Goal: Information Seeking & Learning: Find specific page/section

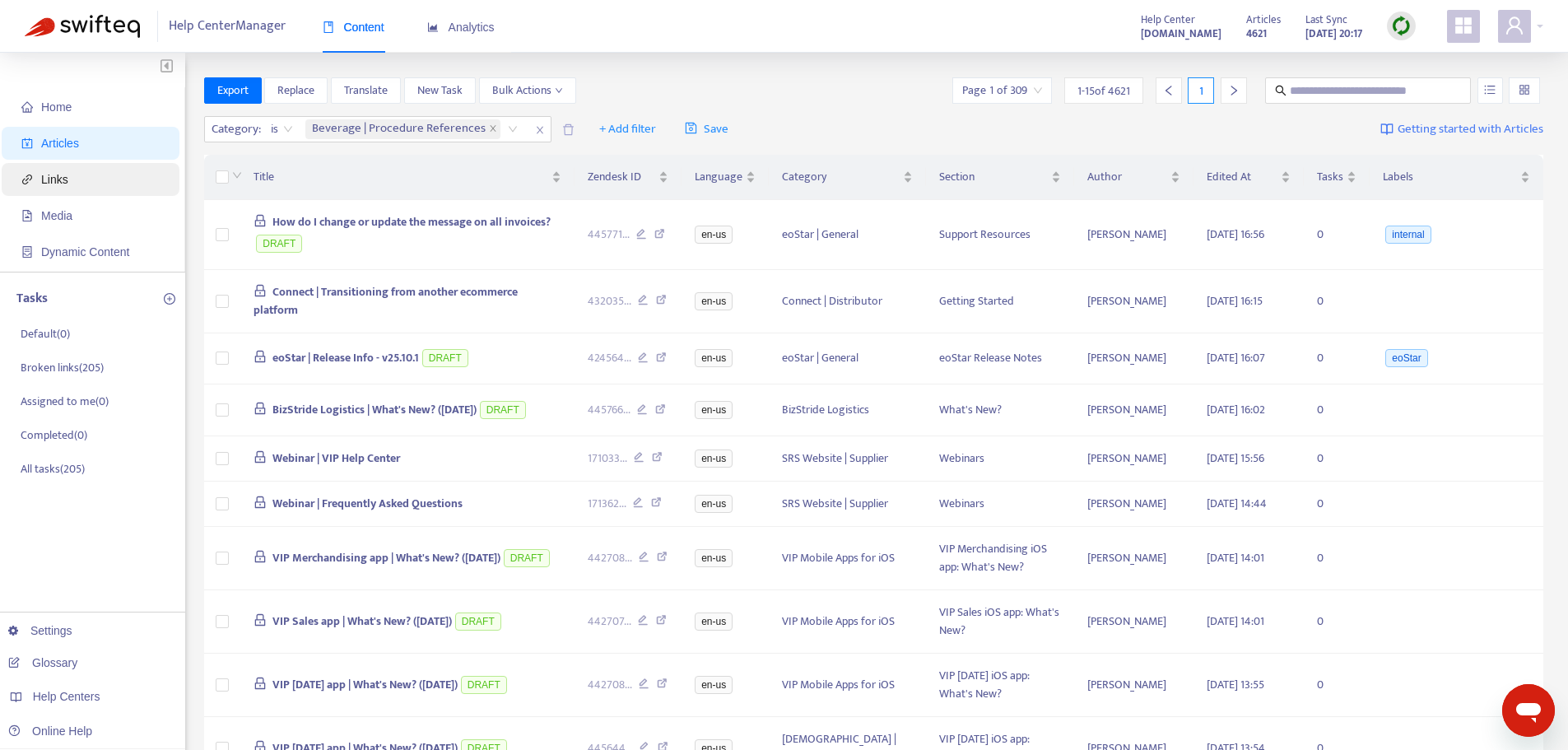
click at [87, 175] on span "Links" at bounding box center [93, 180] width 145 height 33
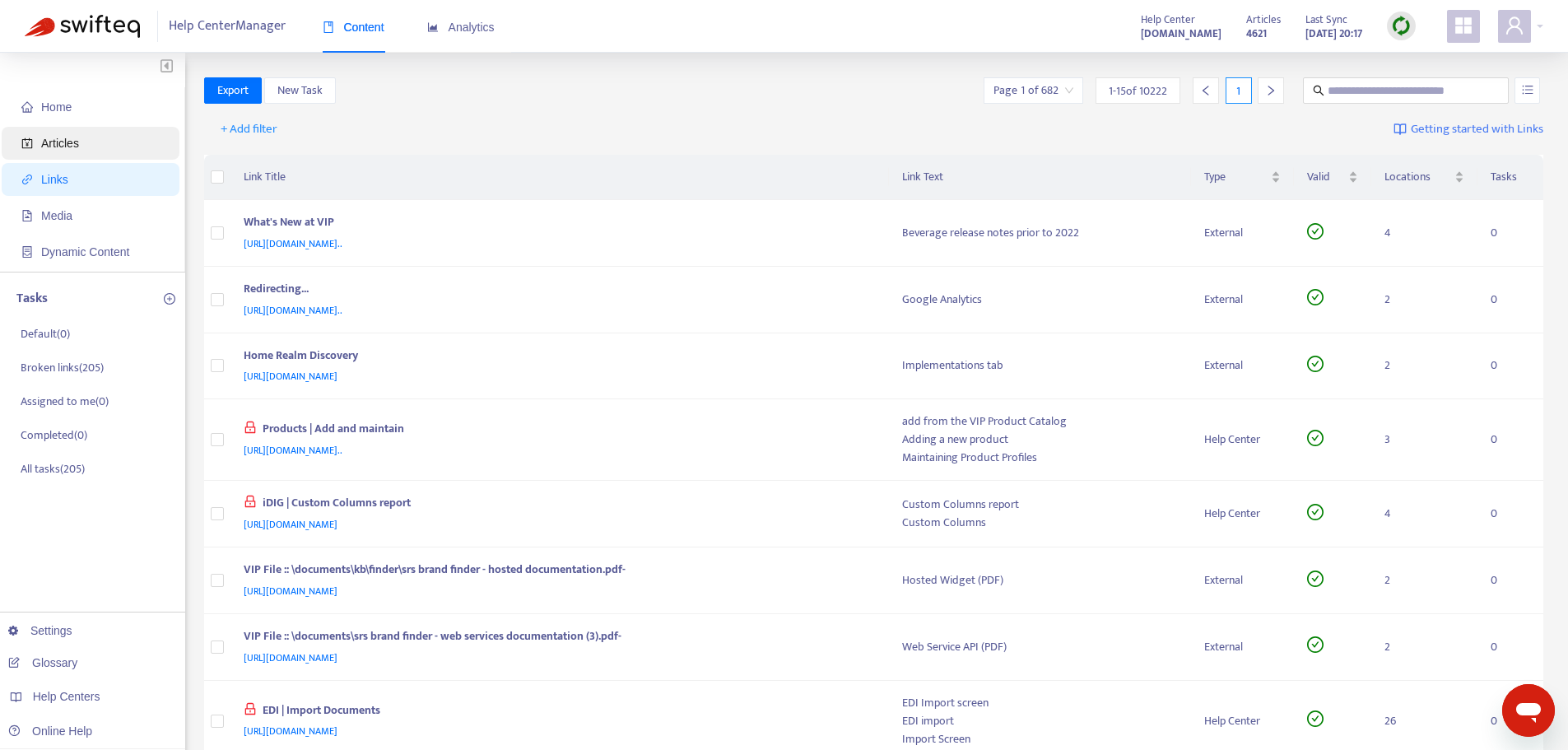
click at [91, 147] on span "Articles" at bounding box center [93, 143] width 145 height 33
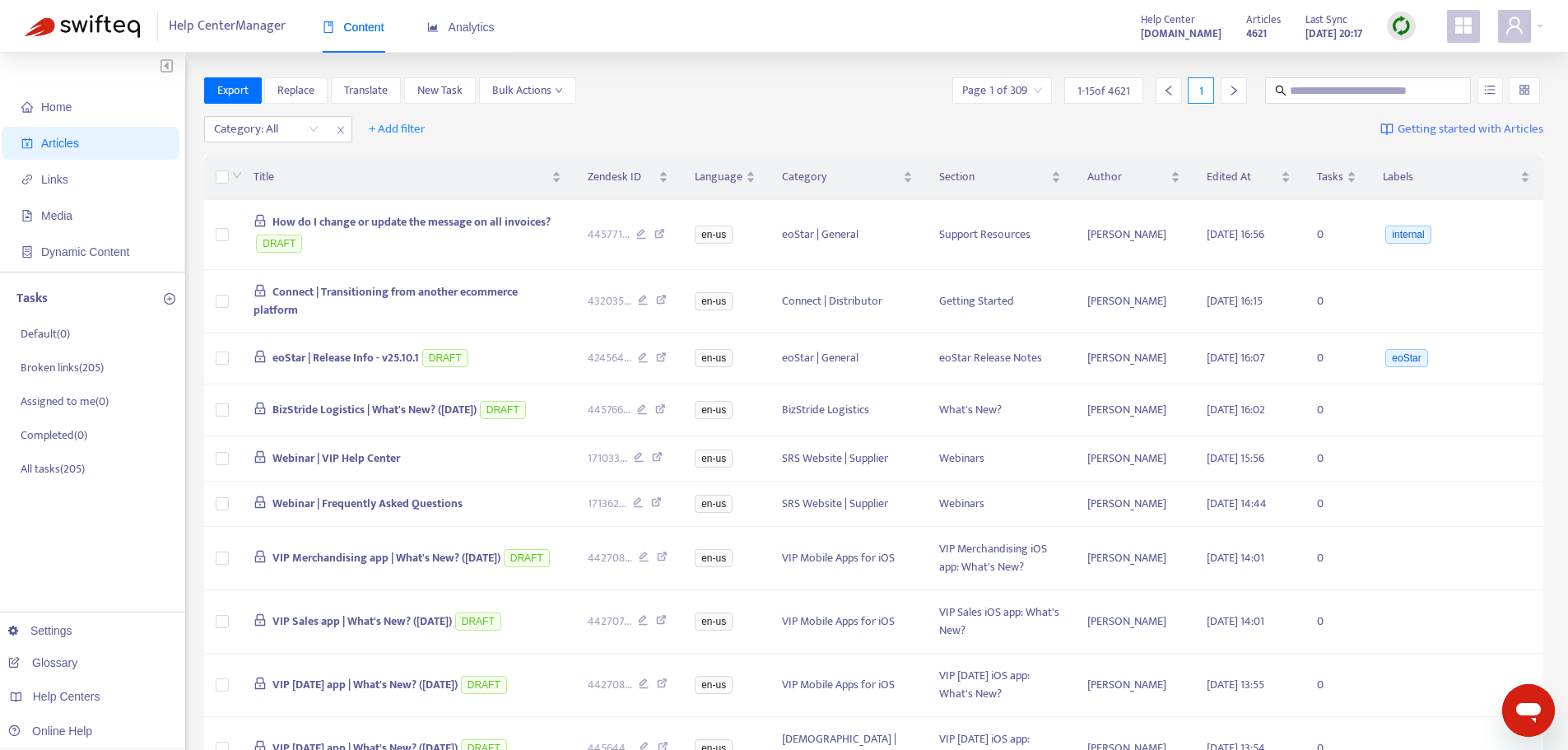
click at [1337, 104] on div "Export Replace Translate New Task Bulk Actions Page 1 of 309 1 - 15 of 4621 1" at bounding box center [874, 93] width 1340 height 33
click at [1321, 93] on input "text" at bounding box center [1369, 90] width 158 height 18
type input "******"
click at [1484, 88] on icon "unordered-list" at bounding box center [1490, 89] width 12 height 12
click at [1433, 144] on span "Match Exact Phrase" at bounding box center [1434, 146] width 107 height 18
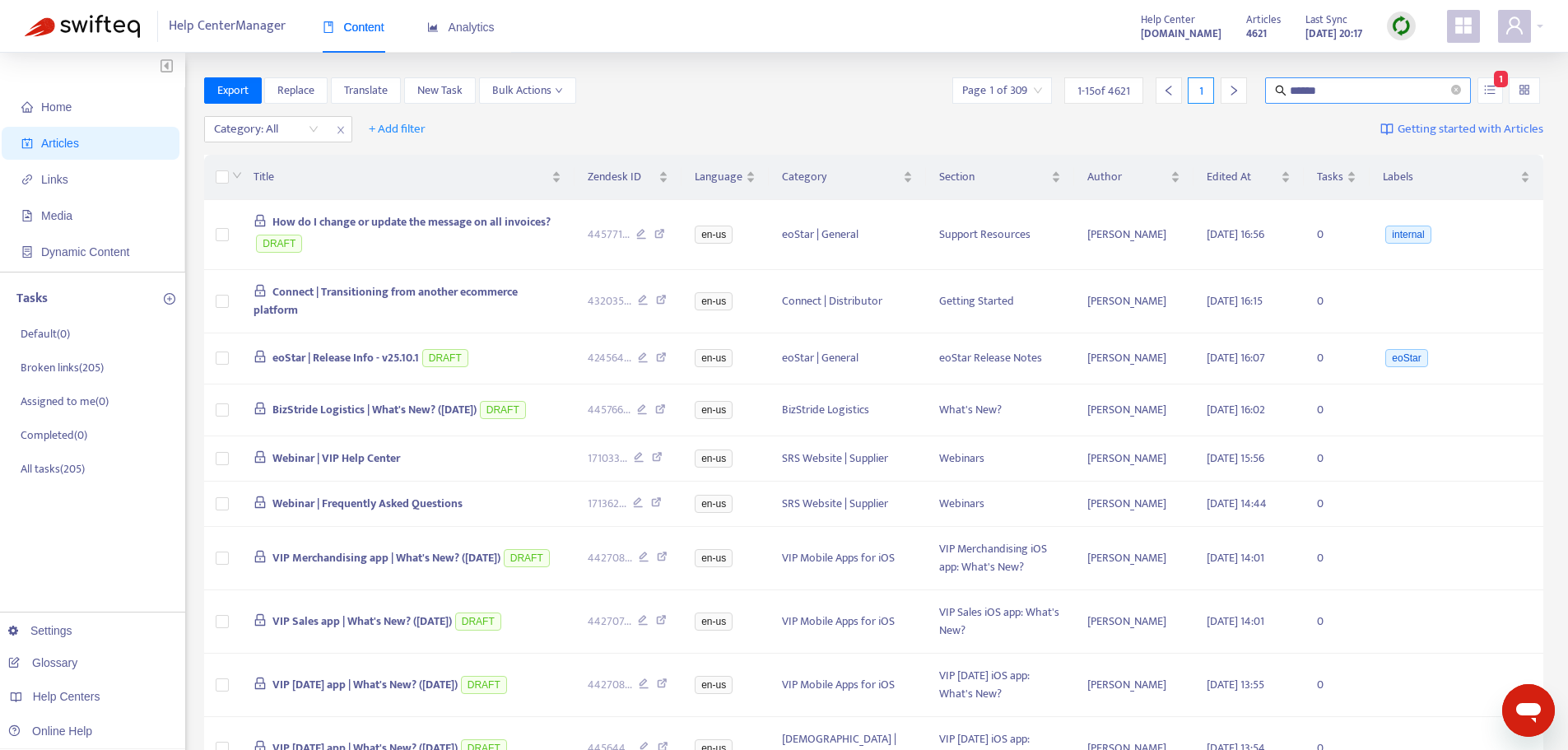
click at [1337, 83] on input "******" at bounding box center [1369, 90] width 158 height 18
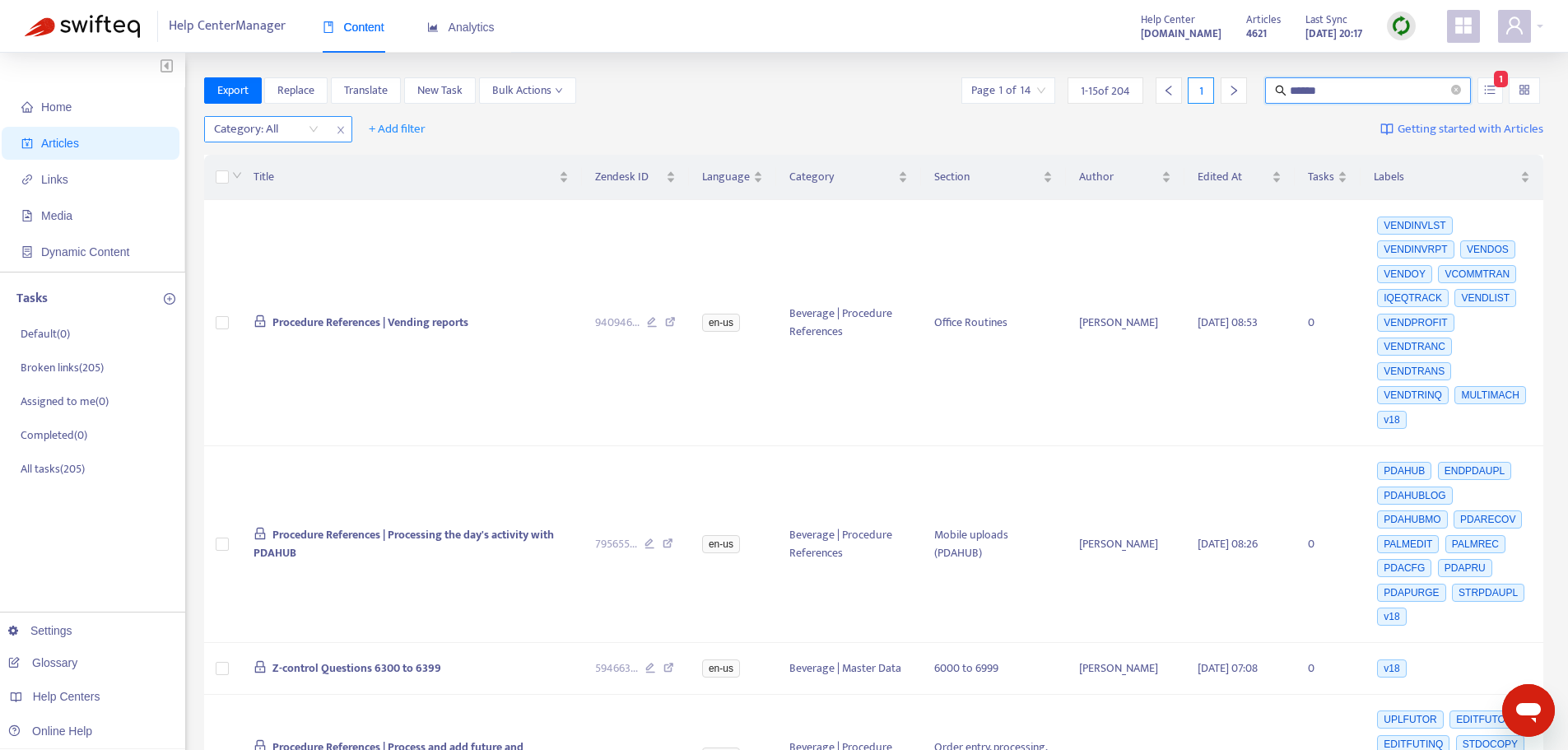
click at [315, 127] on div "Category: All" at bounding box center [266, 130] width 123 height 25
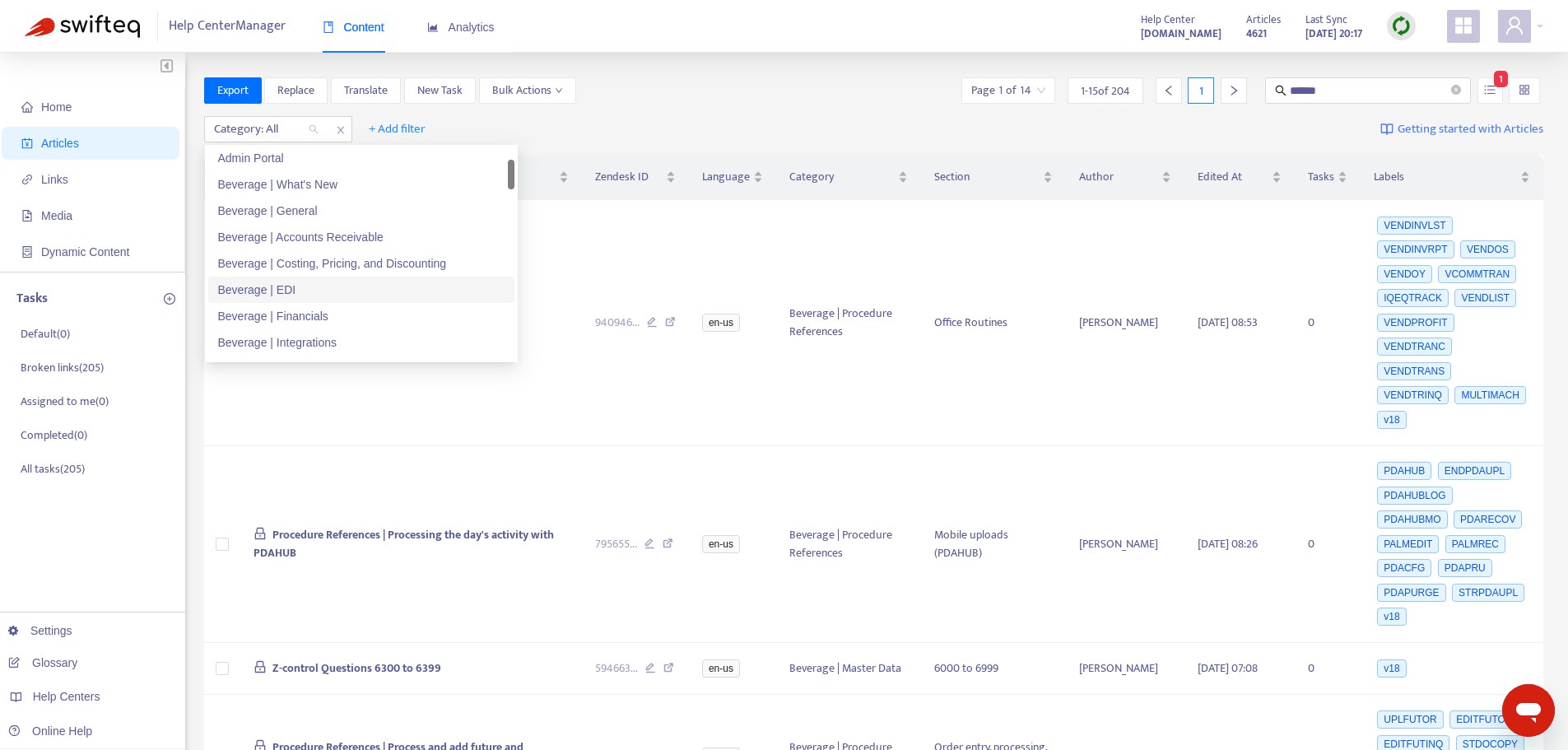
scroll to position [164, 0]
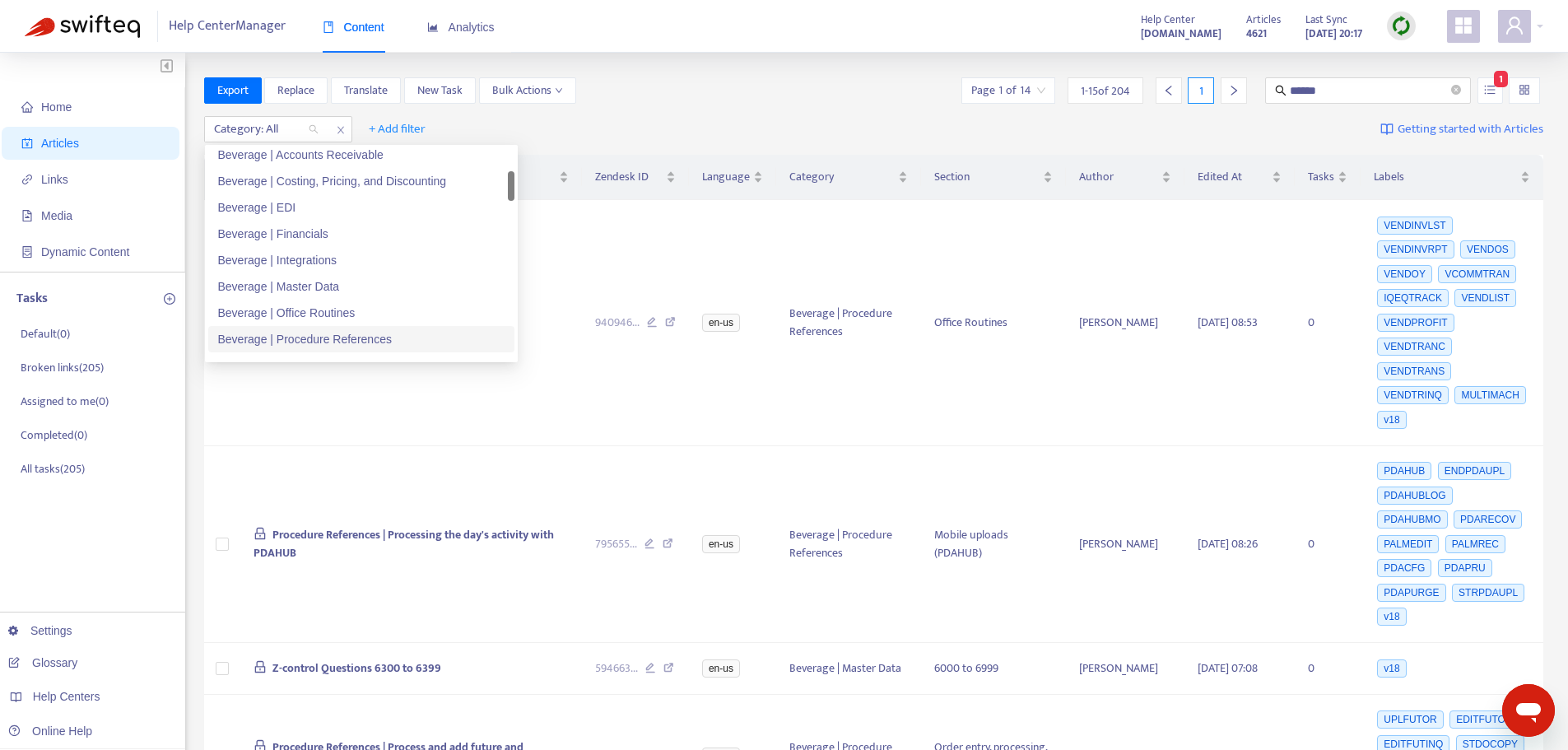
click at [339, 340] on div "Beverage | Procedure References" at bounding box center [361, 338] width 286 height 18
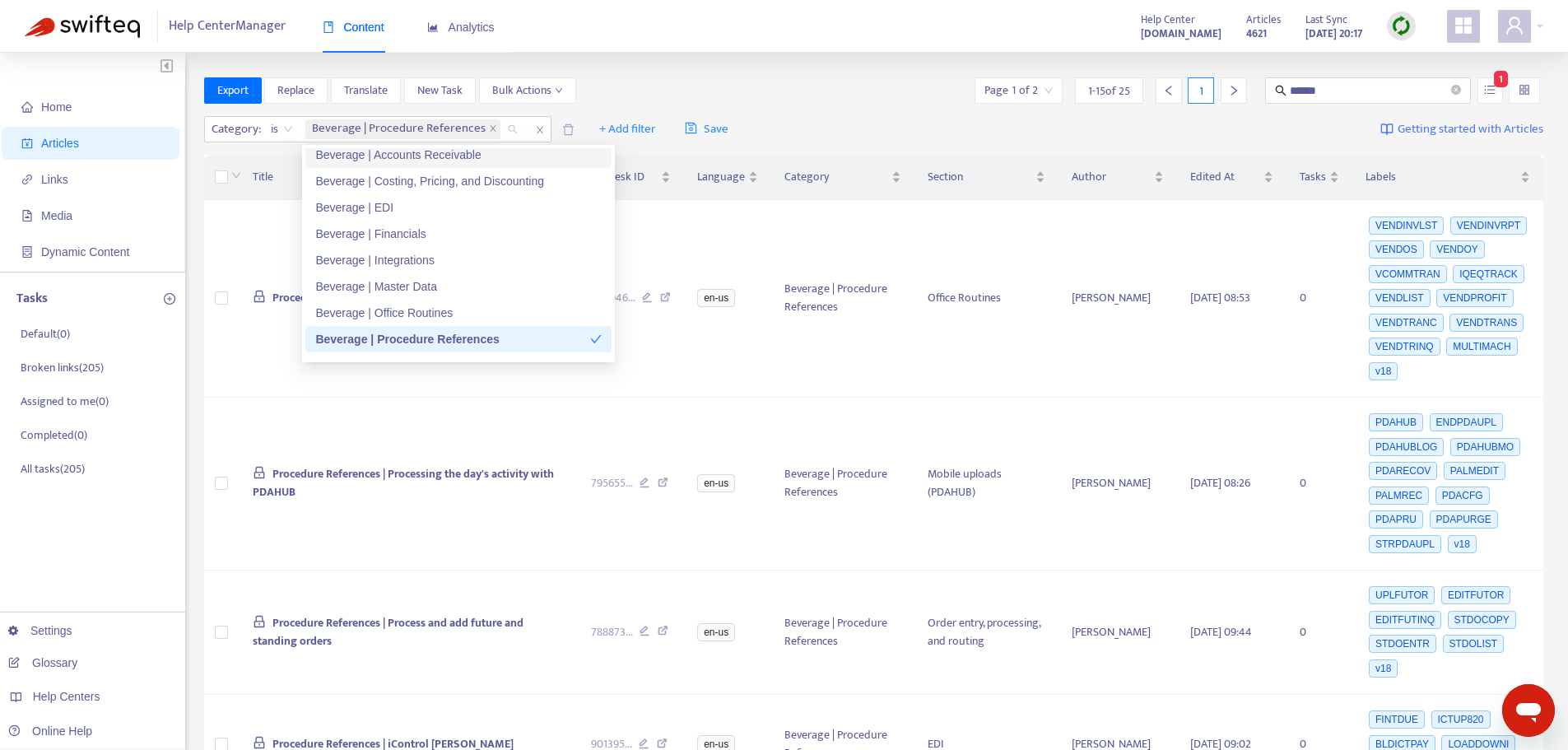
click at [732, 92] on div "Export Replace Translate New Task Bulk Actions Page 1 of 2 1 - 15 of 25 1 *****…" at bounding box center [874, 89] width 1340 height 26
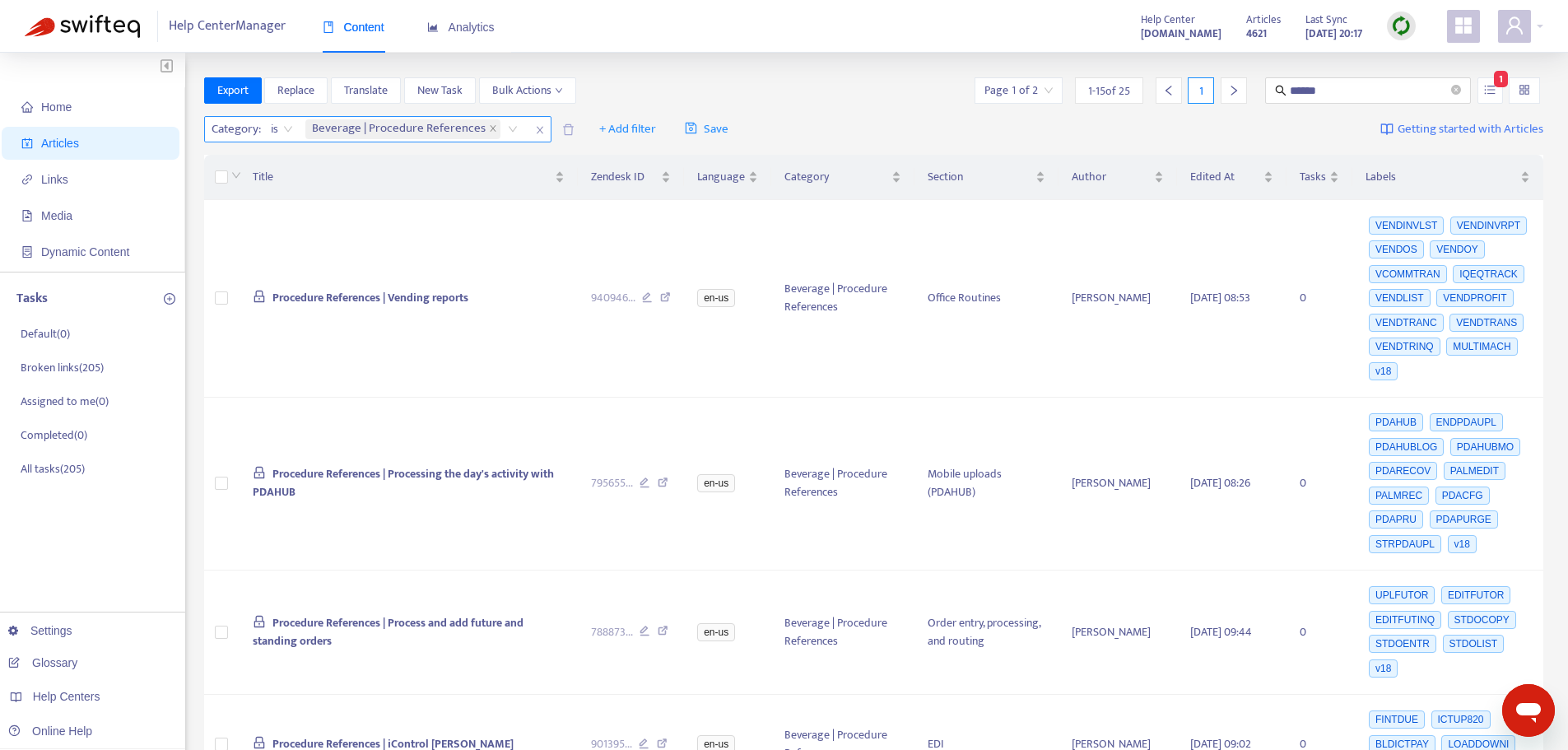
click at [535, 129] on icon "close" at bounding box center [539, 130] width 10 height 10
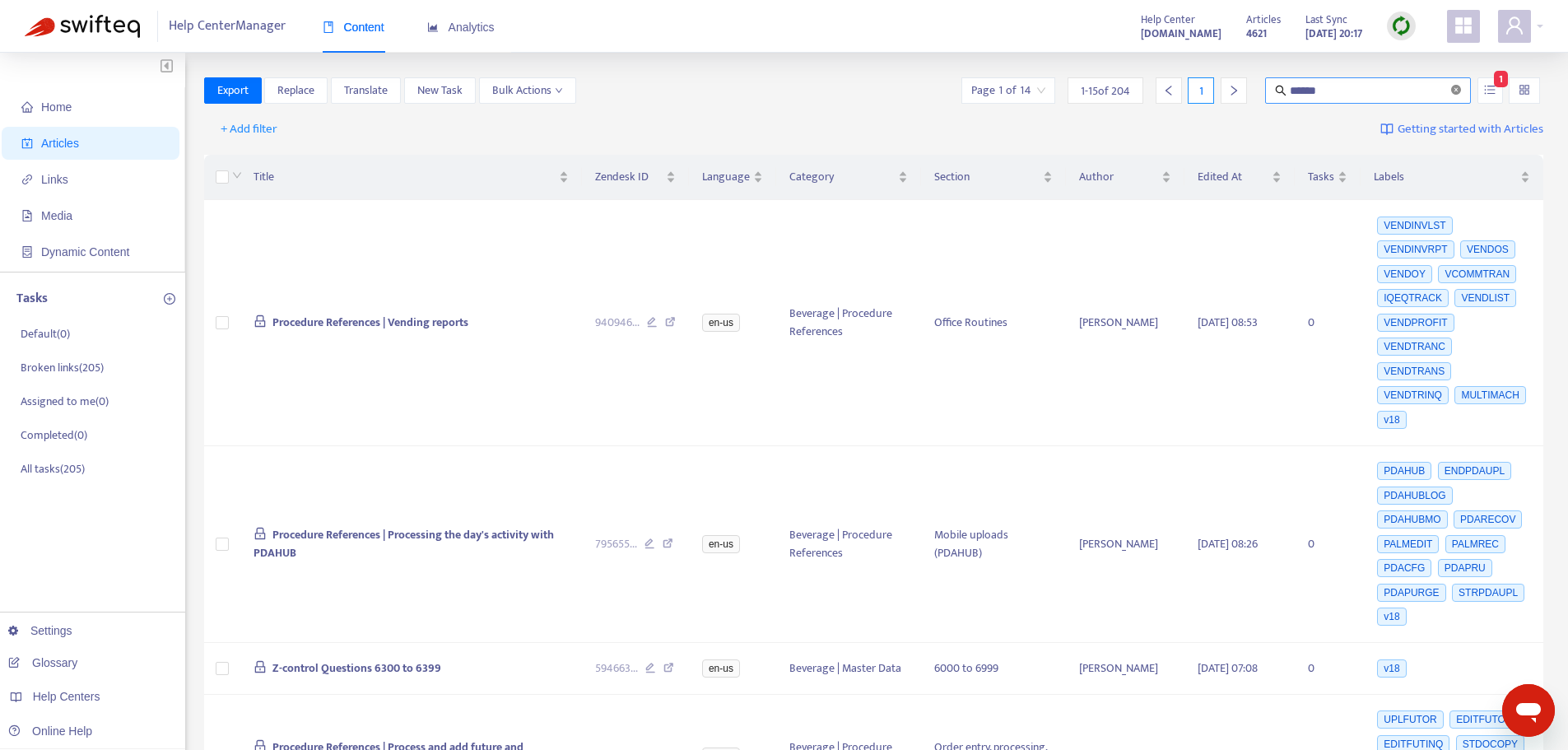
click at [1460, 90] on icon "close-circle" at bounding box center [1456, 89] width 10 height 10
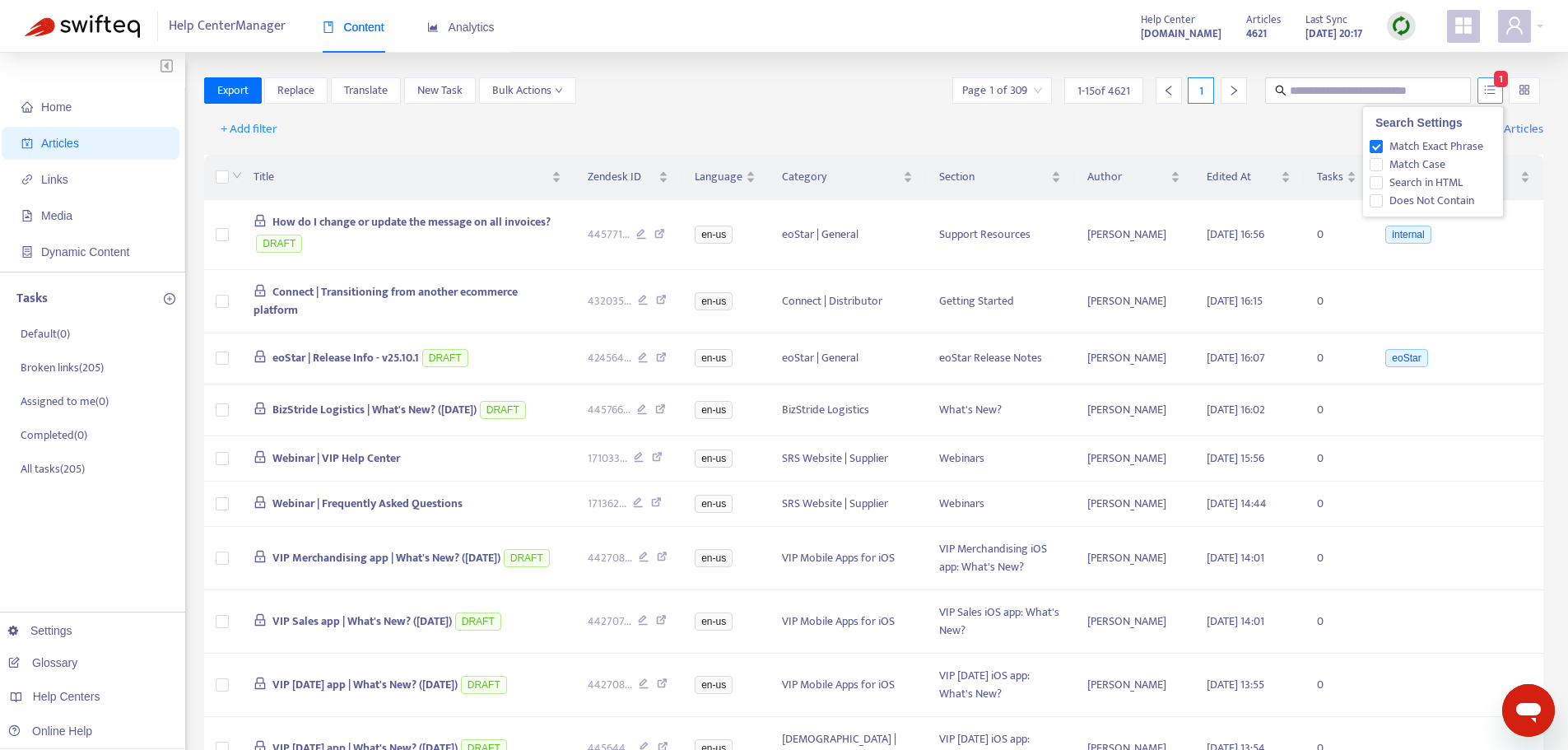
click at [1486, 90] on icon "unordered-list" at bounding box center [1490, 89] width 12 height 12
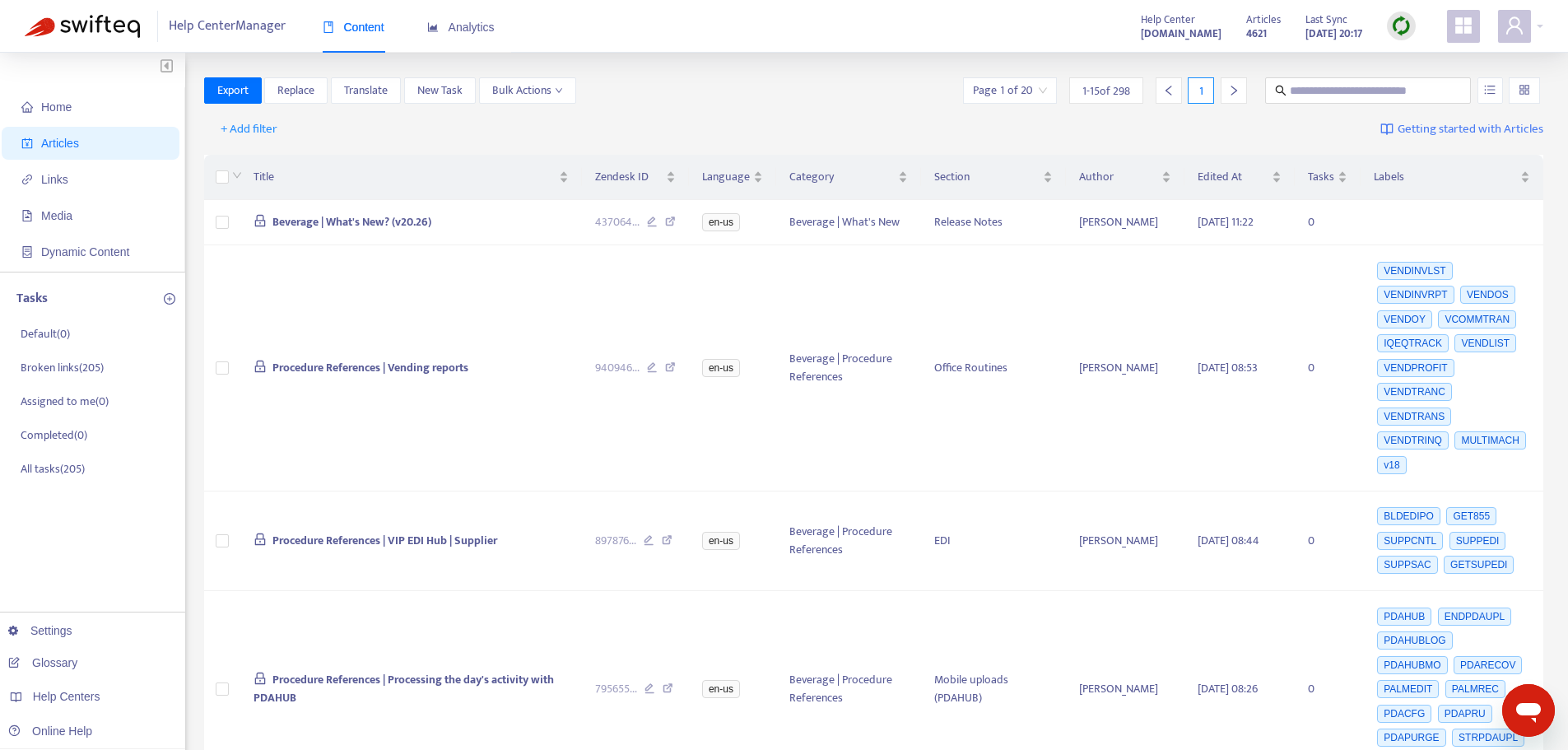
click at [675, 140] on div "+ Add filter Getting started with Articles" at bounding box center [874, 130] width 1340 height 38
click at [105, 184] on span "Links" at bounding box center [93, 180] width 145 height 33
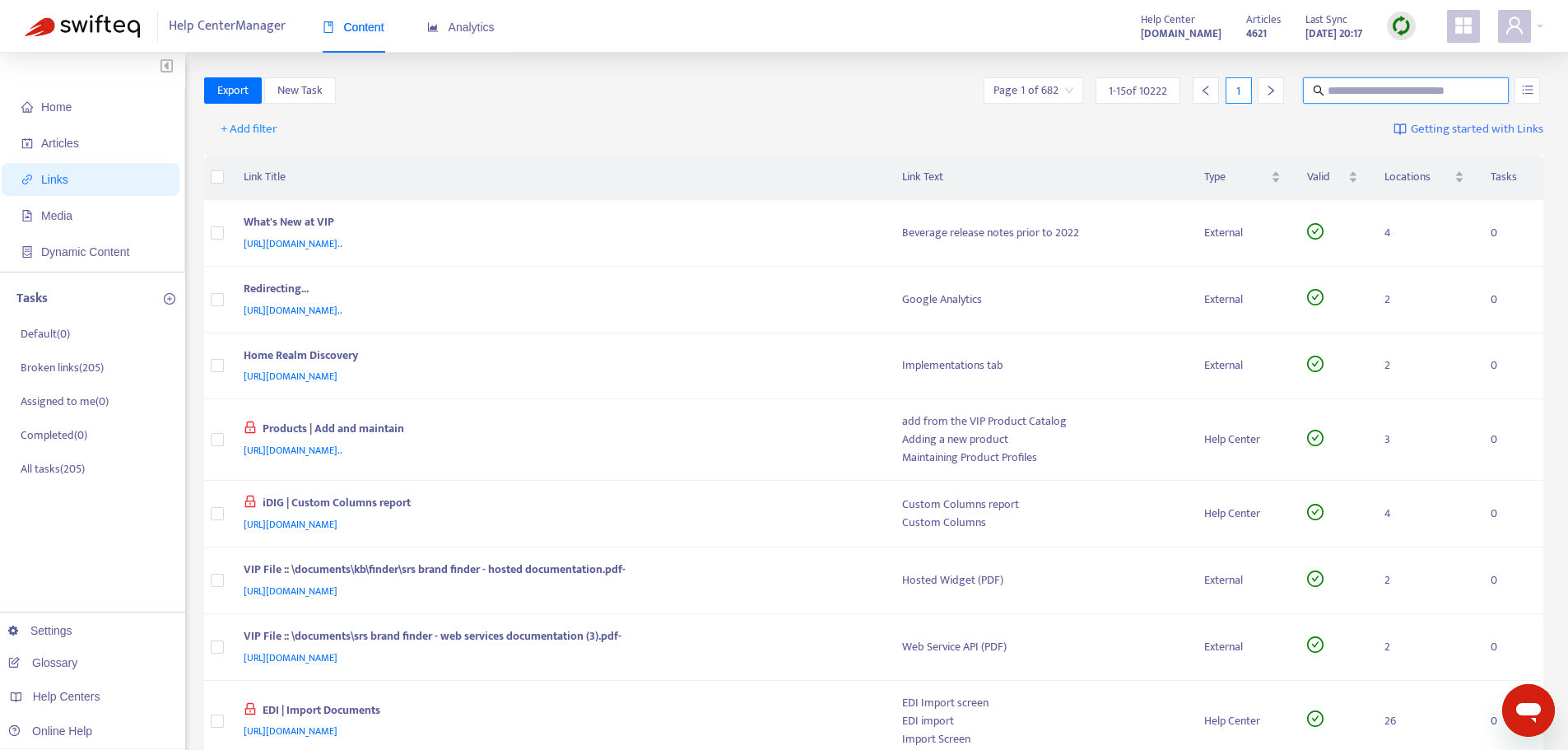
click at [1420, 94] on input "text" at bounding box center [1406, 90] width 158 height 18
paste input "**********"
type input "**********"
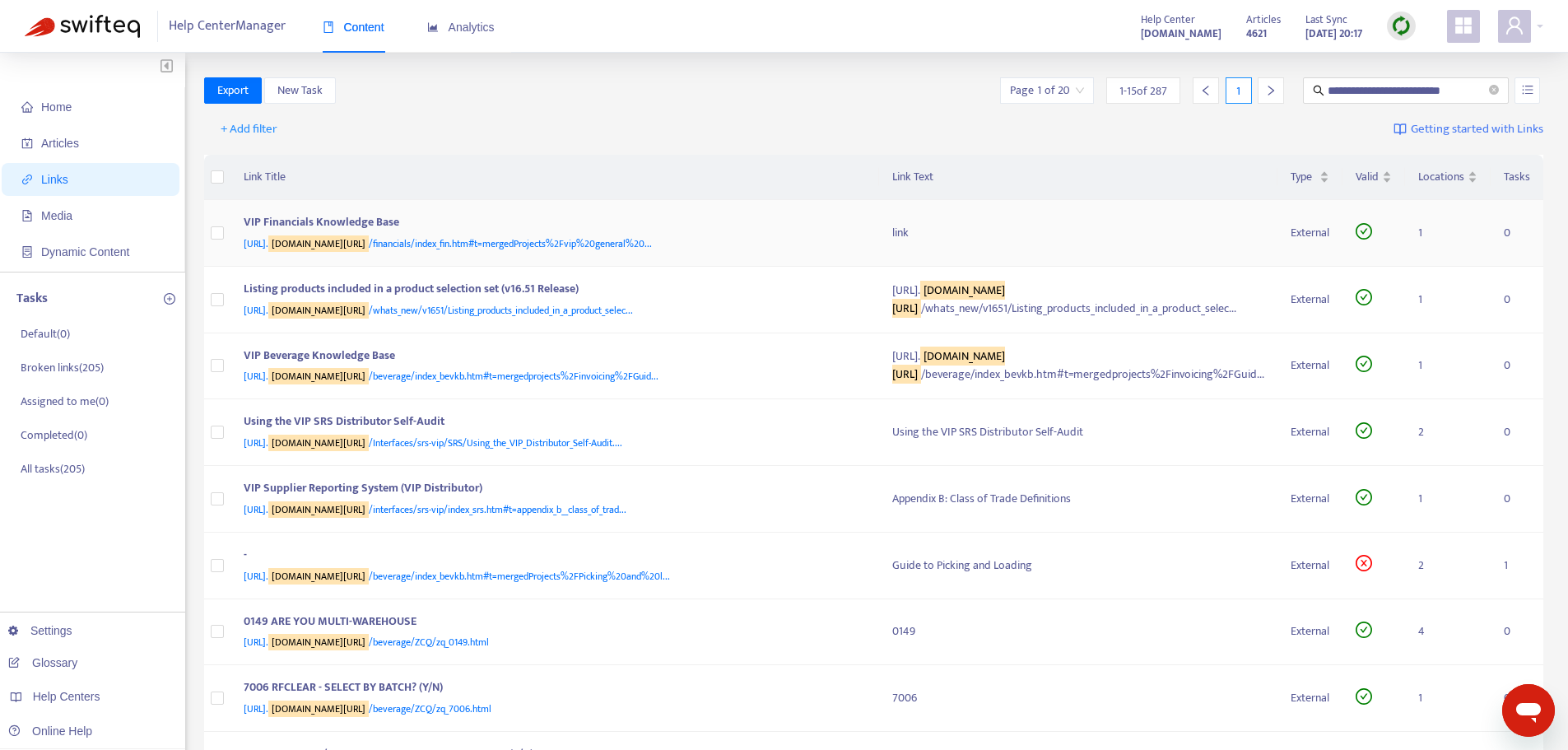
click at [454, 242] on span "[URL]. [DOMAIN_NAME][URL] /financials/index_fin.htm#t=mergedProjects%2Fvip%20ge…" at bounding box center [447, 243] width 409 height 16
click at [267, 175] on th "Link Title" at bounding box center [555, 177] width 649 height 45
click at [272, 178] on th "Link Title" at bounding box center [555, 177] width 649 height 45
click at [1077, 83] on input "search" at bounding box center [1046, 90] width 74 height 25
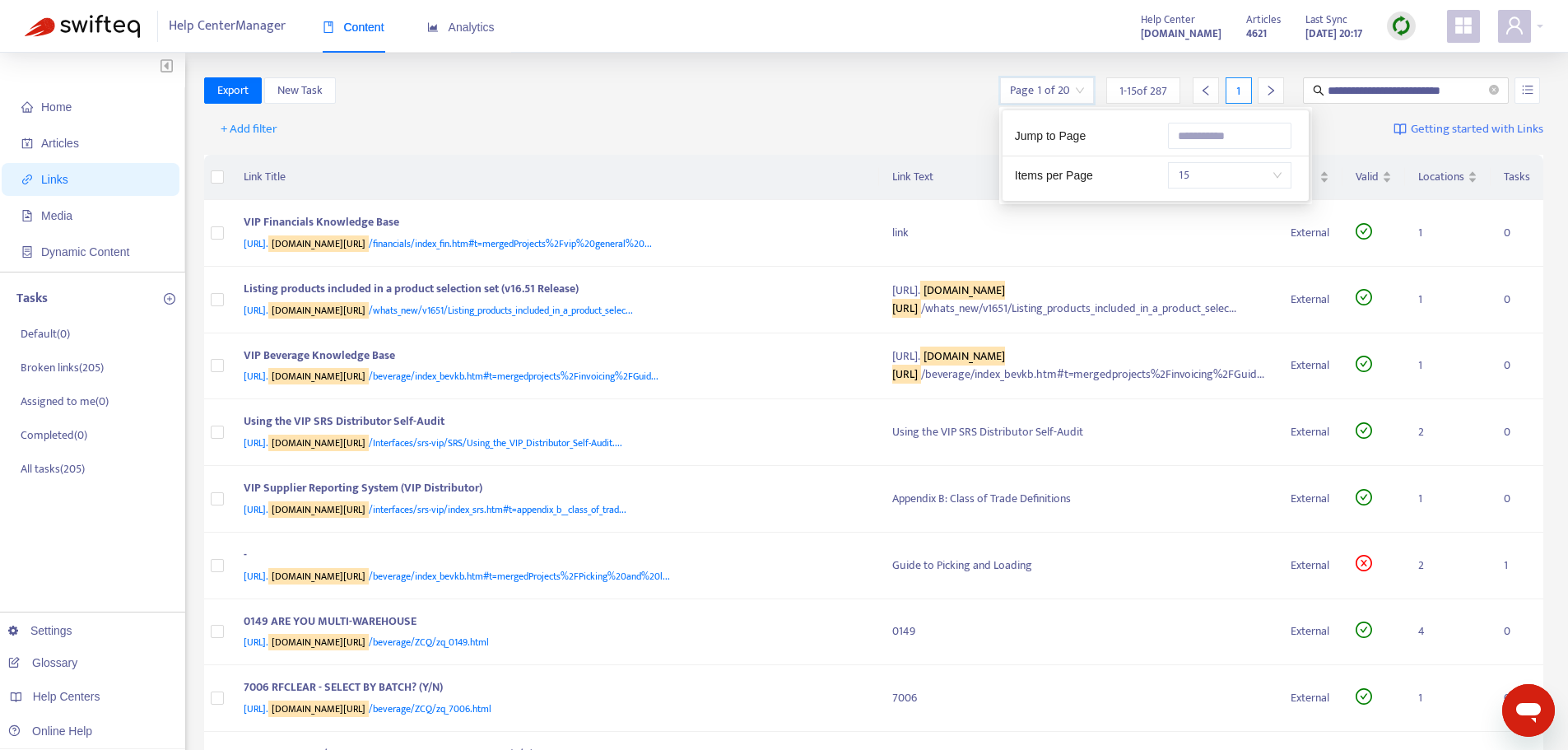
click at [1216, 171] on span "15" at bounding box center [1230, 176] width 104 height 25
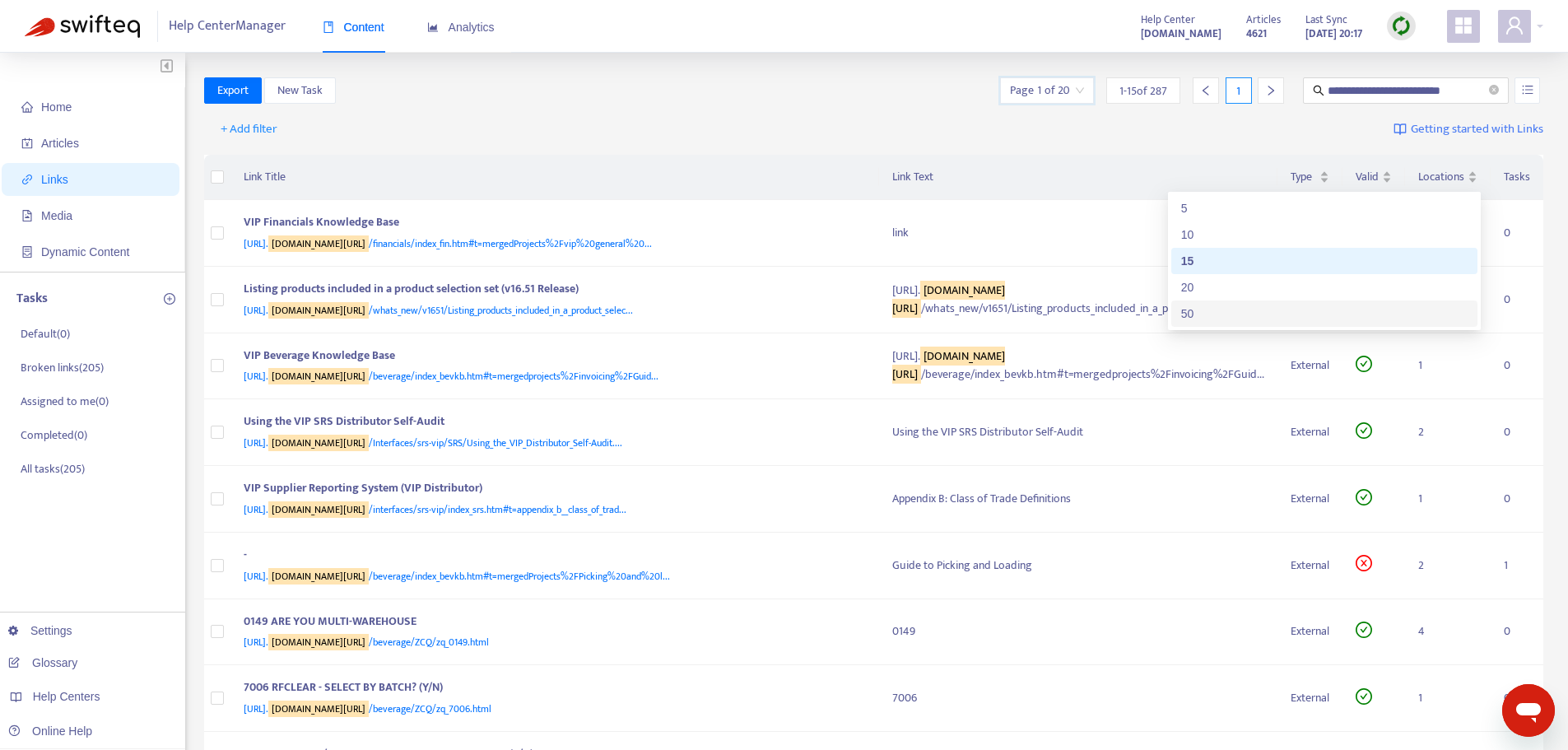
click at [1207, 312] on div "50" at bounding box center [1325, 313] width 286 height 18
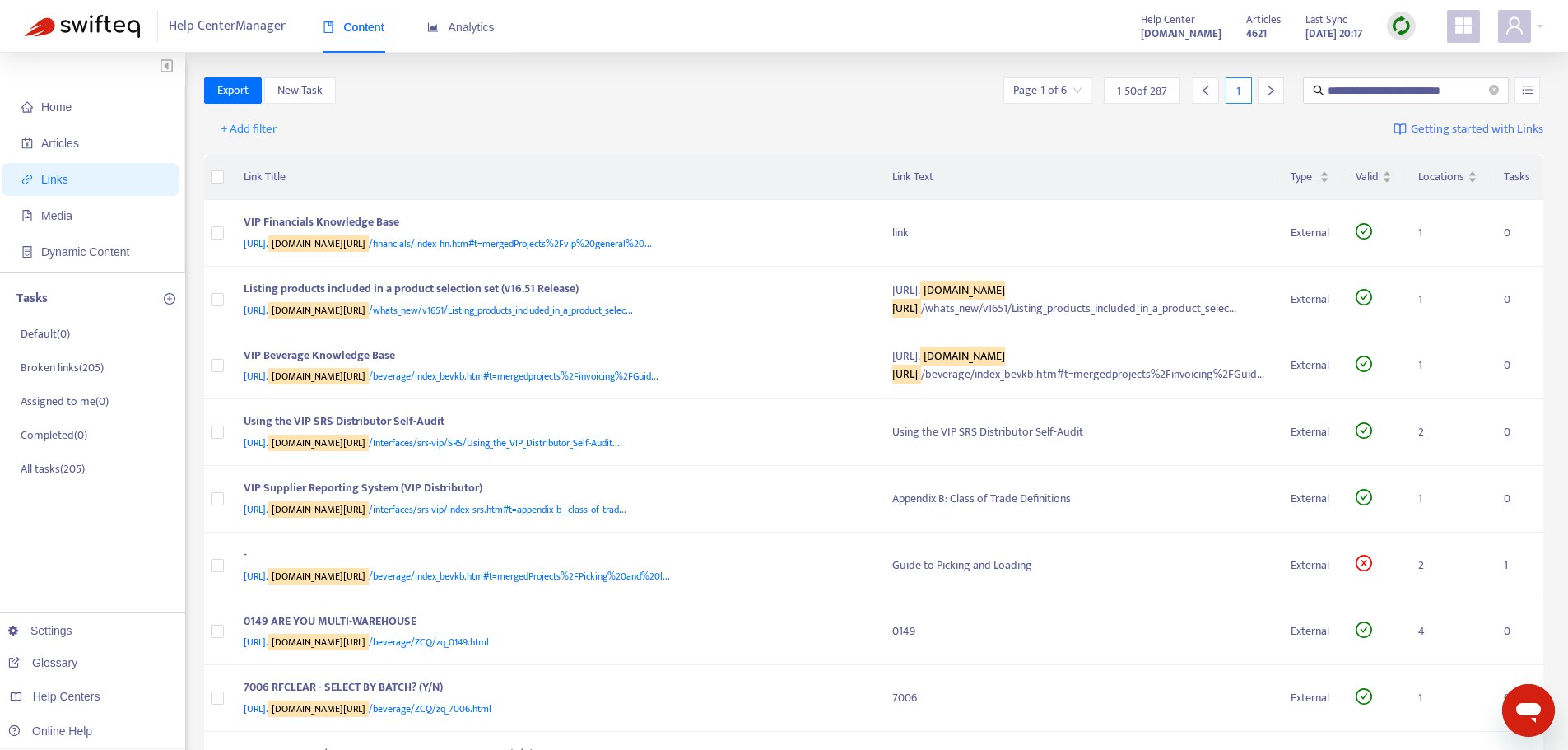
click at [1078, 88] on input "search" at bounding box center [1047, 90] width 68 height 25
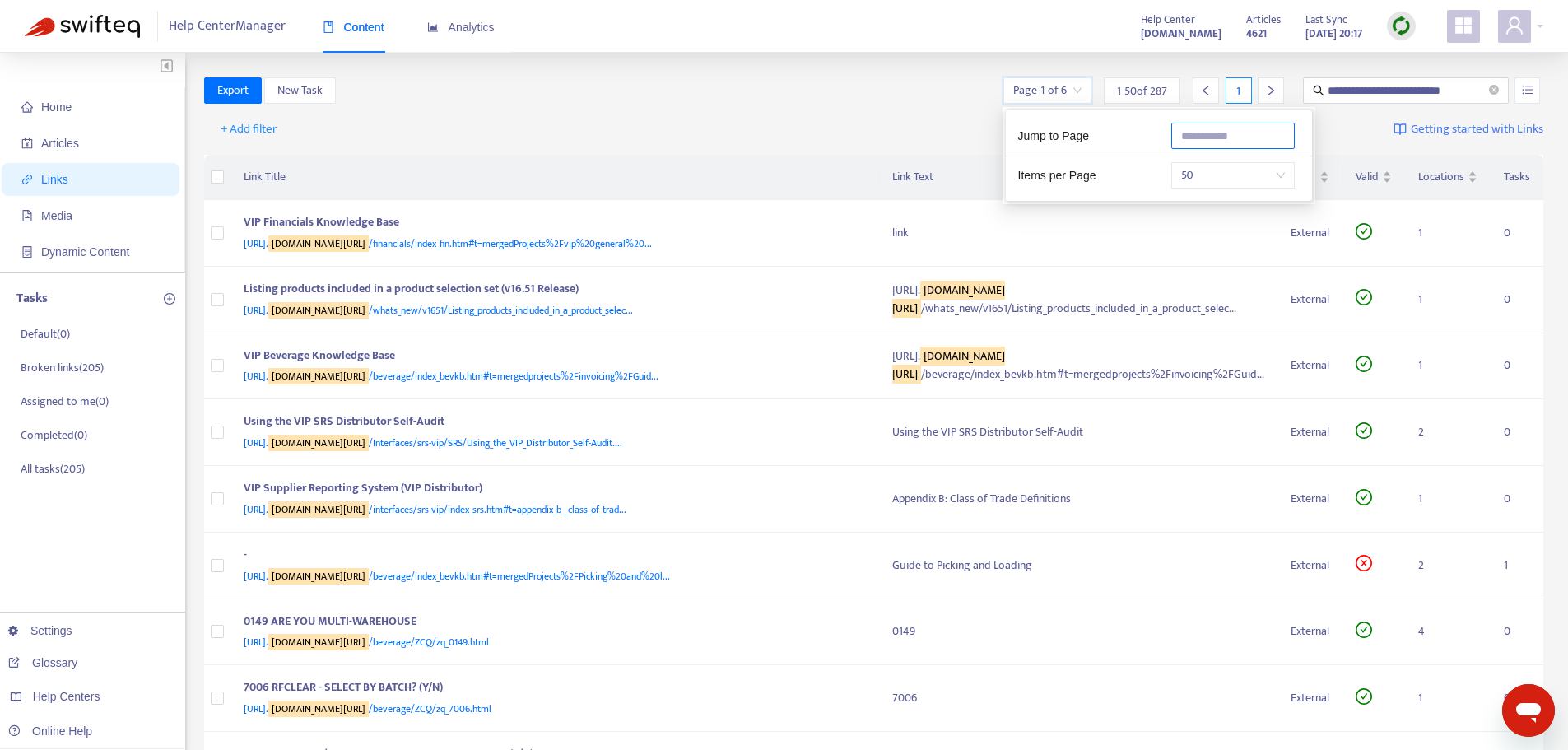
click at [1199, 132] on input "text" at bounding box center [1232, 136] width 123 height 26
type input "*"
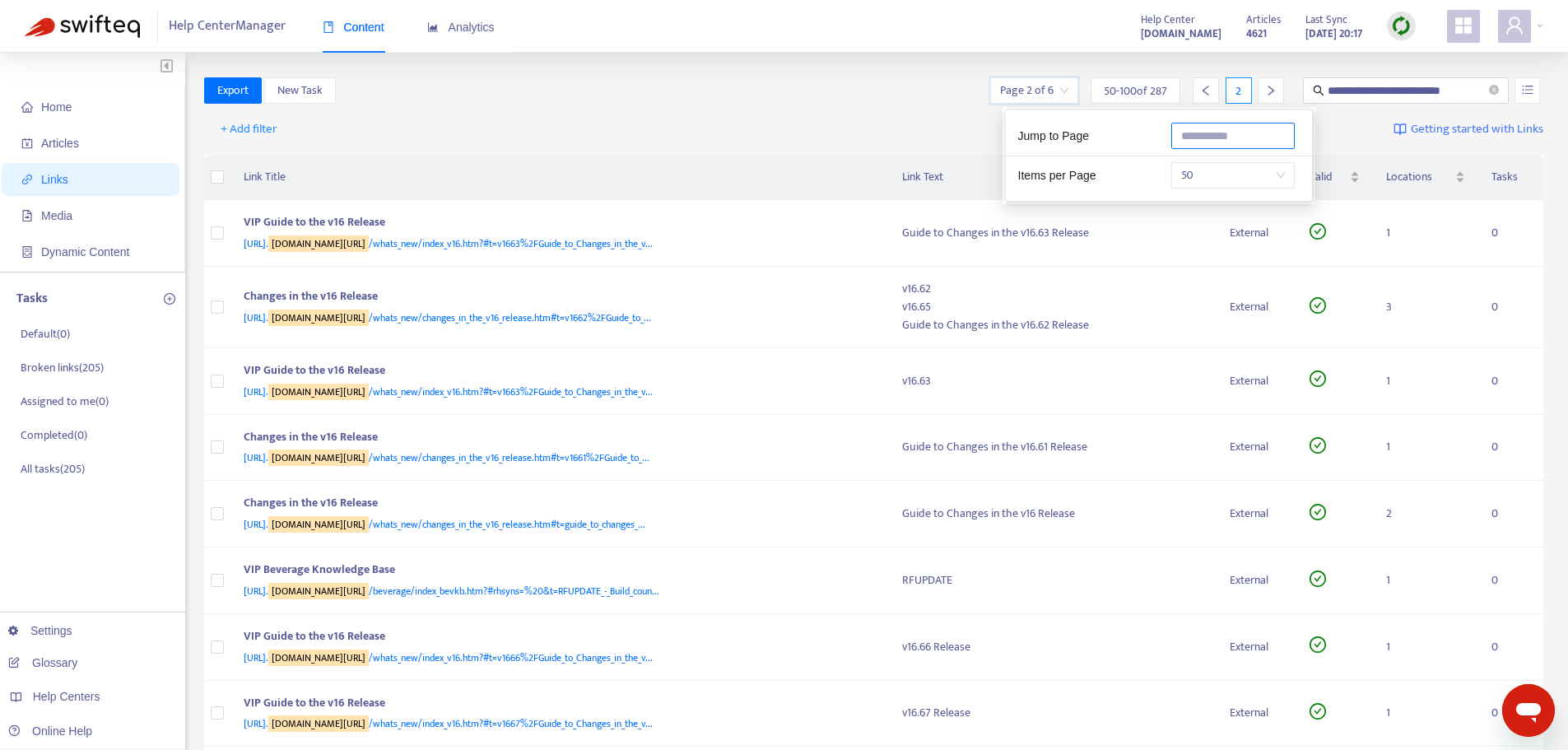
type input "*"
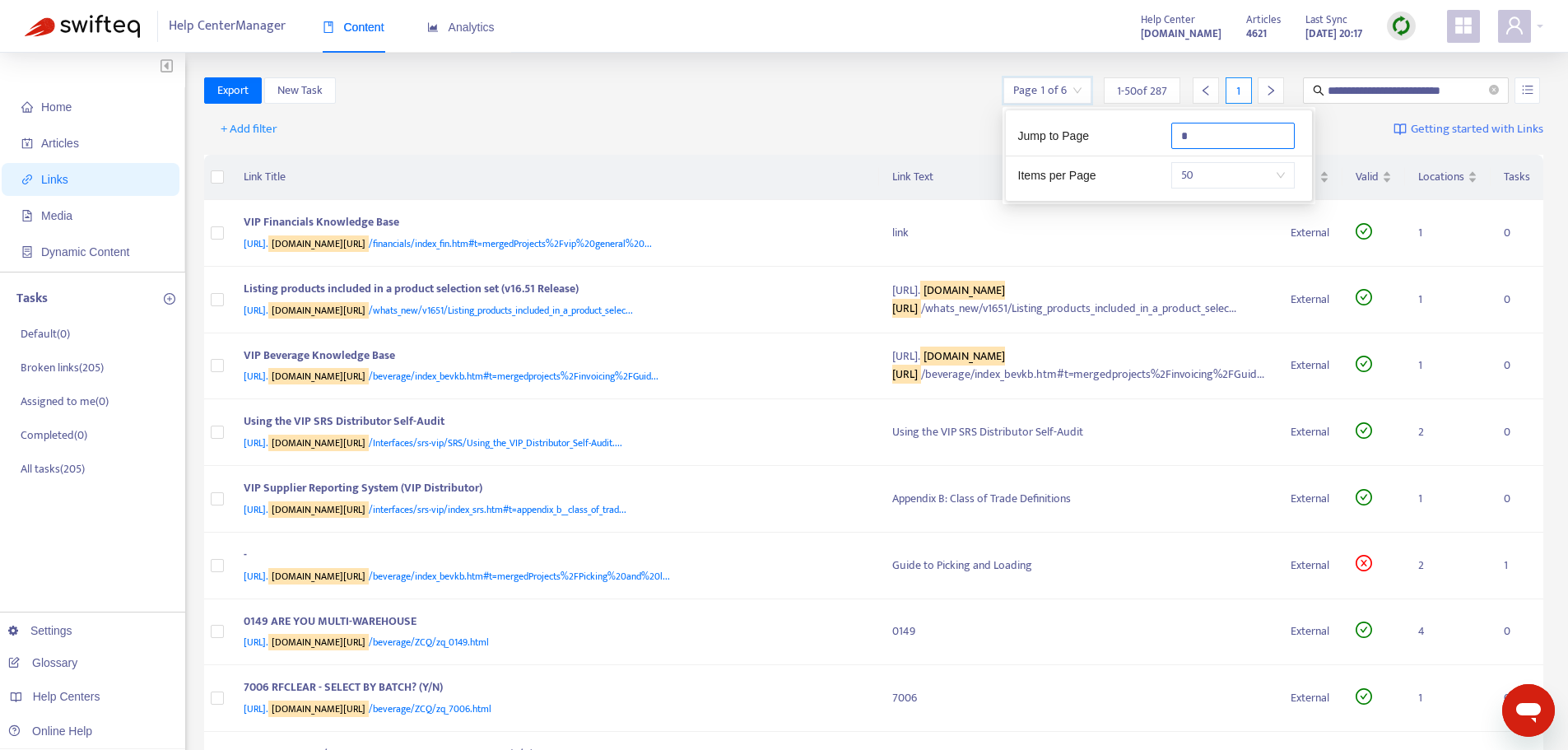
type input "*"
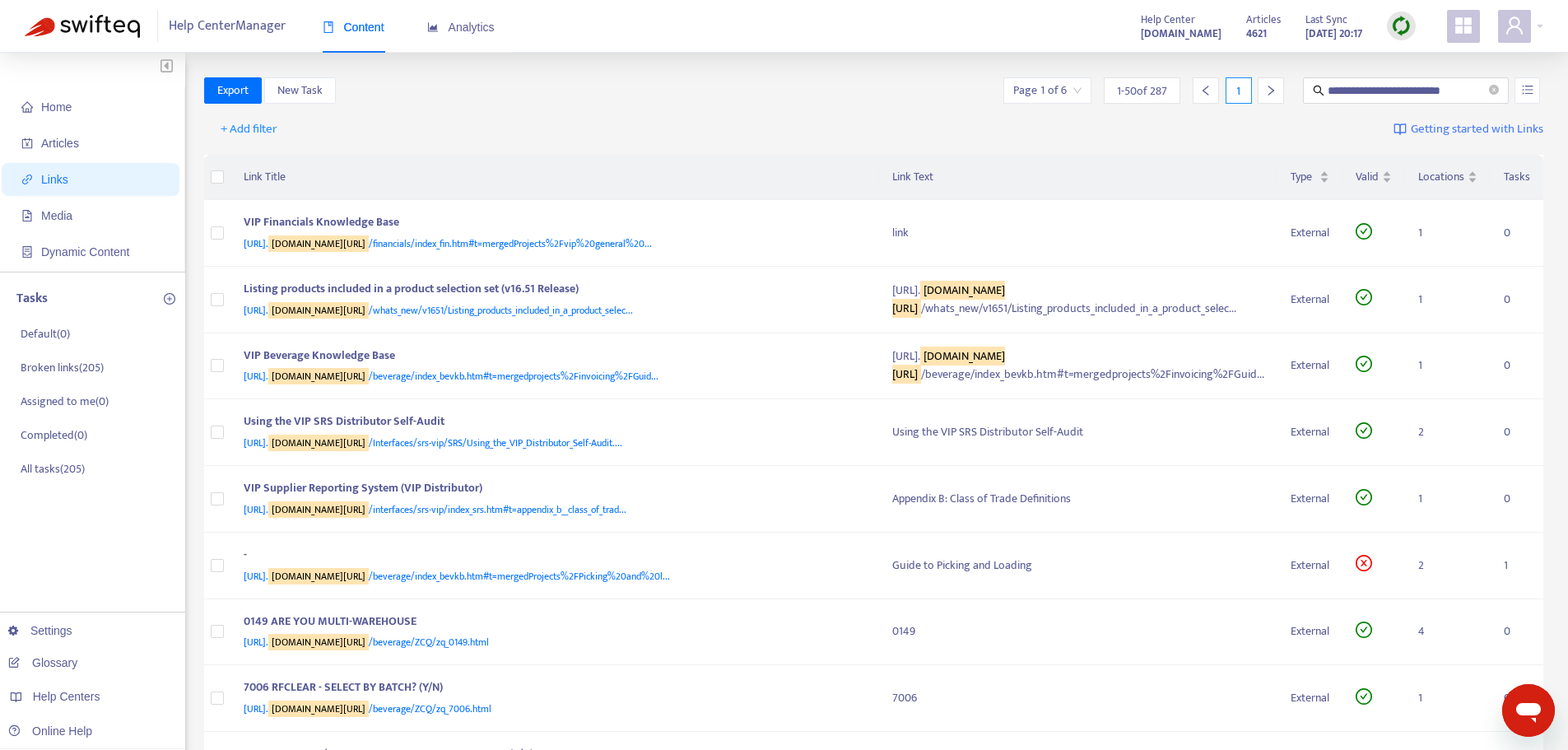
click at [965, 135] on div "+ Add filter Getting started with Links" at bounding box center [874, 133] width 1340 height 45
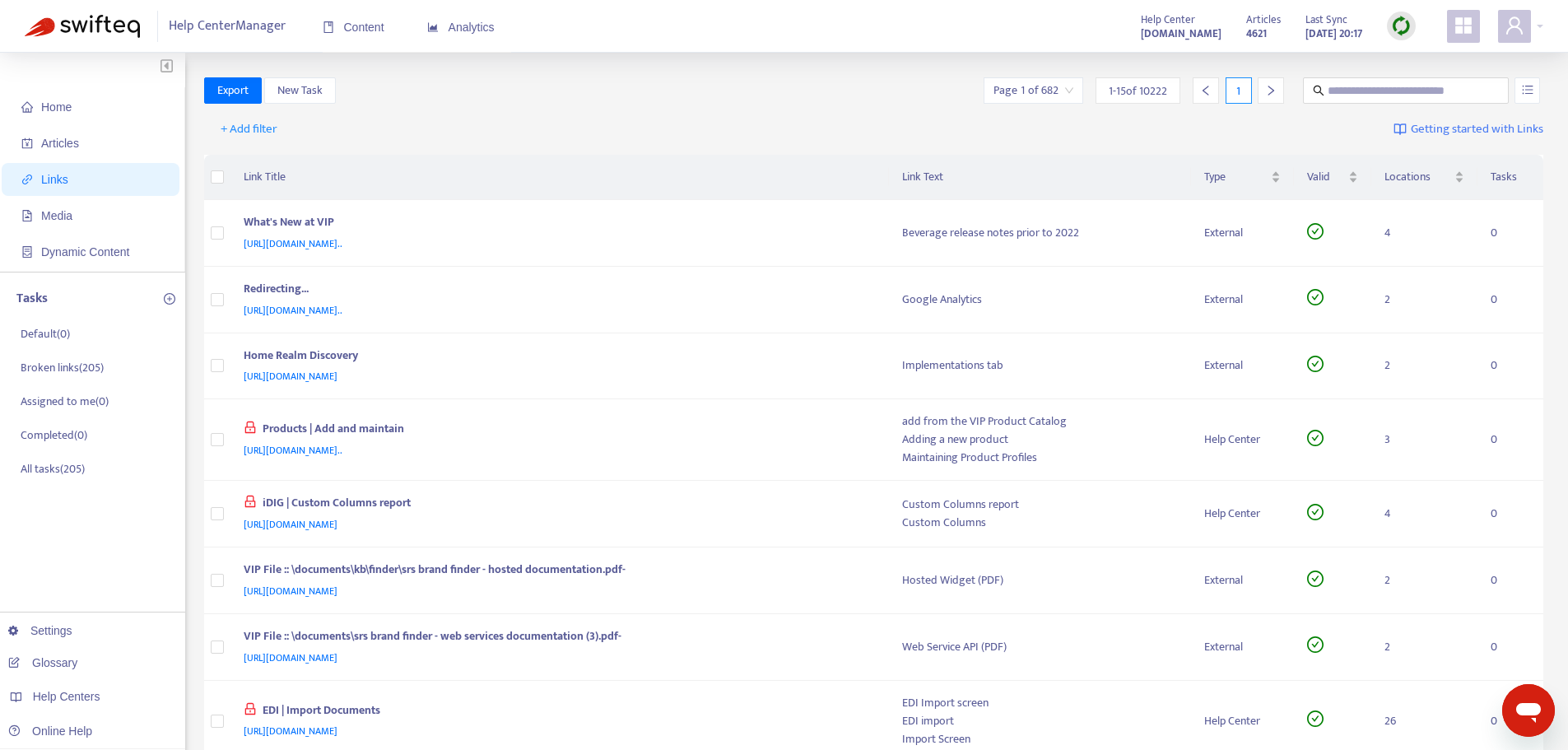
click at [414, 175] on th "Link Title" at bounding box center [560, 177] width 659 height 45
click at [930, 173] on th "Link Text" at bounding box center [1040, 177] width 303 height 45
click at [270, 174] on th "Link Title" at bounding box center [560, 177] width 659 height 45
click at [250, 170] on th "Link Title" at bounding box center [560, 177] width 659 height 45
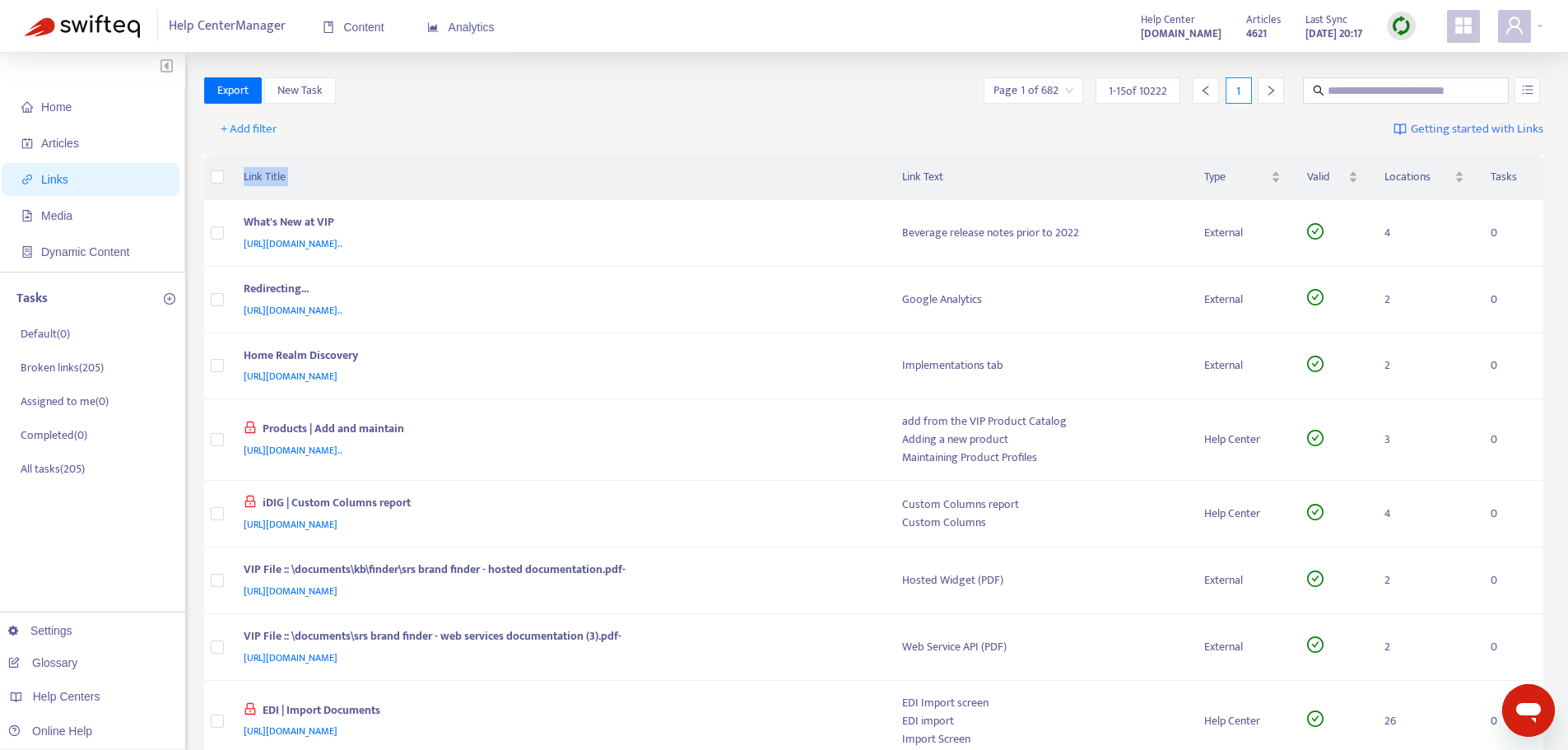
click at [250, 170] on th "Link Title" at bounding box center [560, 177] width 659 height 45
click at [433, 155] on th "Link Title" at bounding box center [560, 177] width 659 height 45
drag, startPoint x: 1329, startPoint y: 91, endPoint x: 1315, endPoint y: 78, distance: 19.1
click at [1329, 90] on input "text" at bounding box center [1406, 90] width 158 height 18
paste input "**********"
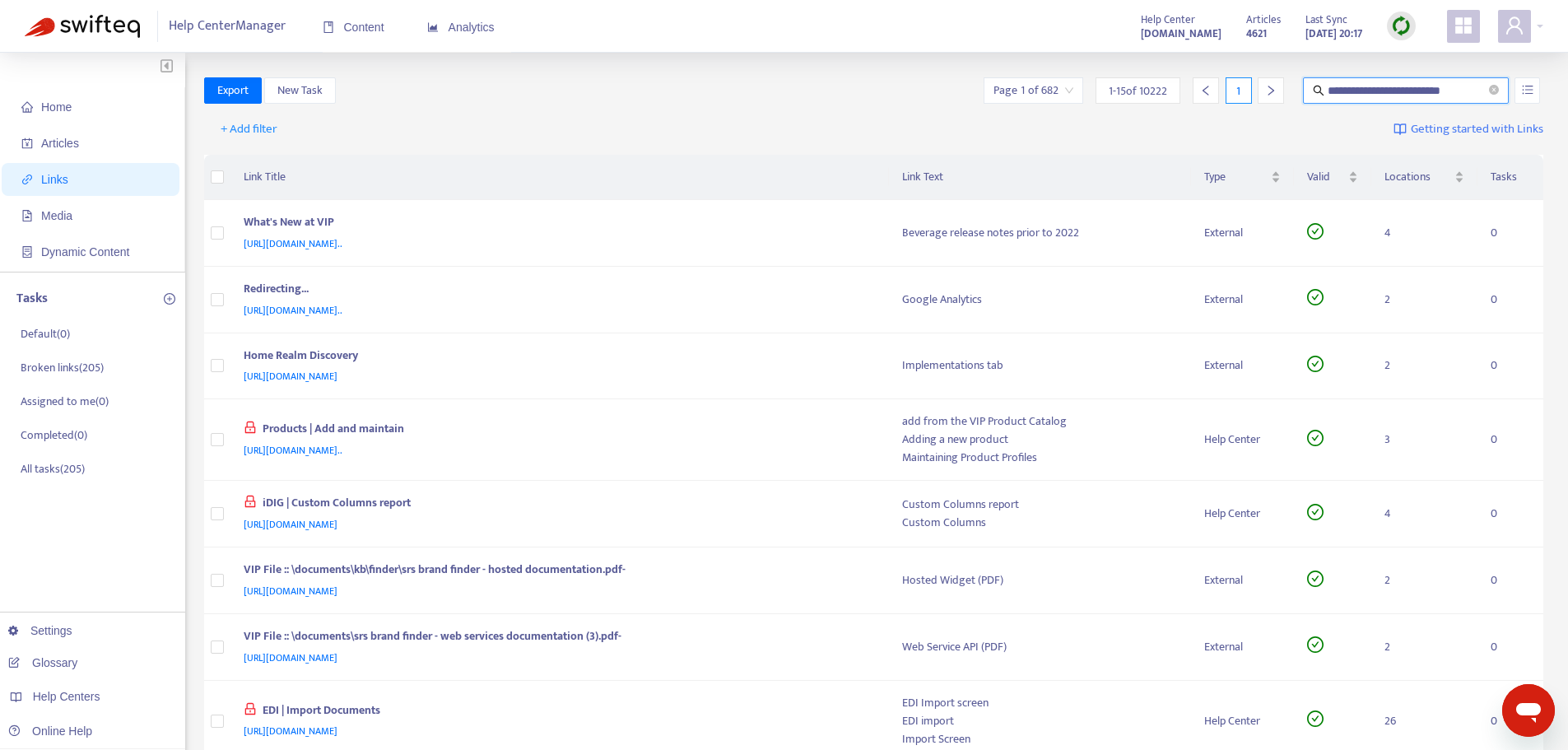
type input "**********"
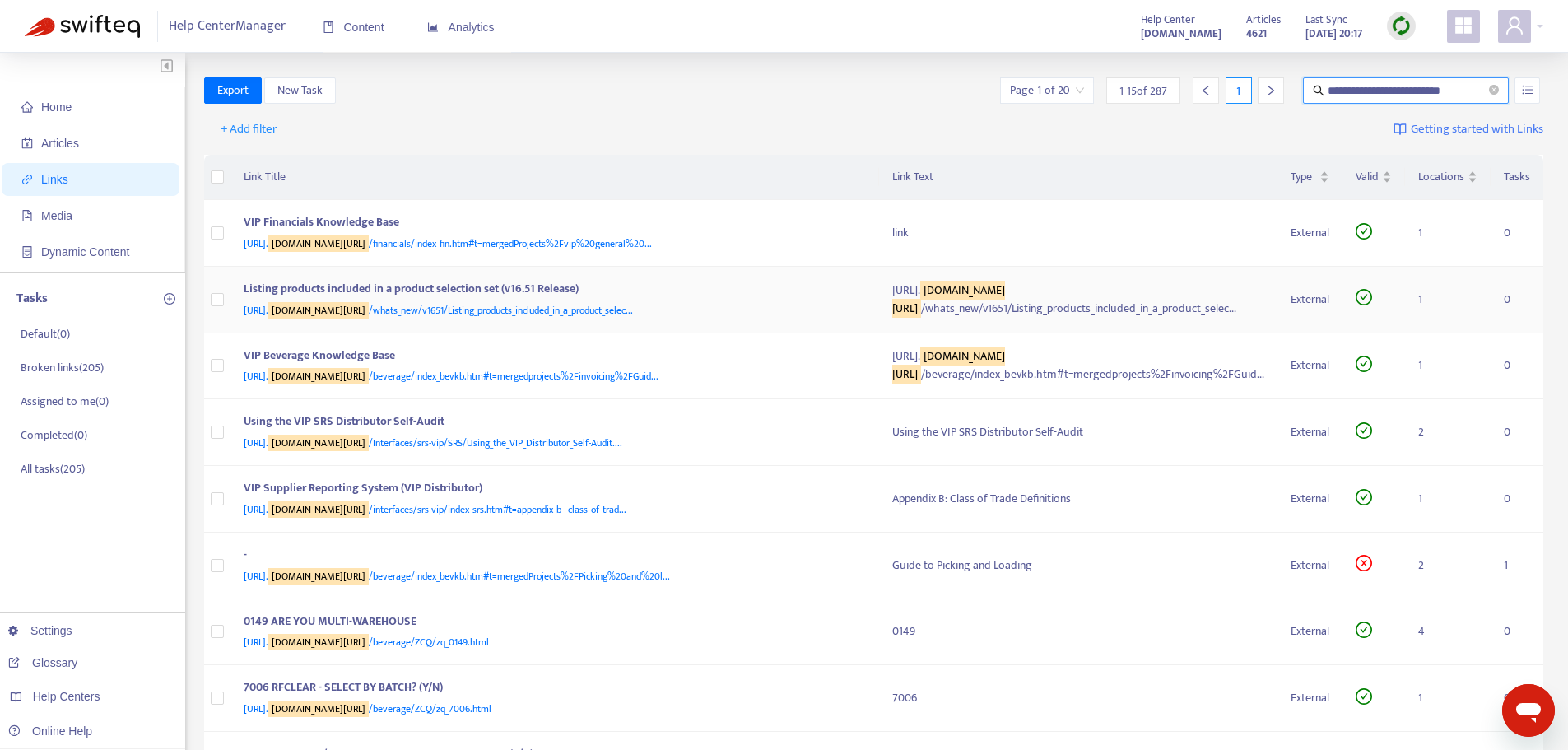
click at [494, 318] on span "[URL]. [DOMAIN_NAME][URL] /whats_new/v1651/Listing_products_included_in_a_produ…" at bounding box center [437, 310] width 389 height 16
click at [476, 385] on span "[URL]. [DOMAIN_NAME][URL] /beverage/index_bevkb.htm#t=mergedprojects%2Finvoicin…" at bounding box center [450, 376] width 414 height 16
click at [486, 451] on span "[URL]. [DOMAIN_NAME][URL] /Interfaces/srs-vip/SRS/Using_the_VIP_Distributor_Sel…" at bounding box center [433, 442] width 379 height 16
click at [528, 318] on span "[URL]. [DOMAIN_NAME][URL] /whats_new/v1651/Listing_products_included_in_a_produ…" at bounding box center [437, 310] width 389 height 16
click at [572, 240] on span "[URL]. [DOMAIN_NAME][URL] /financials/index_fin.htm#t=mergedProjects%2Fvip%20ge…" at bounding box center [447, 243] width 409 height 16
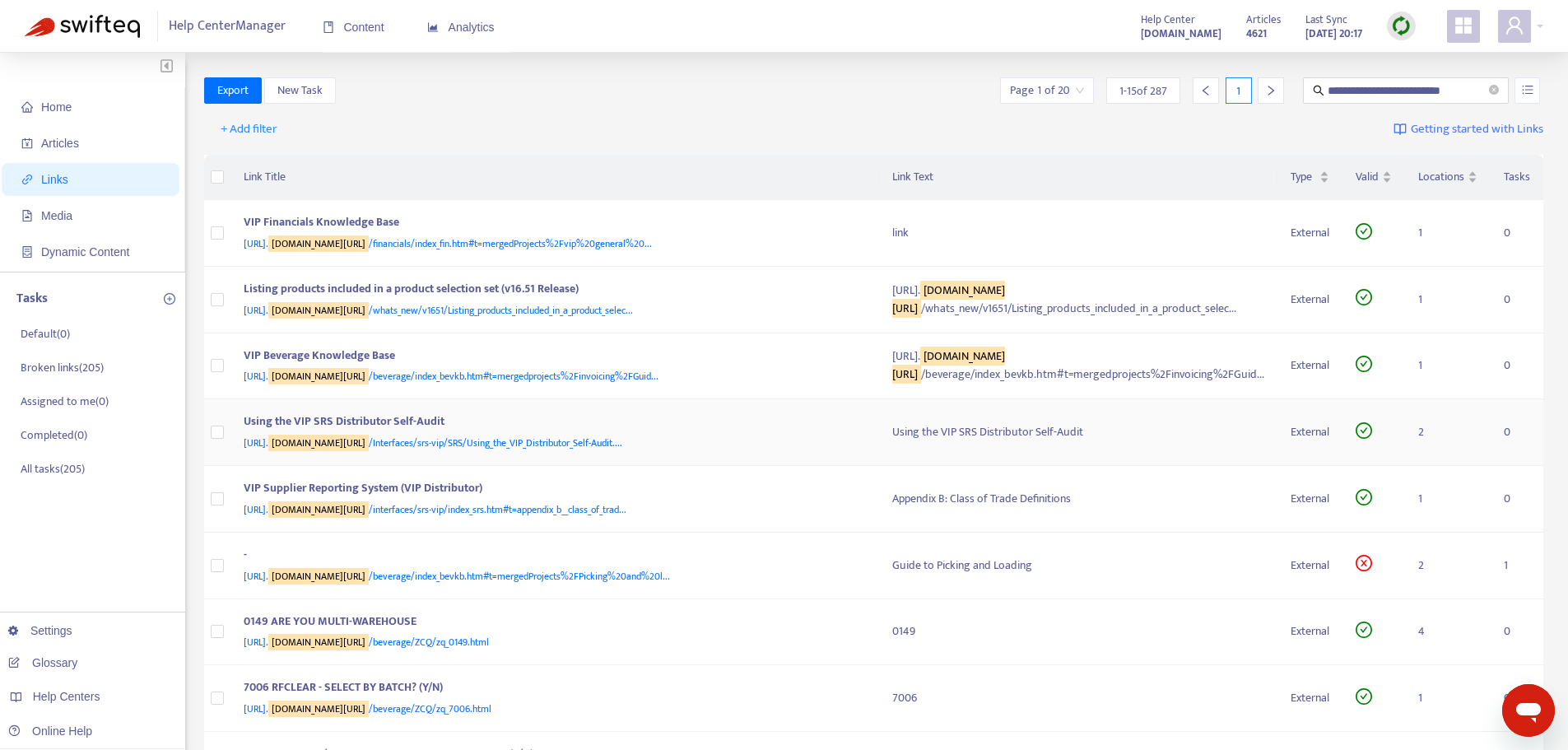
click at [481, 451] on span "[URL]. [DOMAIN_NAME][URL] /Interfaces/srs-vip/SRS/Using_the_VIP_Distributor_Sel…" at bounding box center [433, 442] width 379 height 16
drag, startPoint x: 577, startPoint y: 129, endPoint x: 565, endPoint y: 112, distance: 20.8
click at [578, 129] on div "+ Add filter Getting started with Links" at bounding box center [874, 133] width 1340 height 45
click at [445, 518] on span "[URL]. [DOMAIN_NAME][URL] /interfaces/srs-vip/index_srs.htm#t=appendix_b__class…" at bounding box center [435, 509] width 383 height 16
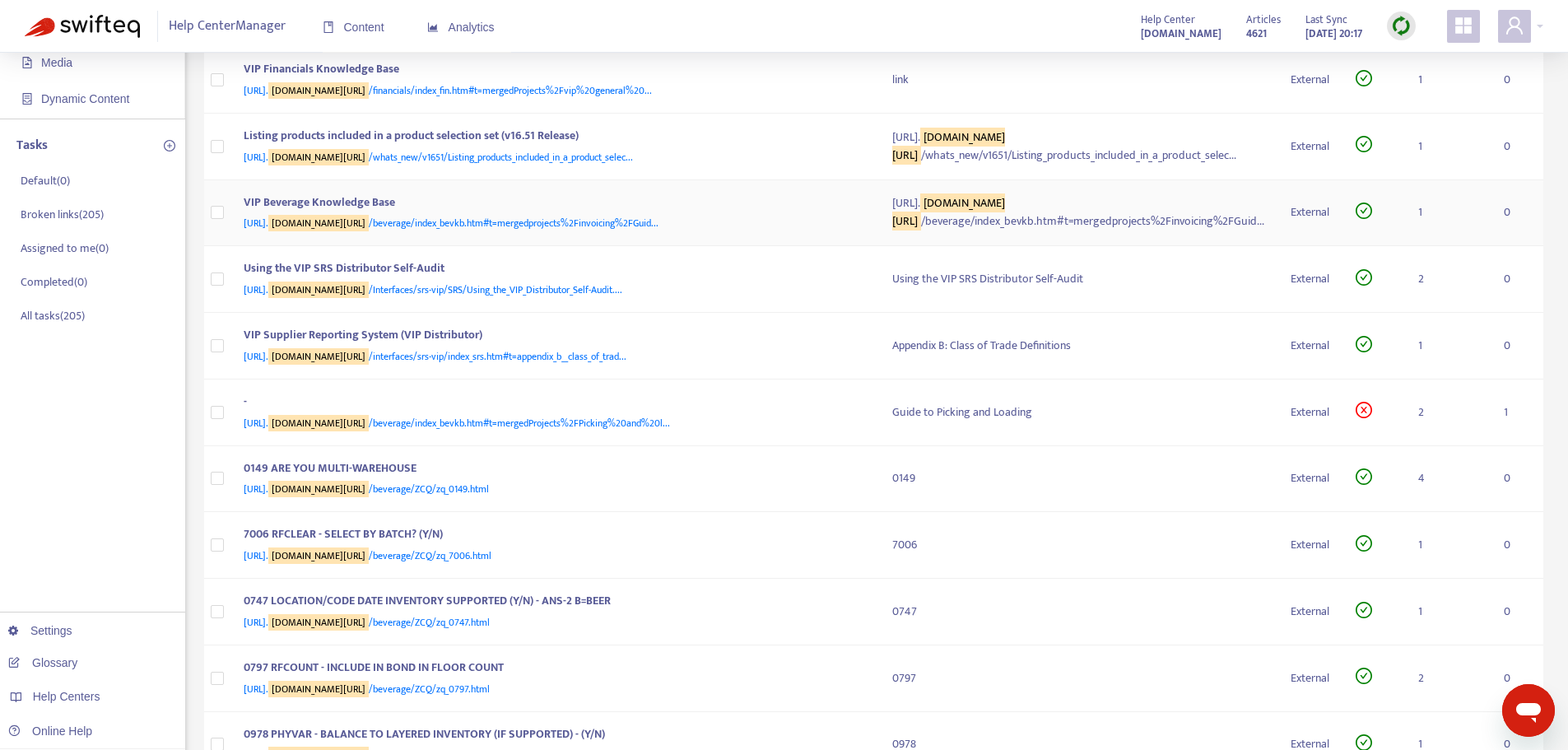
scroll to position [247, 0]
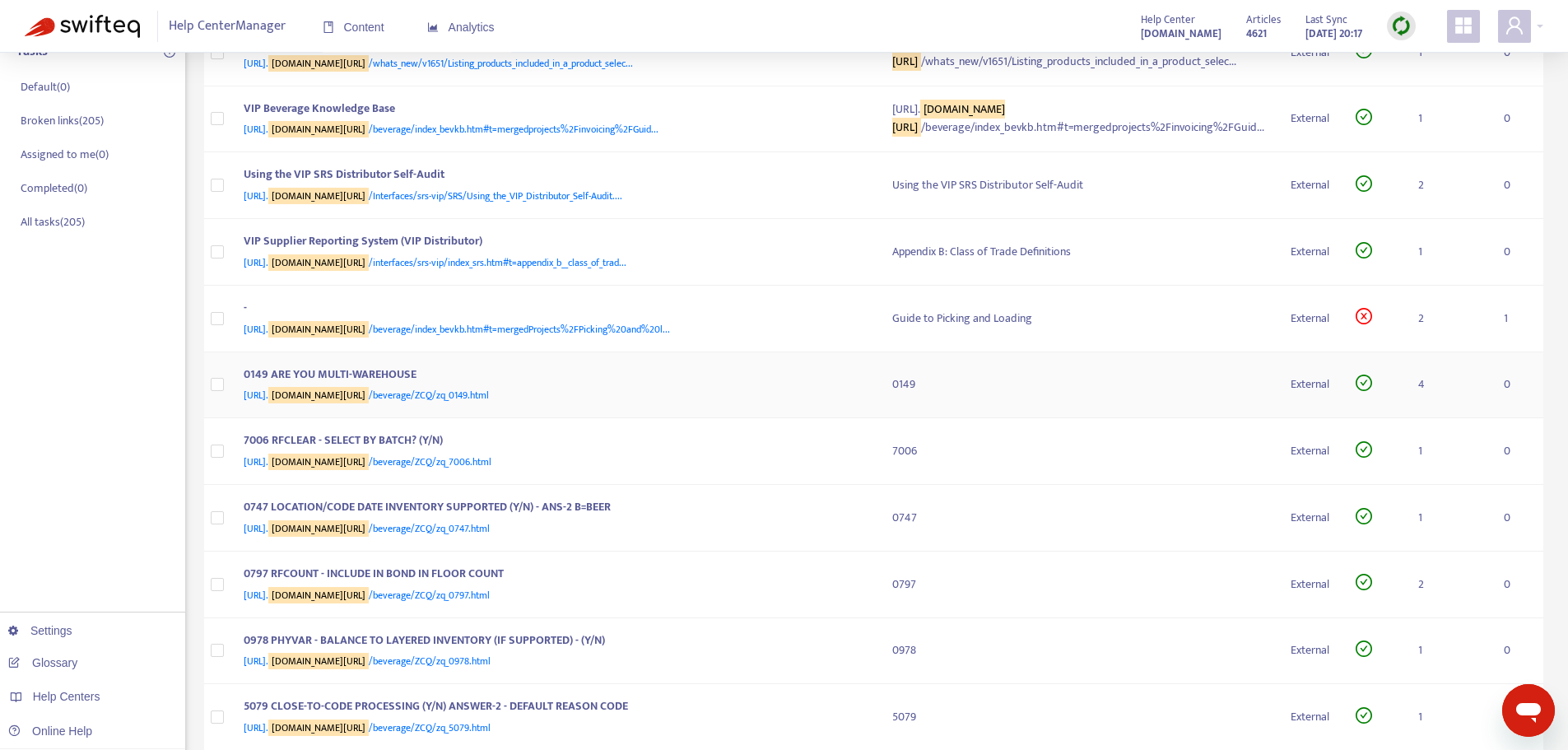
click at [489, 404] on span "[URL]. [DOMAIN_NAME][URL] /beverage/ZCQ/zq_0149.html" at bounding box center [365, 394] width 245 height 16
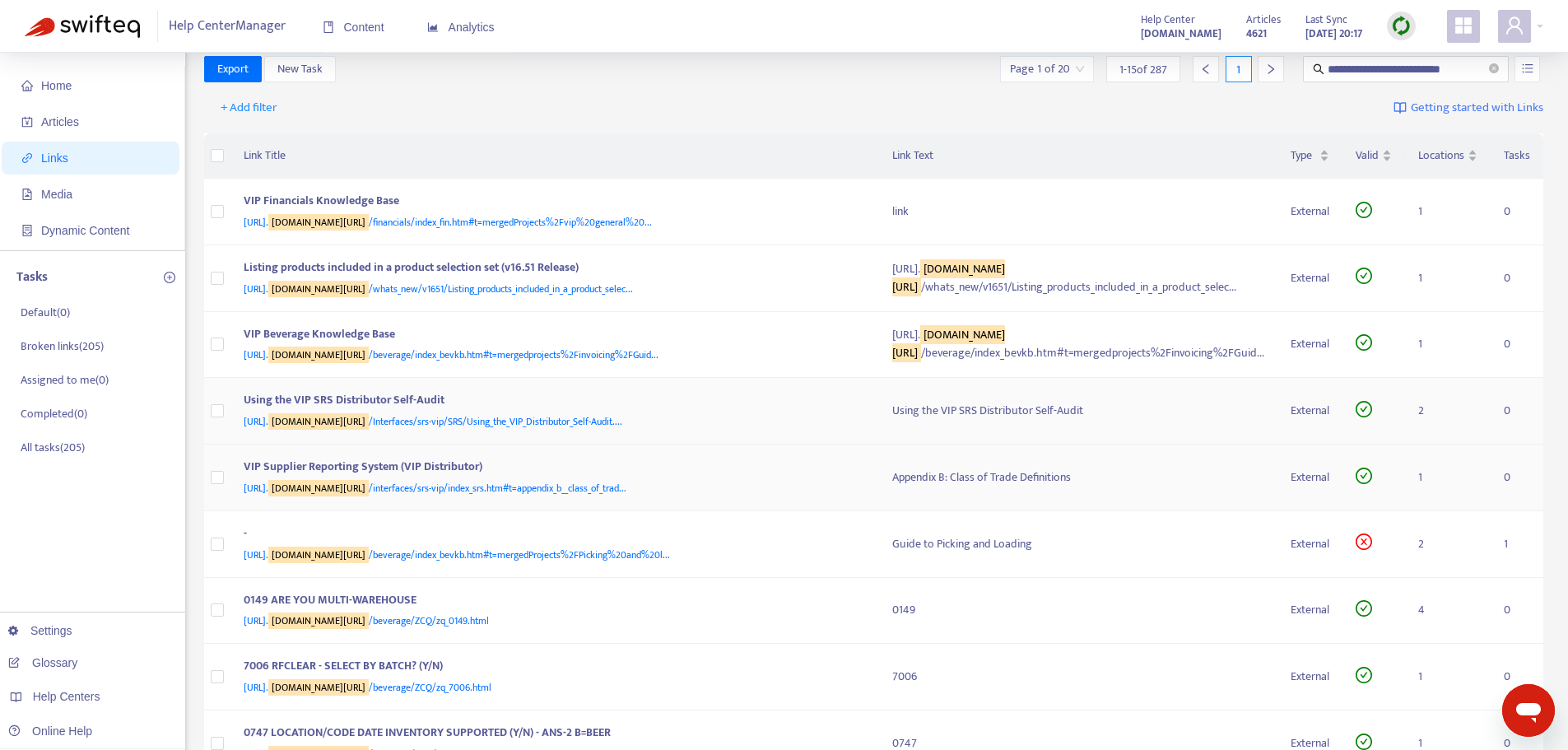
scroll to position [0, 0]
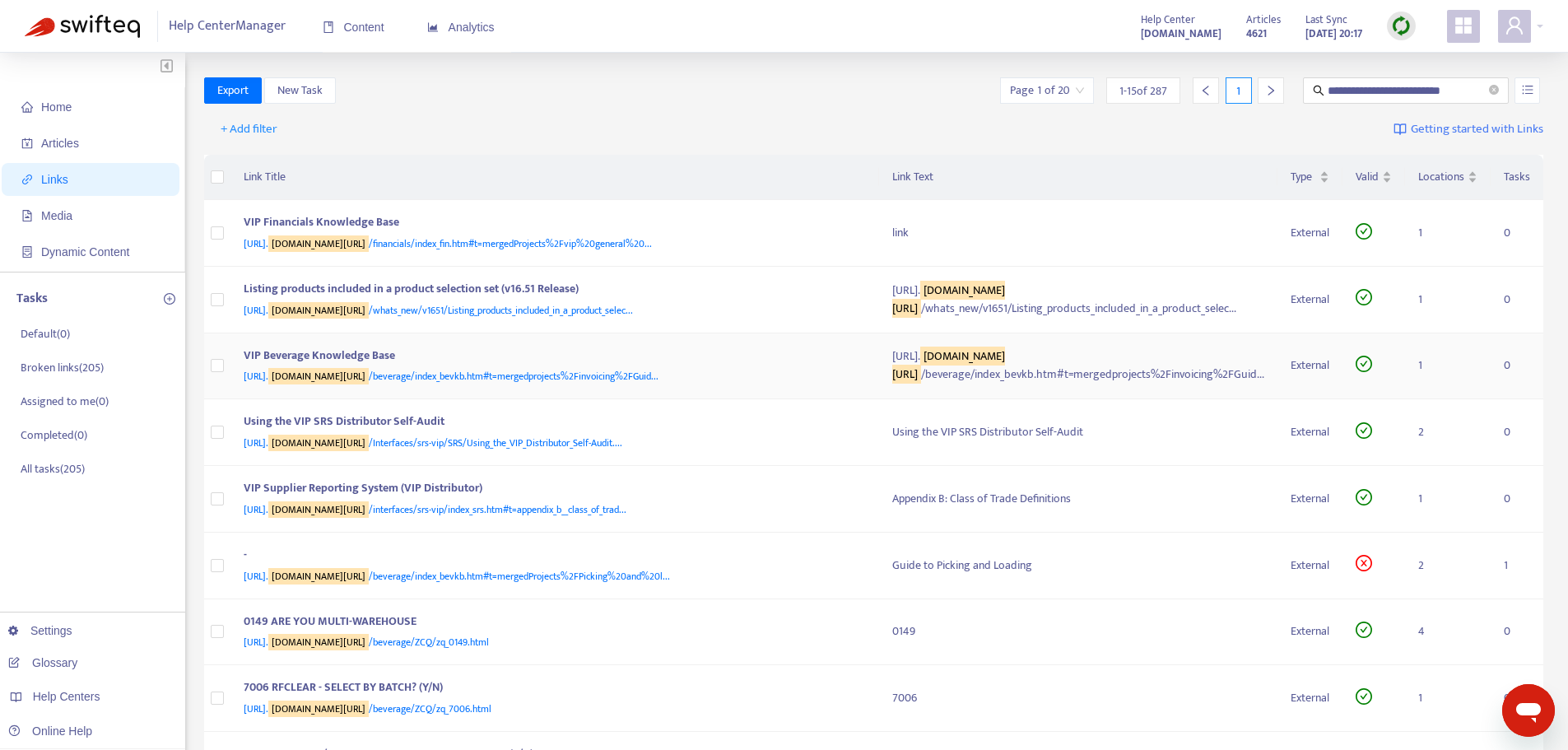
click at [486, 385] on span "[URL]. [DOMAIN_NAME][URL] /beverage/index_bevkb.htm#t=mergedprojects%2Finvoicin…" at bounding box center [450, 376] width 414 height 16
click at [490, 451] on span "[URL]. [DOMAIN_NAME][URL] /Interfaces/srs-vip/SRS/Using_the_VIP_Distributor_Sel…" at bounding box center [433, 442] width 379 height 16
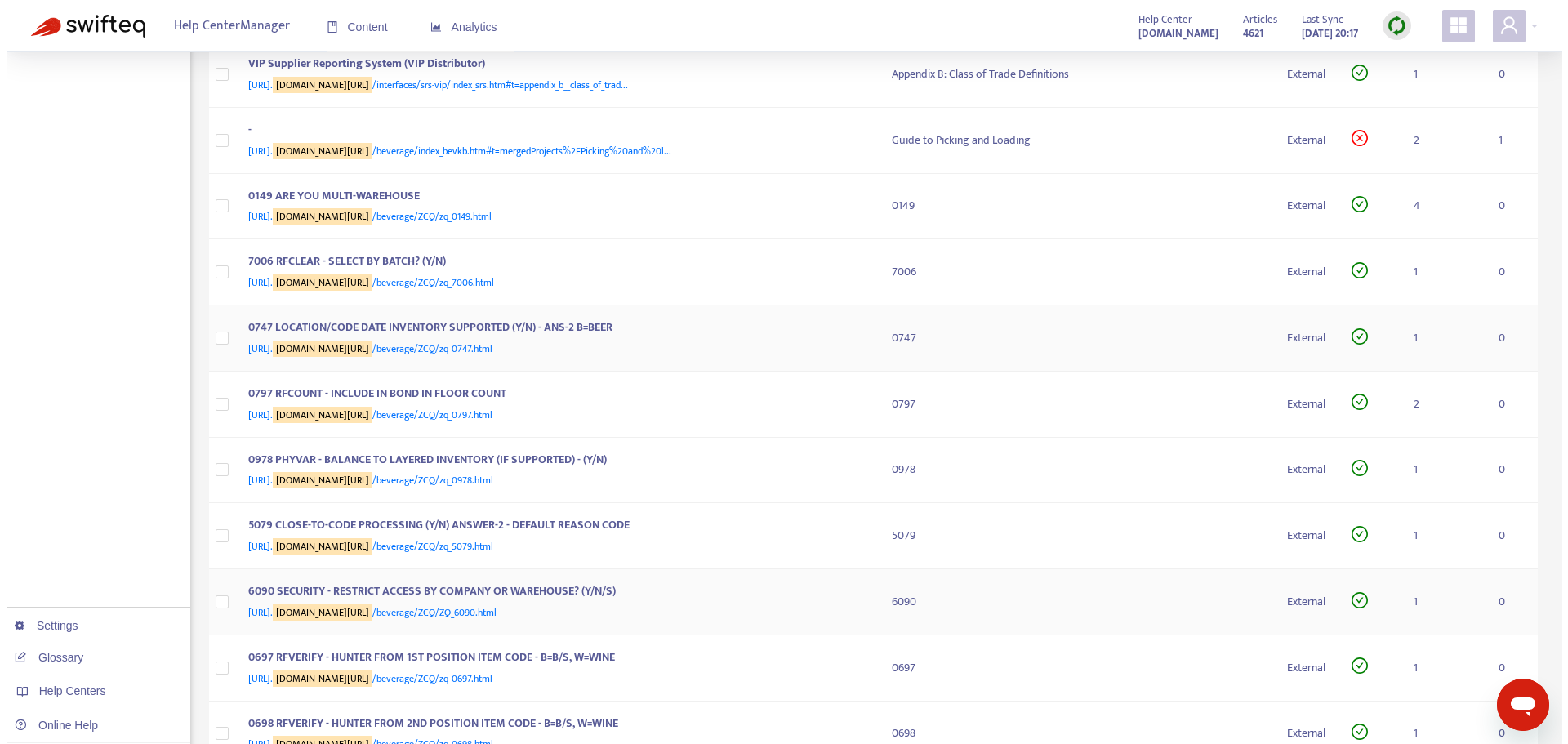
scroll to position [643, 0]
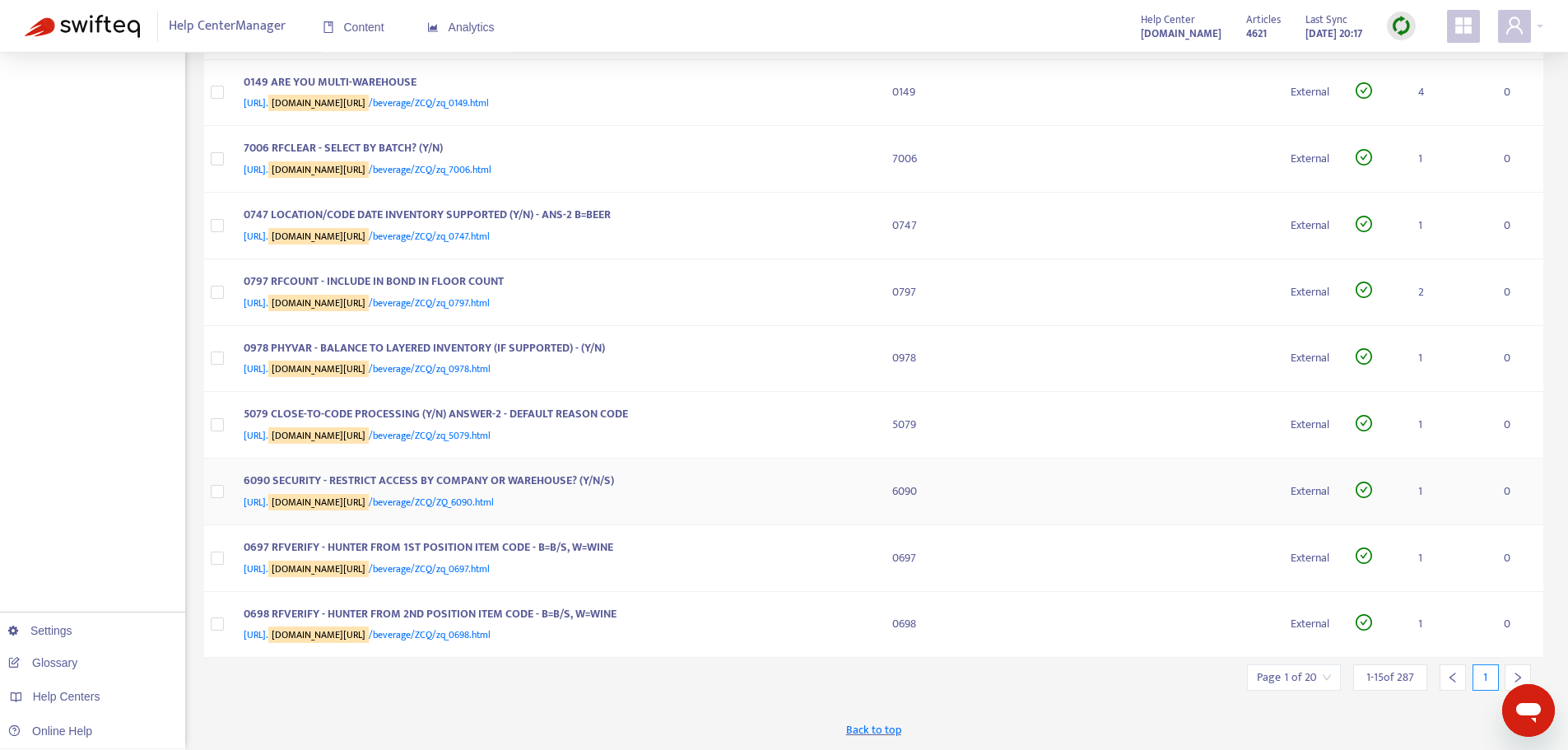
click at [475, 472] on div "6090 SECURITY - RESTRICT ACCESS BY COMPANY OR WAREHOUSE? (Y/N/S)" at bounding box center [551, 483] width 616 height 21
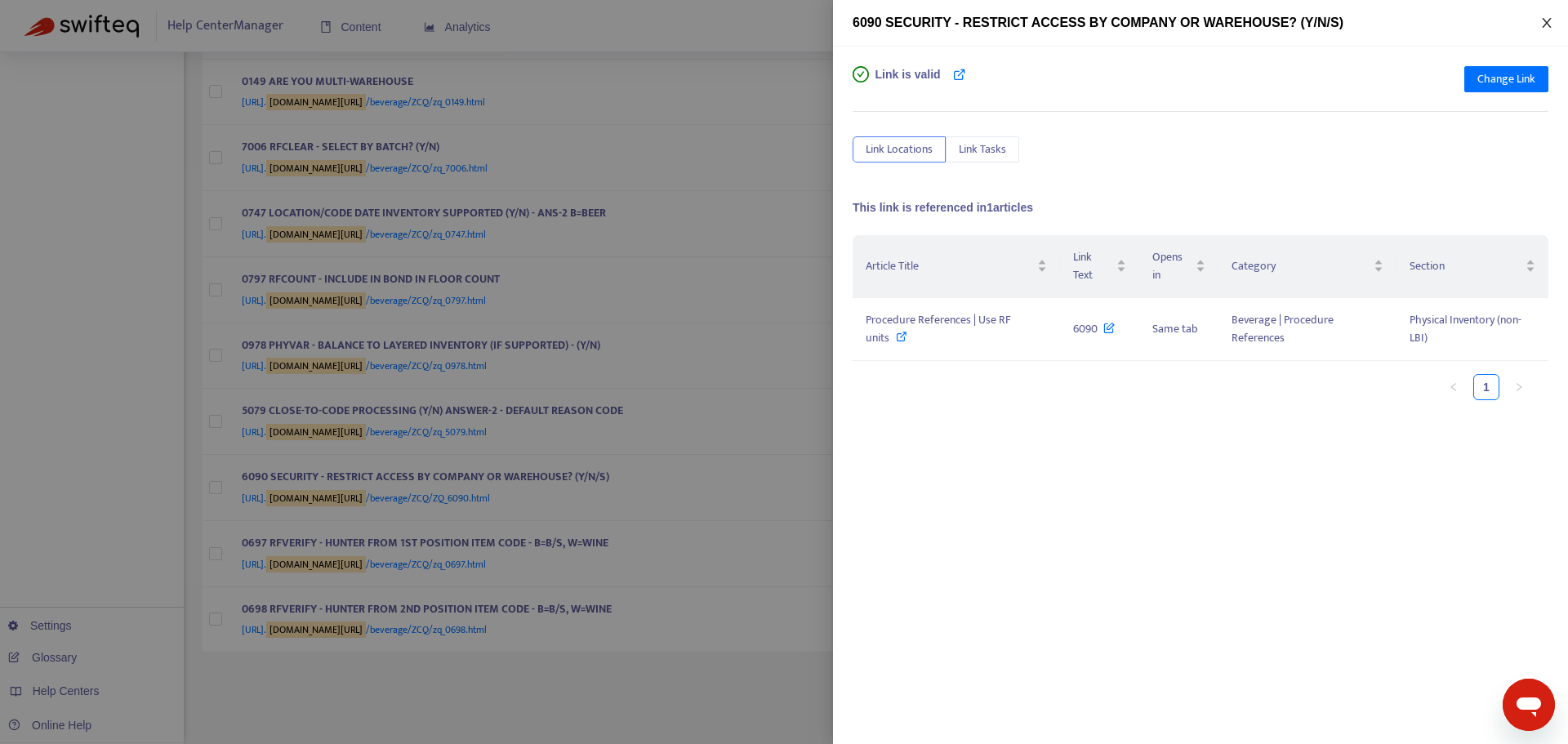
click at [1542, 27] on icon "close" at bounding box center [1545, 23] width 9 height 10
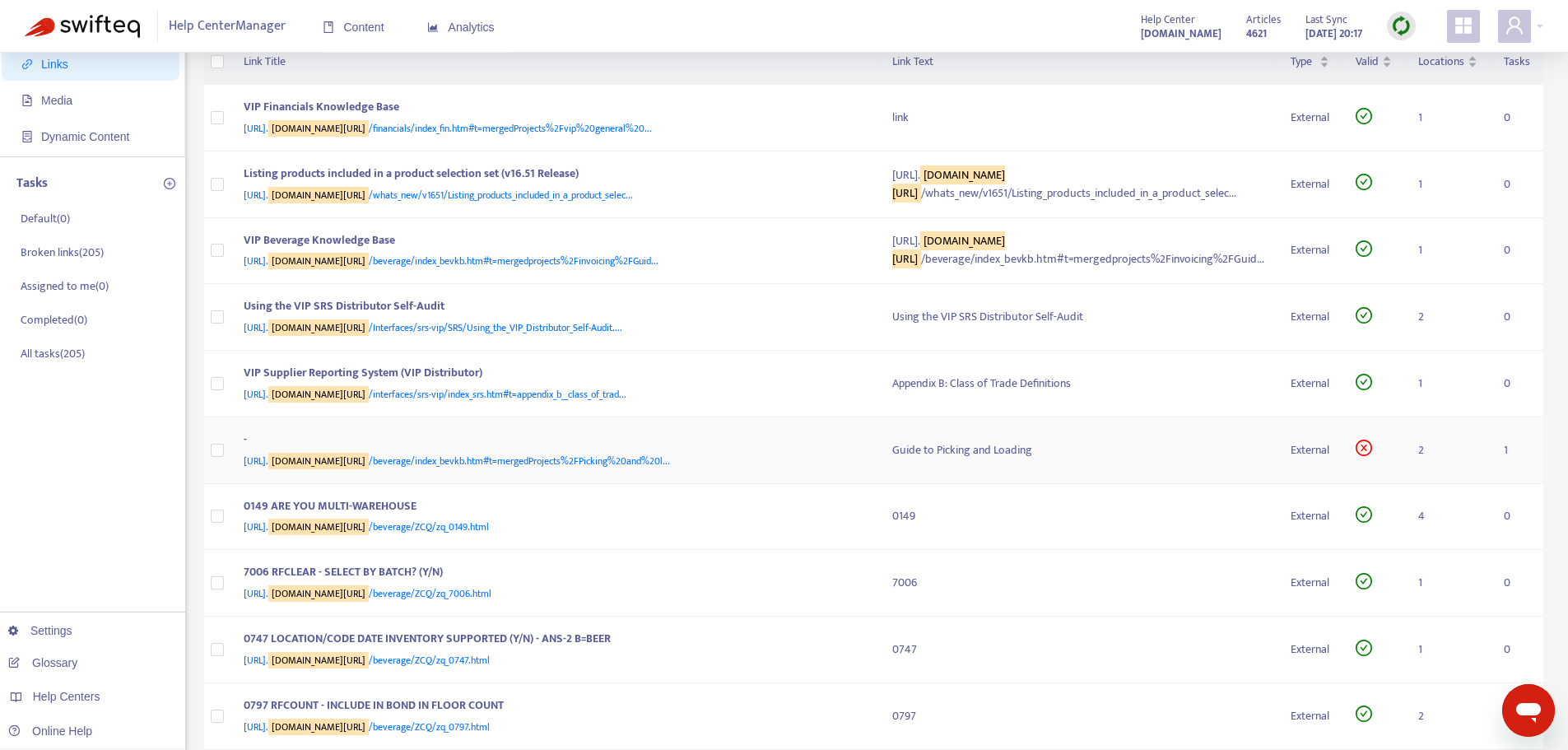
scroll to position [0, 0]
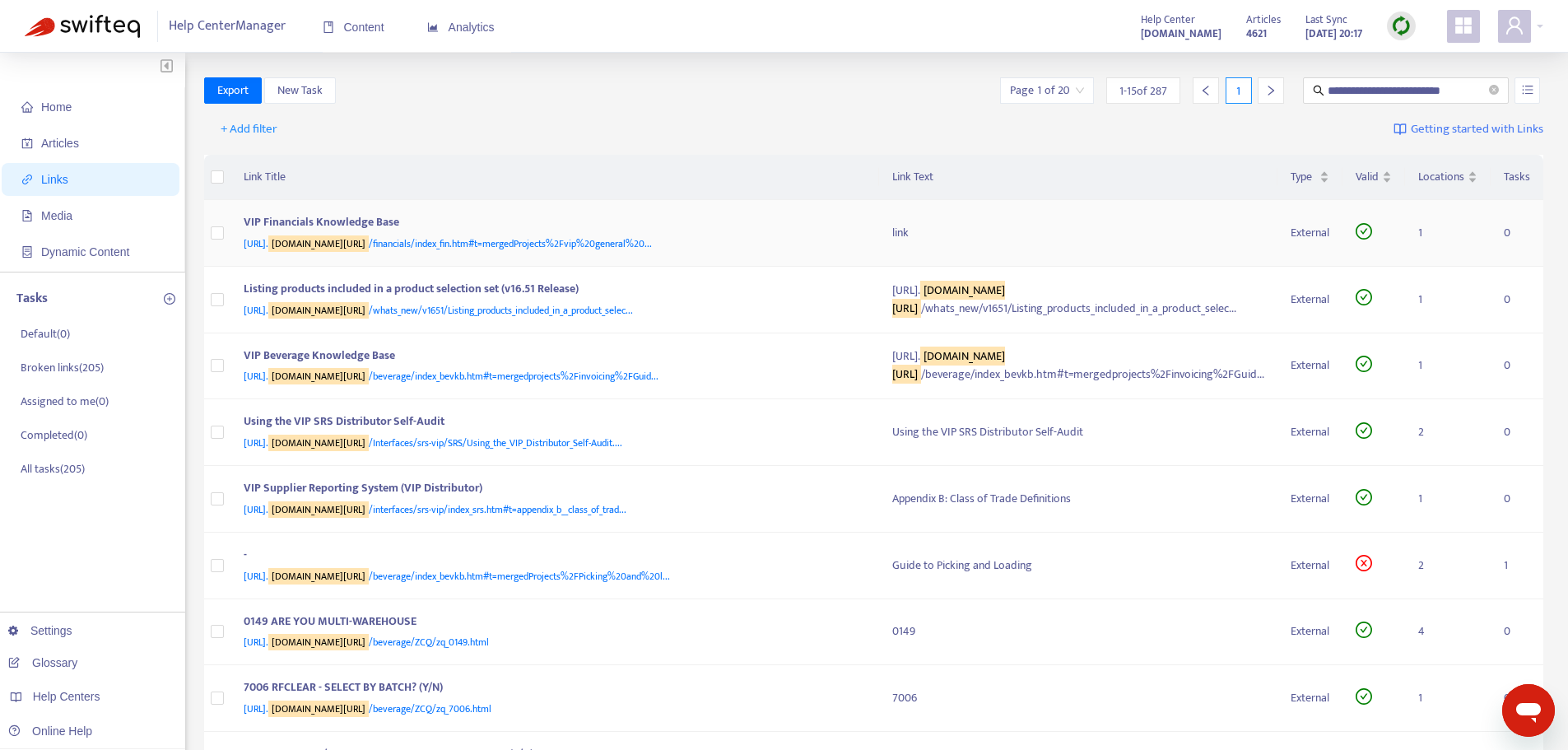
click at [559, 237] on span "[URL]. [DOMAIN_NAME][URL] /financials/index_fin.htm#t=mergedProjects%2Fvip%20ge…" at bounding box center [447, 243] width 409 height 16
click at [518, 385] on span "[URL]. [DOMAIN_NAME][URL] /beverage/index_bevkb.htm#t=mergedprojects%2Finvoicin…" at bounding box center [450, 376] width 414 height 16
click at [489, 385] on span "[URL]. [DOMAIN_NAME][URL] /beverage/index_bevkb.htm#t=mergedprojects%2Finvoicin…" at bounding box center [450, 376] width 414 height 16
click at [565, 318] on span "[URL]. [DOMAIN_NAME][URL] /whats_new/v1651/Listing_products_included_in_a_produ…" at bounding box center [437, 310] width 389 height 16
click at [383, 214] on div "VIP Financials Knowledge Base" at bounding box center [551, 224] width 616 height 21
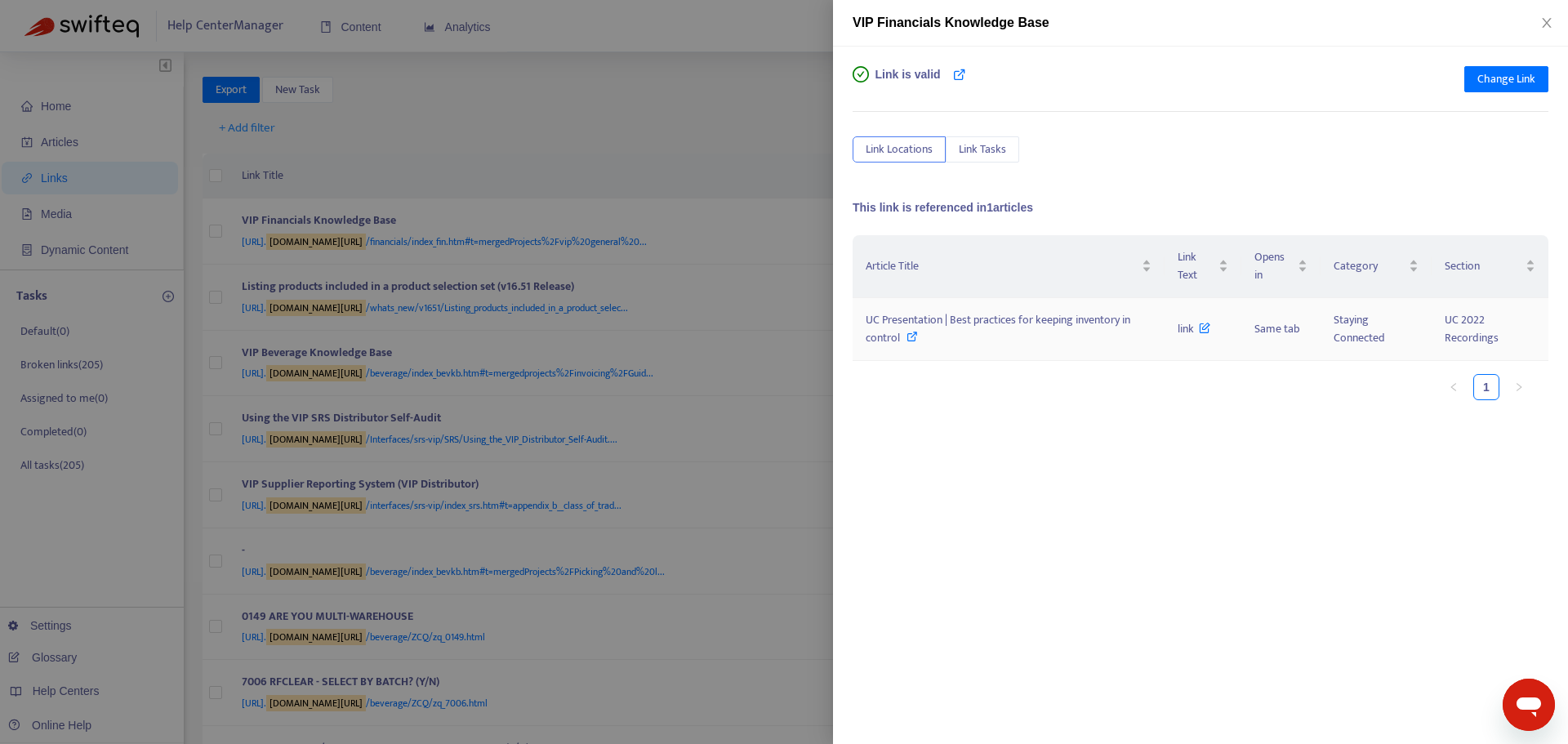
click at [910, 332] on icon at bounding box center [912, 337] width 11 height 11
click at [595, 141] on div at bounding box center [784, 372] width 1568 height 744
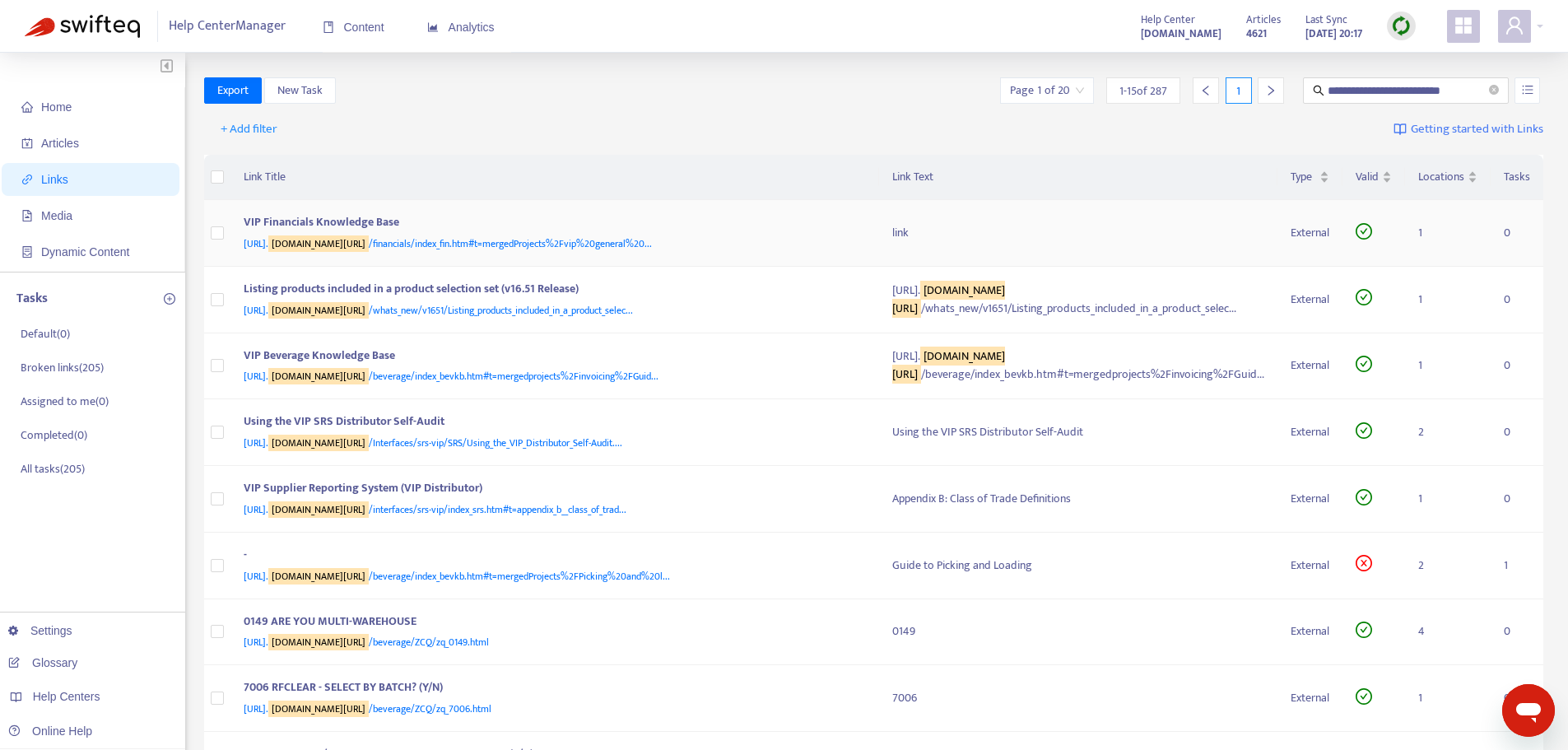
click at [460, 238] on span "[URL]. [DOMAIN_NAME][URL] /financials/index_fin.htm#t=mergedProjects%2Fvip%20ge…" at bounding box center [447, 243] width 409 height 16
click at [364, 216] on div "VIP Financials Knowledge Base" at bounding box center [551, 224] width 616 height 21
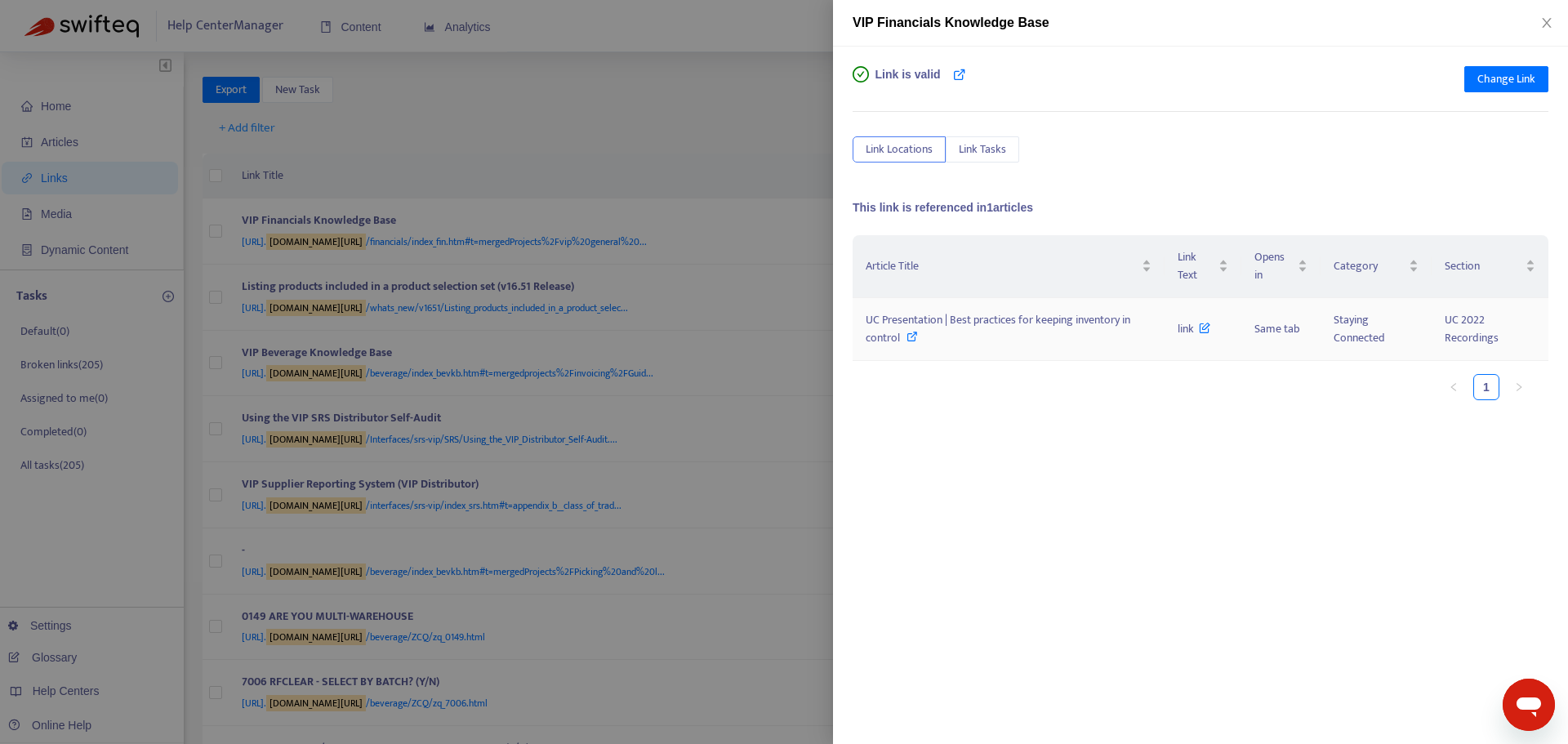
click at [925, 316] on span "UC Presentation | Best practices for keeping inventory in control" at bounding box center [998, 328] width 264 height 37
click at [661, 96] on div at bounding box center [784, 372] width 1568 height 744
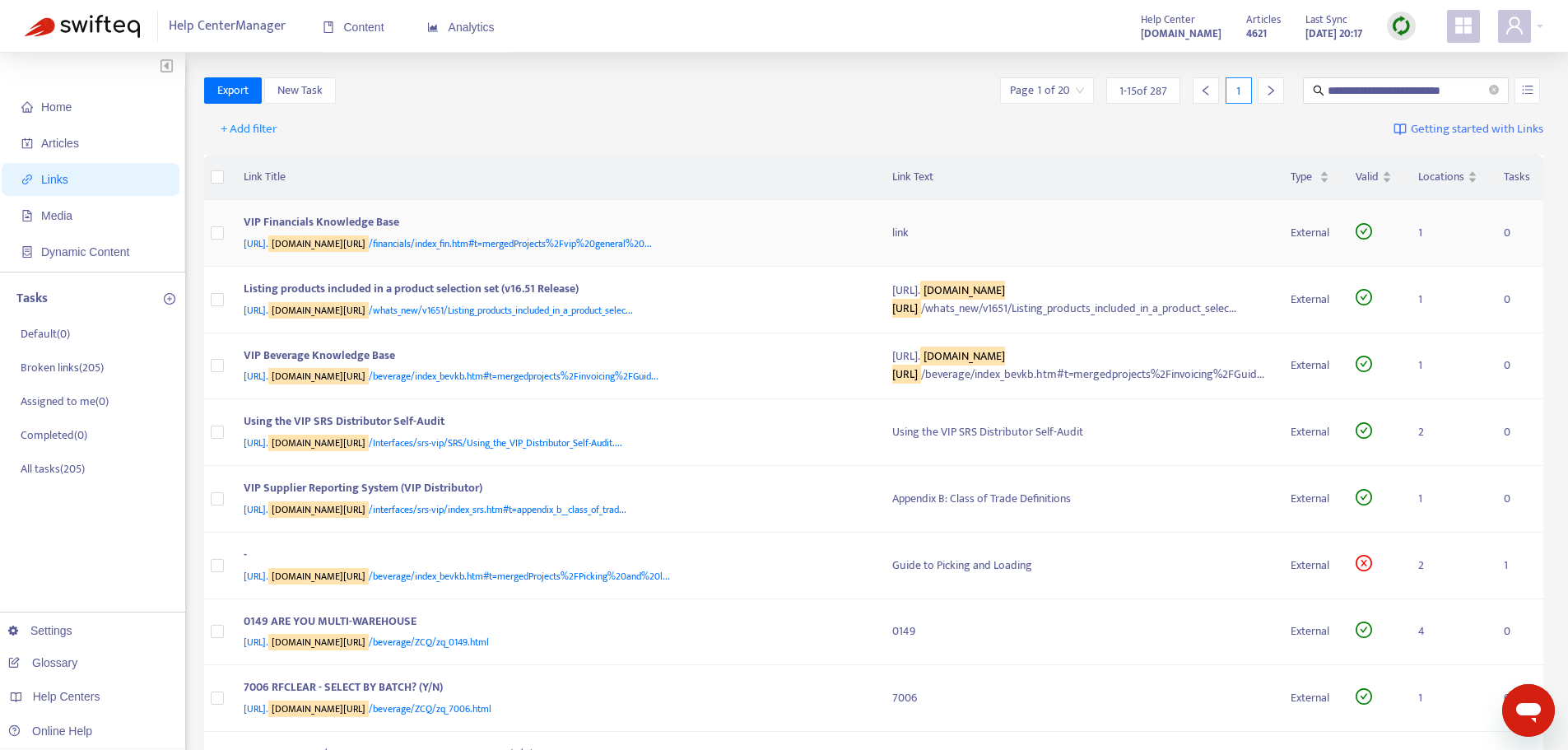
click at [355, 214] on div "VIP Financials Knowledge Base" at bounding box center [551, 224] width 616 height 21
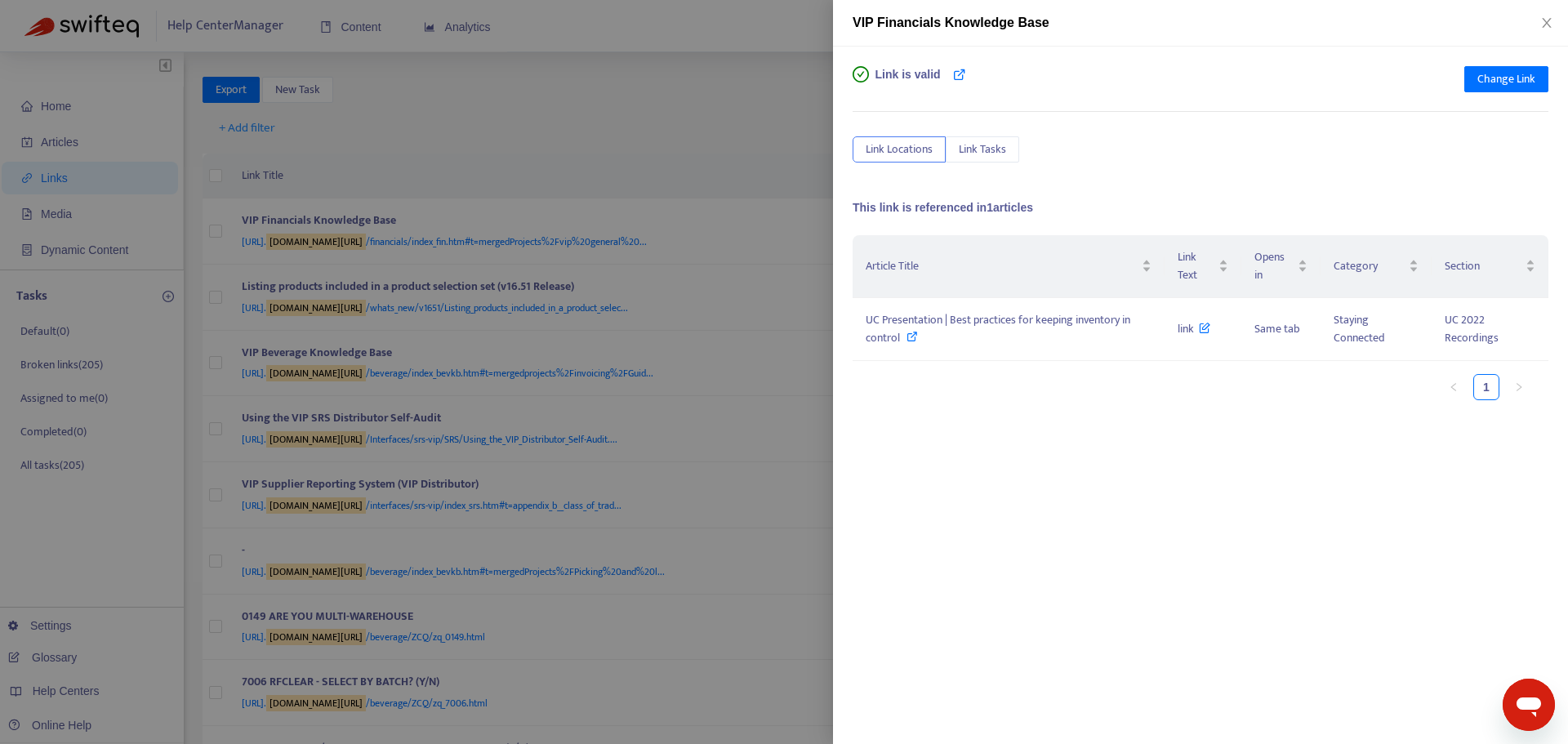
click at [616, 116] on div at bounding box center [784, 372] width 1568 height 744
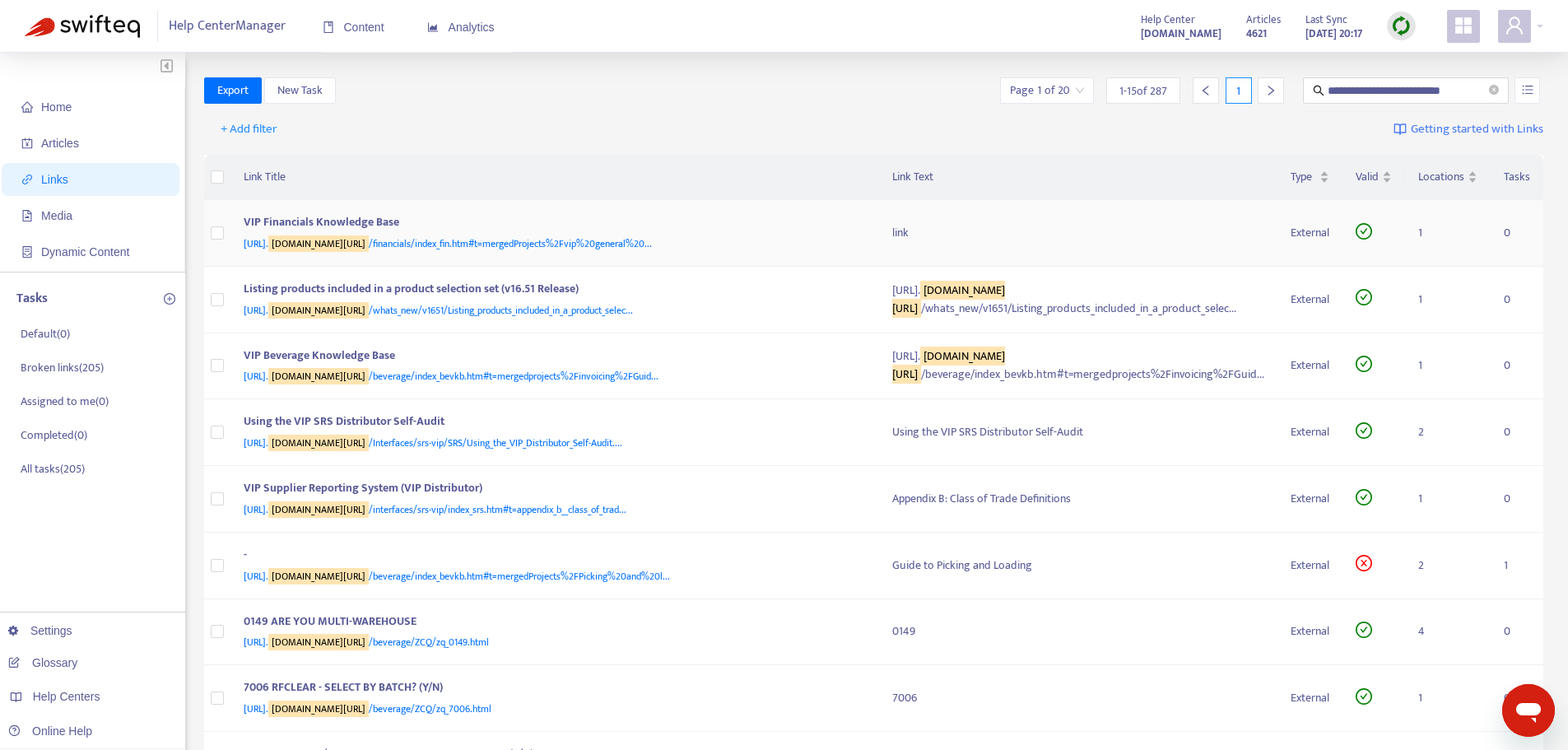
click at [368, 218] on div "VIP Financials Knowledge Base" at bounding box center [551, 224] width 616 height 21
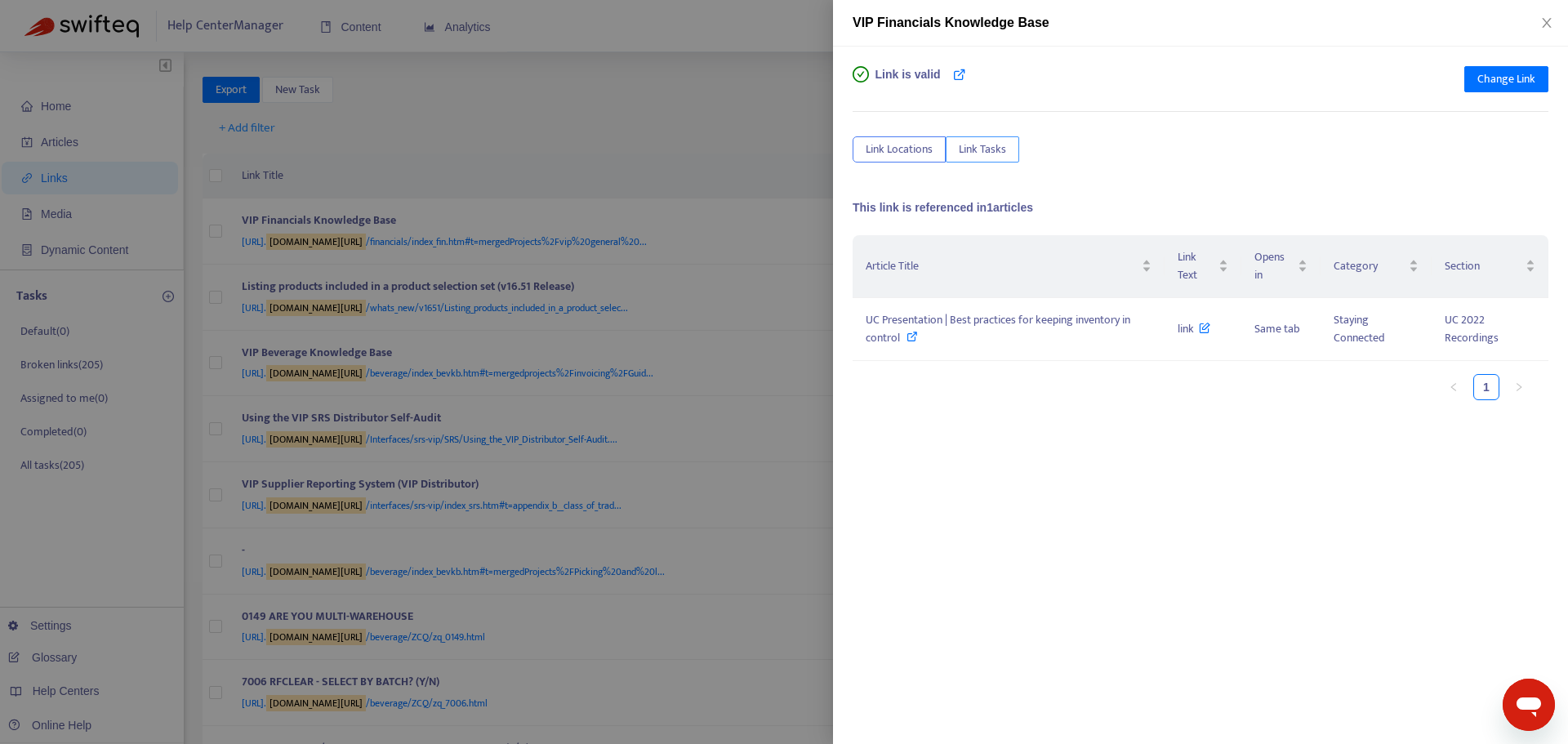
click at [979, 149] on span "Link Tasks" at bounding box center [982, 149] width 48 height 18
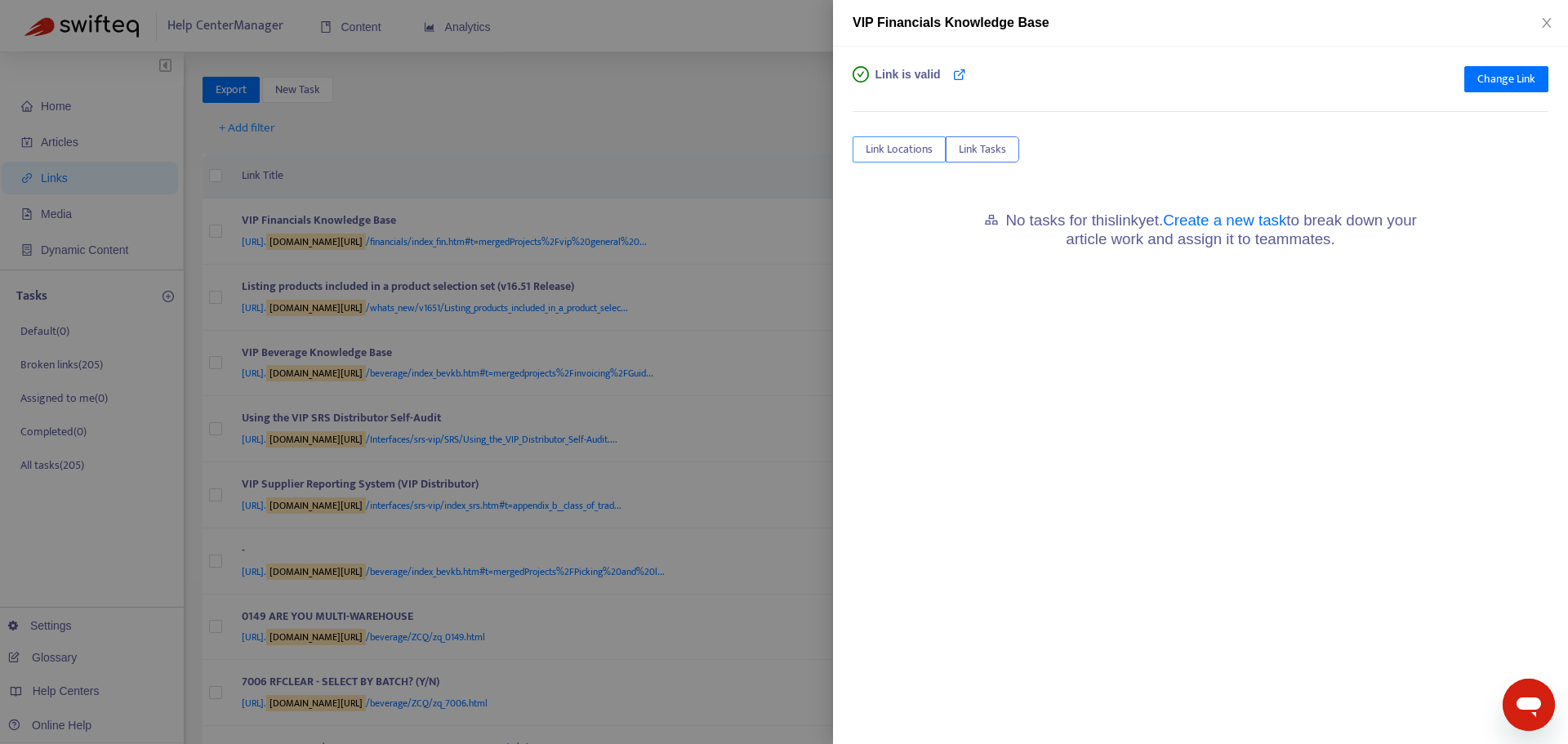
click at [887, 152] on span "Link Locations" at bounding box center [899, 149] width 67 height 18
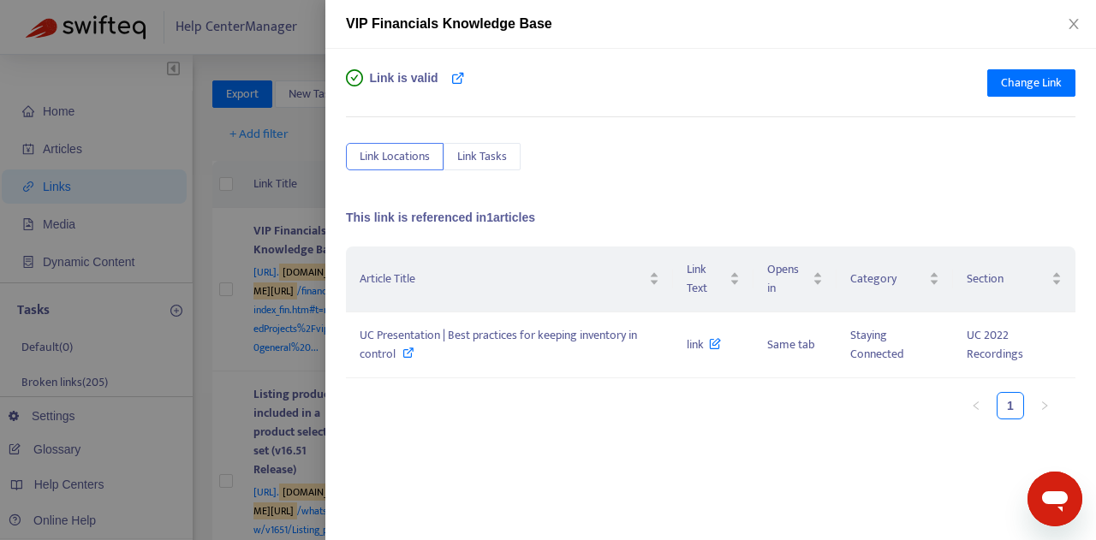
click at [279, 57] on div at bounding box center [548, 270] width 1096 height 540
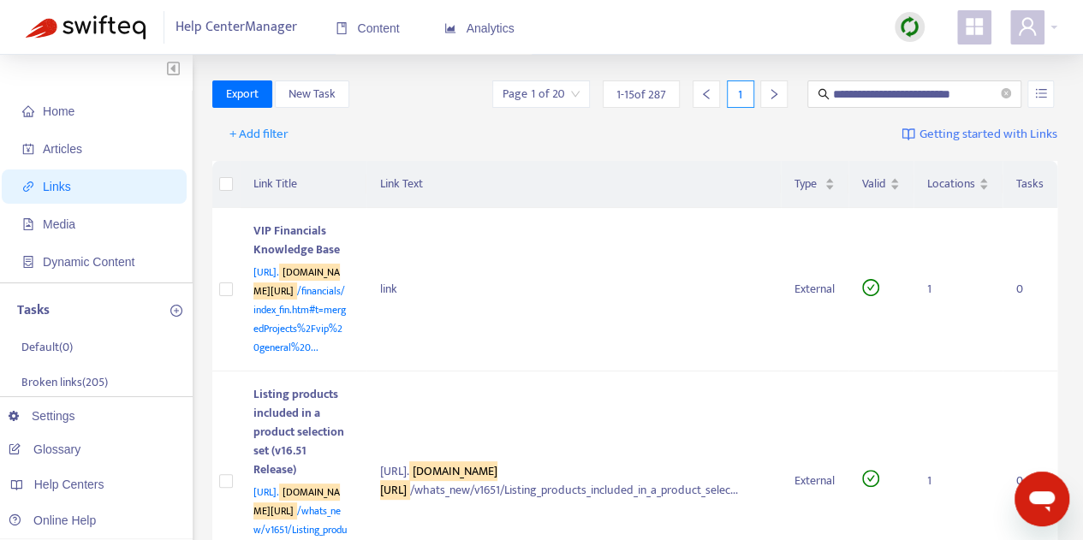
click at [515, 136] on div "+ Add filter Getting started with Links" at bounding box center [635, 138] width 846 height 47
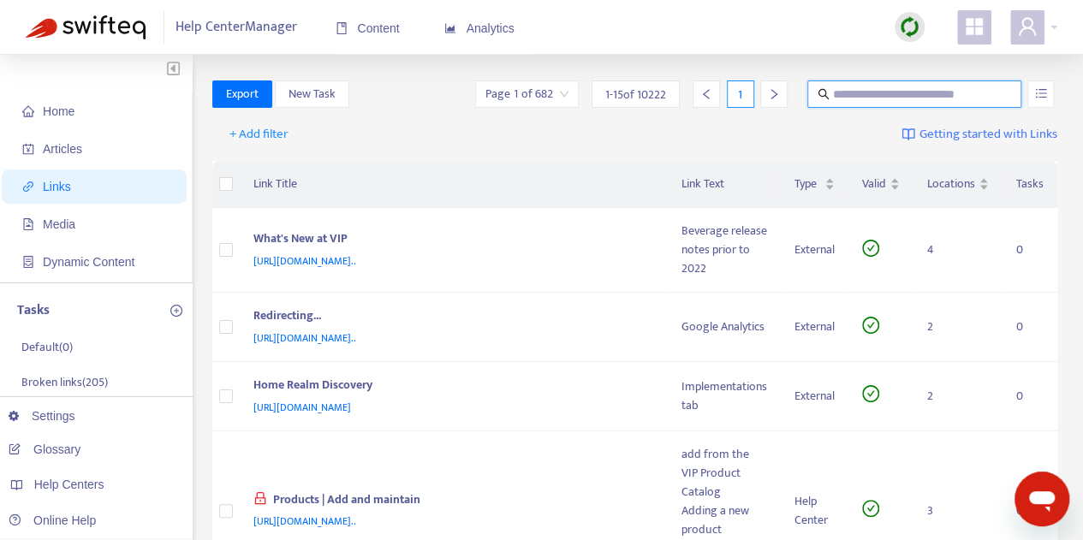
click at [872, 88] on input "text" at bounding box center [915, 94] width 164 height 19
paste input "**********"
type input "**********"
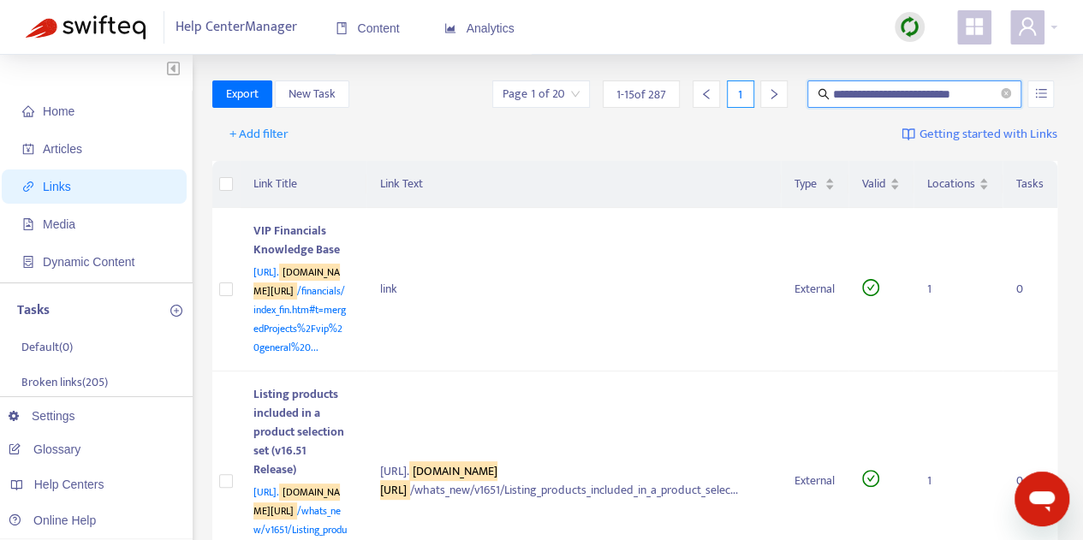
click at [580, 93] on input "search" at bounding box center [541, 94] width 77 height 26
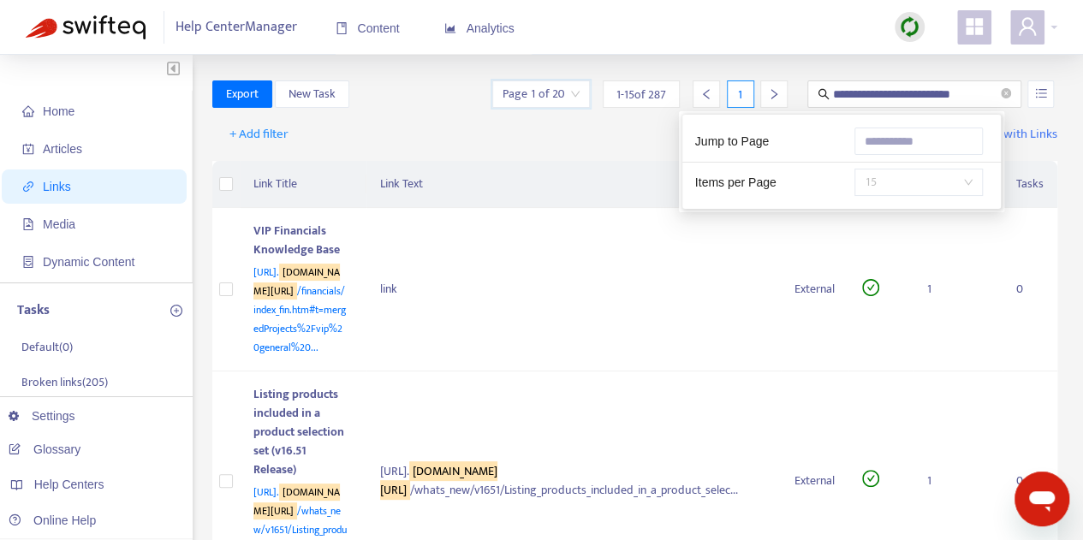
click at [920, 177] on span "15" at bounding box center [919, 183] width 108 height 26
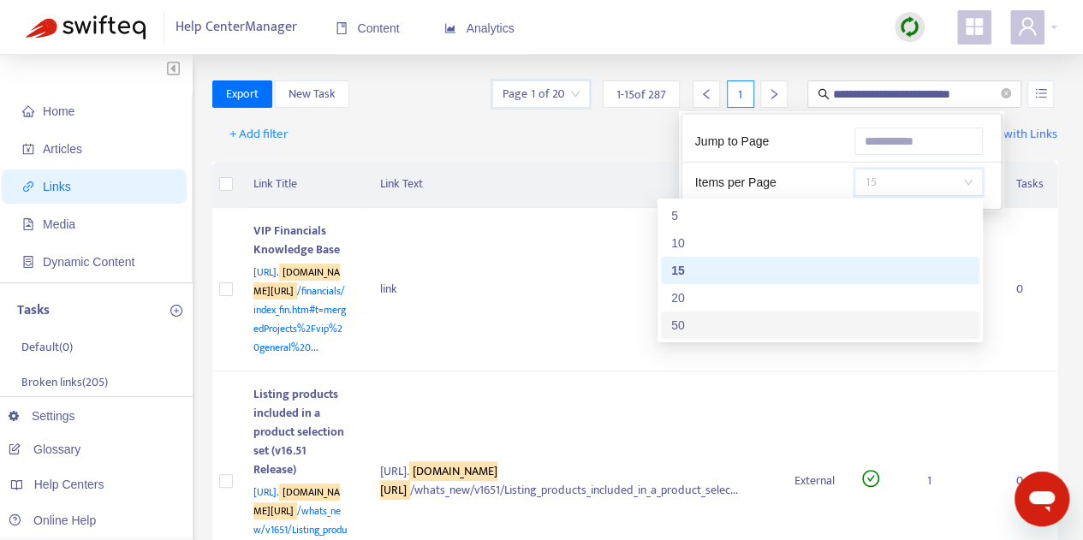
click at [723, 312] on div "50" at bounding box center [820, 325] width 318 height 27
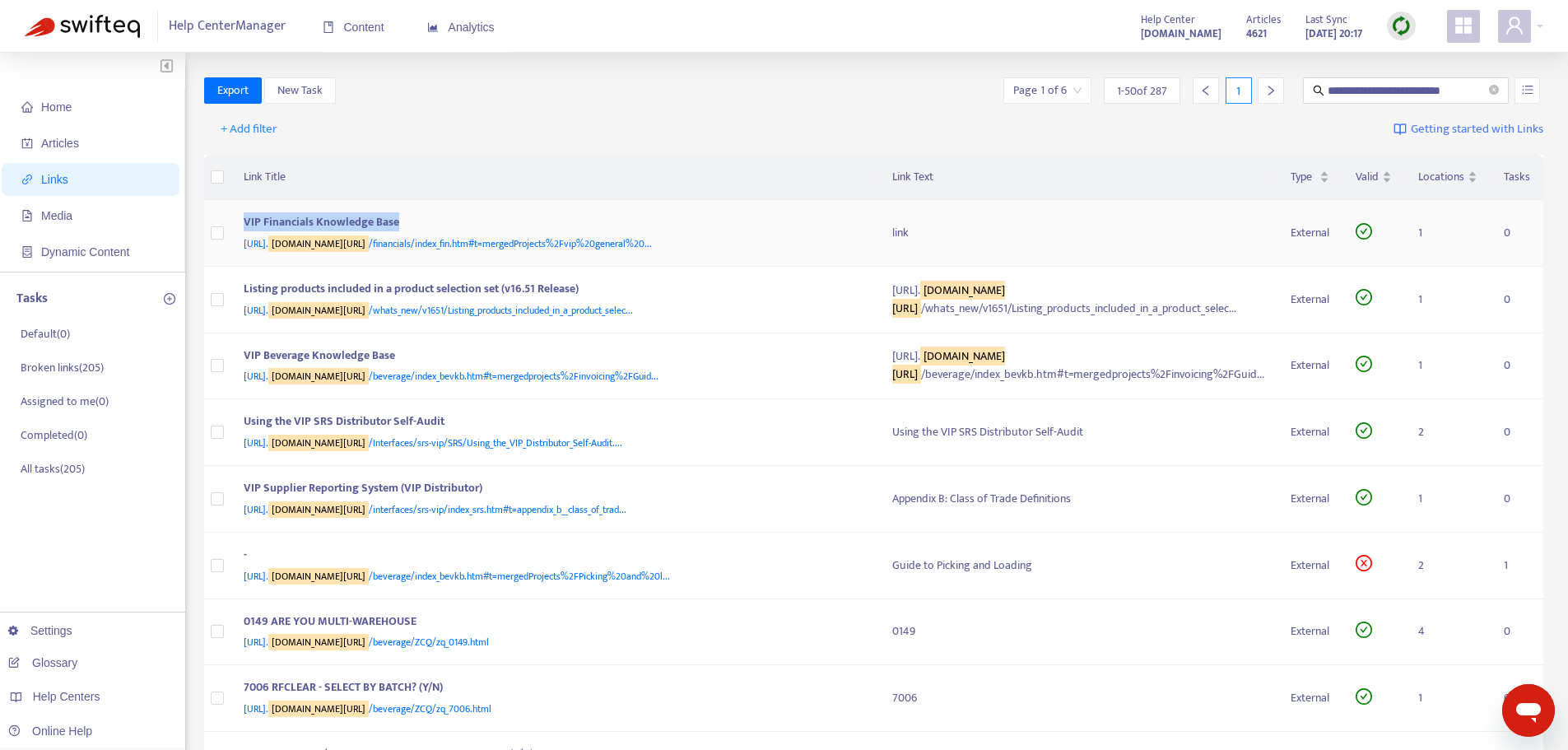
drag, startPoint x: 237, startPoint y: 220, endPoint x: 398, endPoint y: 222, distance: 161.0
click at [398, 222] on td "VIP Financials Knowledge Base [URL]. [DOMAIN_NAME][URL] /financials/index_fin.h…" at bounding box center [555, 233] width 649 height 66
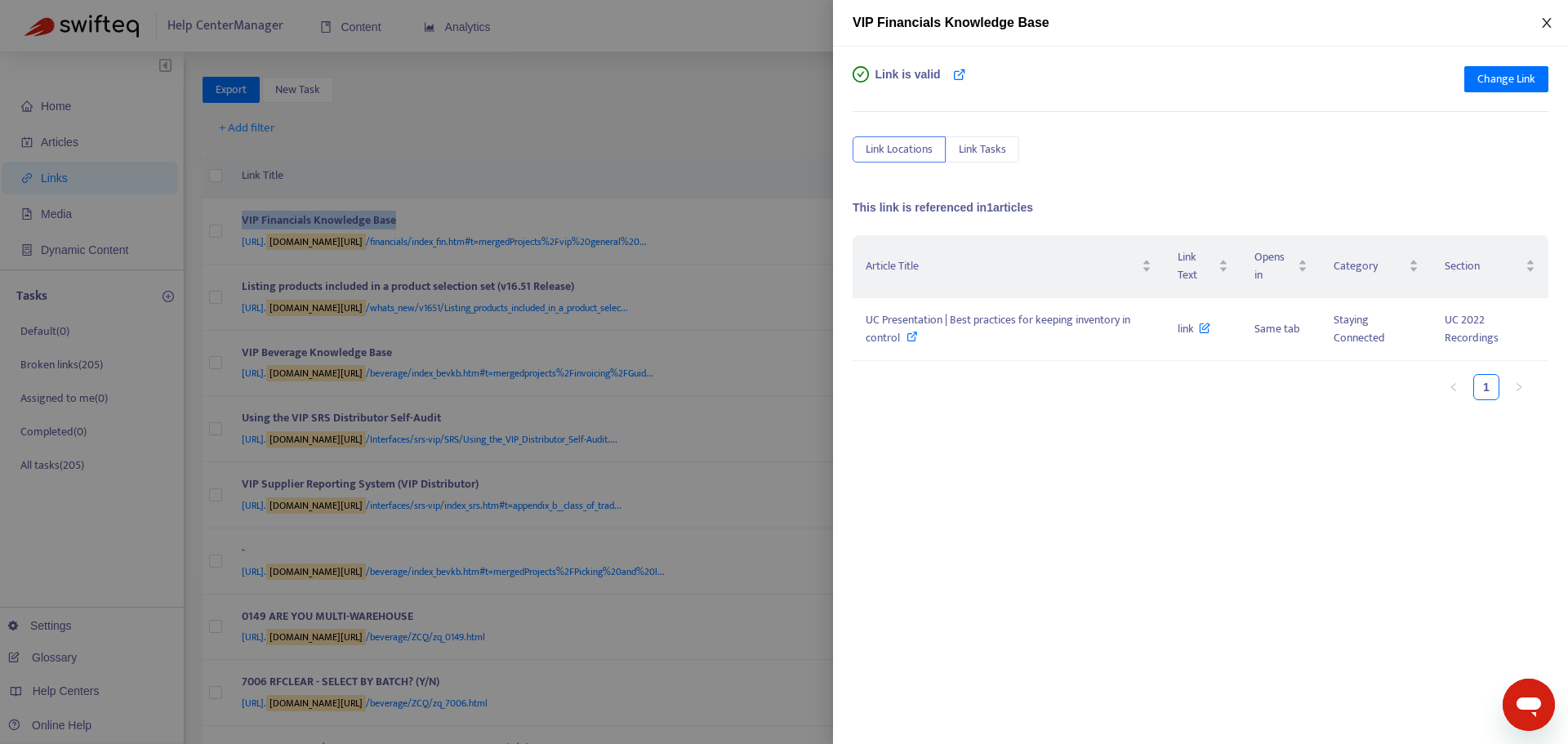
click at [1044, 23] on icon "close" at bounding box center [1547, 23] width 13 height 13
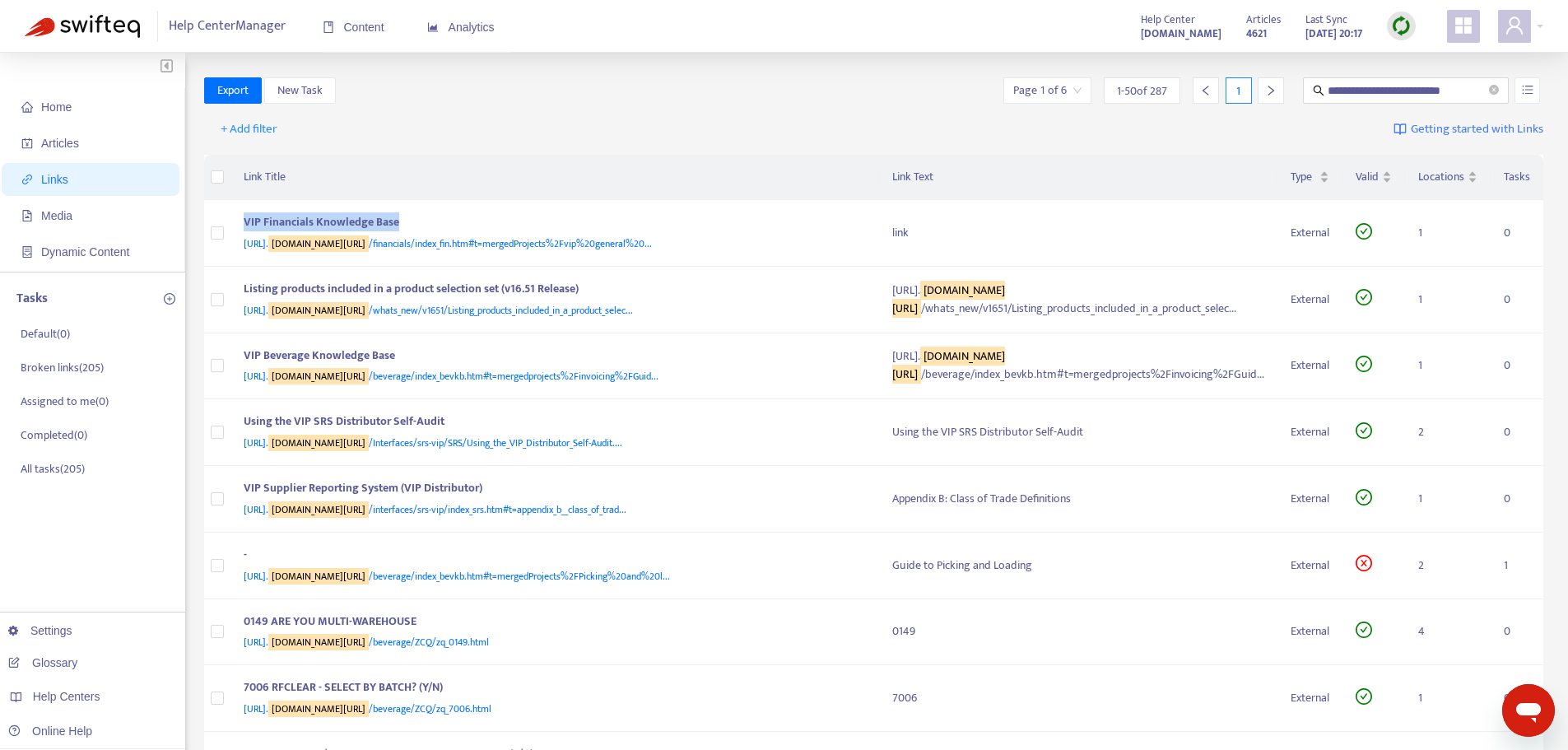
copy div "VIP Financials Knowledge Base"
click at [568, 145] on div "+ Add filter Getting started with Links" at bounding box center [874, 133] width 1340 height 45
click at [532, 318] on span "[URL]. [DOMAIN_NAME][URL] /whats_new/v1651/Listing_products_included_in_a_produ…" at bounding box center [437, 310] width 389 height 16
click at [554, 301] on div "Listing products included in a product selection set (v16.51 Release)" at bounding box center [551, 290] width 616 height 21
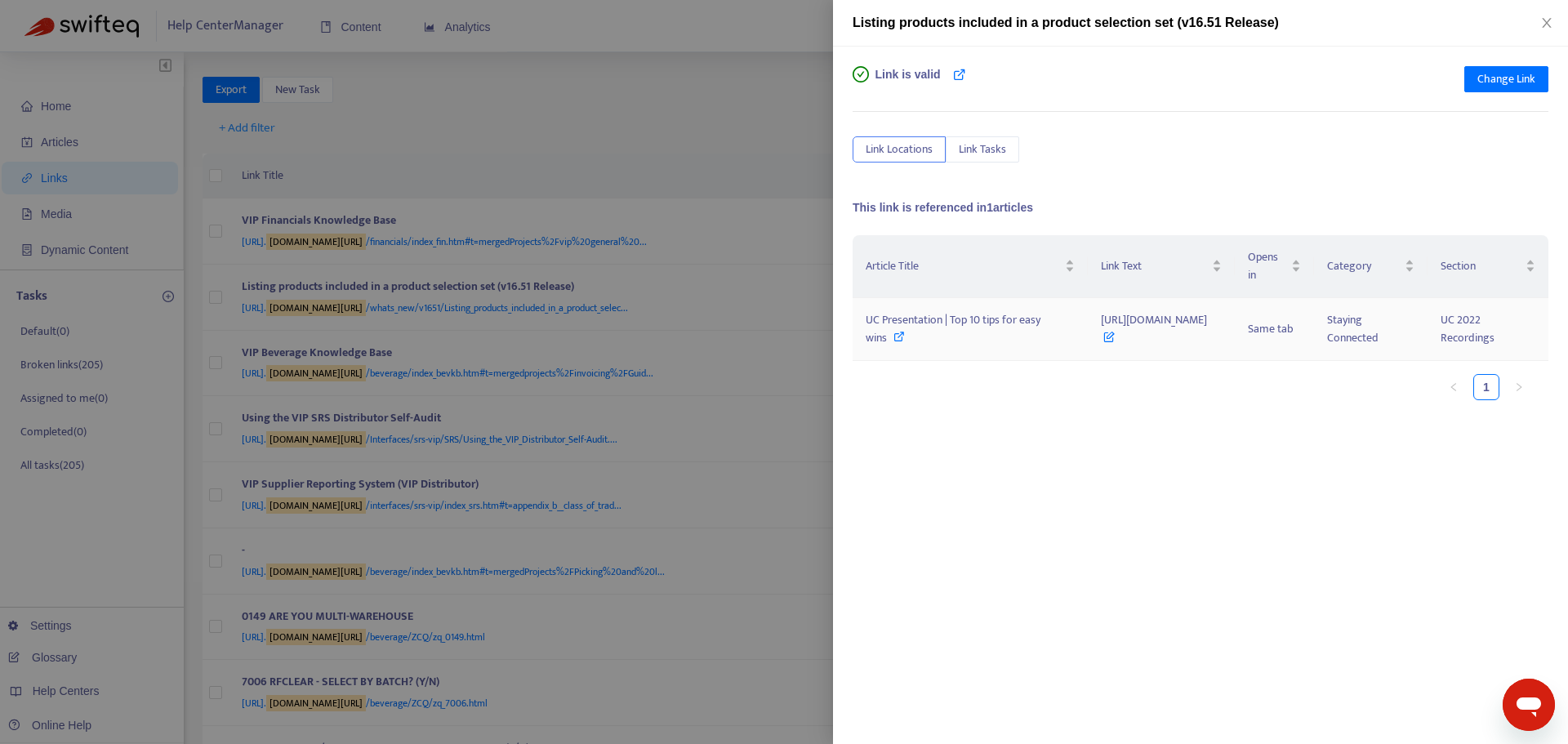
click at [895, 342] on icon at bounding box center [899, 337] width 11 height 11
click at [718, 109] on div at bounding box center [784, 372] width 1568 height 744
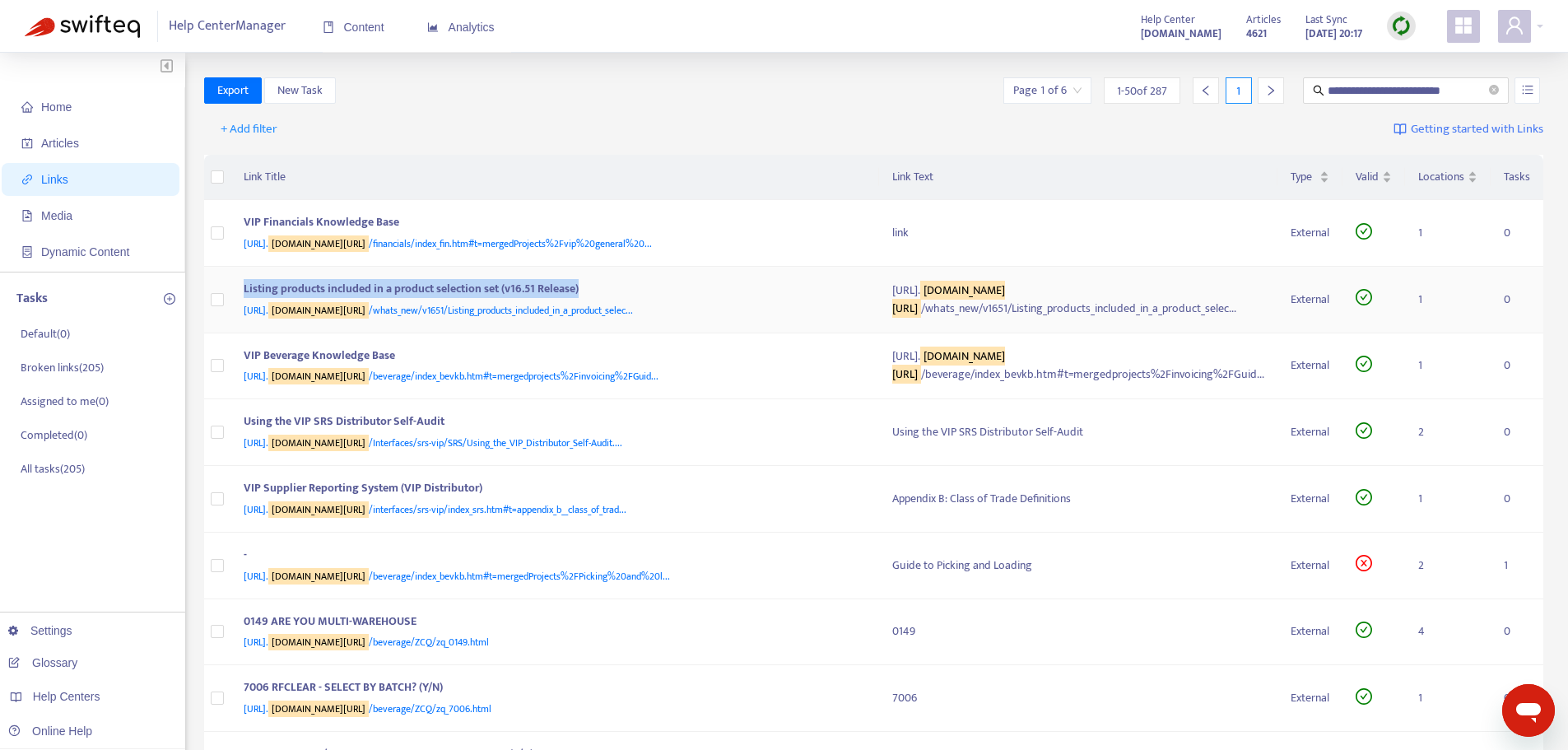
drag, startPoint x: 591, startPoint y: 301, endPoint x: 231, endPoint y: 300, distance: 360.0
click at [231, 300] on td "Listing products included in a product selection set (v16.51 Release) [URL]. [D…" at bounding box center [555, 299] width 649 height 66
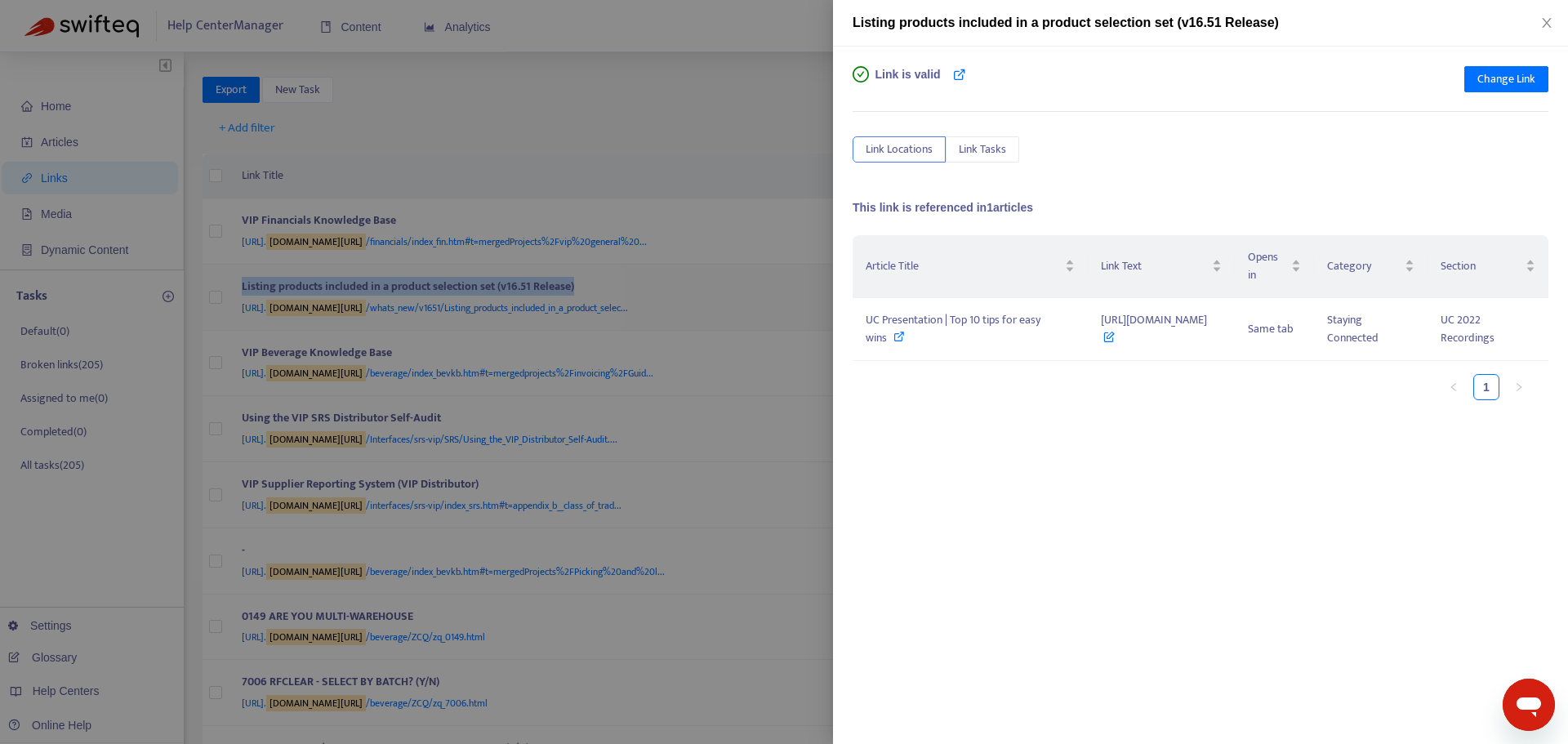
copy div "Listing products included in a product selection set (v16.51 Release)"
click at [483, 165] on div at bounding box center [784, 372] width 1568 height 744
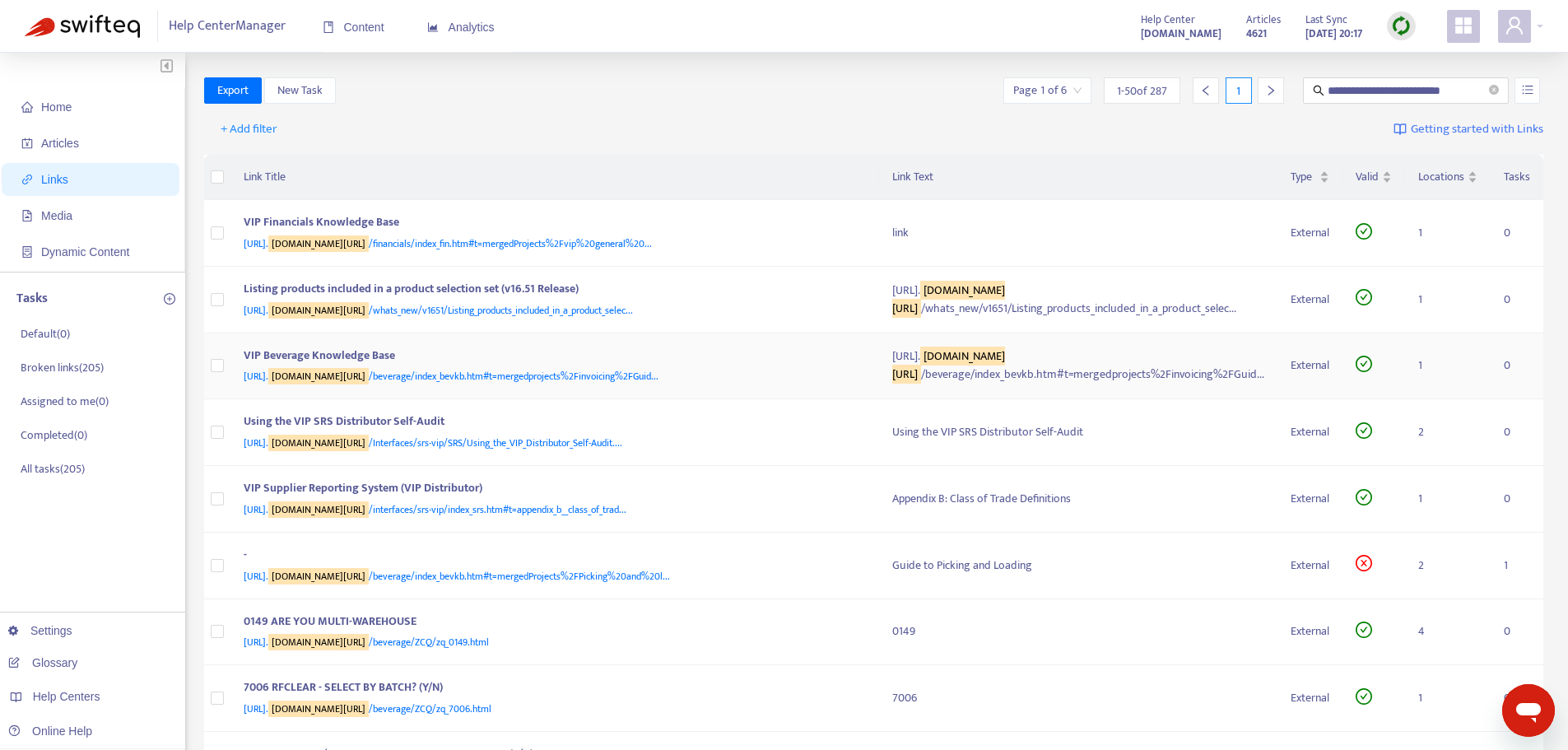
click at [546, 385] on span "[URL]. [DOMAIN_NAME][URL] /beverage/index_bevkb.htm#t=mergedprojects%2Finvoicin…" at bounding box center [450, 376] width 414 height 16
click at [420, 368] on div "VIP Beverage Knowledge Base" at bounding box center [551, 357] width 616 height 21
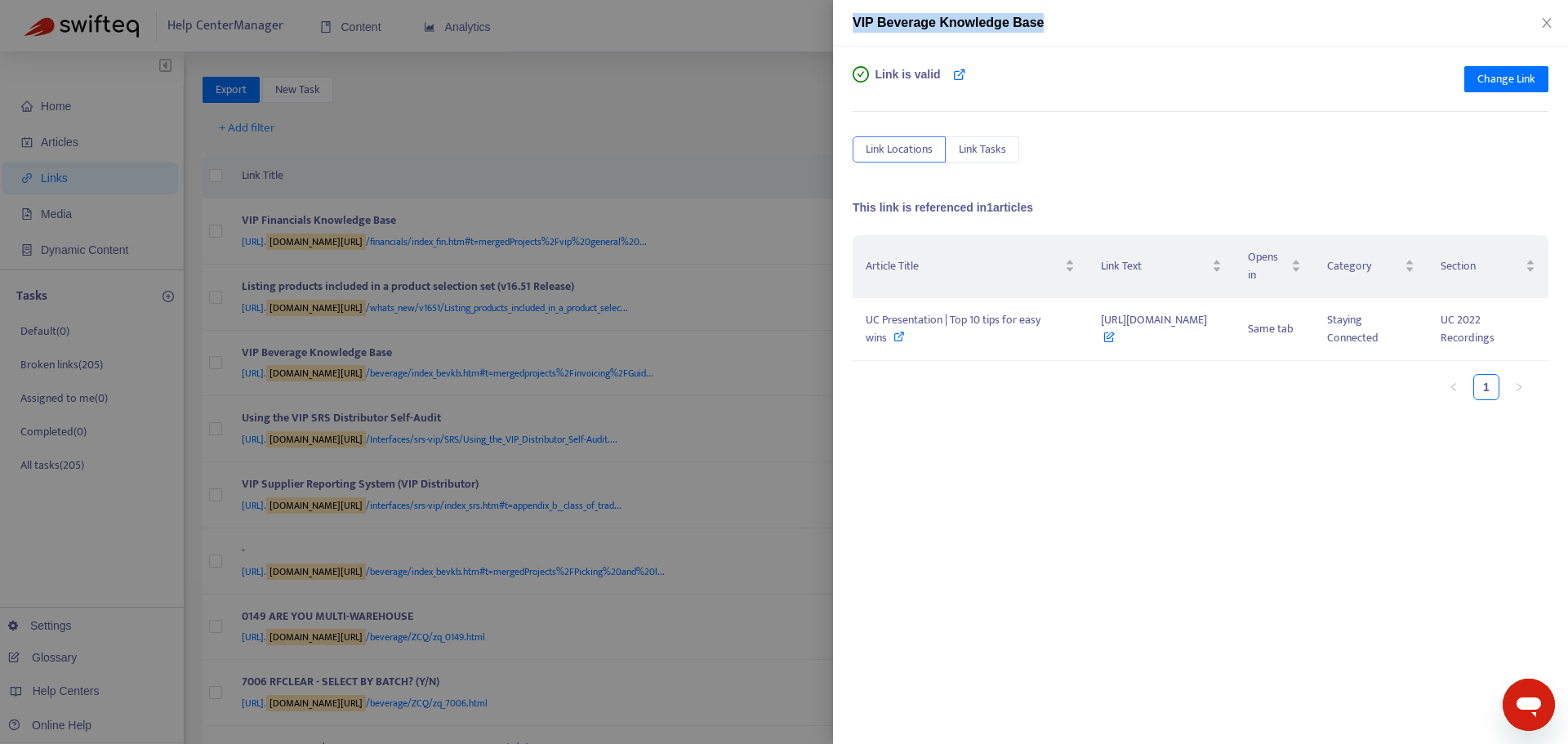
drag, startPoint x: 1053, startPoint y: 22, endPoint x: 849, endPoint y: 34, distance: 204.4
click at [849, 34] on div "VIP Beverage Knowledge Base" at bounding box center [1200, 23] width 735 height 47
copy span "VIP Beverage Knowledge Base"
click at [895, 342] on icon at bounding box center [899, 337] width 11 height 11
click at [622, 140] on div at bounding box center [784, 372] width 1568 height 744
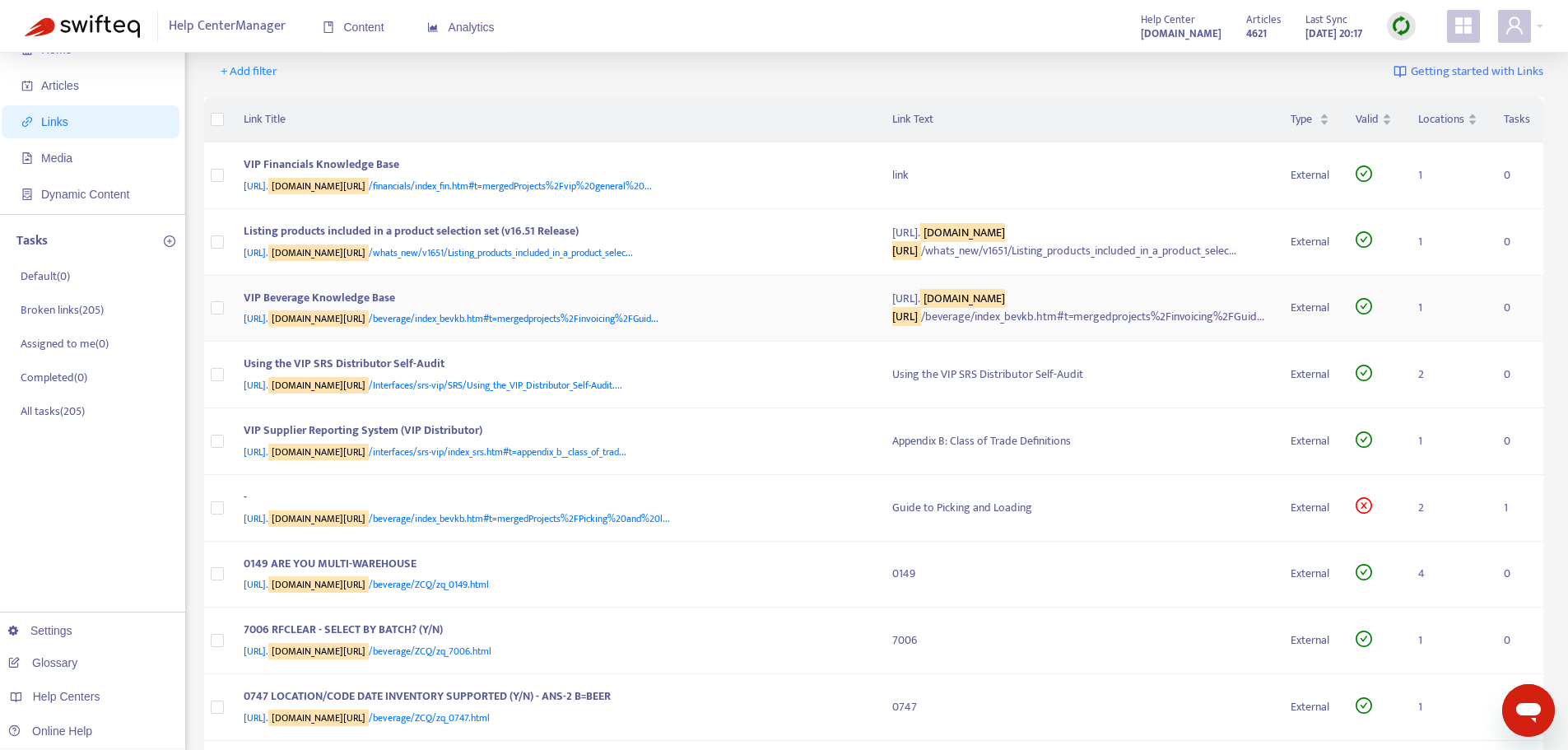
scroll to position [83, 0]
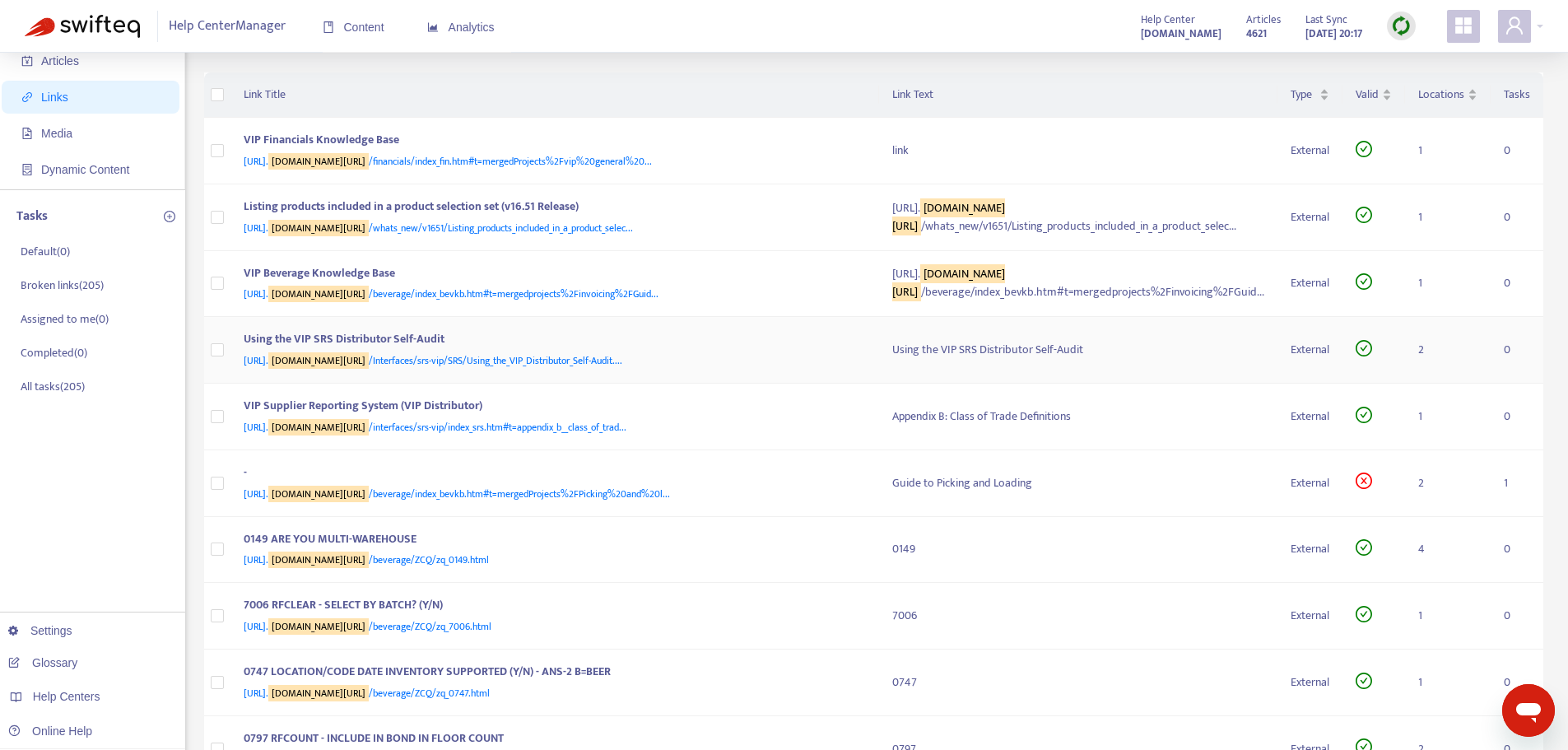
click at [498, 369] on span "[URL]. [DOMAIN_NAME][URL] /Interfaces/srs-vip/SRS/Using_the_VIP_Distributor_Sel…" at bounding box center [433, 360] width 379 height 16
click at [507, 384] on td "Using the VIP SRS Distributor Self-Audit [URL]. [DOMAIN_NAME][URL] /Interfaces/…" at bounding box center [555, 350] width 649 height 66
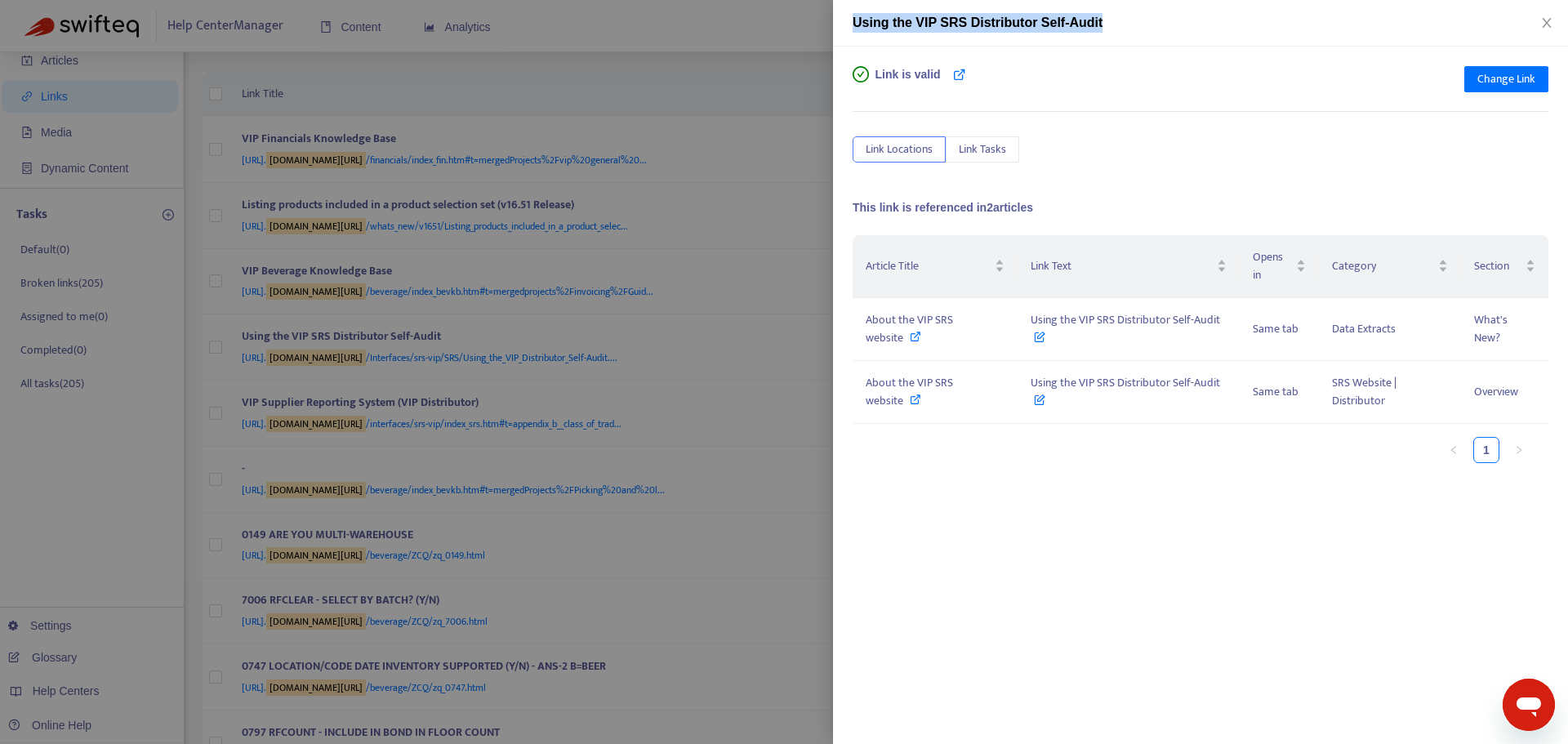
drag, startPoint x: 1144, startPoint y: 26, endPoint x: 792, endPoint y: 33, distance: 352.1
click at [792, 33] on div "Using the VIP SRS Distributor Self-Audit Link is valid Change Link Link Locatio…" at bounding box center [784, 372] width 1568 height 744
copy div "Using the VIP SRS Distributor Self-Audit"
click at [913, 338] on icon at bounding box center [916, 337] width 11 height 11
click at [918, 396] on icon at bounding box center [916, 400] width 11 height 11
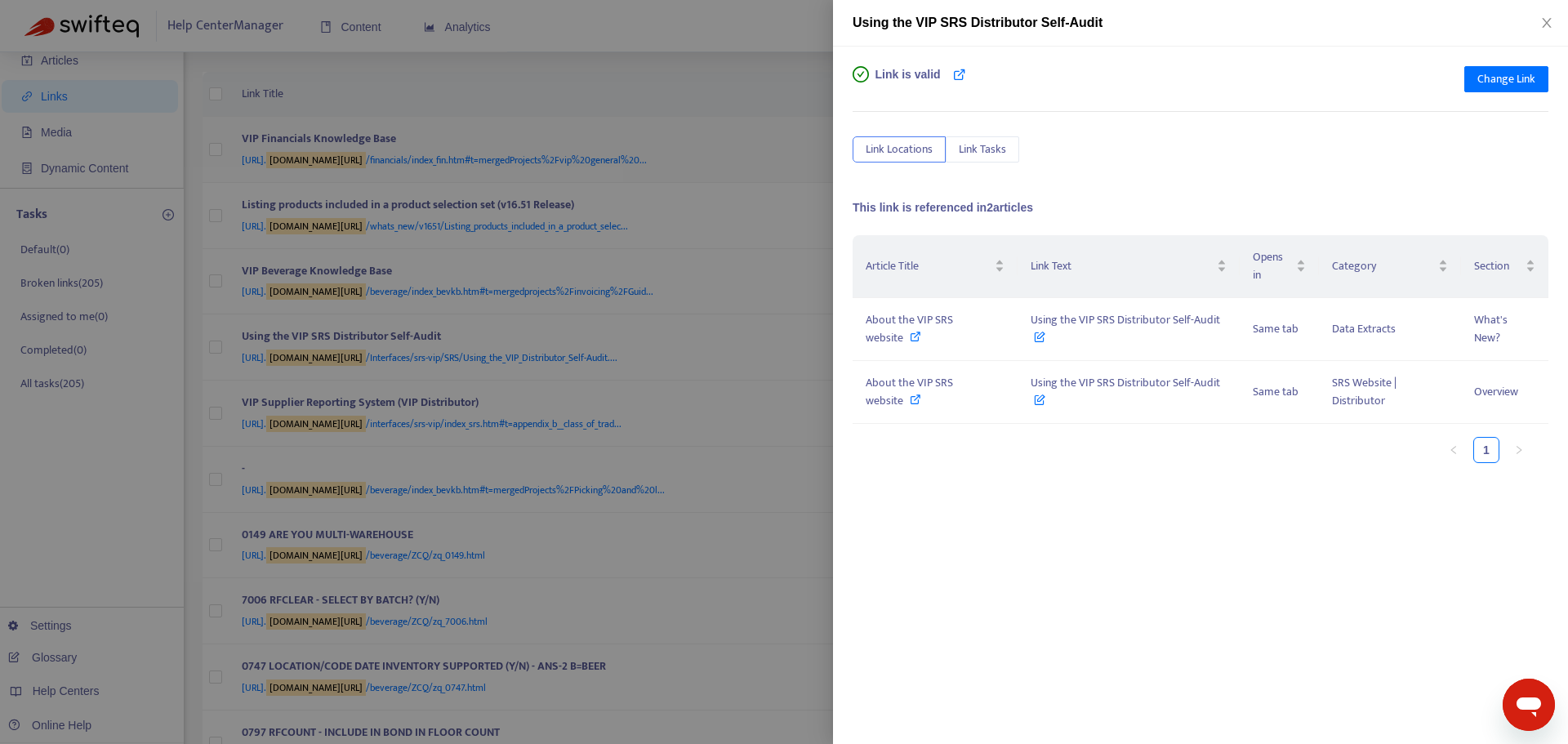
click at [473, 122] on div at bounding box center [784, 372] width 1568 height 744
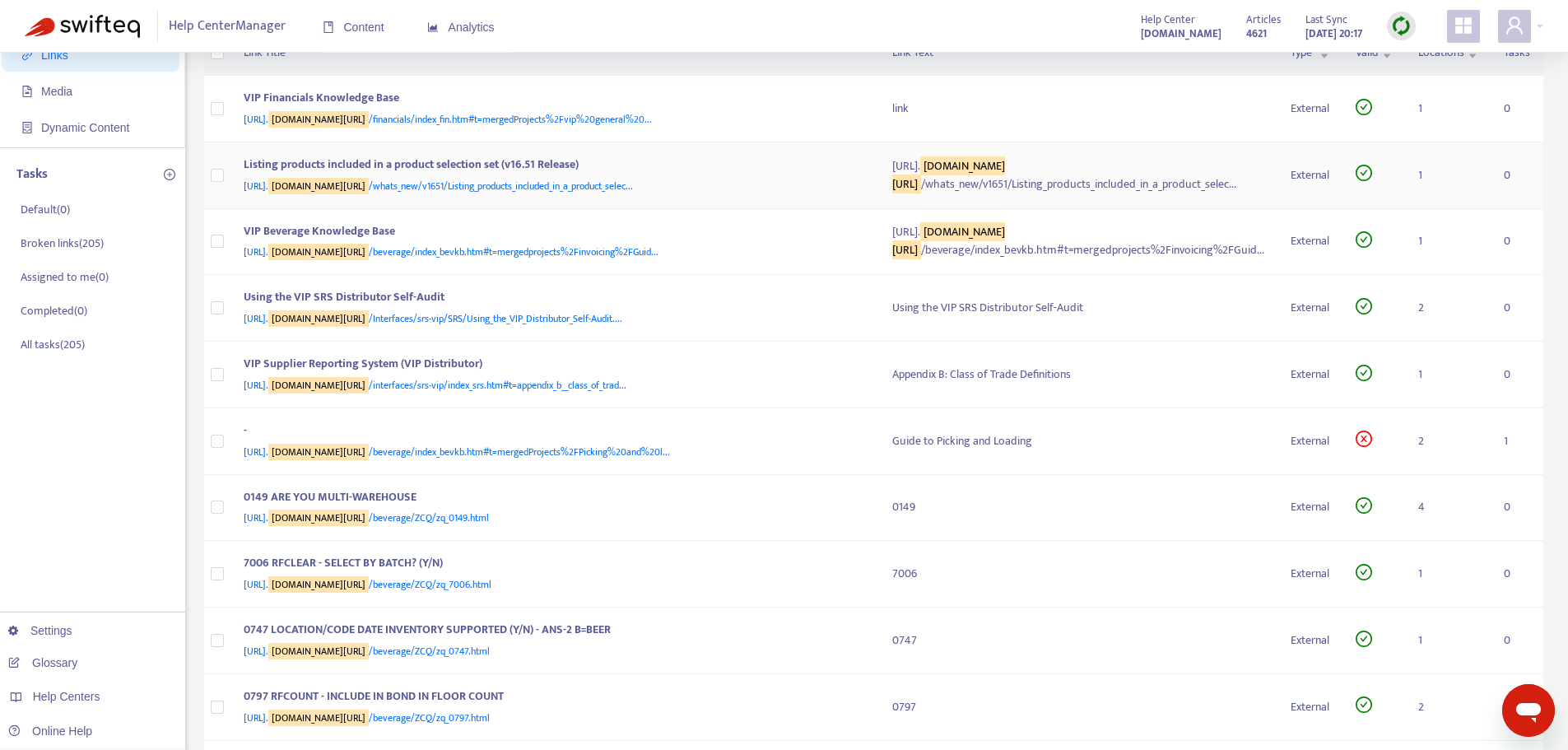
scroll to position [164, 0]
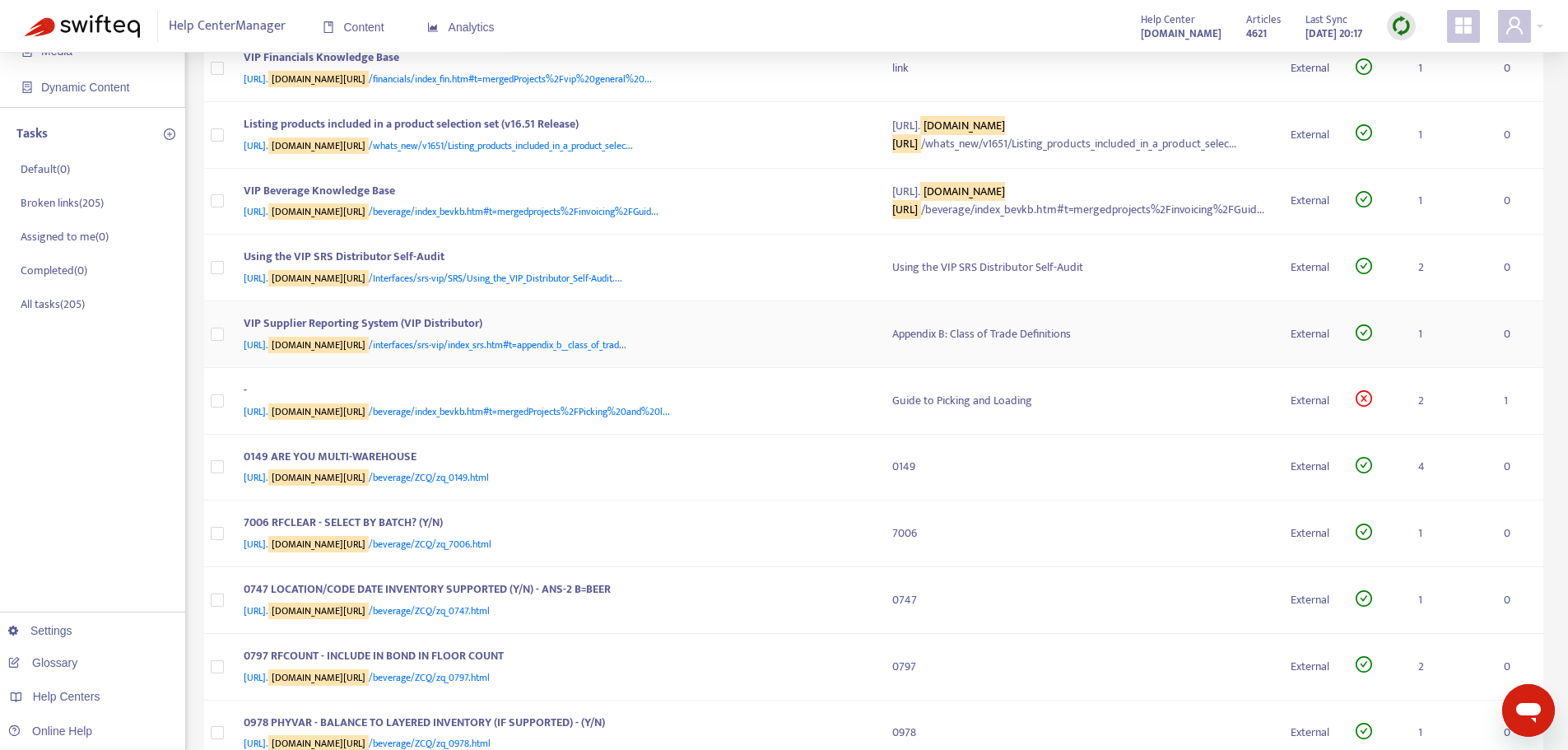
click at [489, 353] on span "[URL]. [DOMAIN_NAME][URL] /interfaces/srs-vip/index_srs.htm#t=appendix_b__class…" at bounding box center [435, 344] width 383 height 16
click at [519, 336] on div "VIP Supplier Reporting System (VIP Distributor)" at bounding box center [551, 325] width 616 height 21
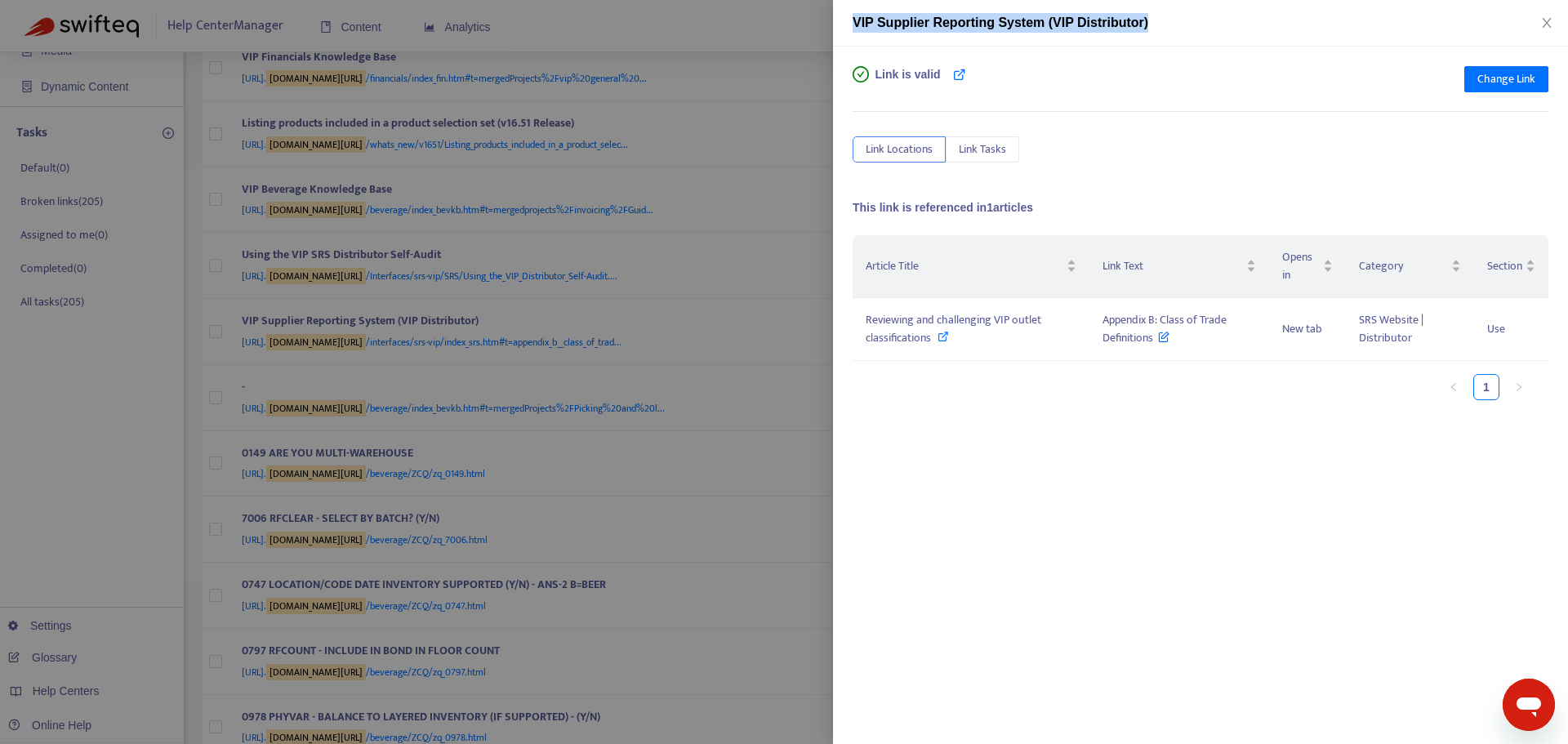
drag, startPoint x: 1163, startPoint y: 20, endPoint x: 840, endPoint y: 43, distance: 323.8
click at [840, 43] on div "VIP Supplier Reporting System (VIP Distributor)" at bounding box center [1200, 23] width 735 height 47
copy span "VIP Supplier Reporting System (VIP Distributor)"
click at [941, 332] on icon at bounding box center [943, 337] width 11 height 11
drag, startPoint x: 944, startPoint y: 332, endPoint x: 936, endPoint y: 367, distance: 35.9
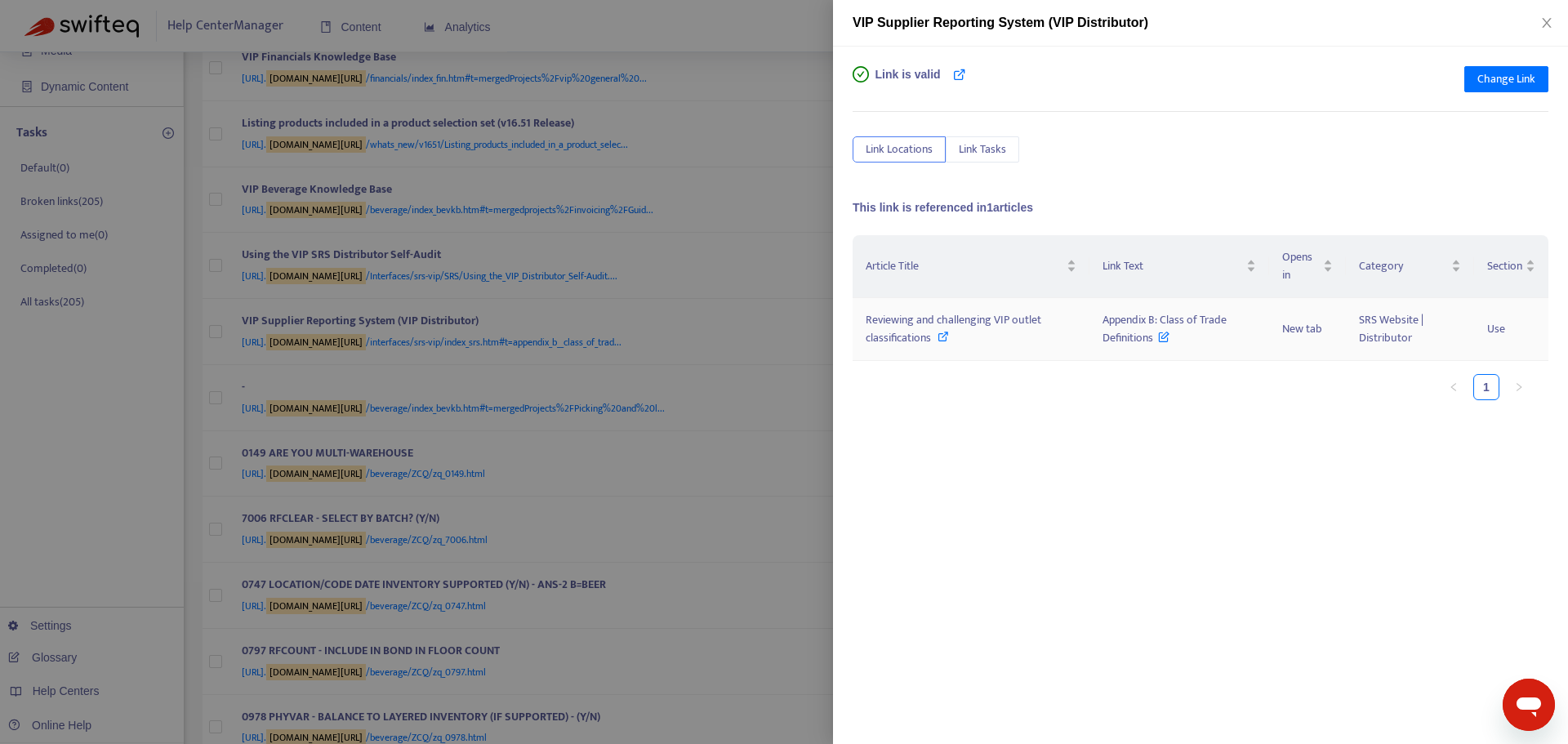
click at [934, 377] on ul "1" at bounding box center [1192, 386] width 679 height 26
click at [946, 334] on icon at bounding box center [943, 337] width 11 height 11
click at [699, 284] on div at bounding box center [784, 372] width 1568 height 744
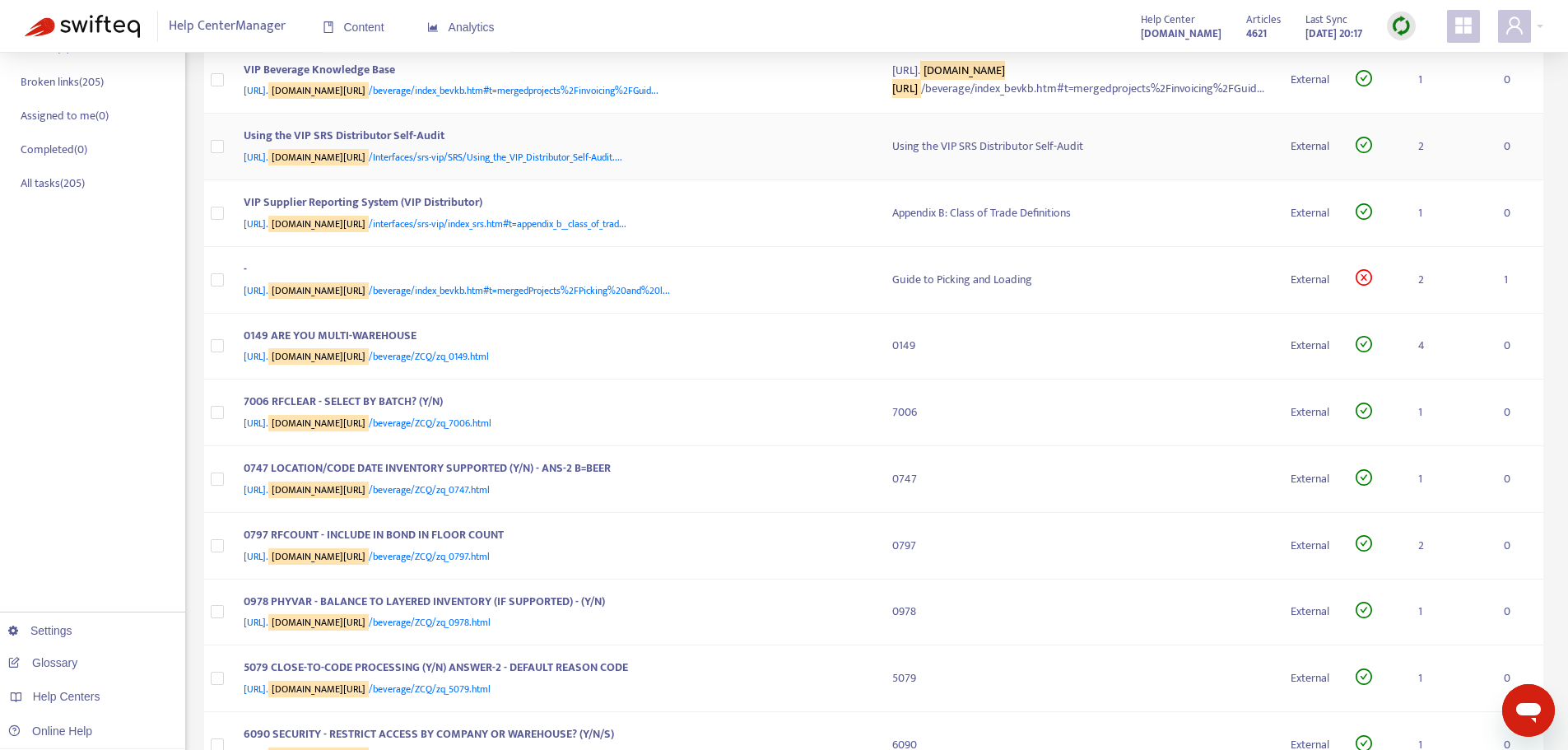
scroll to position [329, 0]
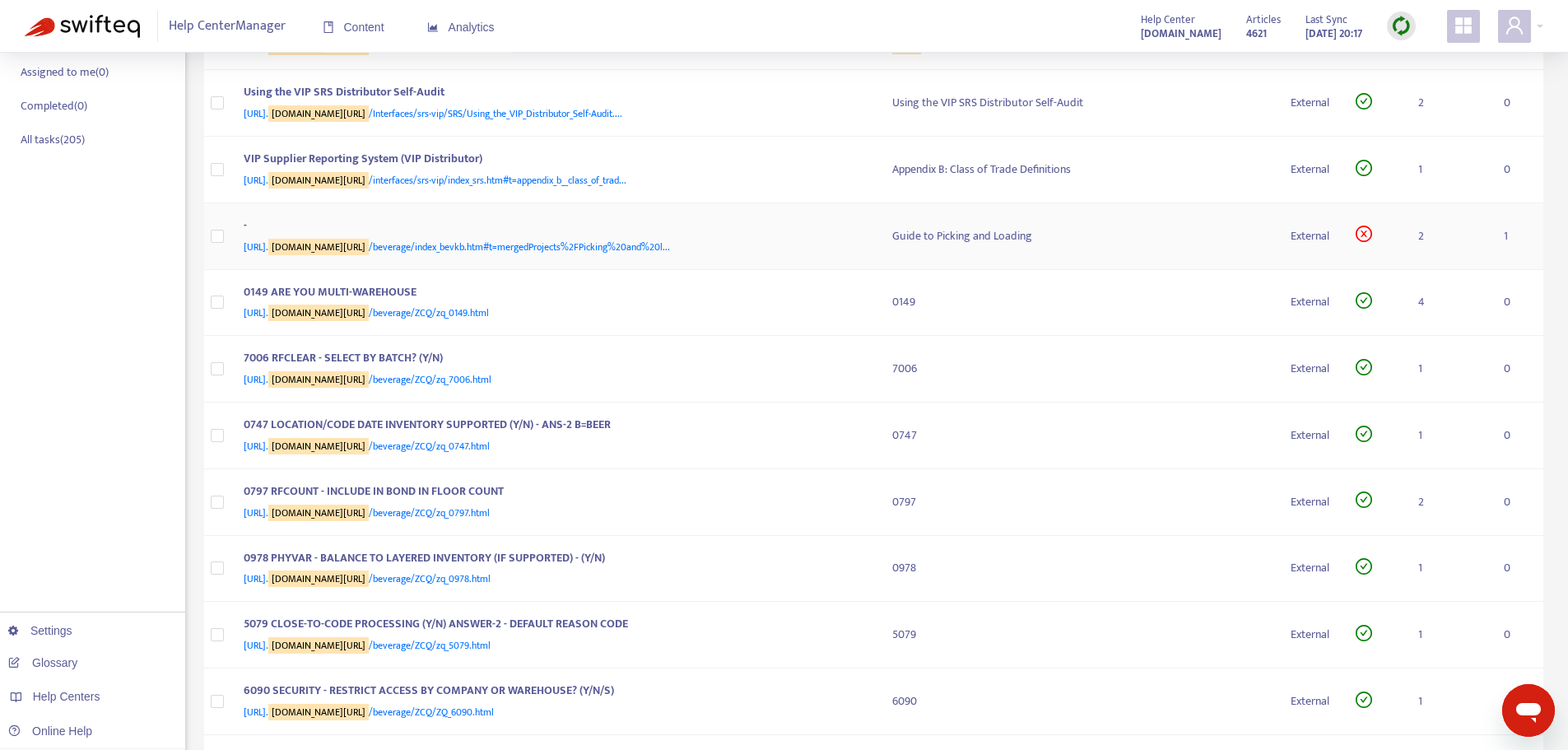
click at [510, 255] on span "[URL]. [DOMAIN_NAME][URL] /beverage/index_bevkb.htm#t=mergedProjects%2FPicking%…" at bounding box center [456, 246] width 426 height 16
click at [619, 238] on div "-" at bounding box center [551, 227] width 616 height 21
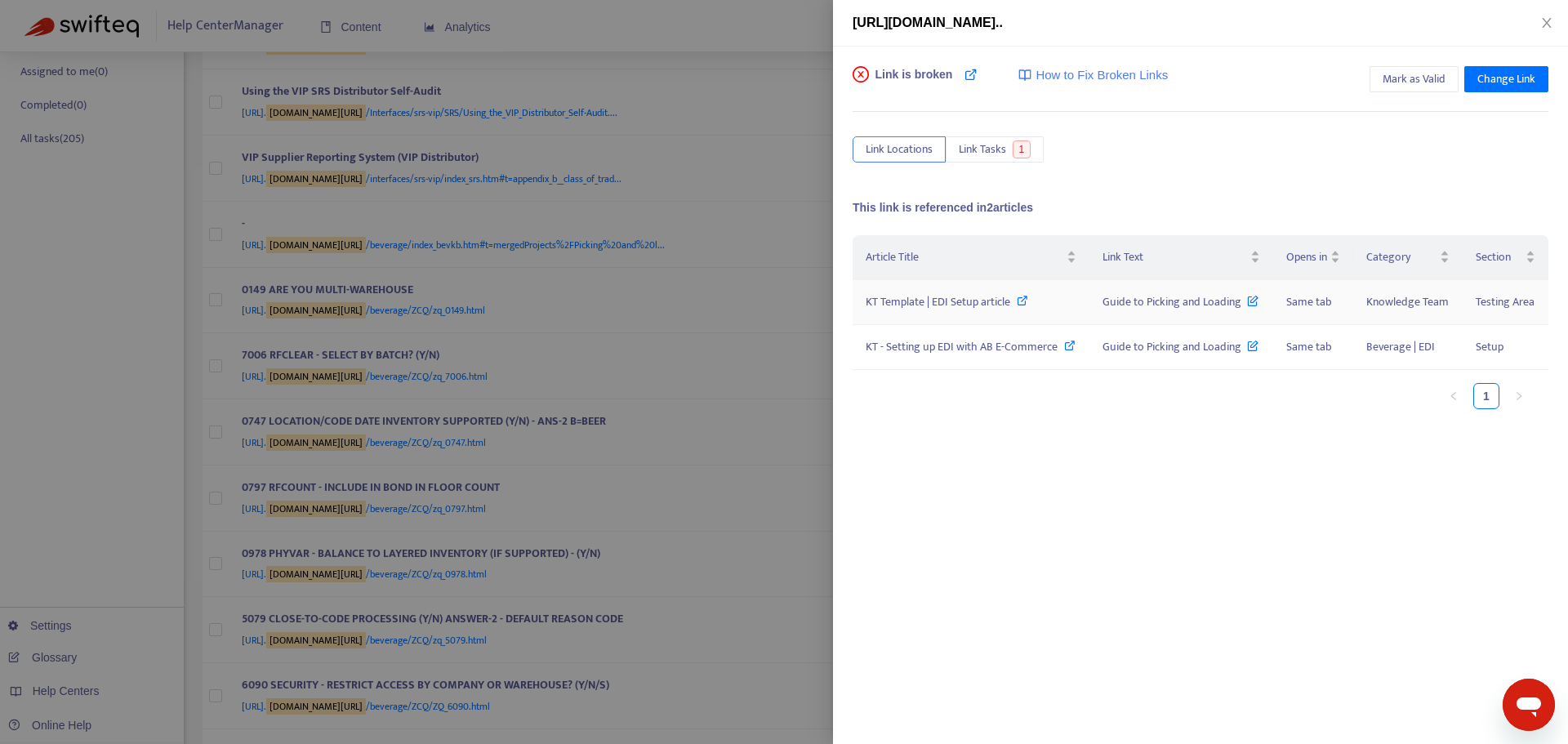
click at [1021, 300] on icon at bounding box center [1022, 300] width 11 height 11
click at [1044, 343] on icon at bounding box center [1070, 345] width 11 height 11
drag, startPoint x: 853, startPoint y: 18, endPoint x: 1488, endPoint y: 22, distance: 635.0
click at [1044, 22] on div "[URL][DOMAIN_NAME].." at bounding box center [1200, 23] width 695 height 20
click at [1044, 122] on div "Link is broken How to Fix Broken Links Mark as Valid Change Link Link Locations…" at bounding box center [1200, 317] width 695 height 502
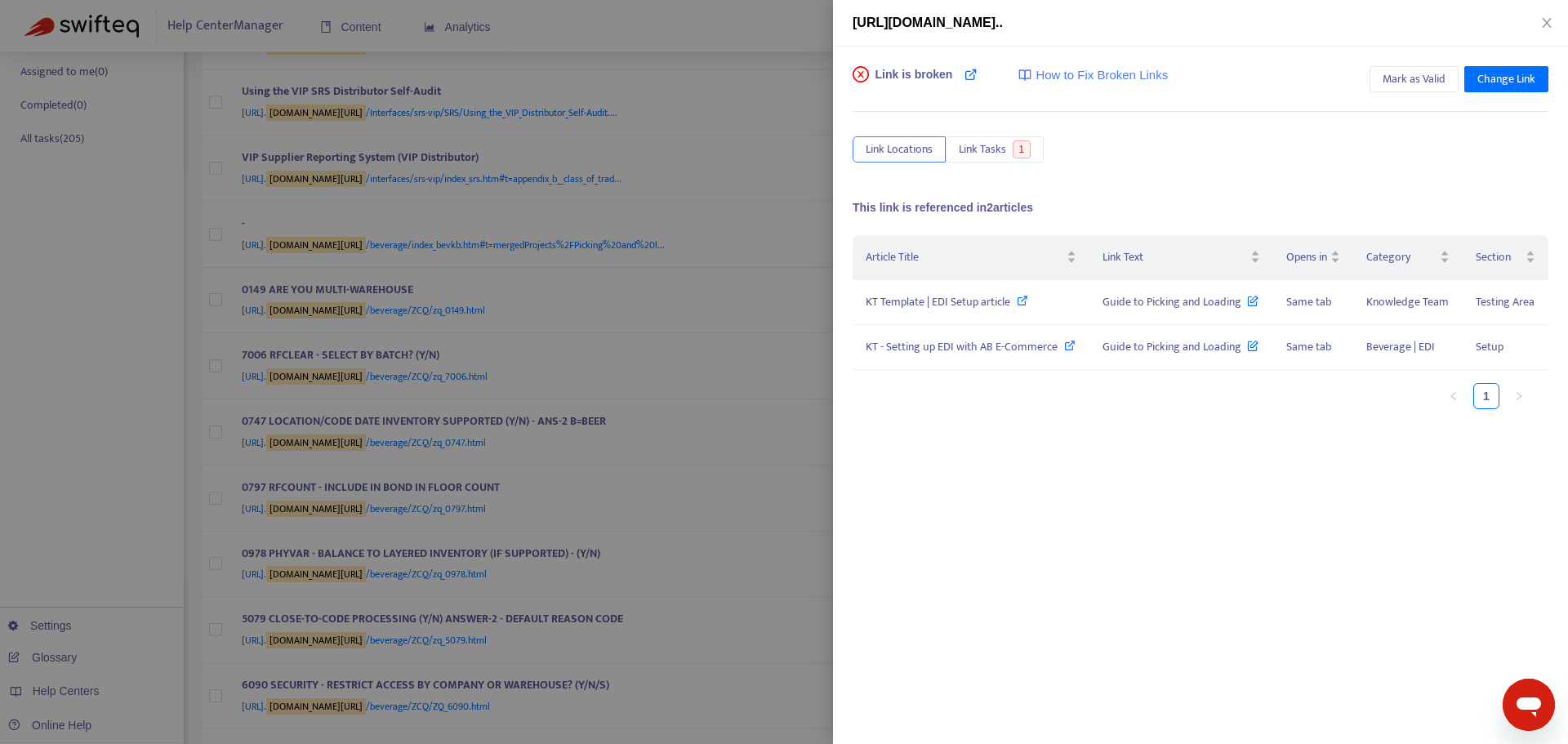
click at [1044, 514] on div "Link is broken How to Fix Broken Links Mark as Valid Change Link Link Locations…" at bounding box center [1200, 395] width 735 height 697
click at [690, 372] on div at bounding box center [784, 372] width 1568 height 744
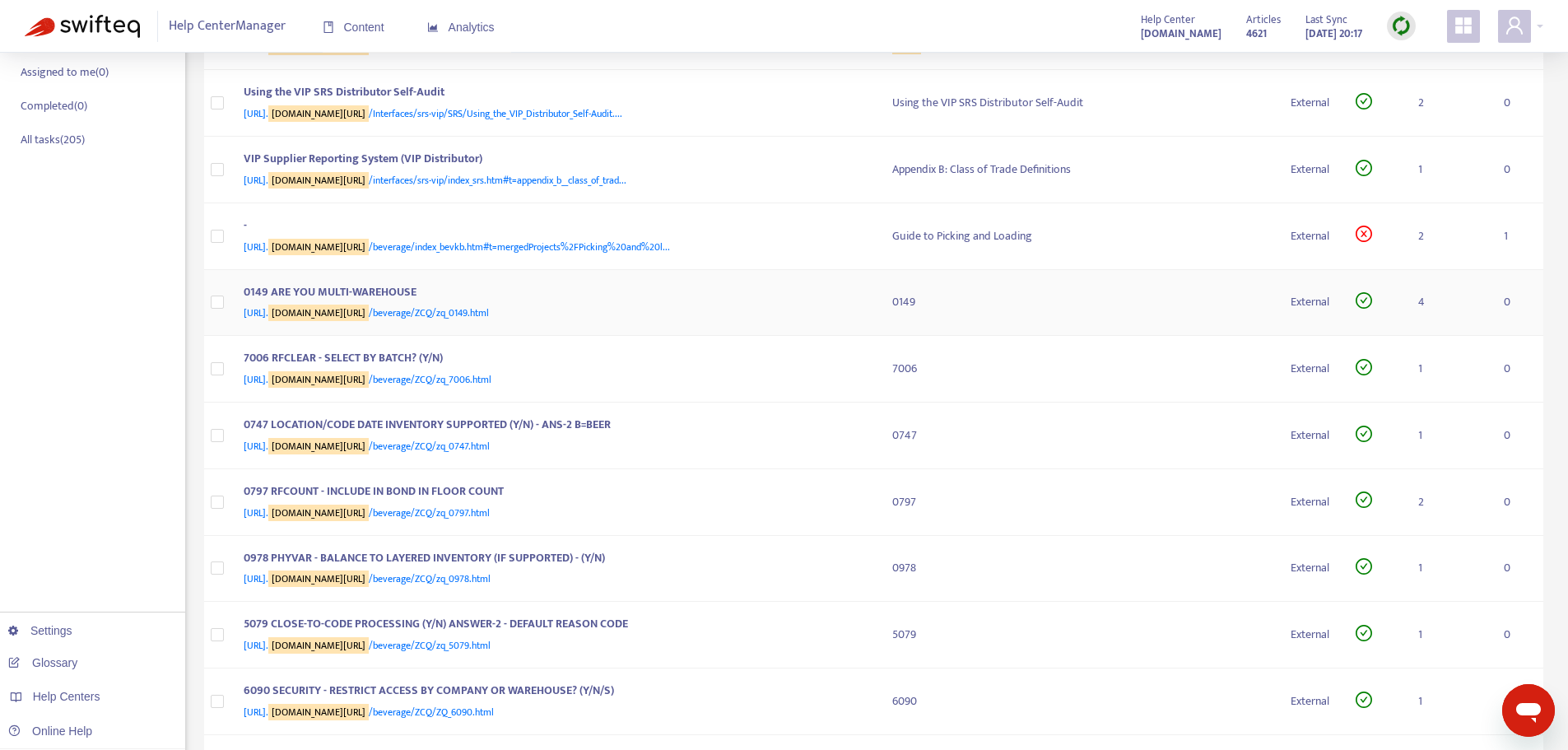
click at [462, 321] on span "[URL]. [DOMAIN_NAME][URL] /beverage/ZCQ/zq_0149.html" at bounding box center [365, 312] width 245 height 16
click at [478, 305] on div "0149 ARE YOU MULTI-WAREHOUSE" at bounding box center [551, 294] width 616 height 21
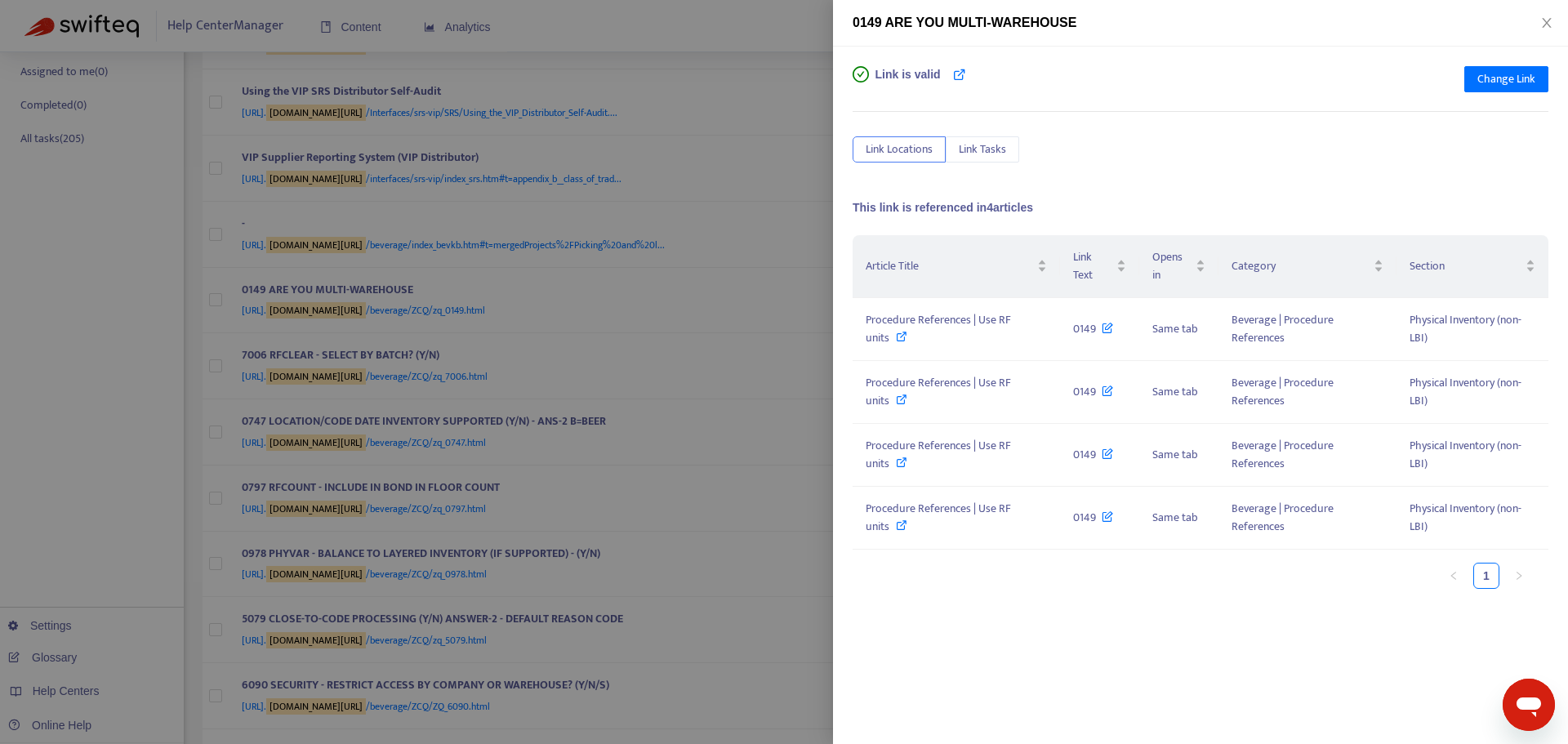
click at [543, 298] on div at bounding box center [784, 372] width 1568 height 744
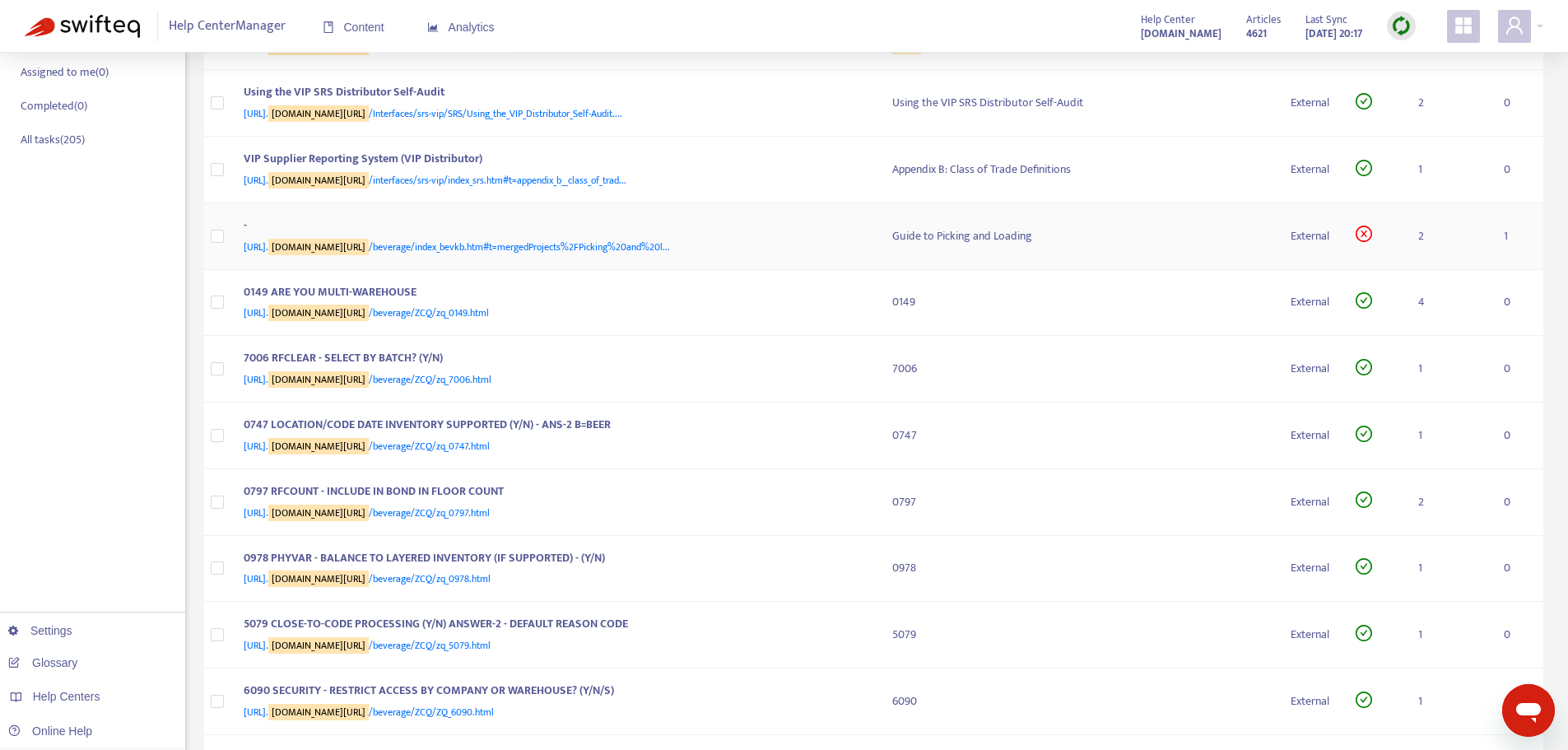
click at [497, 238] on div "-" at bounding box center [551, 227] width 616 height 21
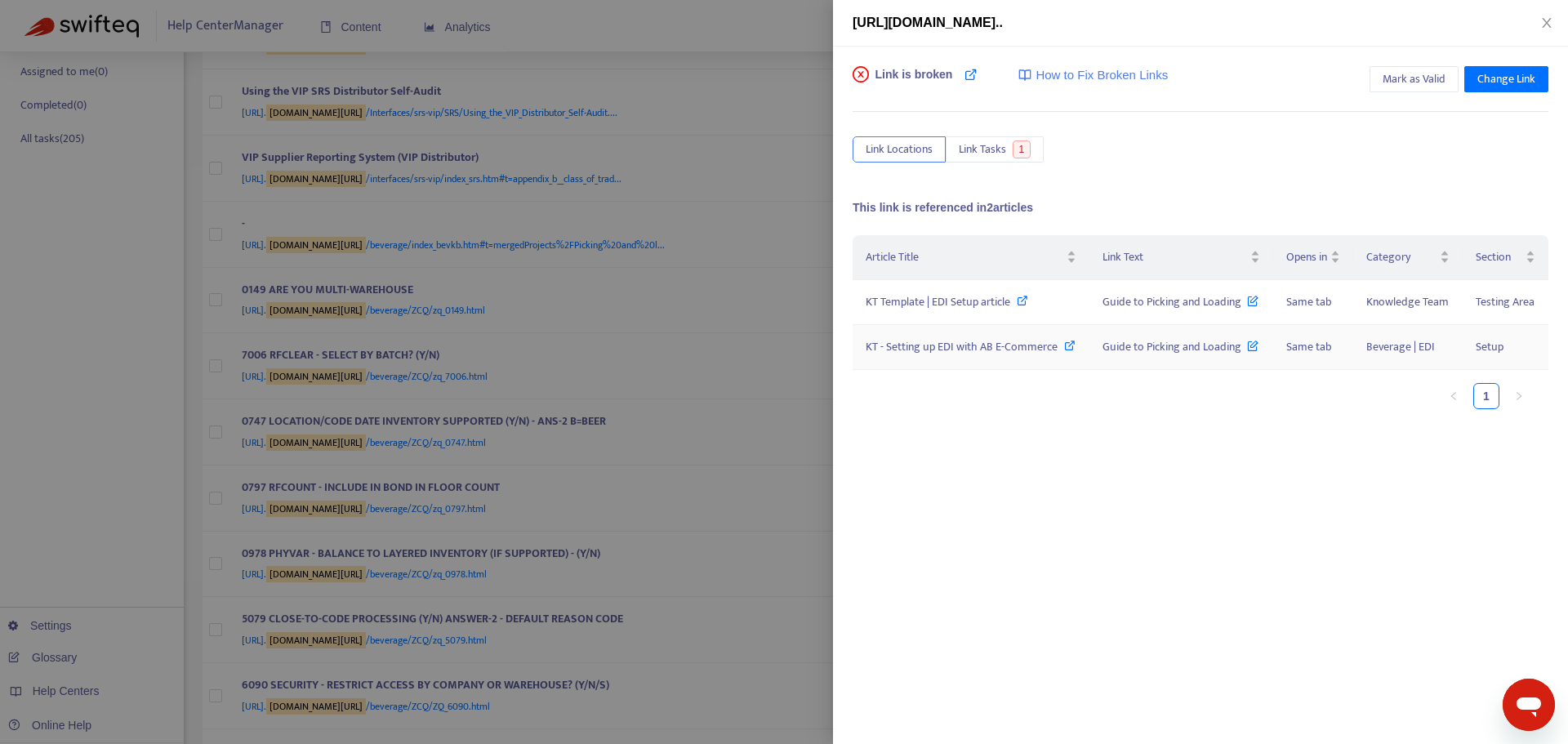
click at [1044, 345] on icon at bounding box center [1070, 345] width 11 height 11
click at [796, 406] on div at bounding box center [784, 372] width 1568 height 744
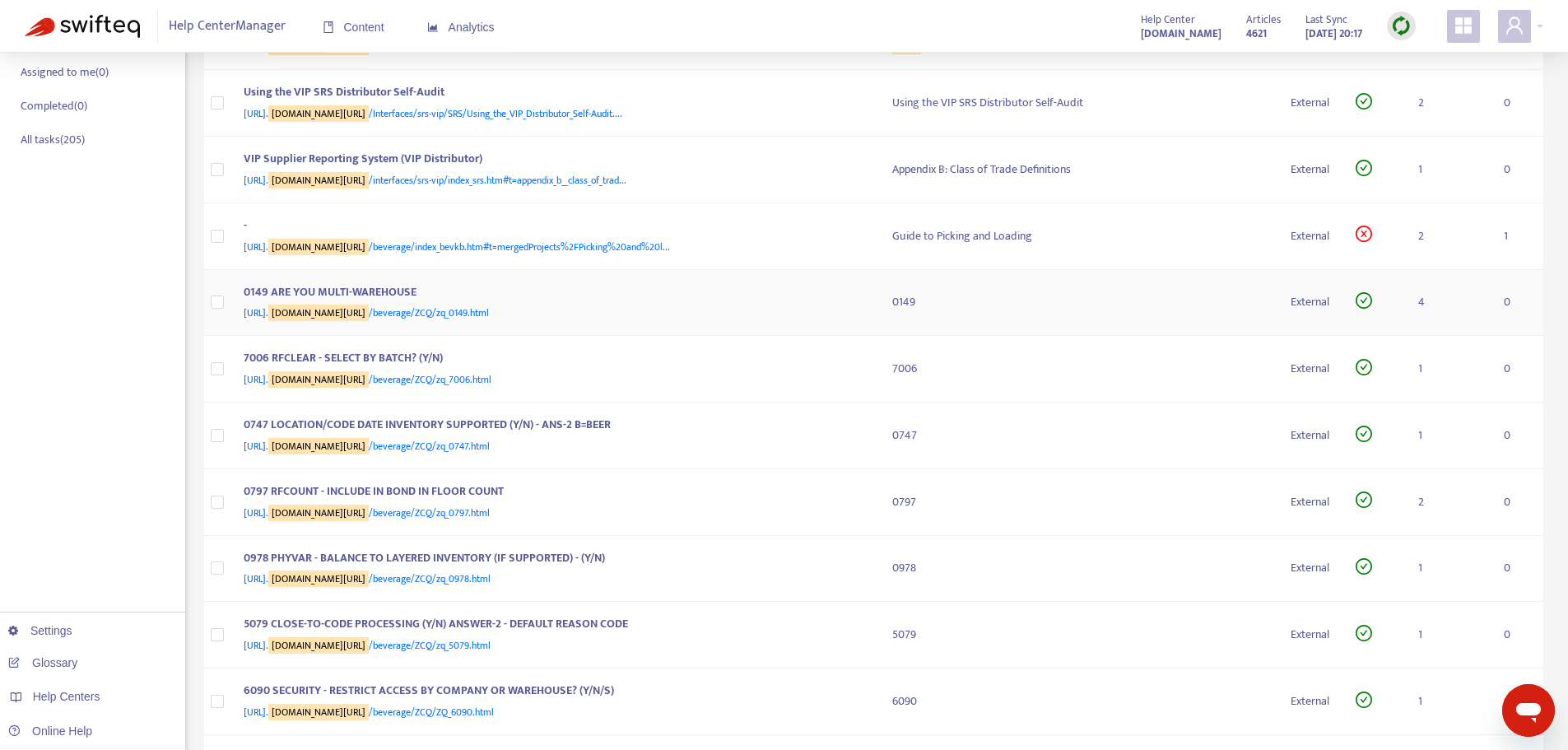
click at [361, 305] on div "0149 ARE YOU MULTI-WAREHOUSE" at bounding box center [551, 294] width 616 height 21
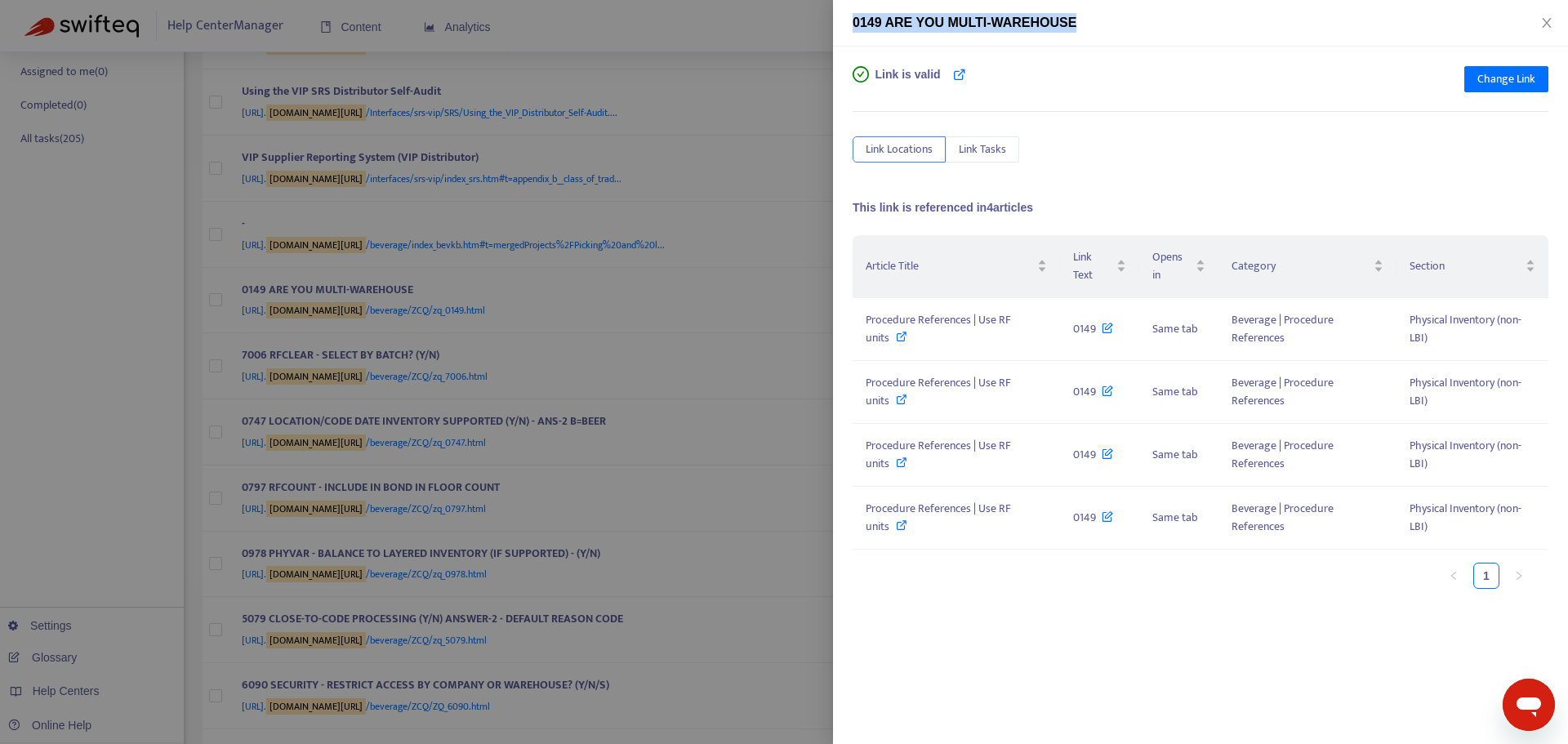
drag, startPoint x: 1133, startPoint y: 18, endPoint x: 660, endPoint y: 5, distance: 473.2
click at [661, 4] on div "0149 ARE YOU MULTI-WAREHOUSE Link is valid Change Link Link Locations Link Task…" at bounding box center [784, 372] width 1568 height 744
copy div "0149 ARE YOU MULTI-WAREHOUSE"
click at [898, 334] on icon at bounding box center [901, 337] width 11 height 11
click at [903, 333] on icon at bounding box center [901, 337] width 11 height 11
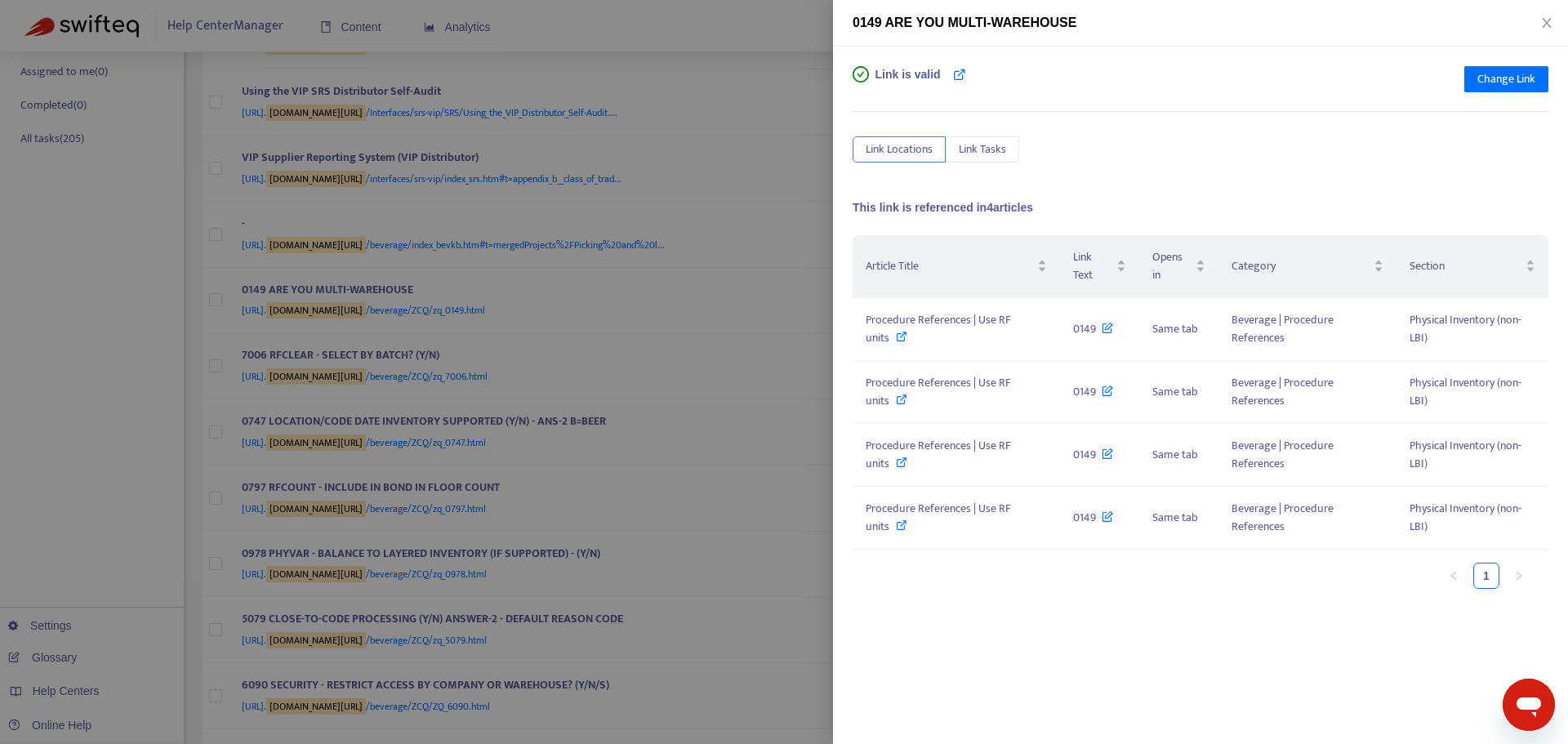
click at [610, 42] on div at bounding box center [784, 372] width 1568 height 744
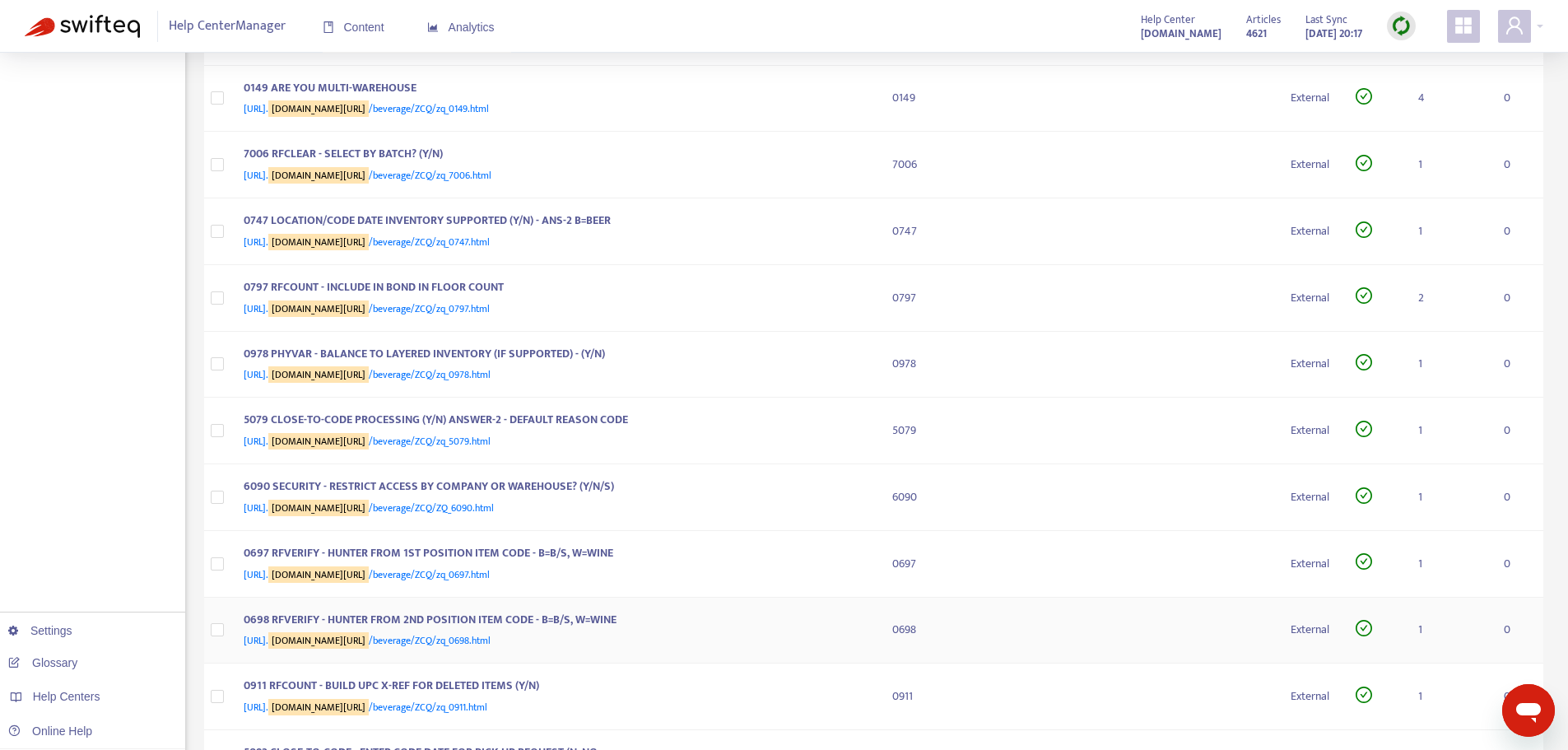
scroll to position [494, 0]
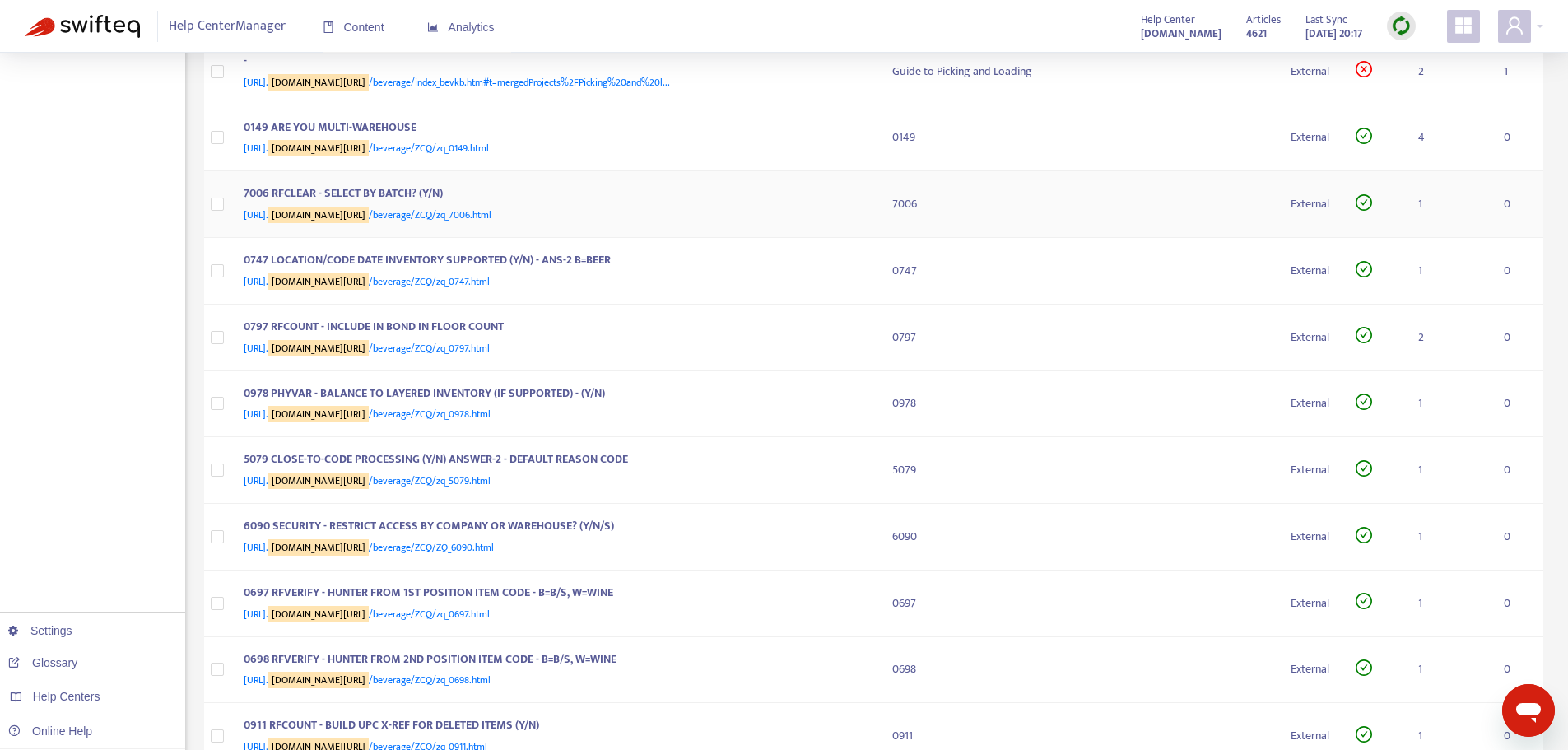
click at [486, 206] on div "7006 RFCLEAR - SELECT BY BATCH? (Y/N)" at bounding box center [551, 195] width 616 height 21
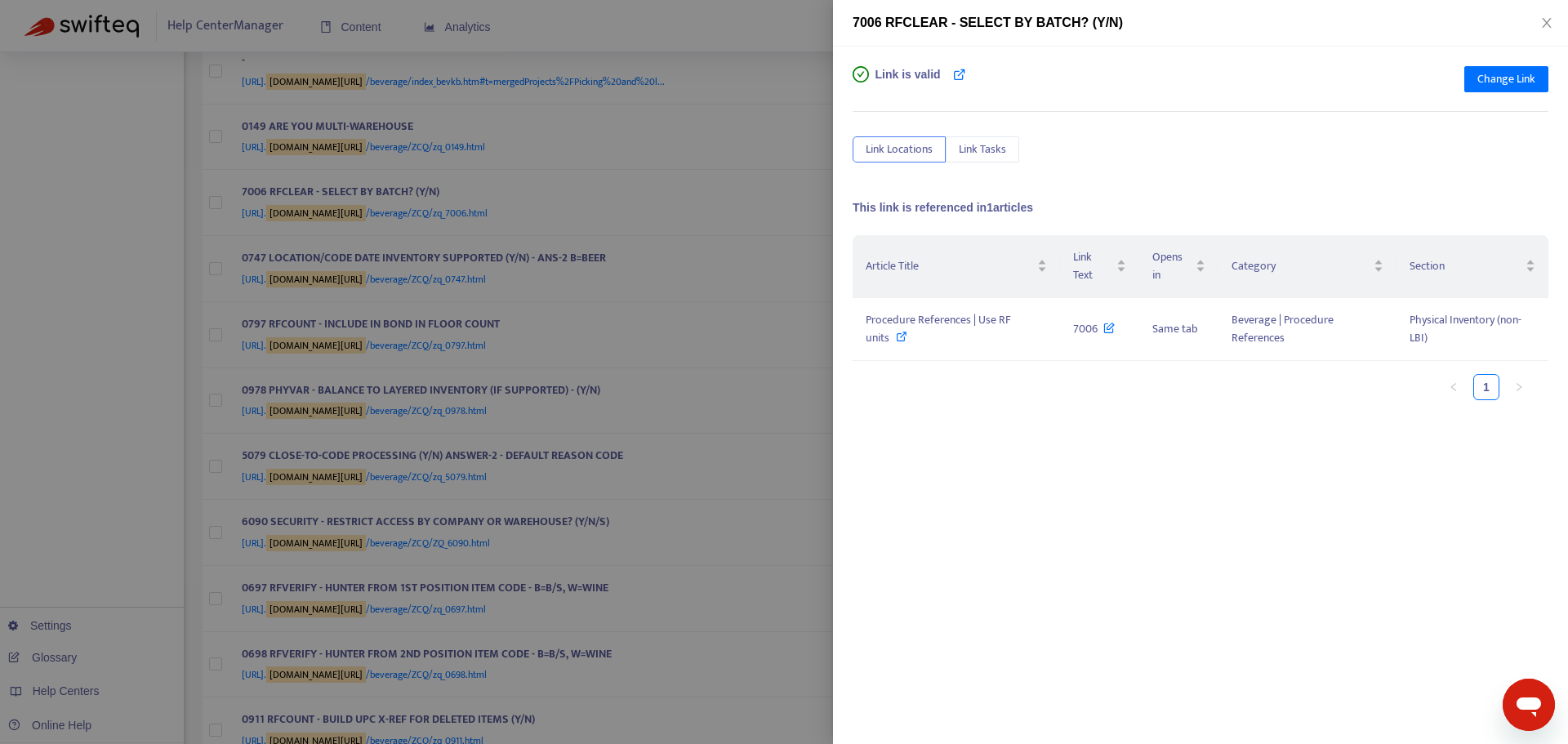
click at [624, 389] on div at bounding box center [784, 372] width 1568 height 744
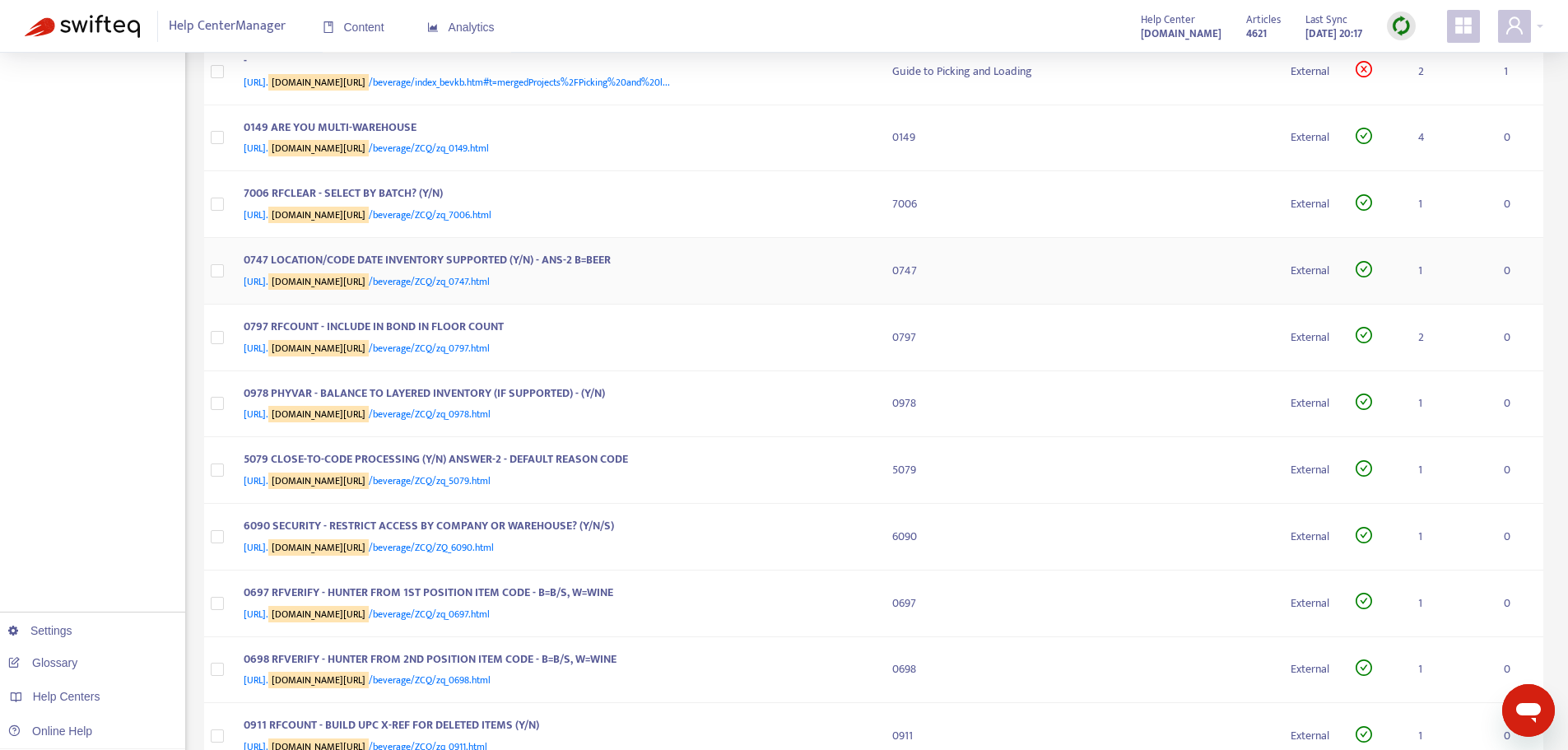
click at [627, 290] on div "[URL]. [DOMAIN_NAME][URL] /beverage/ZCQ/zq_0747.html" at bounding box center [551, 281] width 616 height 18
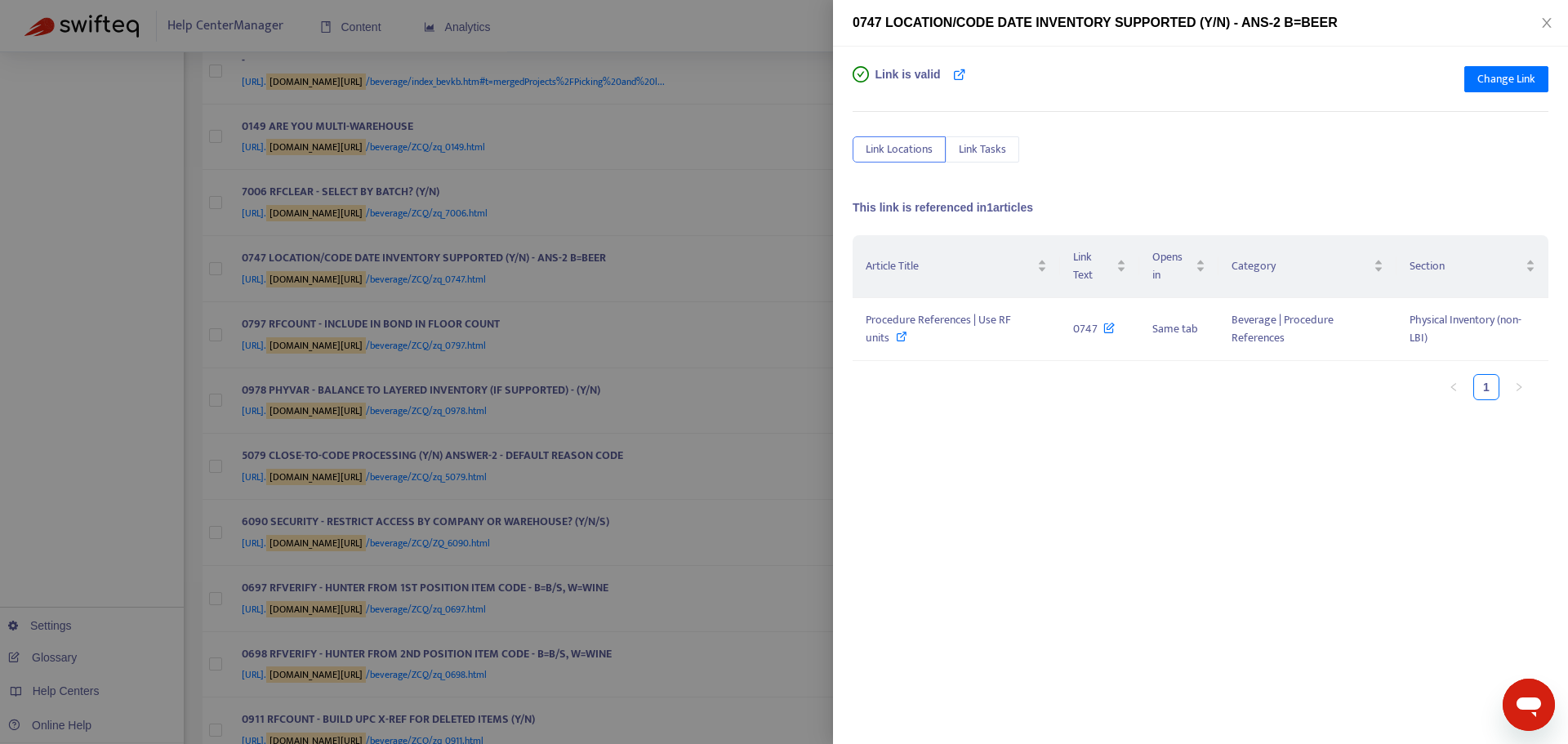
click at [628, 384] on div at bounding box center [784, 372] width 1568 height 744
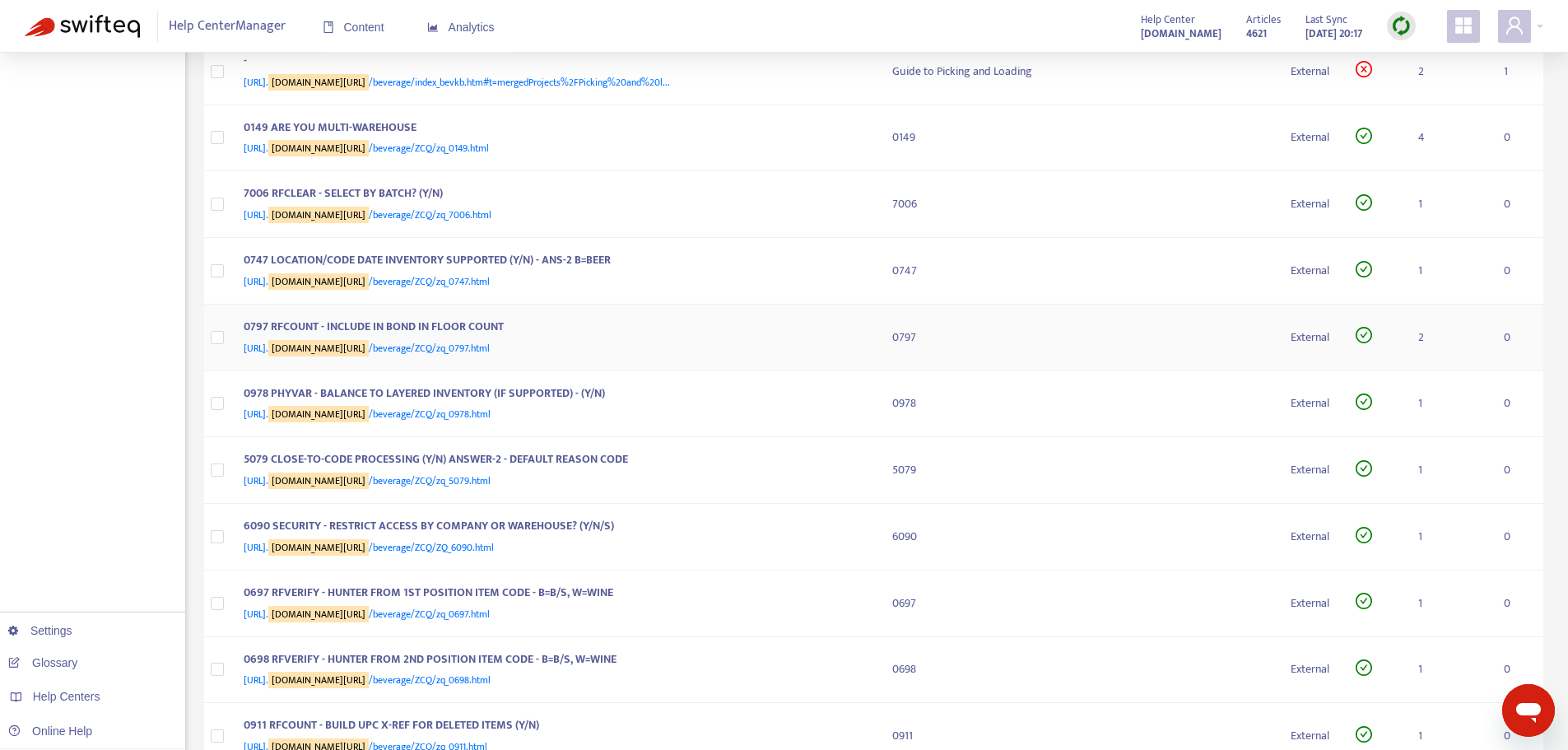
click at [576, 339] on div "0797 RFCOUNT - INCLUDE IN BOND IN FLOOR COUNT" at bounding box center [551, 328] width 616 height 21
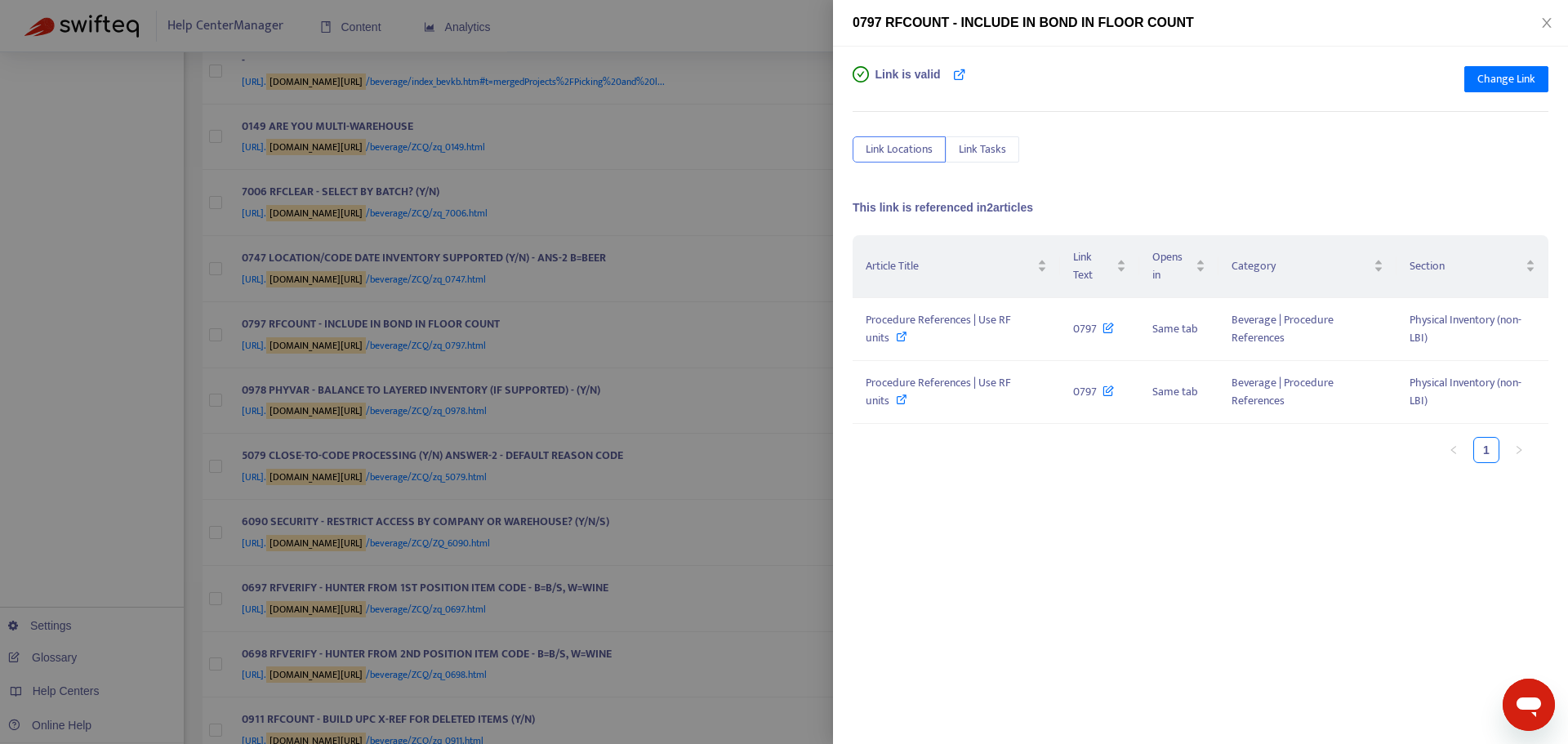
click at [603, 440] on div at bounding box center [784, 372] width 1568 height 744
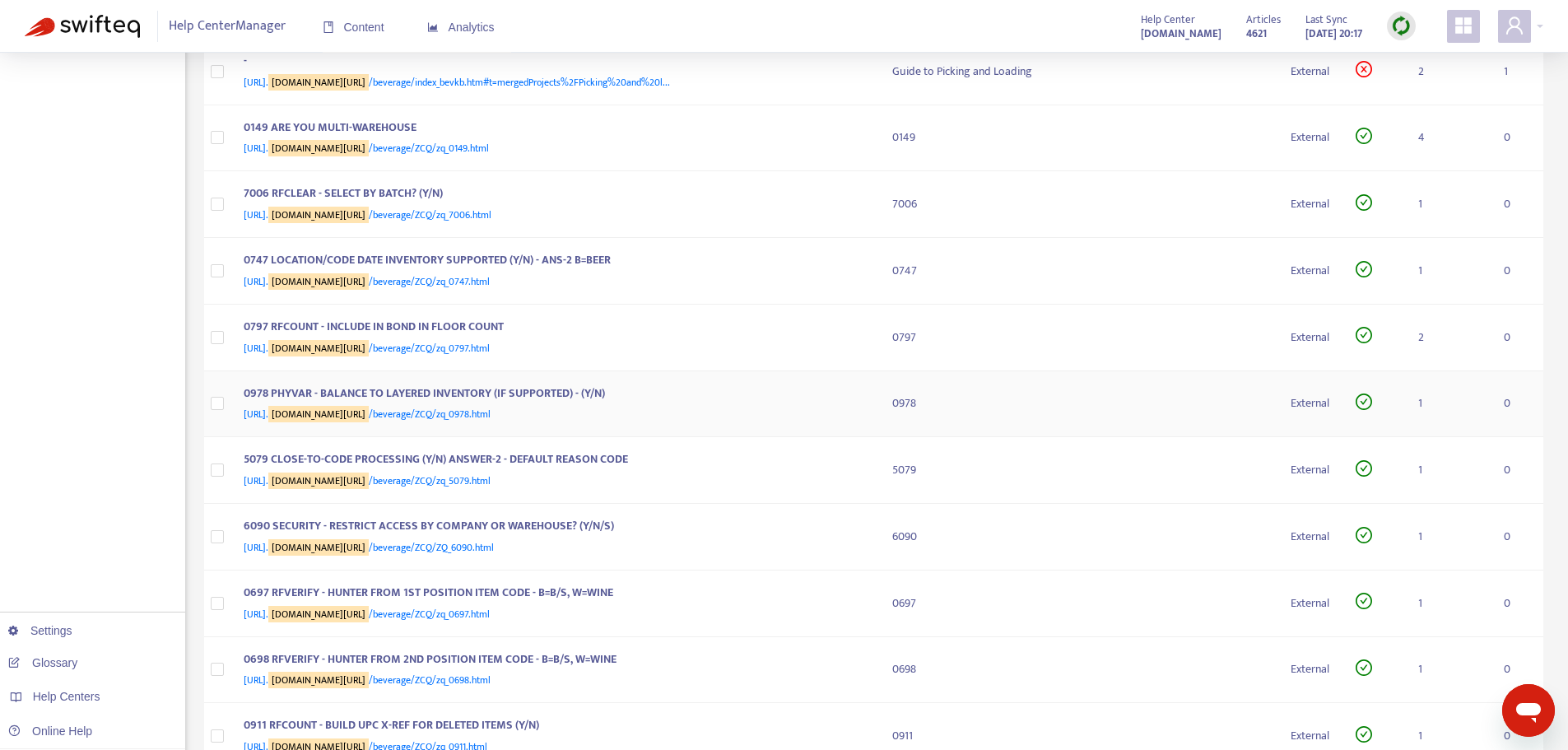
click at [636, 406] on div "0978 PHYVAR - BALANCE TO LAYERED INVENTORY (IF SUPPORTED) - (Y/N)" at bounding box center [551, 395] width 616 height 21
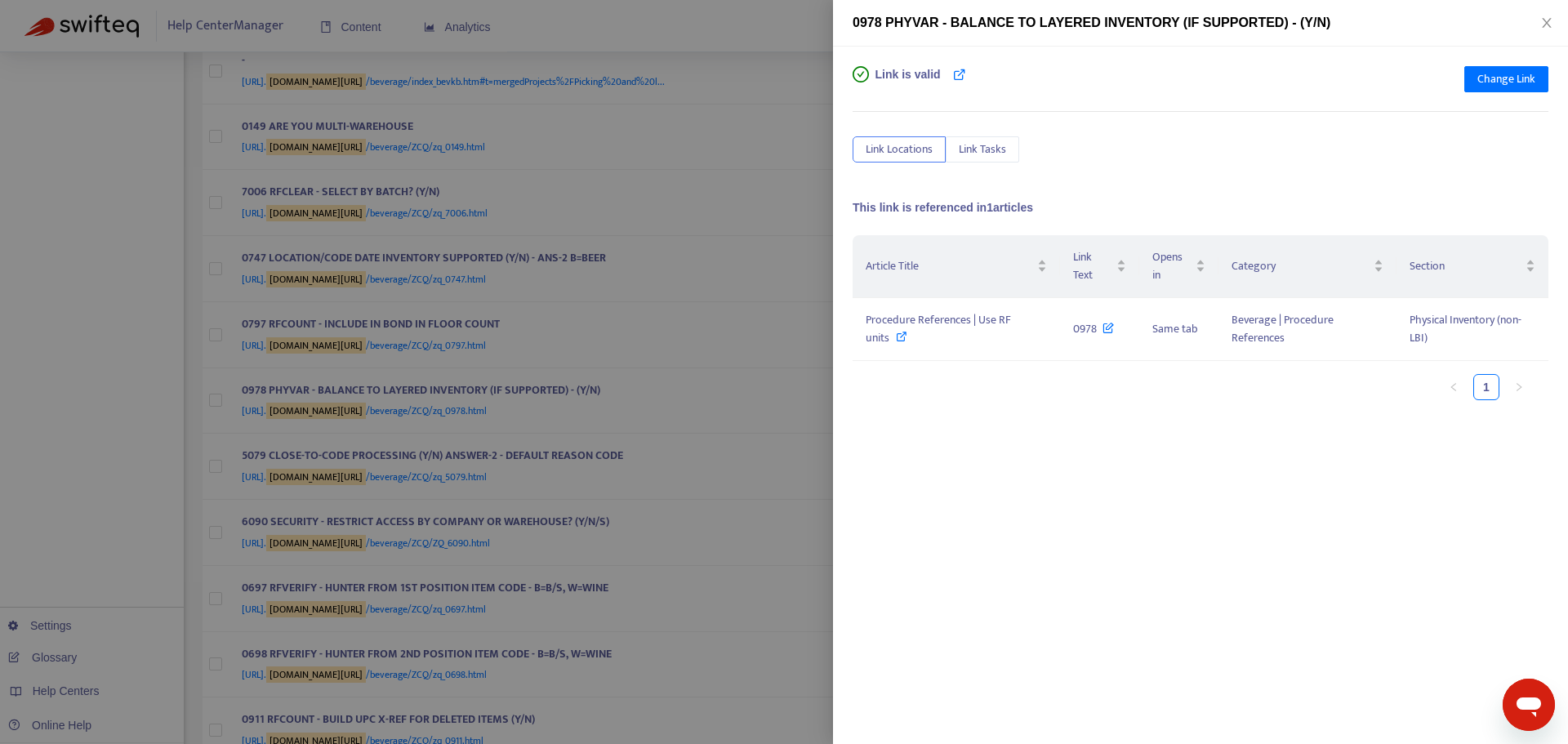
click at [644, 424] on div at bounding box center [784, 372] width 1568 height 744
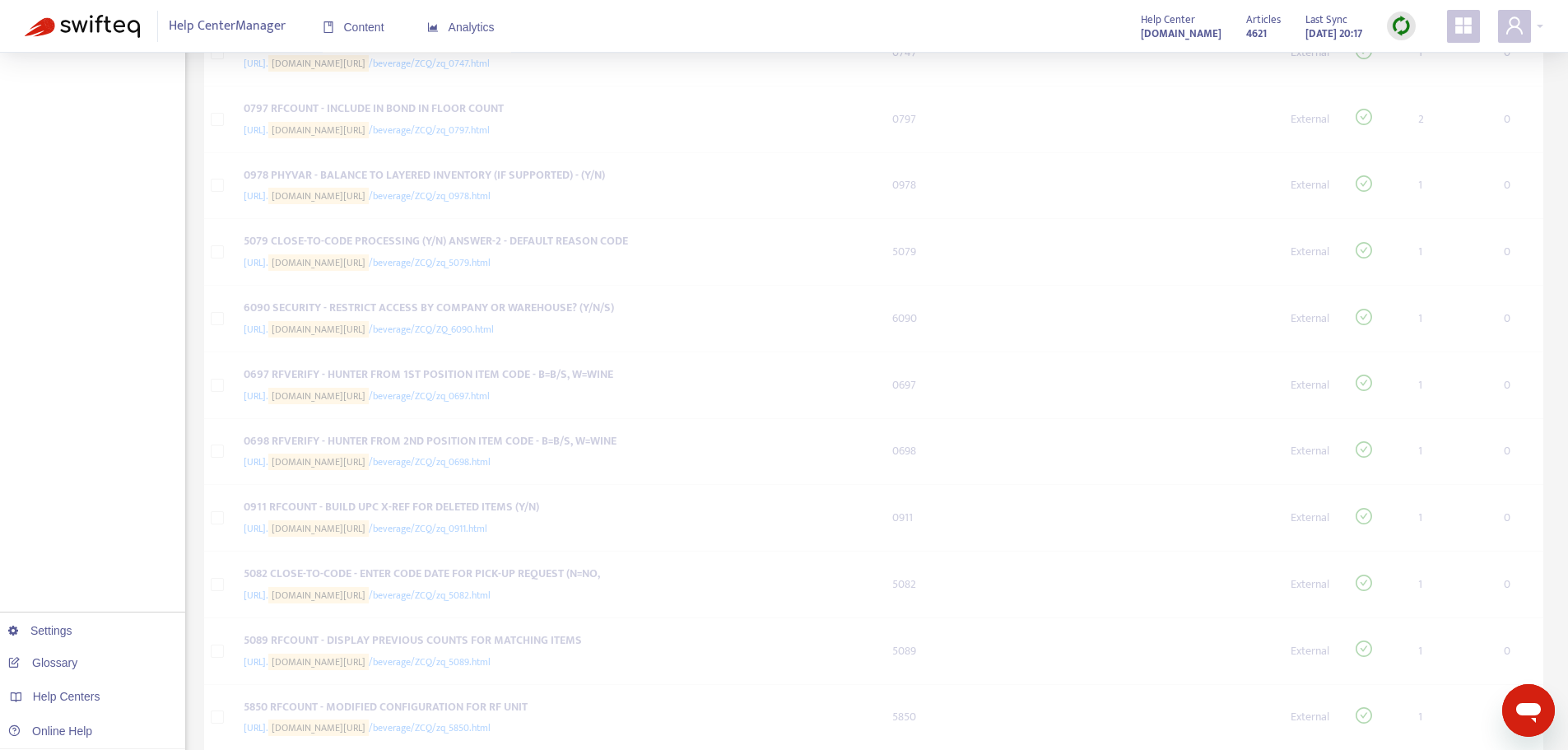
scroll to position [741, 0]
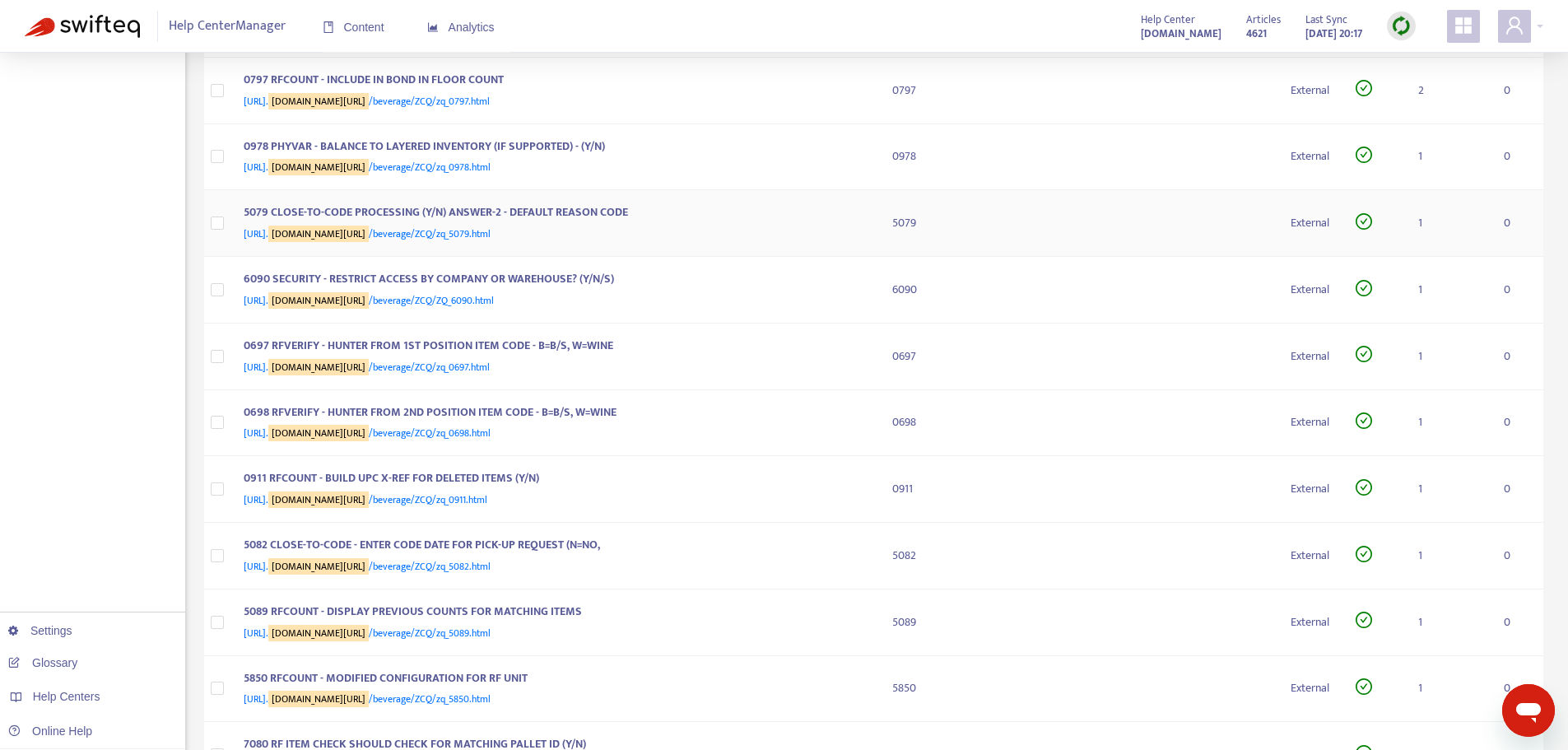
click at [660, 243] on div "[URL]. [DOMAIN_NAME][URL] /beverage/ZCQ/zq_5079.html" at bounding box center [551, 234] width 616 height 18
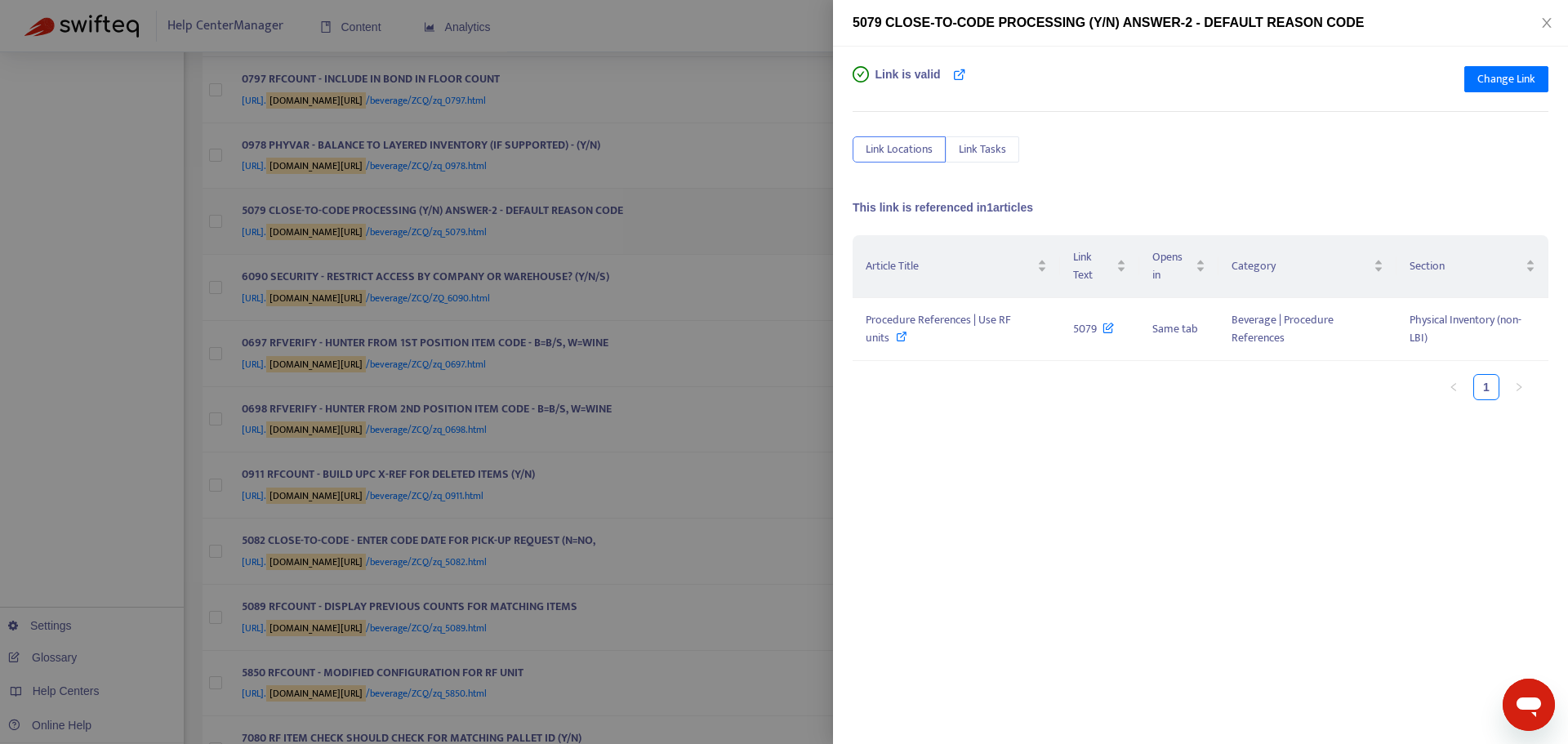
click at [655, 333] on div at bounding box center [784, 372] width 1568 height 744
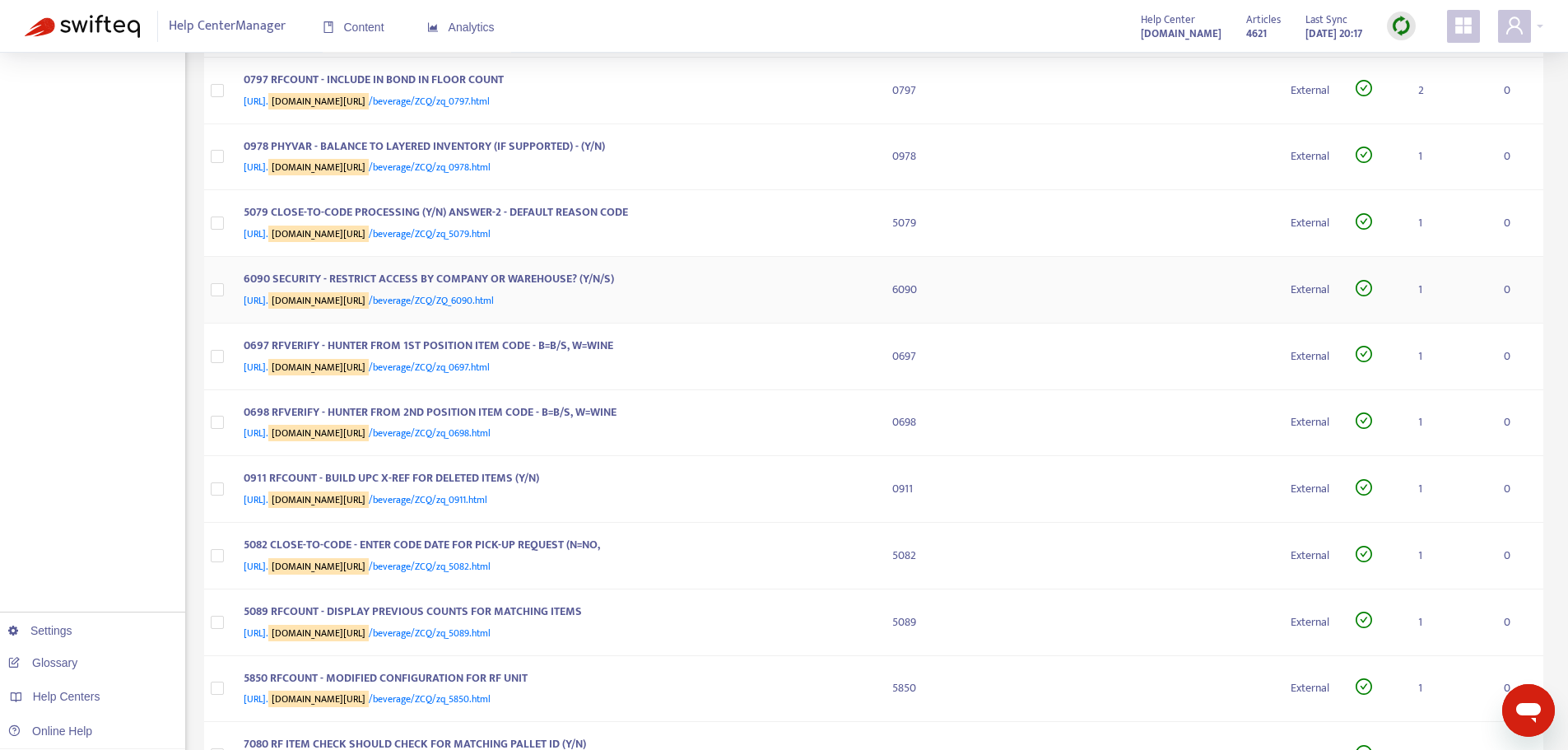
click at [660, 310] on div "[URL]. [DOMAIN_NAME][URL] /beverage/ZCQ/ZQ_6090.html" at bounding box center [551, 300] width 616 height 18
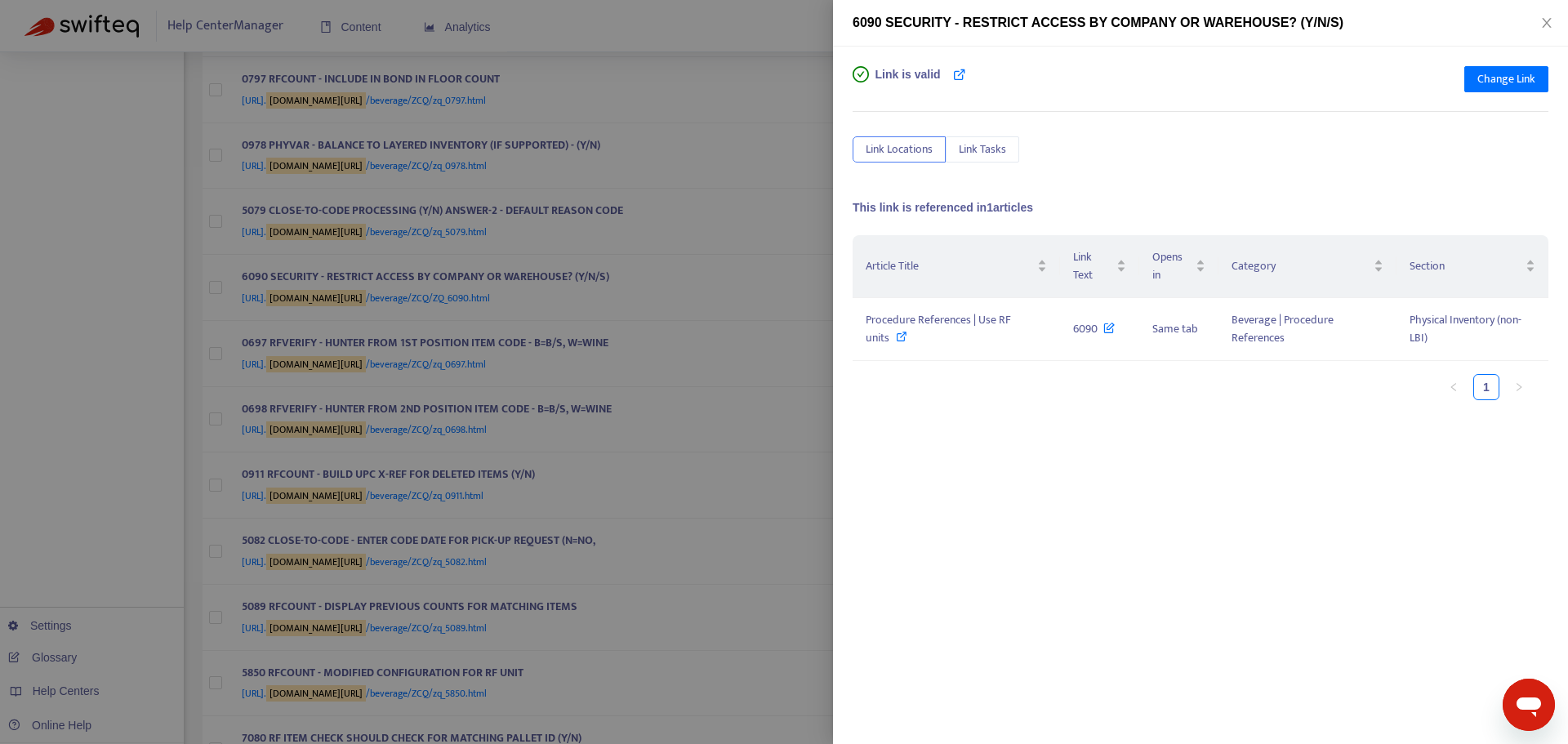
click at [652, 410] on div at bounding box center [784, 372] width 1568 height 744
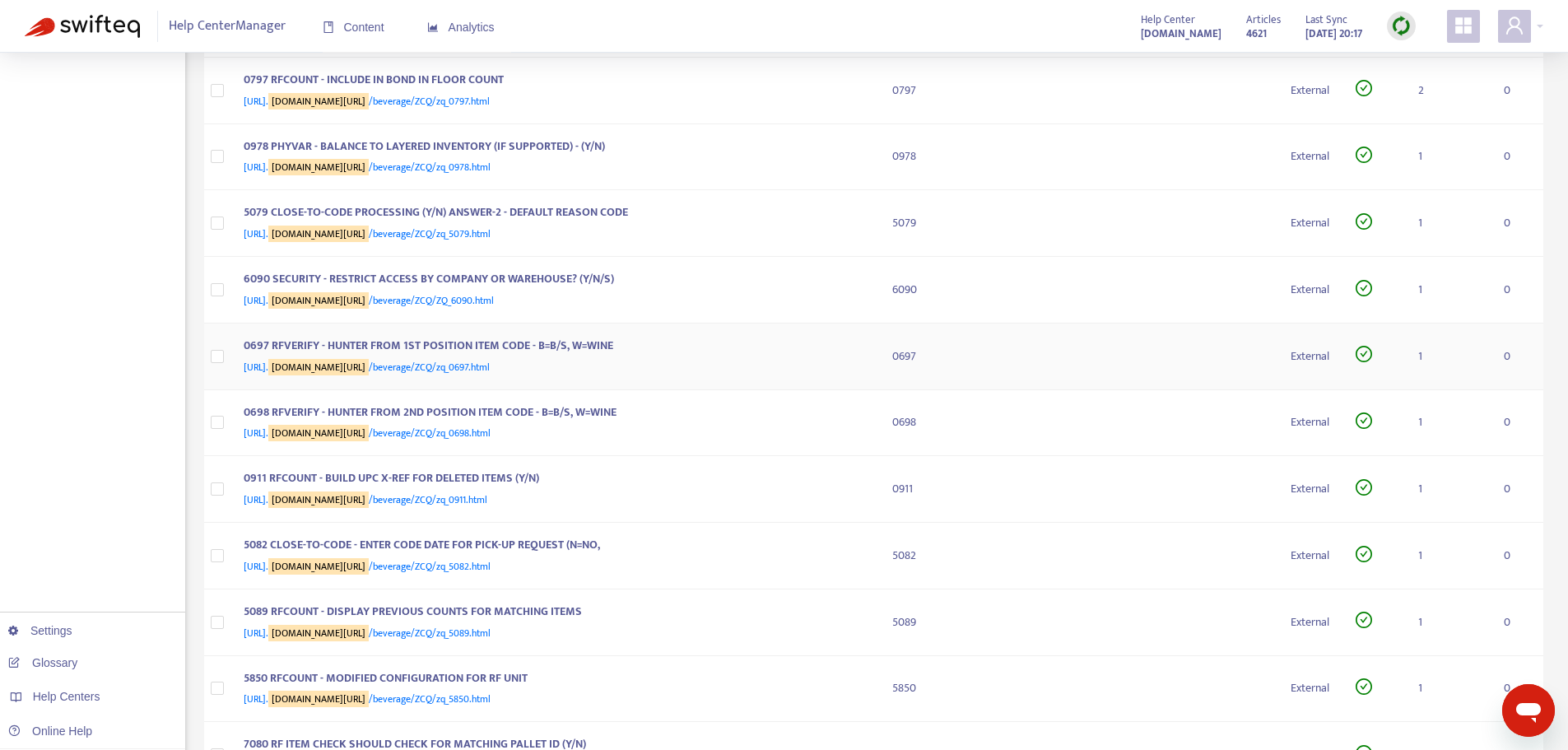
click at [635, 358] on div "0697 RFVERIFY - HUNTER FROM 1ST POSITION ITEM CODE - B=B/S, W=WINE" at bounding box center [551, 347] width 616 height 21
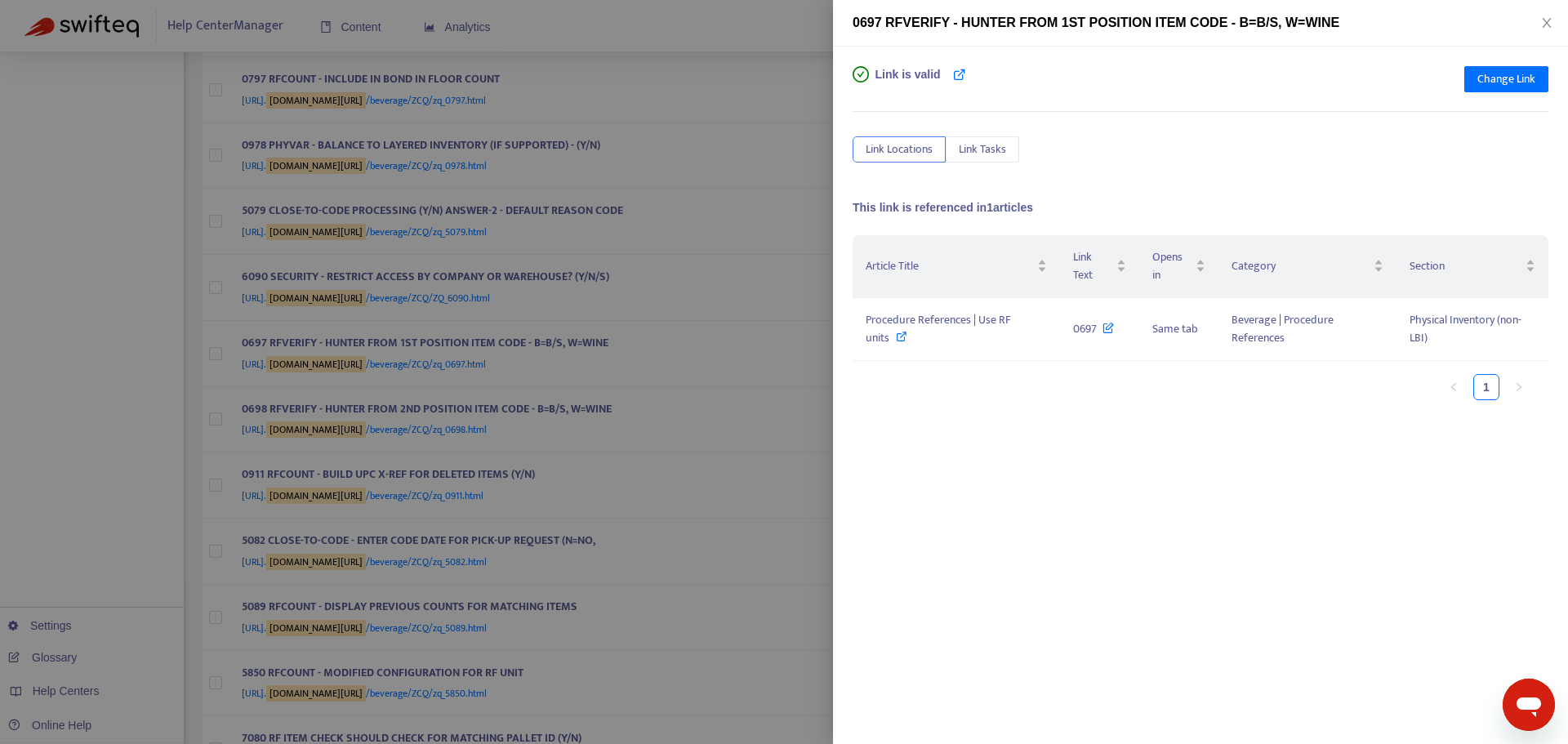
click at [630, 456] on div at bounding box center [784, 372] width 1568 height 744
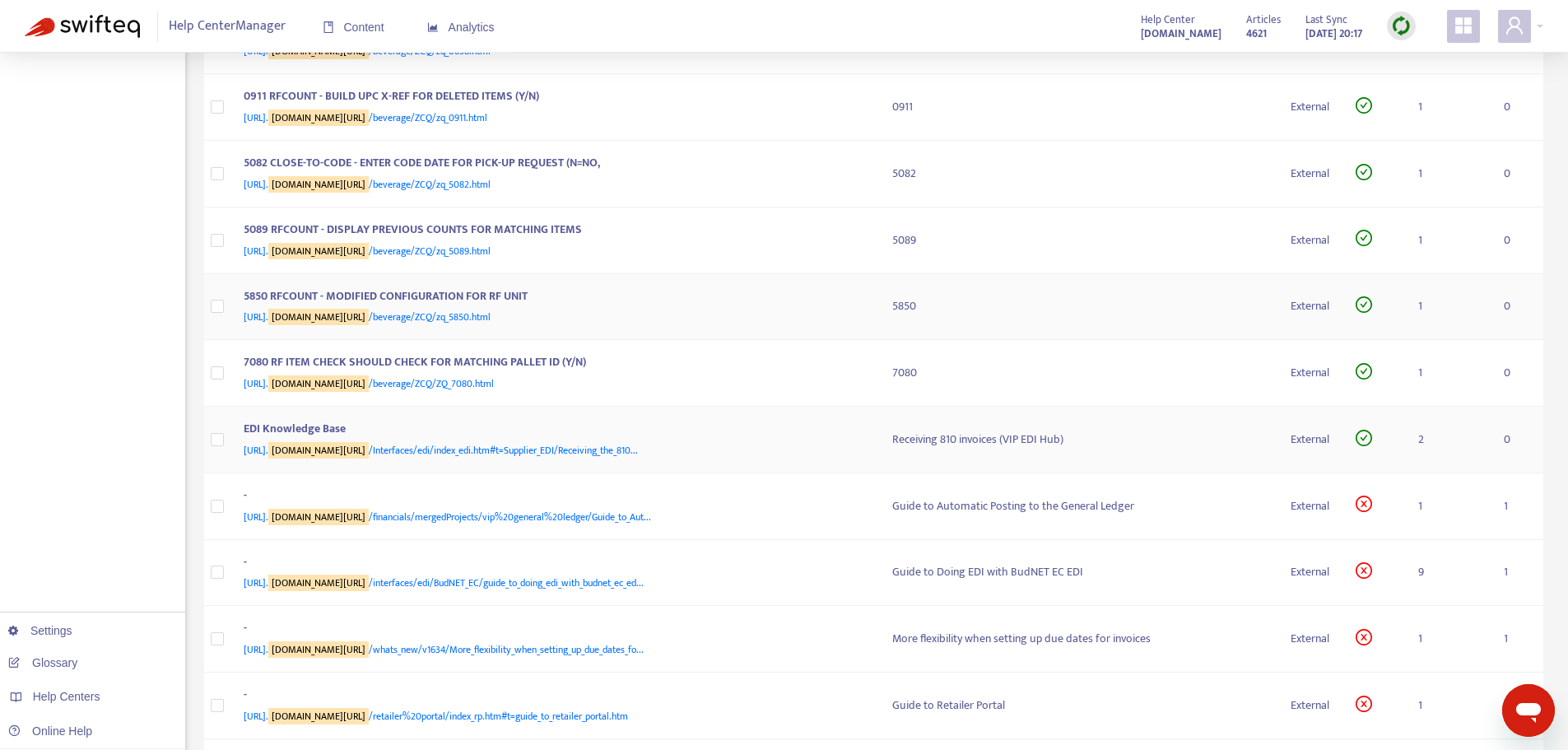
scroll to position [1153, 0]
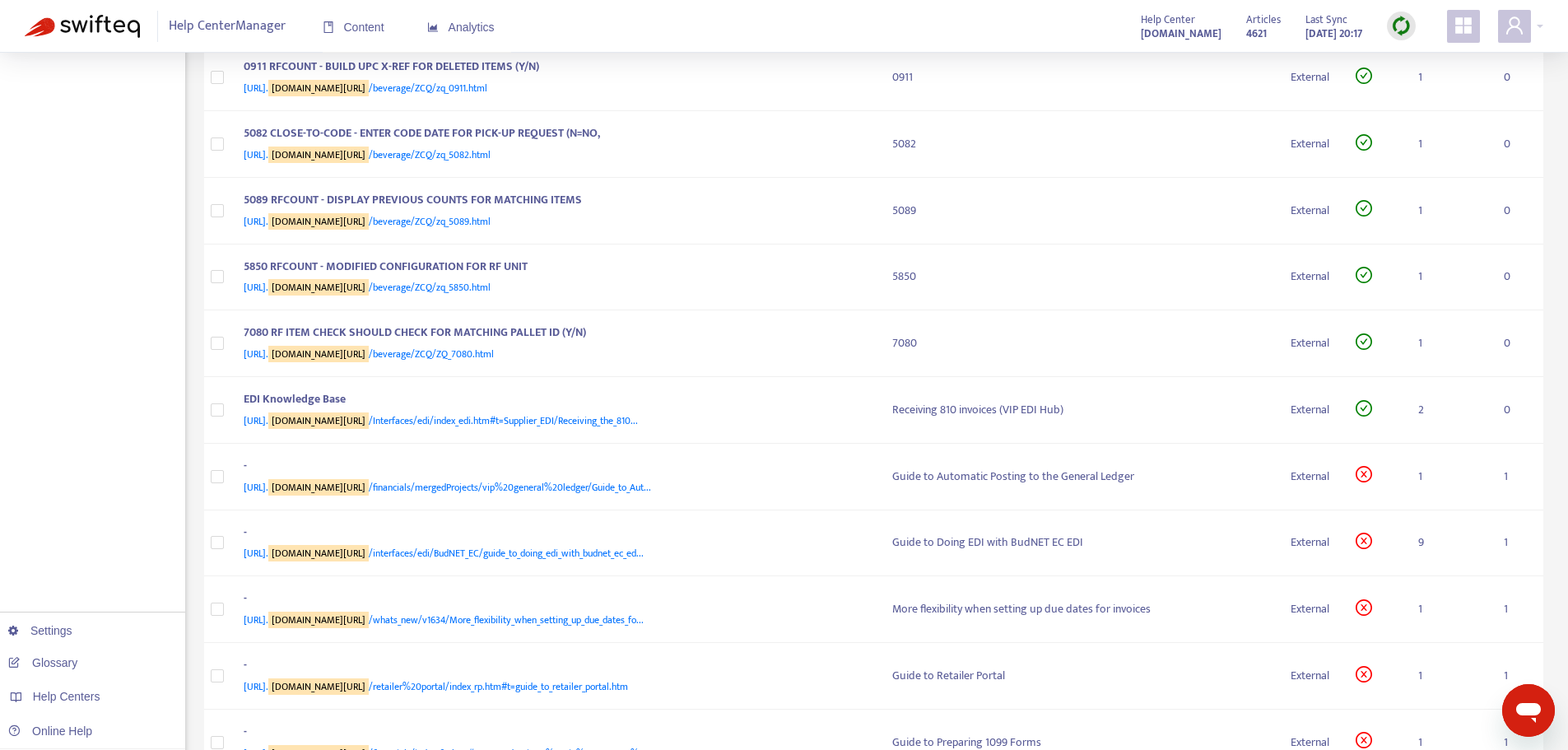
click at [690, 45] on td "0698 RFVERIFY - HUNTER FROM 2ND POSITION ITEM CODE - B=B/S, W=WINE [URL]. [DOMA…" at bounding box center [555, 12] width 649 height 66
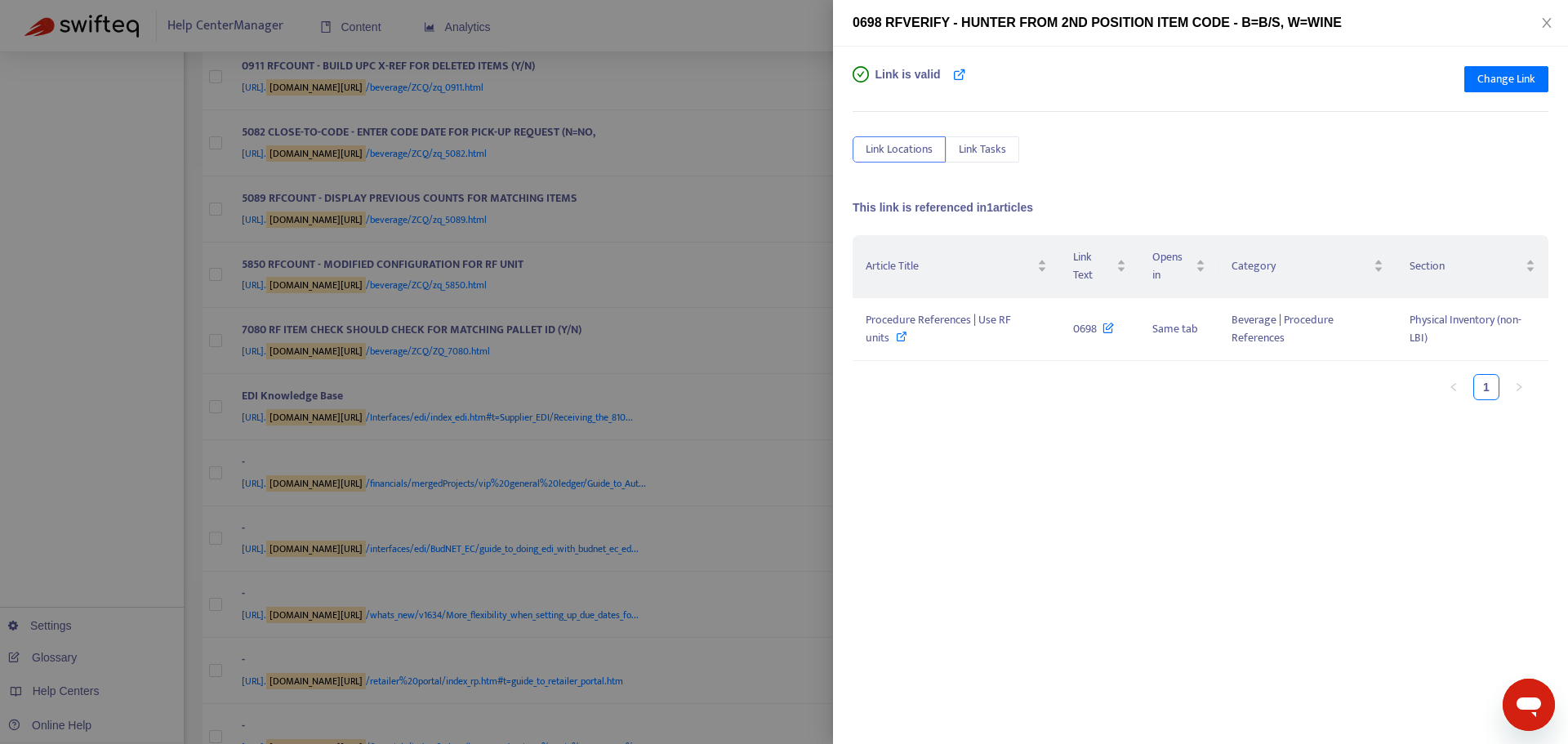
click at [685, 122] on div at bounding box center [784, 372] width 1568 height 744
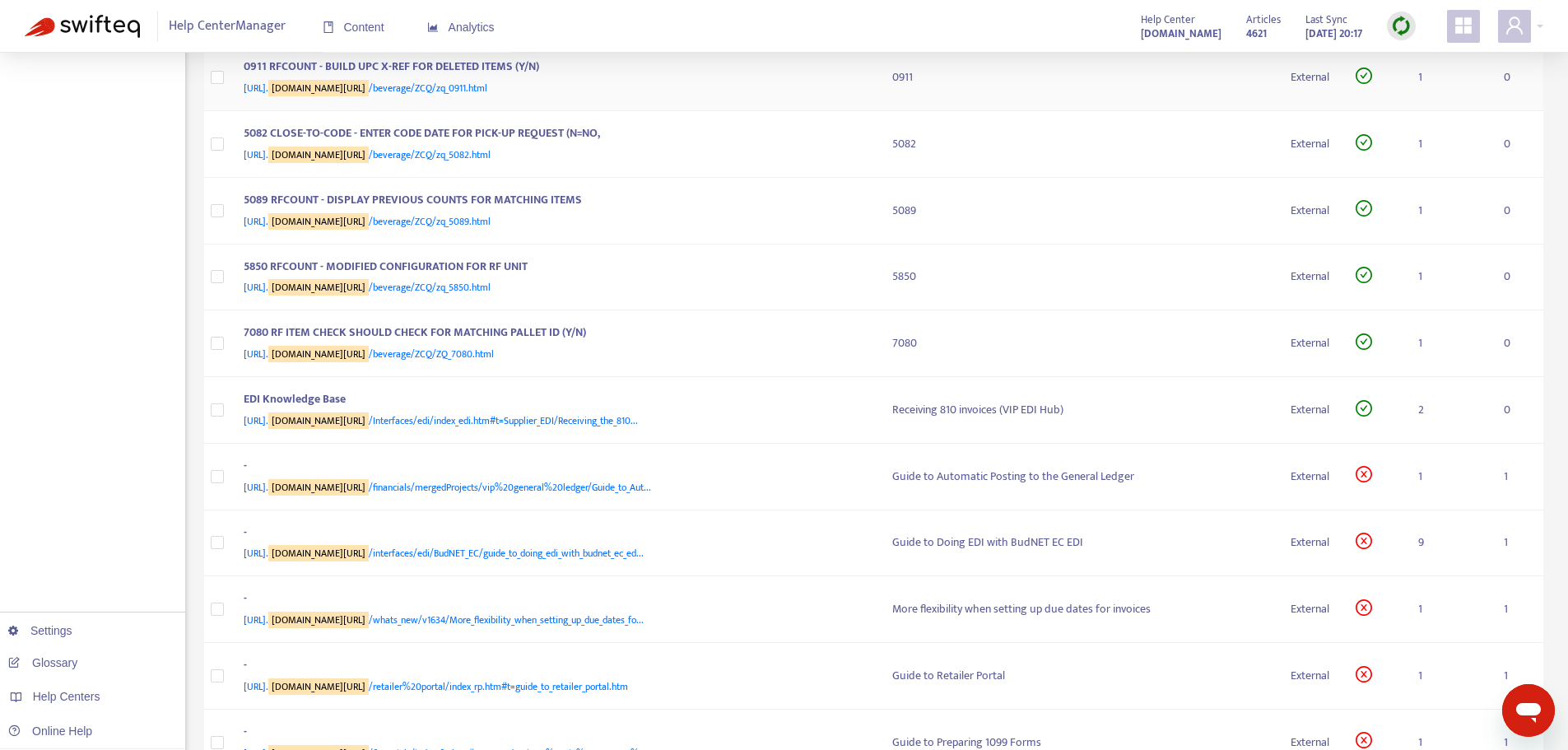
click at [666, 79] on div "0911 RFCOUNT - BUILD UPC X-REF FOR DELETED ITEMS (Y/N)" at bounding box center [551, 68] width 616 height 21
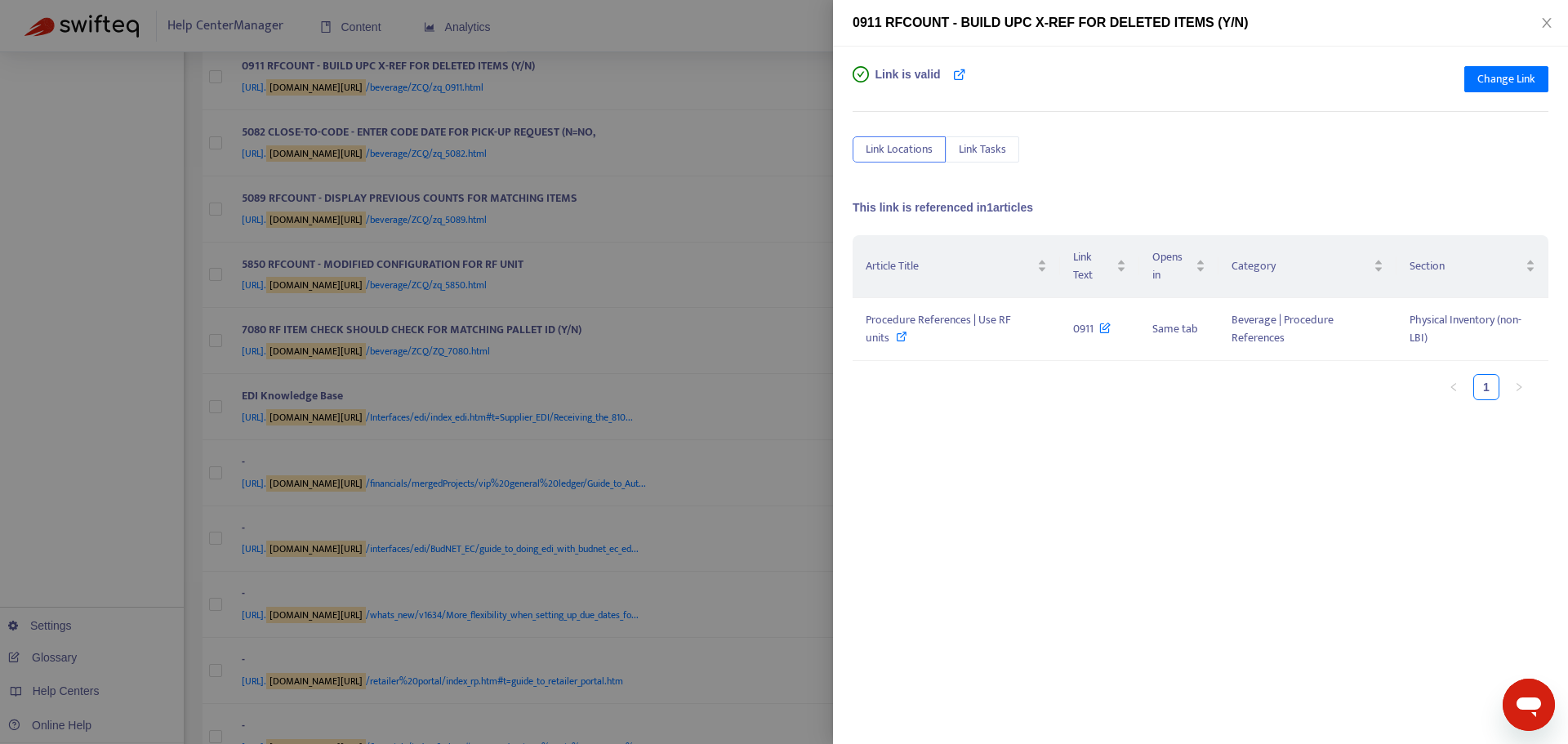
click at [661, 185] on div at bounding box center [784, 372] width 1568 height 744
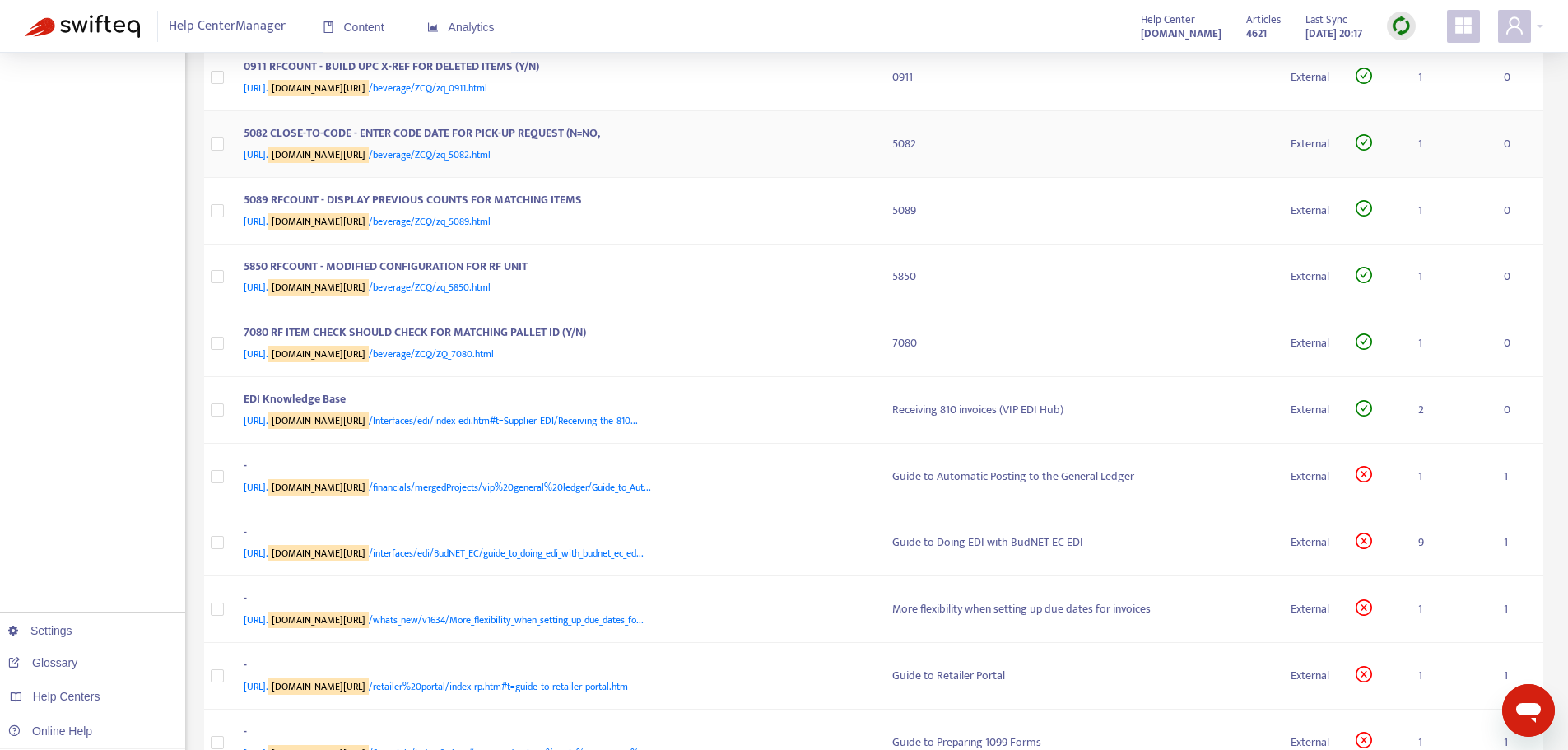
click at [666, 163] on div "[URL]. [DOMAIN_NAME][URL] /beverage/ZCQ/zq_5082.html" at bounding box center [551, 155] width 616 height 18
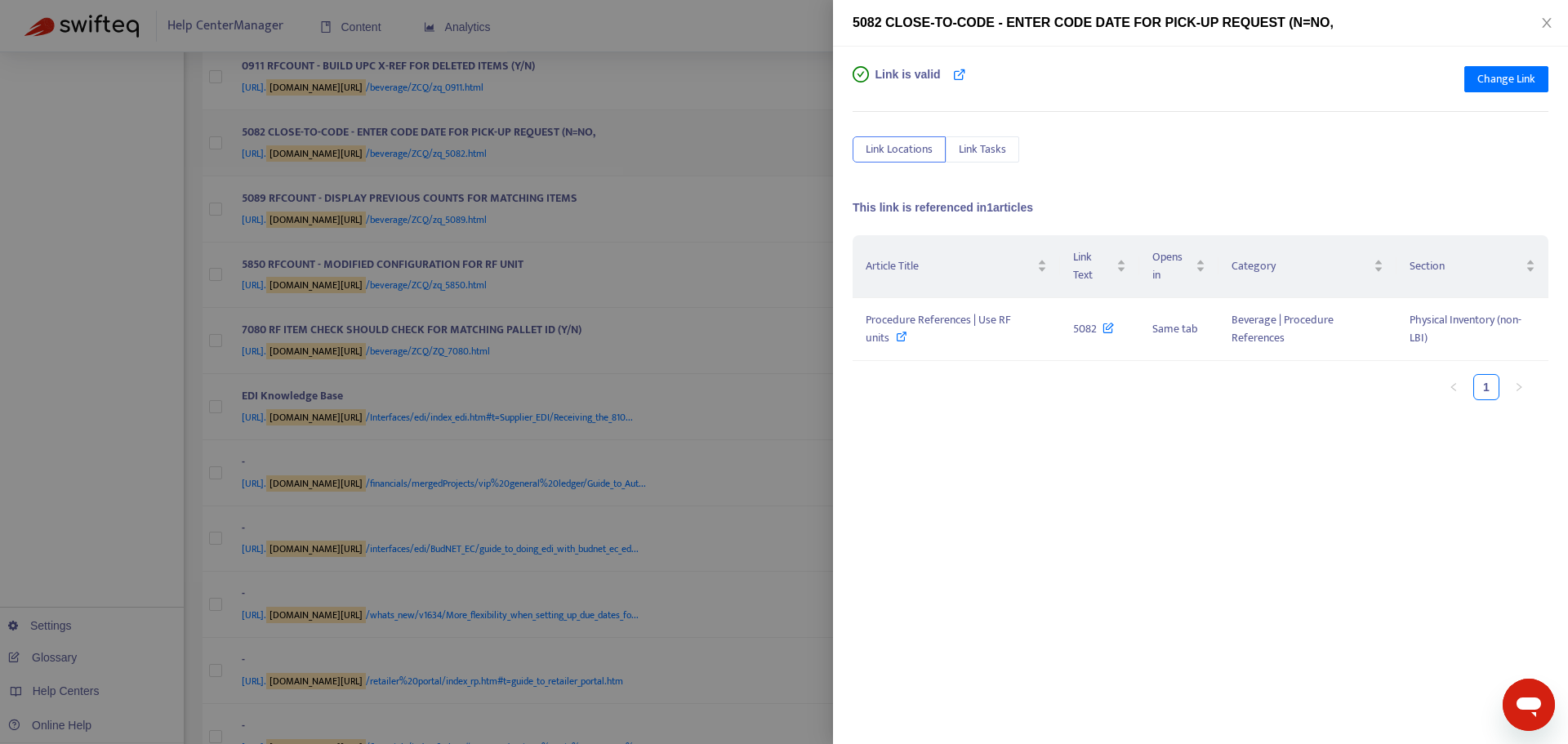
click at [661, 258] on div at bounding box center [784, 372] width 1568 height 744
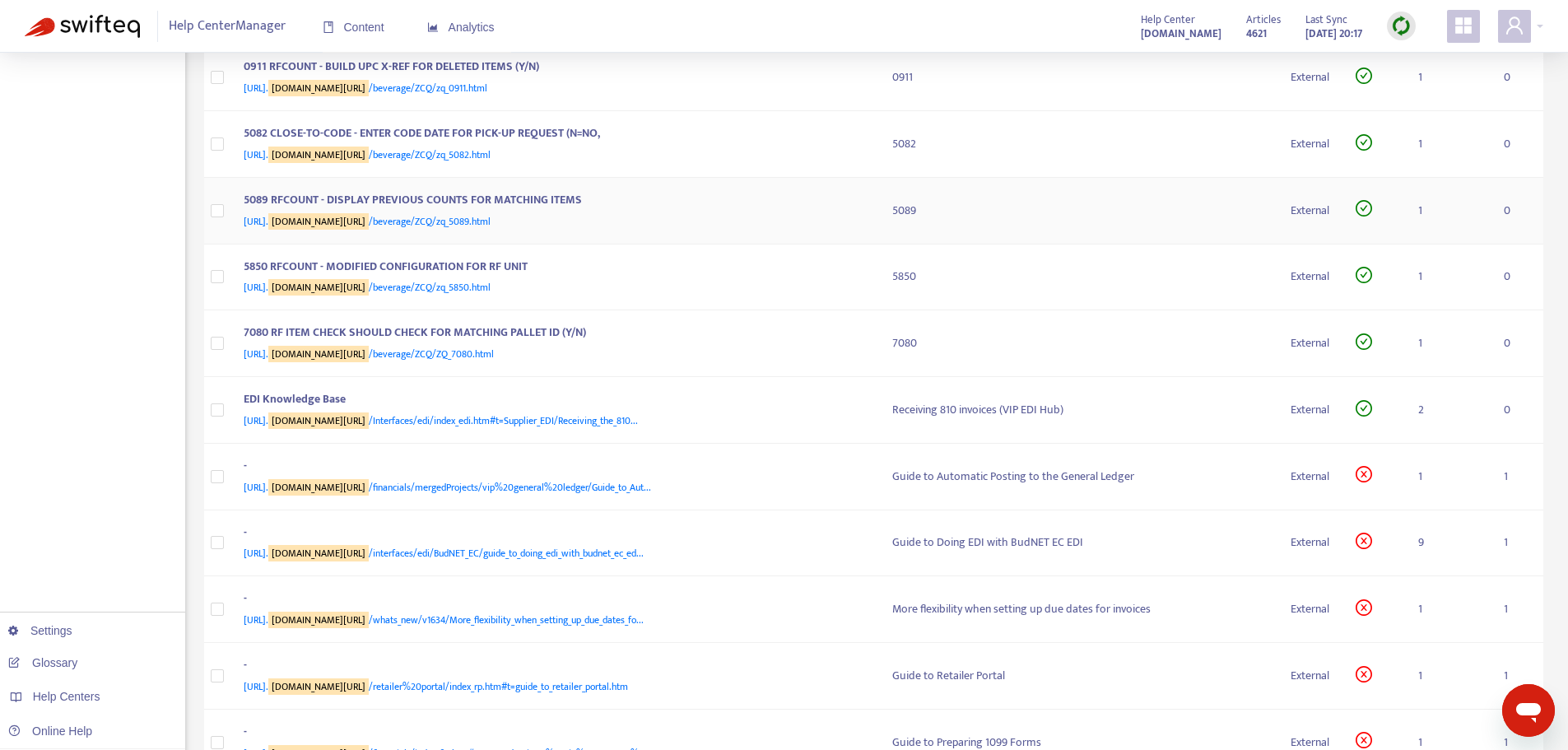
click at [652, 231] on div "[URL]. [DOMAIN_NAME][URL] /beverage/ZCQ/zq_5089.html" at bounding box center [551, 221] width 616 height 18
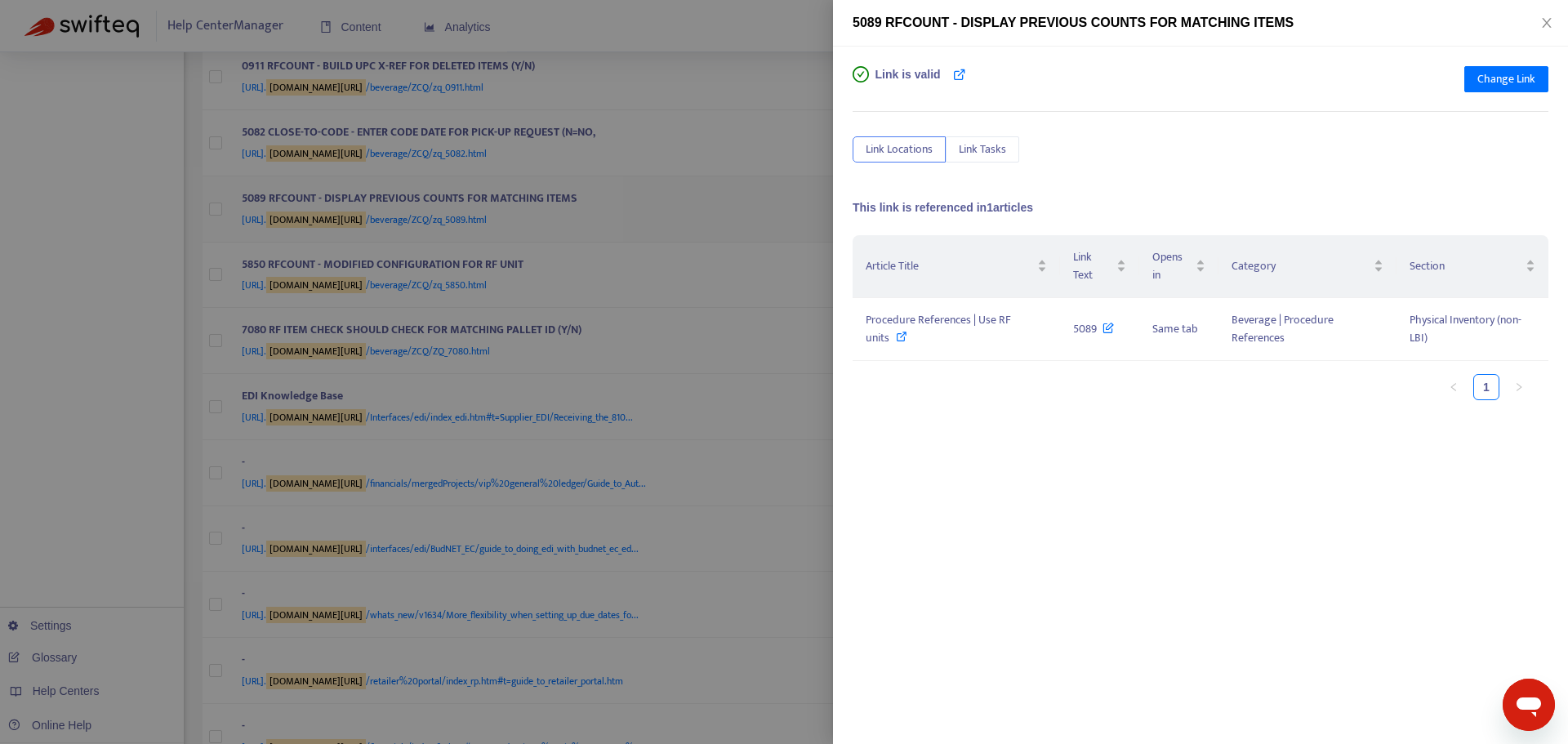
click at [647, 318] on div at bounding box center [784, 372] width 1568 height 744
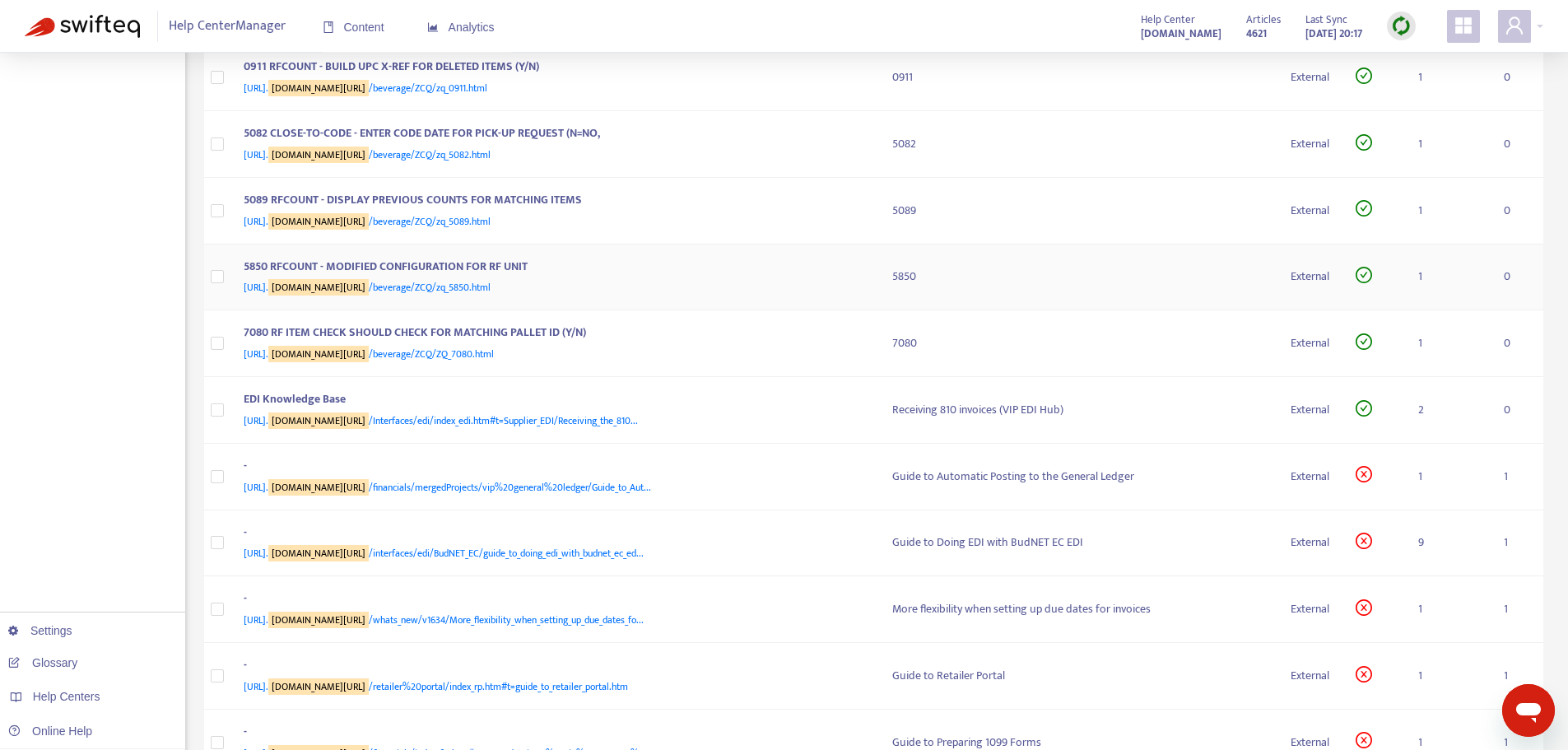
click at [651, 279] on div "5850 RFCOUNT - MODIFIED CONFIGURATION FOR RF UNIT" at bounding box center [551, 268] width 616 height 21
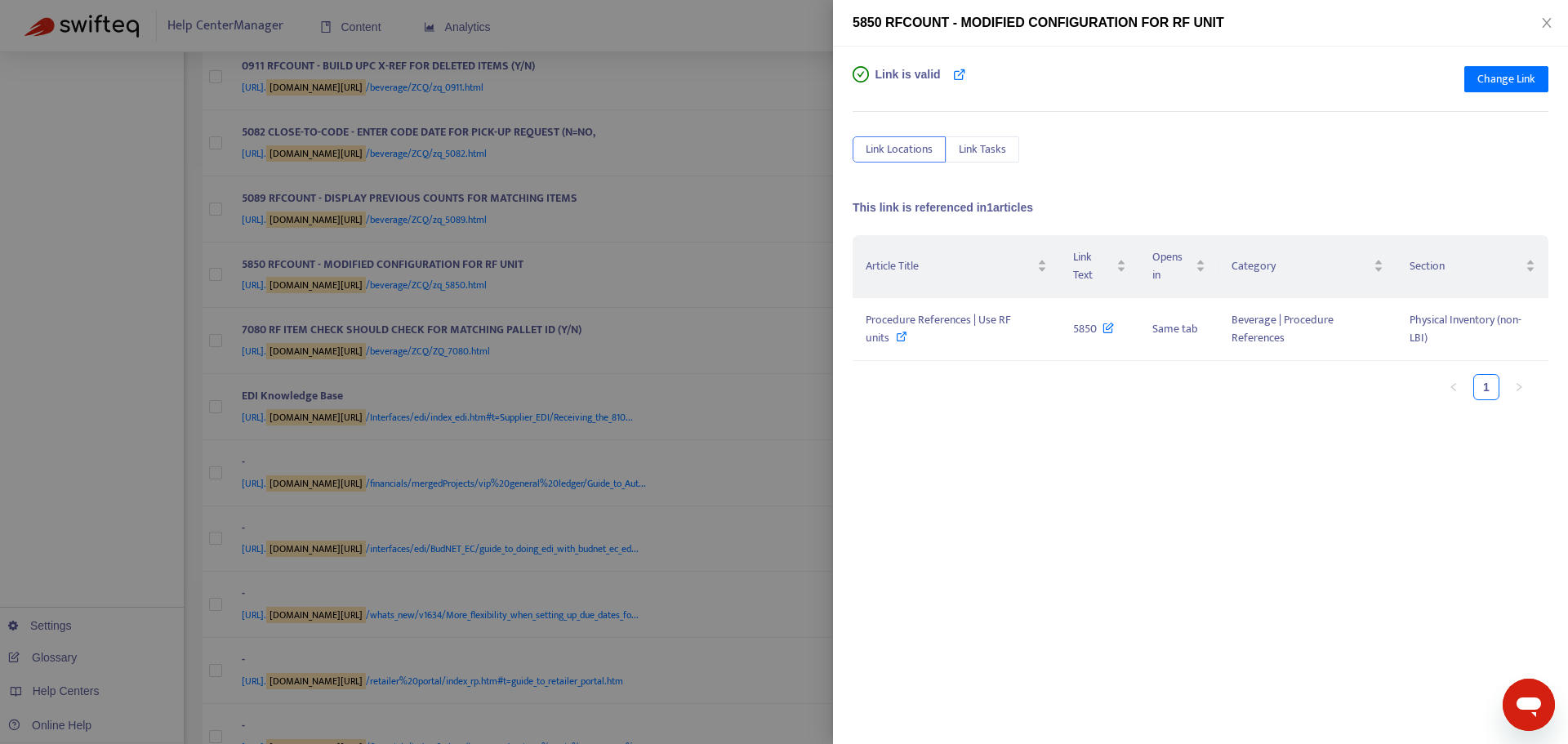
click at [646, 381] on div at bounding box center [784, 372] width 1568 height 744
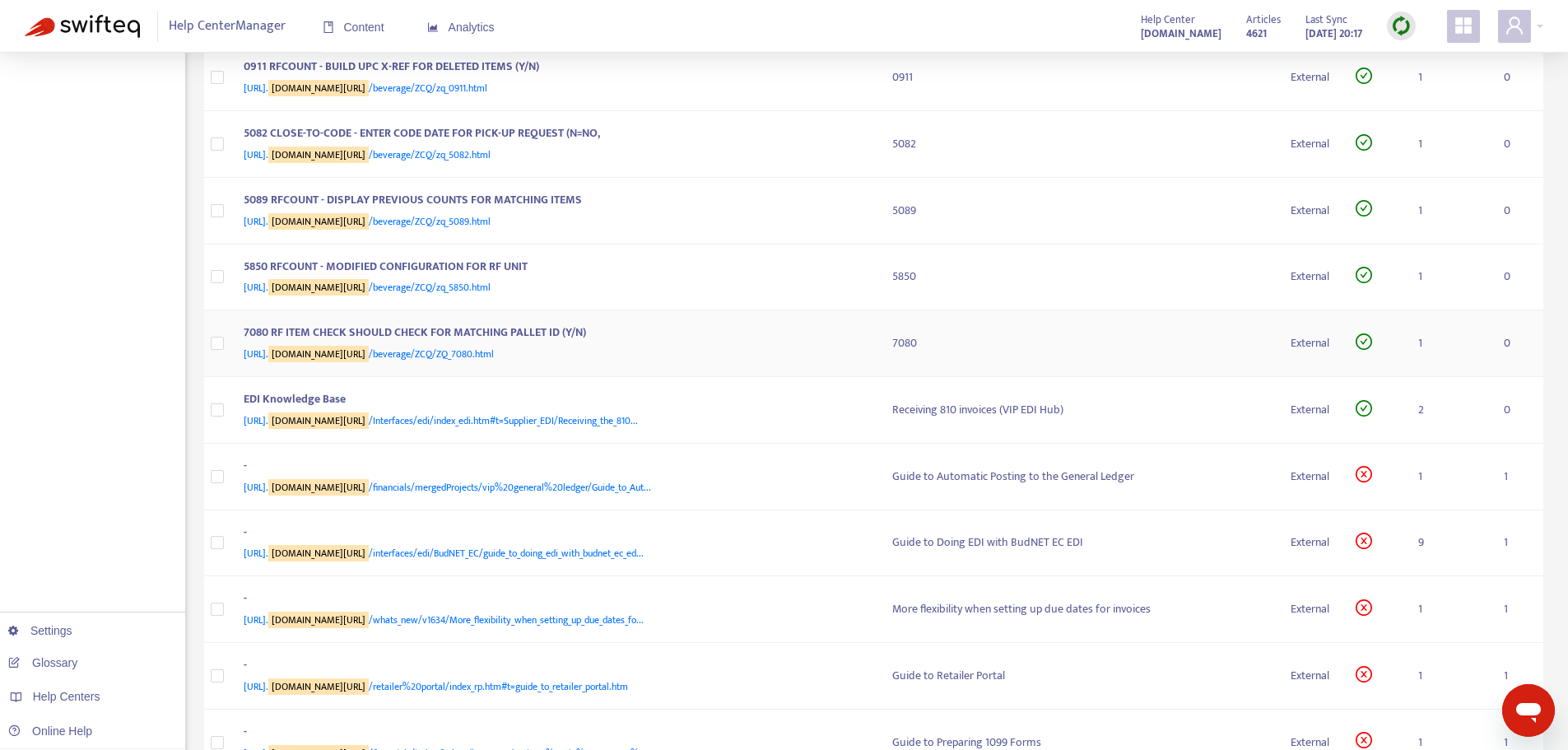
click at [660, 345] on div "7080 RF ITEM CHECK SHOULD CHECK FOR MATCHING PALLET ID (Y/N)" at bounding box center [551, 334] width 616 height 21
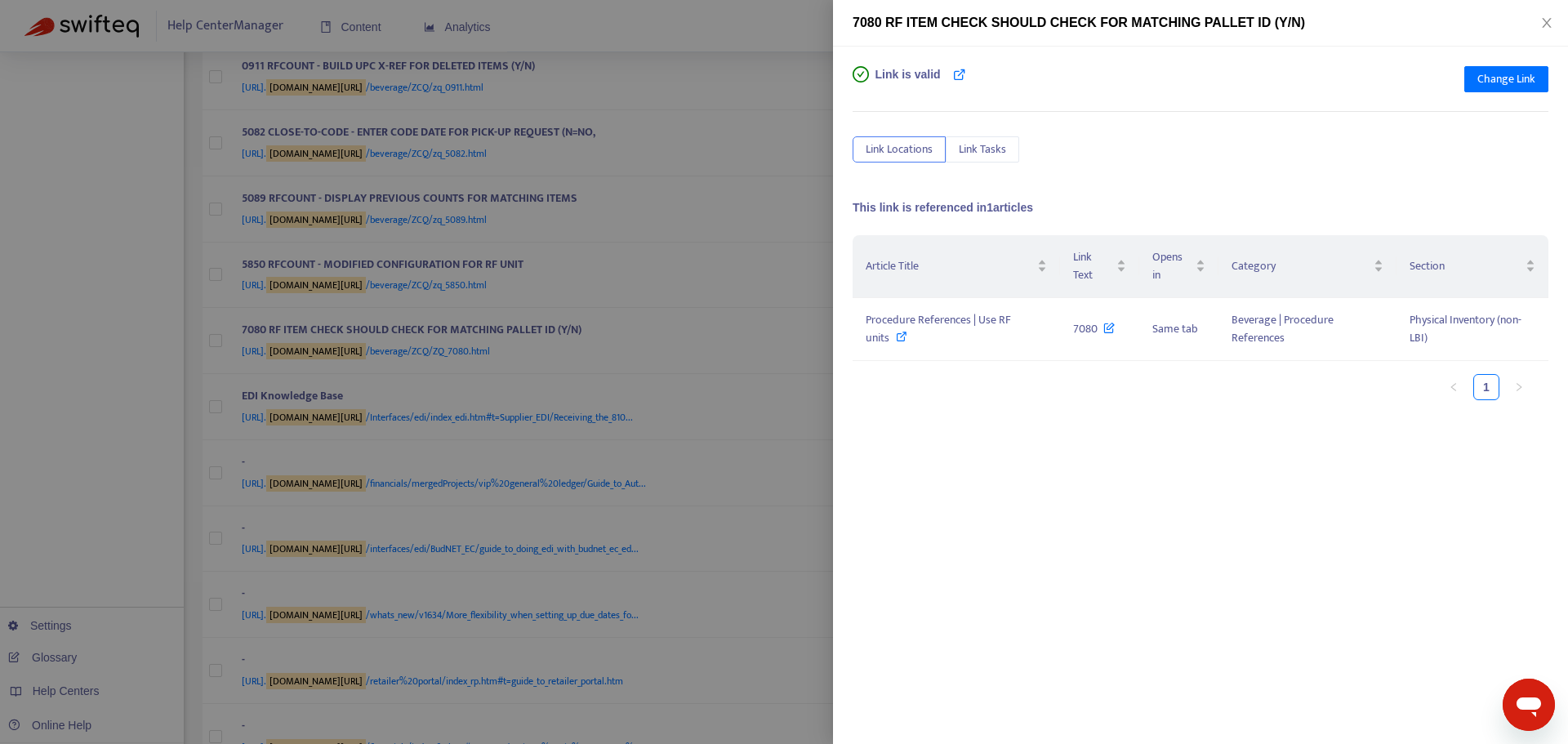
click at [655, 438] on div at bounding box center [784, 372] width 1568 height 744
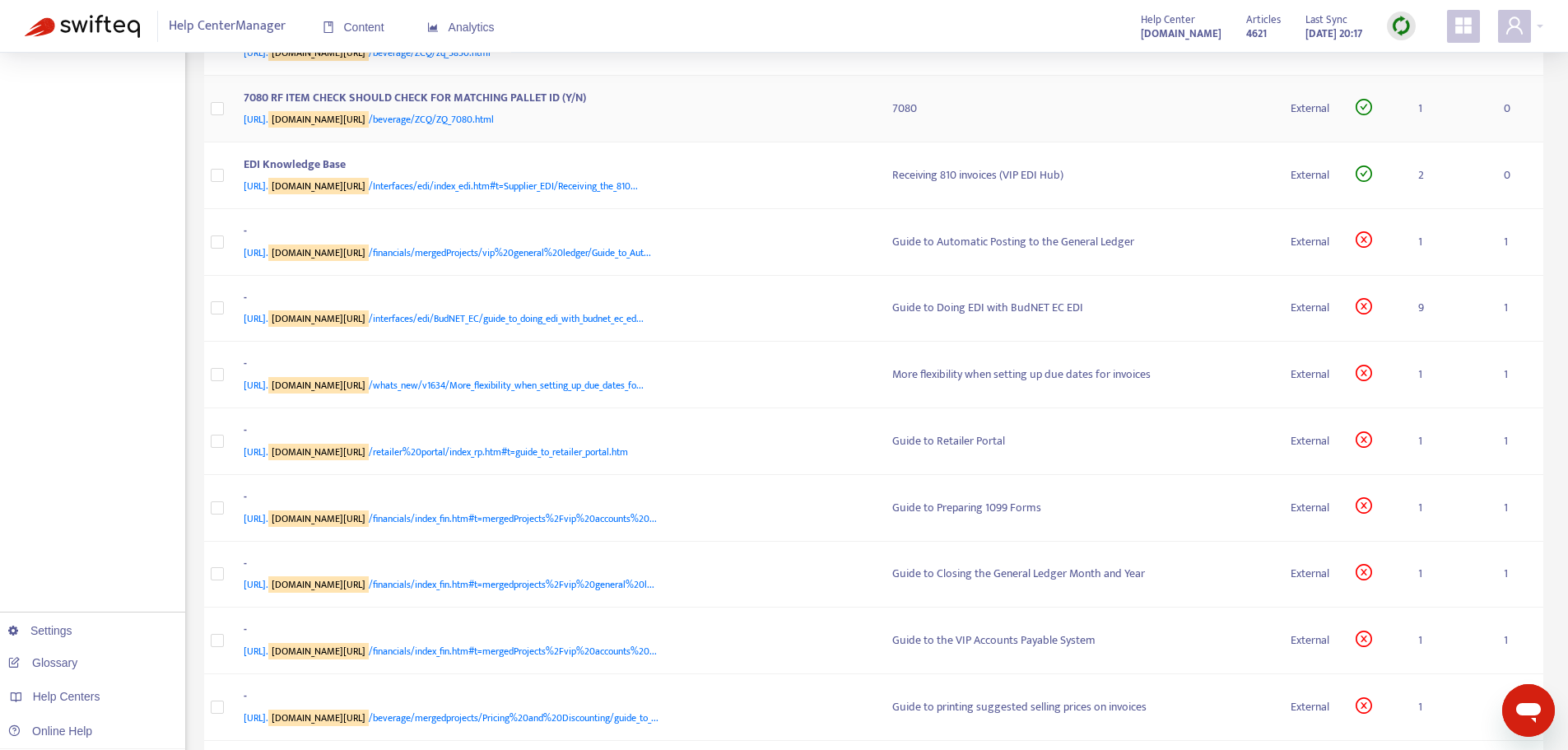
scroll to position [1399, 0]
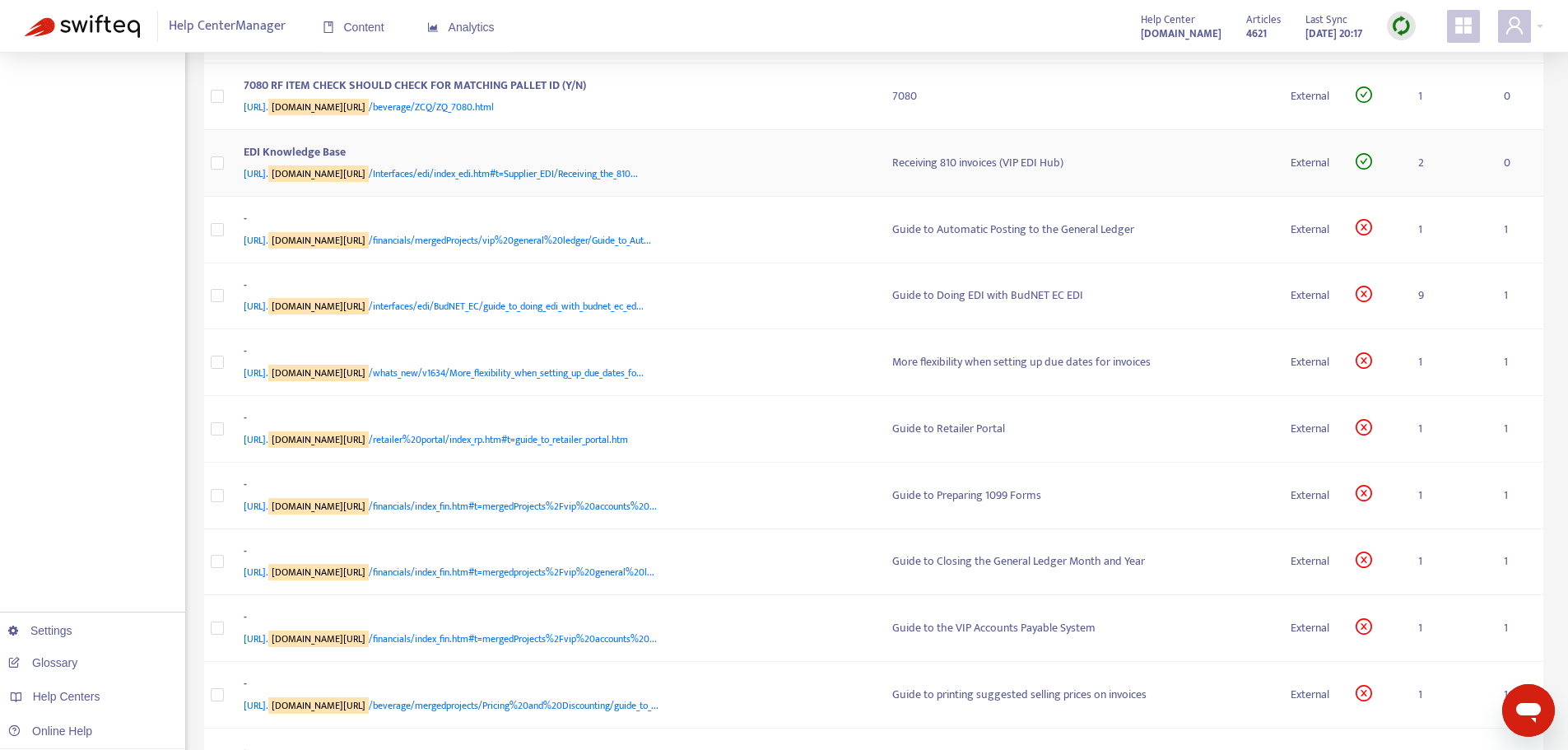
click at [609, 182] on span "[URL]. [DOMAIN_NAME][URL] /Interfaces/edi/index_edi.htm#t=Supplier_EDI/Receivin…" at bounding box center [440, 173] width 394 height 16
click at [492, 164] on div "EDI Knowledge Base" at bounding box center [551, 154] width 616 height 21
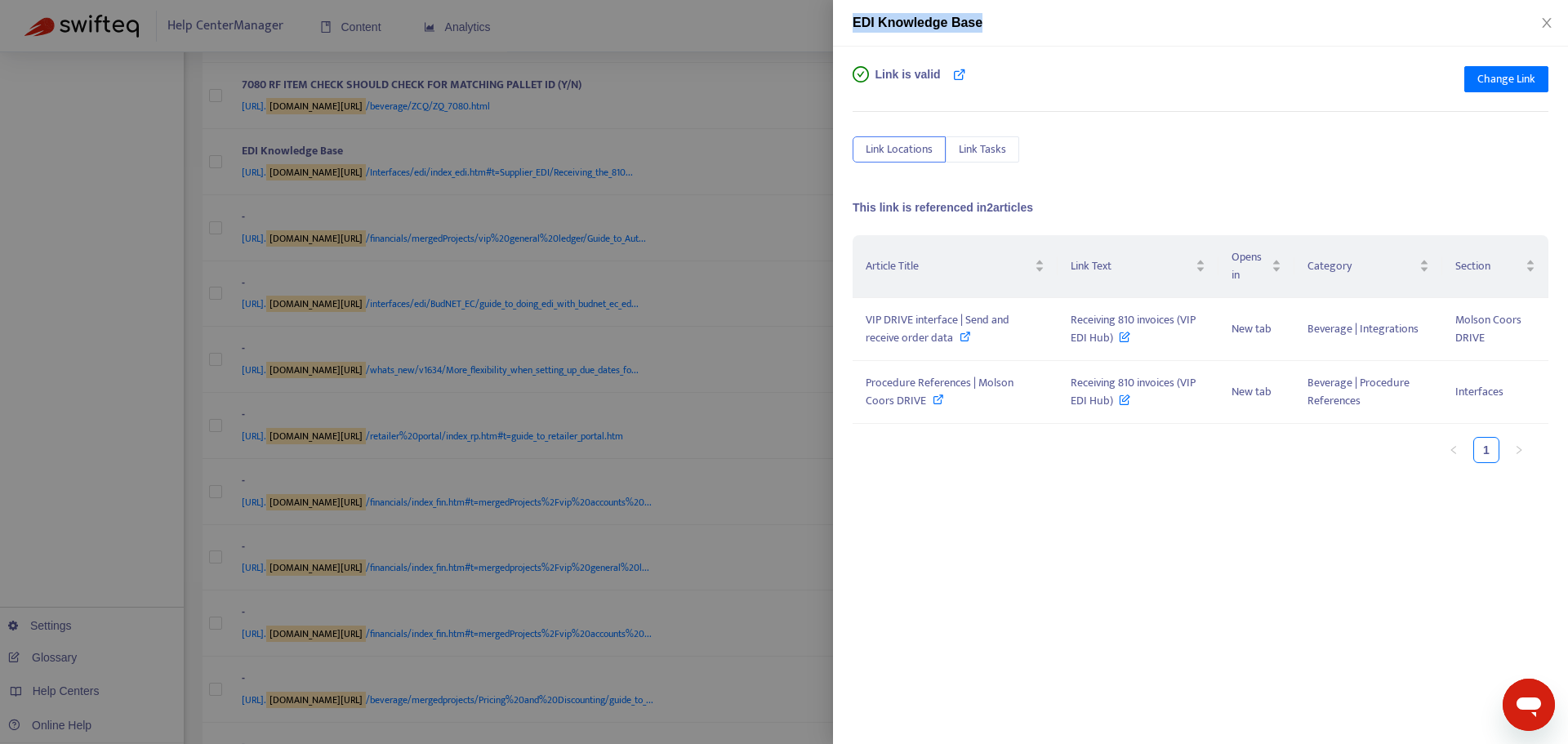
drag, startPoint x: 1003, startPoint y: 22, endPoint x: 744, endPoint y: 20, distance: 259.0
click at [744, 20] on div "EDI Knowledge Base Link is valid Change Link Link Locations Link Tasks This lin…" at bounding box center [784, 372] width 1568 height 744
copy div "EDI Knowledge Base"
click at [962, 332] on icon at bounding box center [965, 337] width 11 height 11
click at [933, 396] on icon at bounding box center [939, 400] width 11 height 11
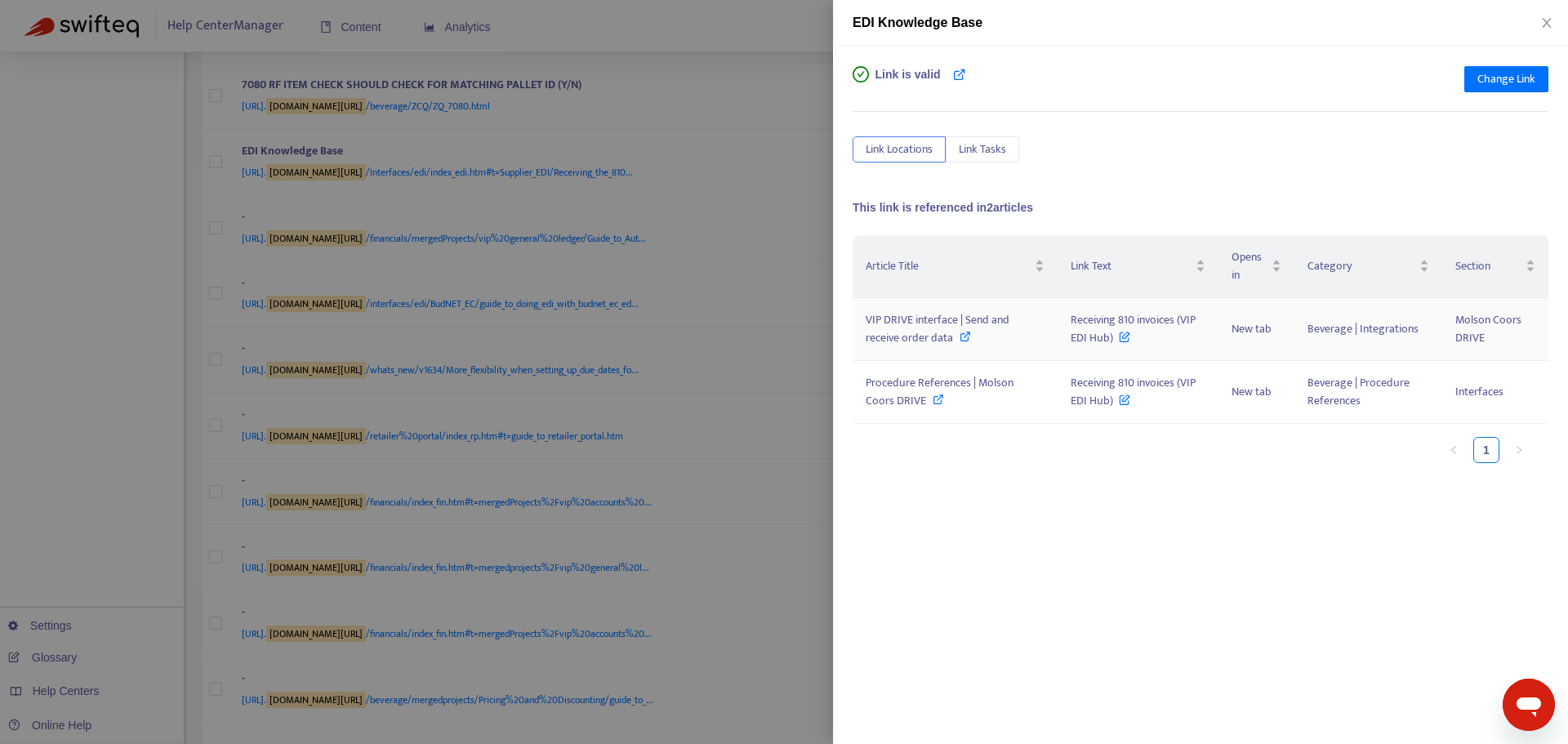
click at [965, 334] on icon at bounding box center [965, 337] width 11 height 11
click at [758, 239] on div at bounding box center [784, 372] width 1568 height 744
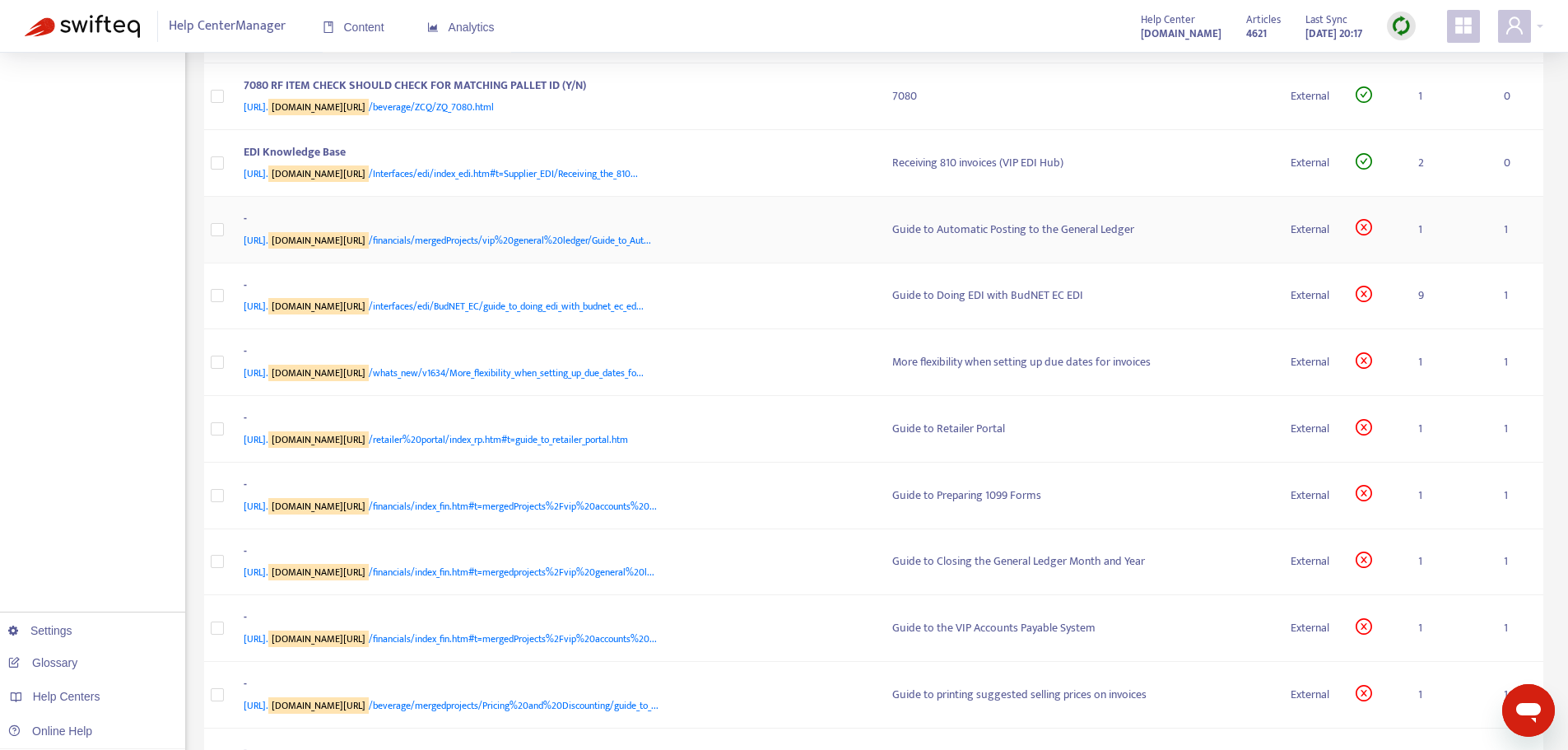
click at [600, 232] on div "-" at bounding box center [551, 220] width 616 height 21
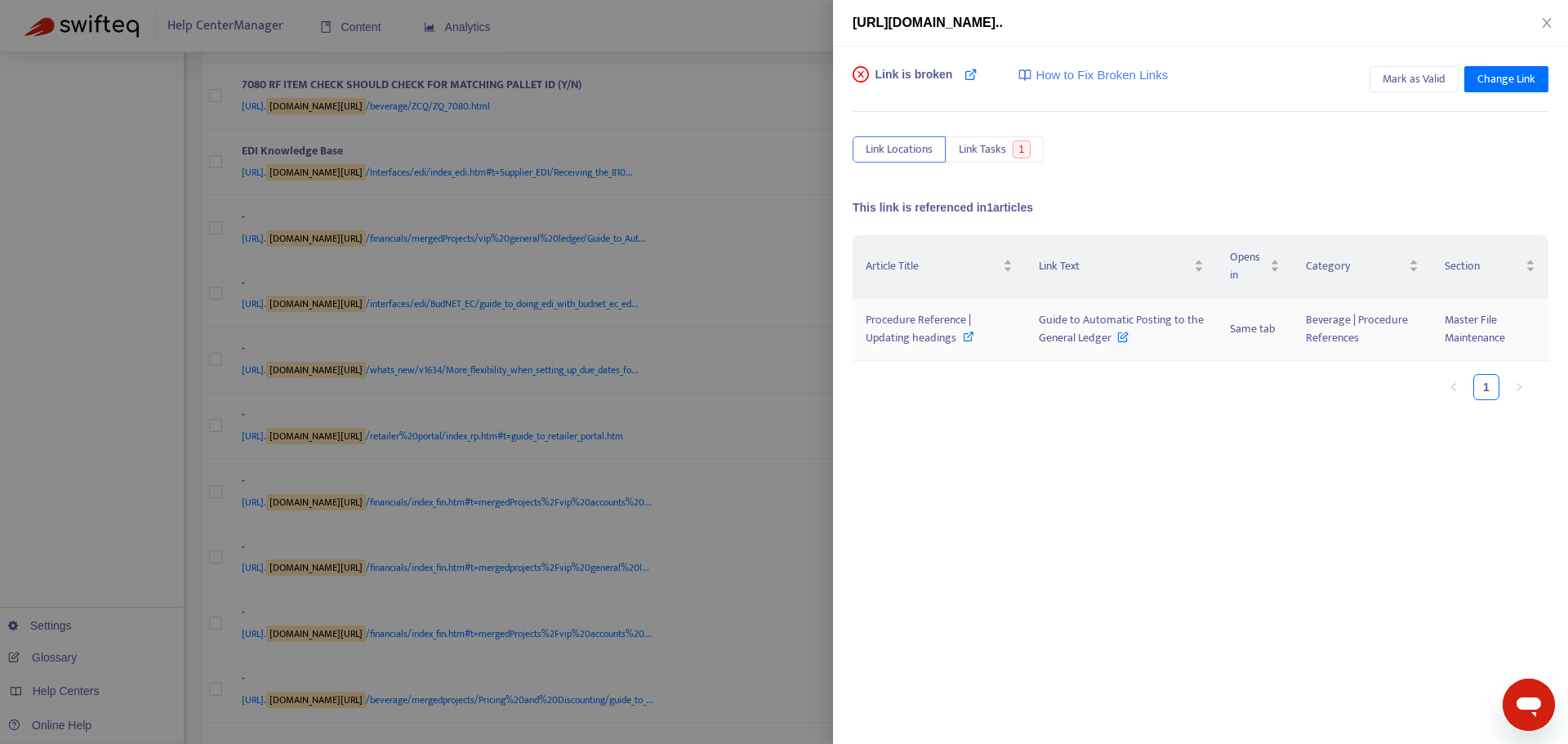
click at [967, 334] on icon at bounding box center [968, 337] width 11 height 11
click at [679, 228] on div at bounding box center [784, 372] width 1568 height 744
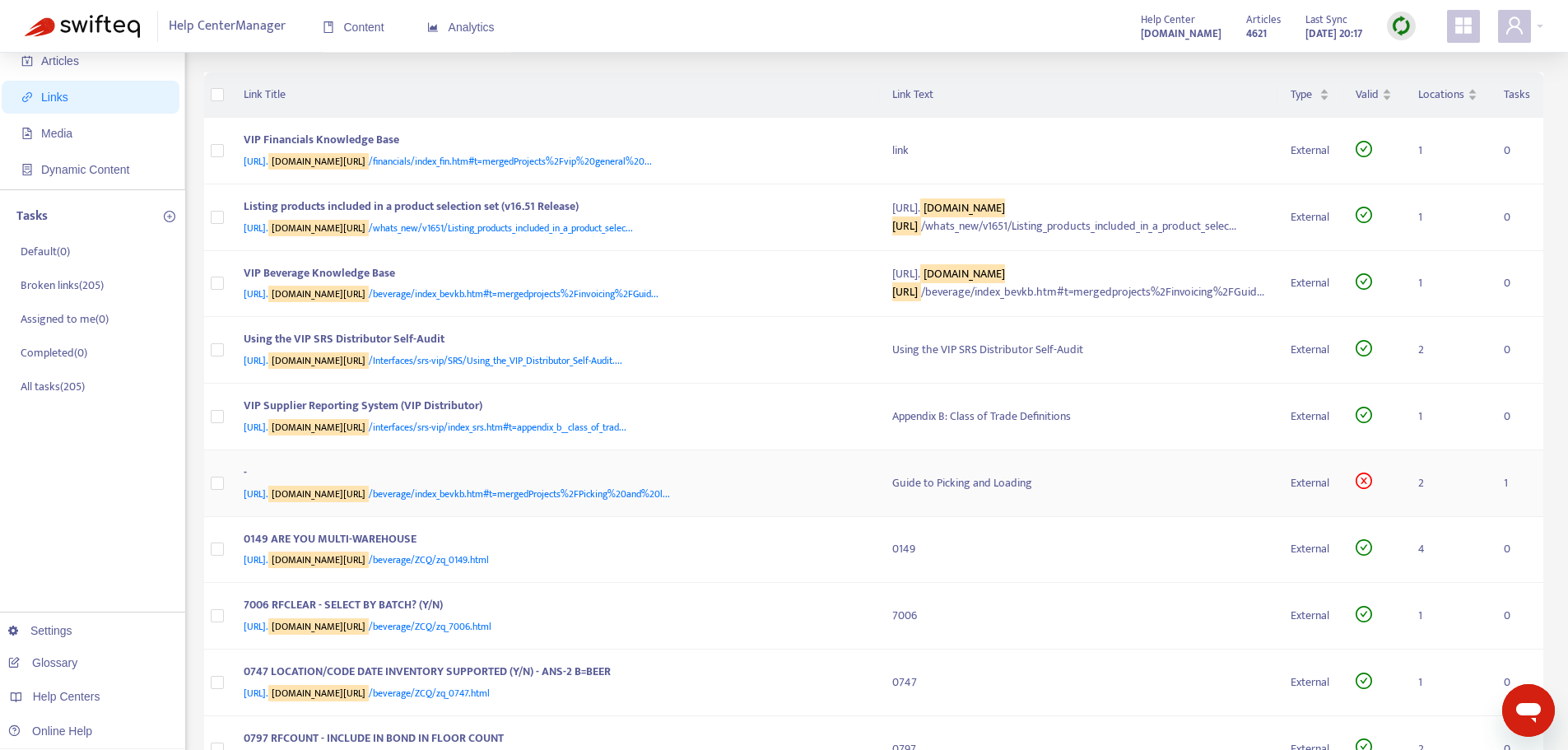
scroll to position [0, 0]
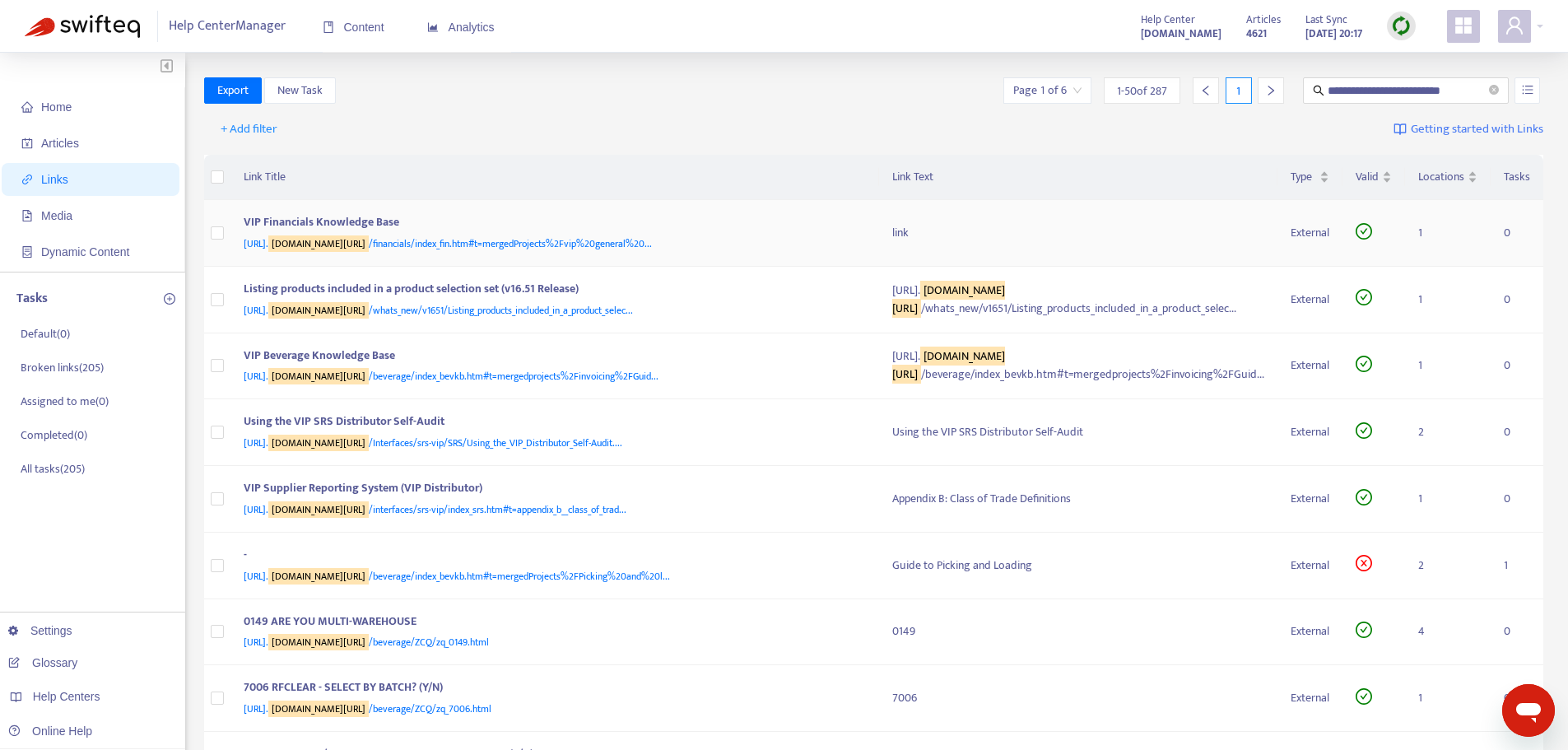
click at [552, 239] on span "[URL]. [DOMAIN_NAME][URL] /financials/index_fin.htm#t=mergedProjects%2Fvip%20ge…" at bounding box center [447, 243] width 409 height 16
click at [409, 209] on td "VIP Financials Knowledge Base [URL]. [DOMAIN_NAME][URL] /financials/index_fin.h…" at bounding box center [555, 233] width 649 height 66
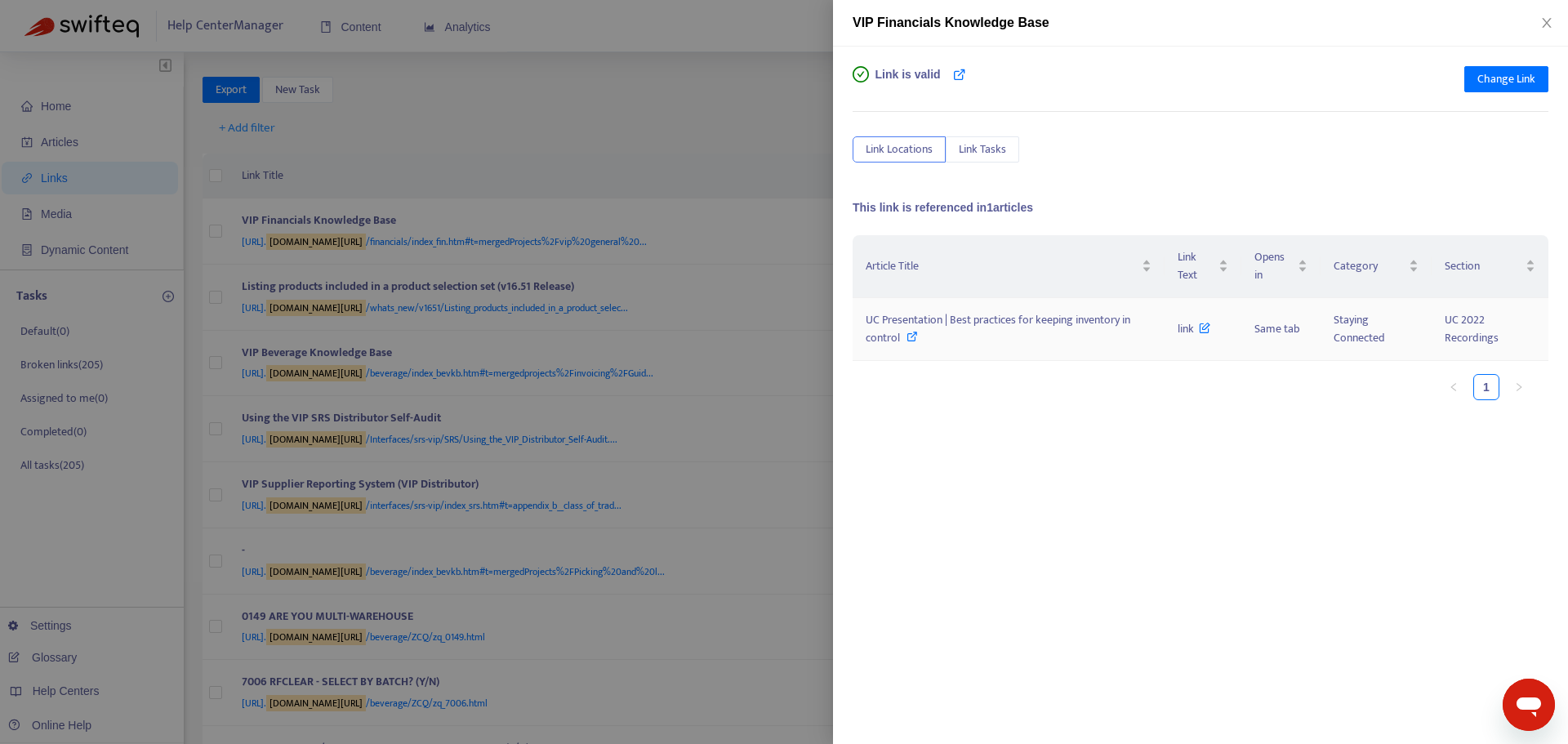
click at [912, 336] on icon at bounding box center [912, 337] width 11 height 11
click at [599, 157] on div at bounding box center [784, 372] width 1568 height 744
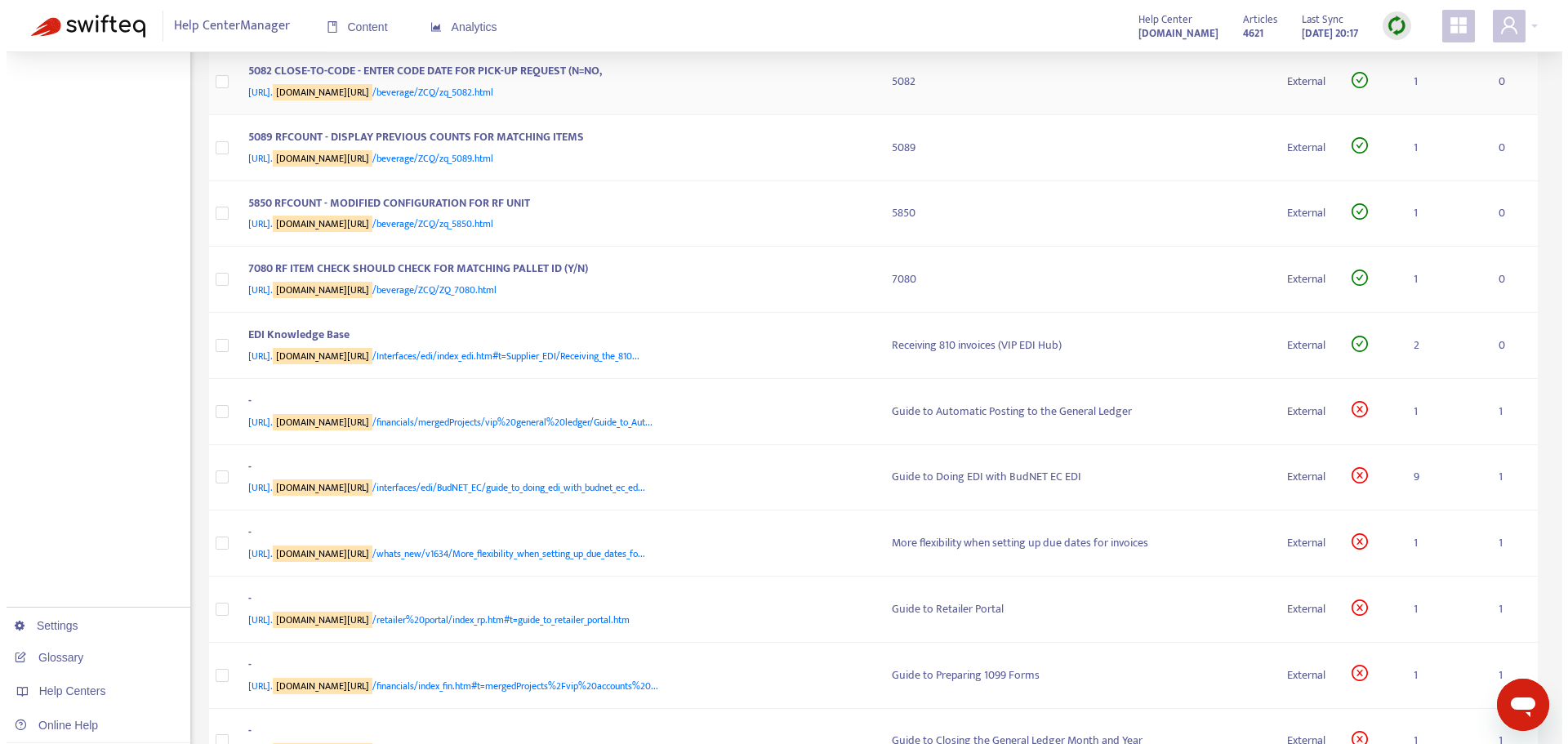
scroll to position [1307, 0]
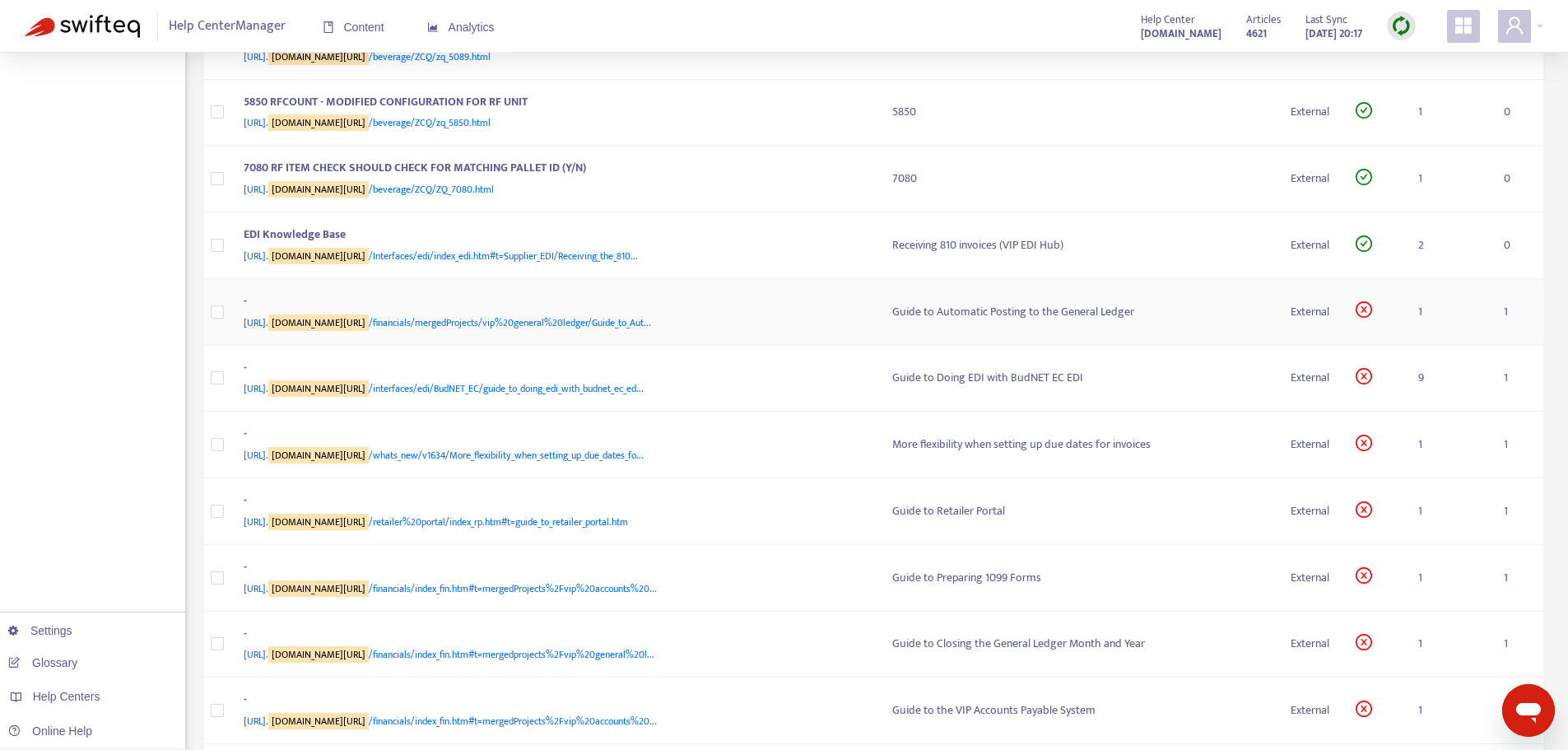
click at [680, 332] on div "- [URL]. [DOMAIN_NAME][URL] /financials/mergedProjects/vip%20general%20ledger/G…" at bounding box center [555, 312] width 623 height 39
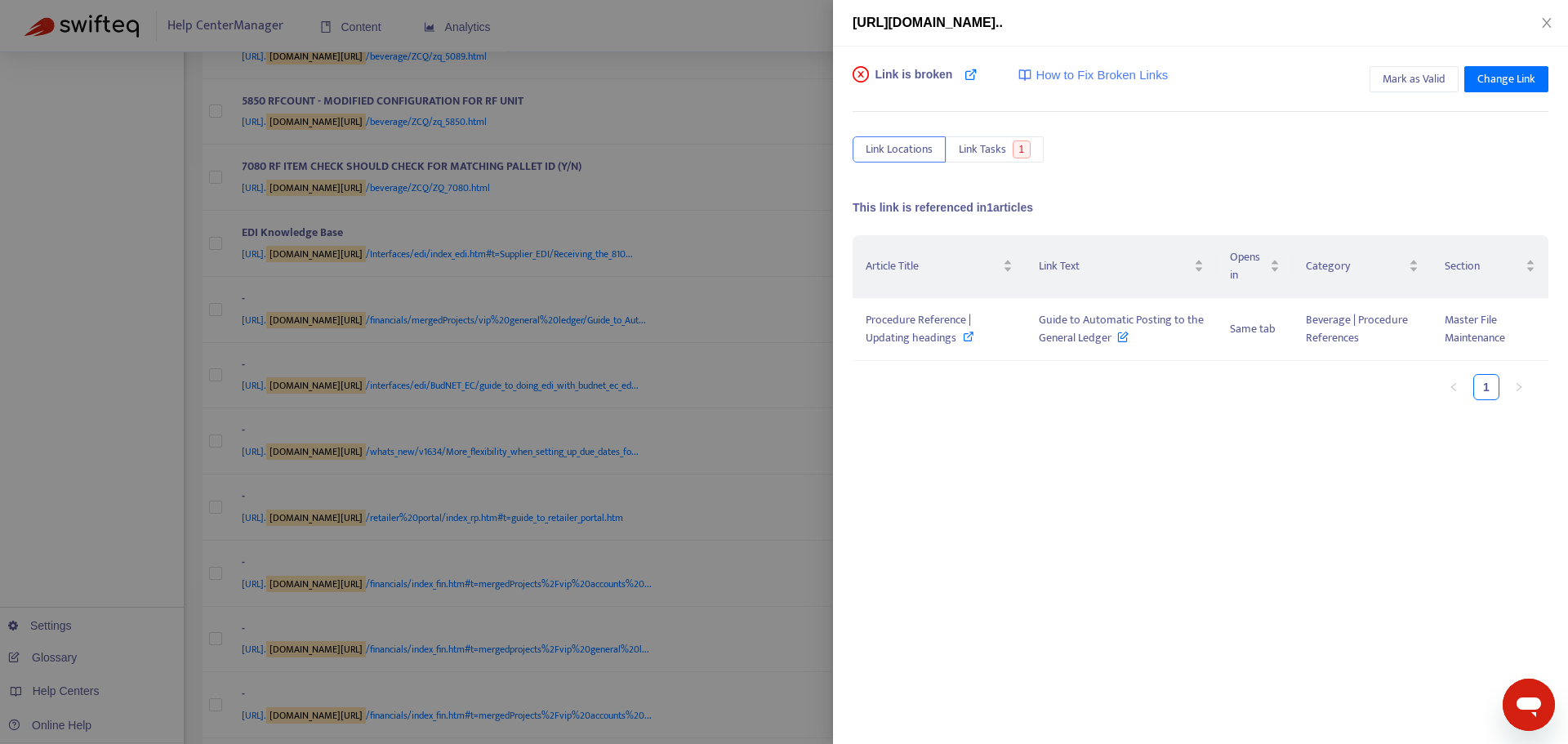
click at [760, 307] on div at bounding box center [784, 372] width 1568 height 744
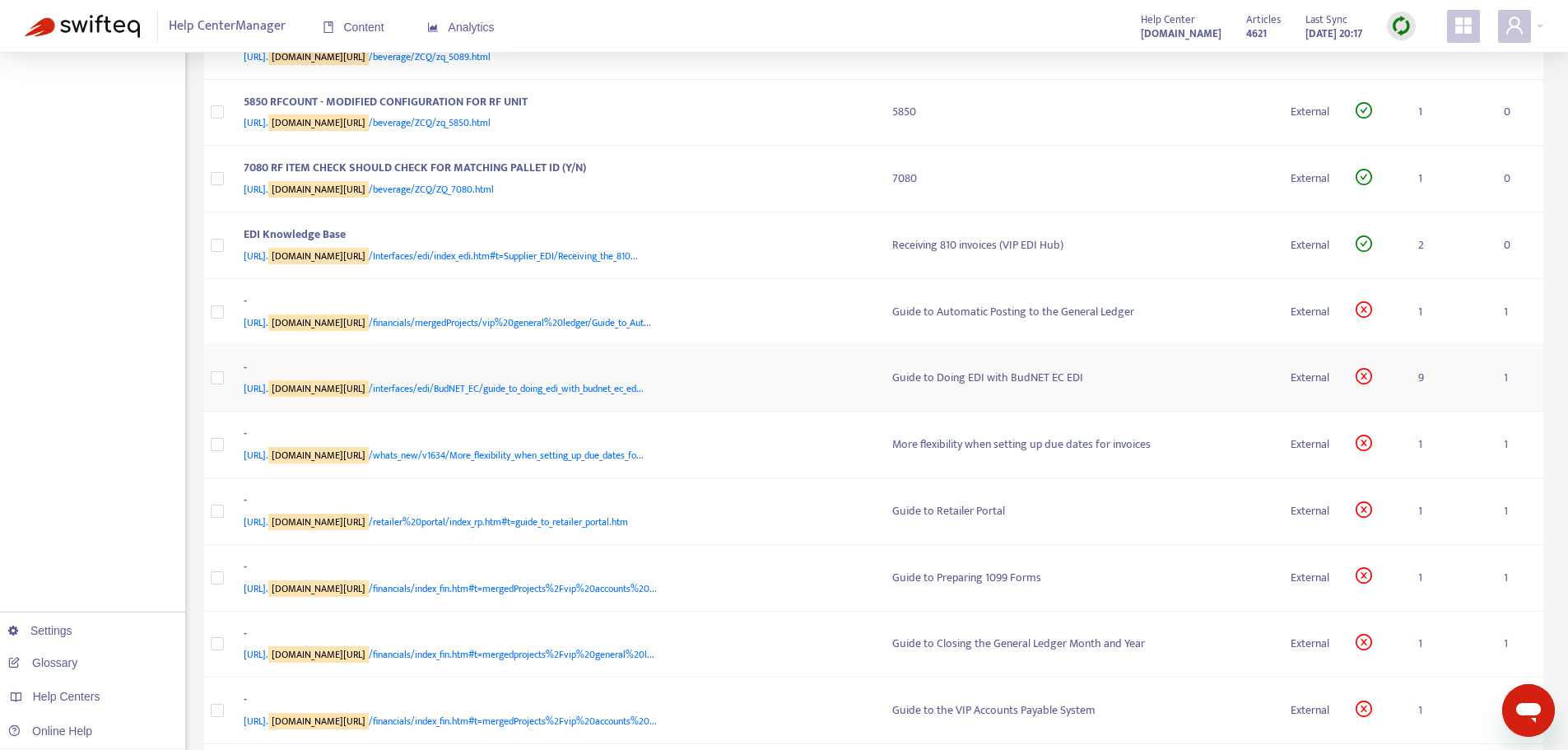
click at [560, 381] on div "-" at bounding box center [551, 369] width 616 height 21
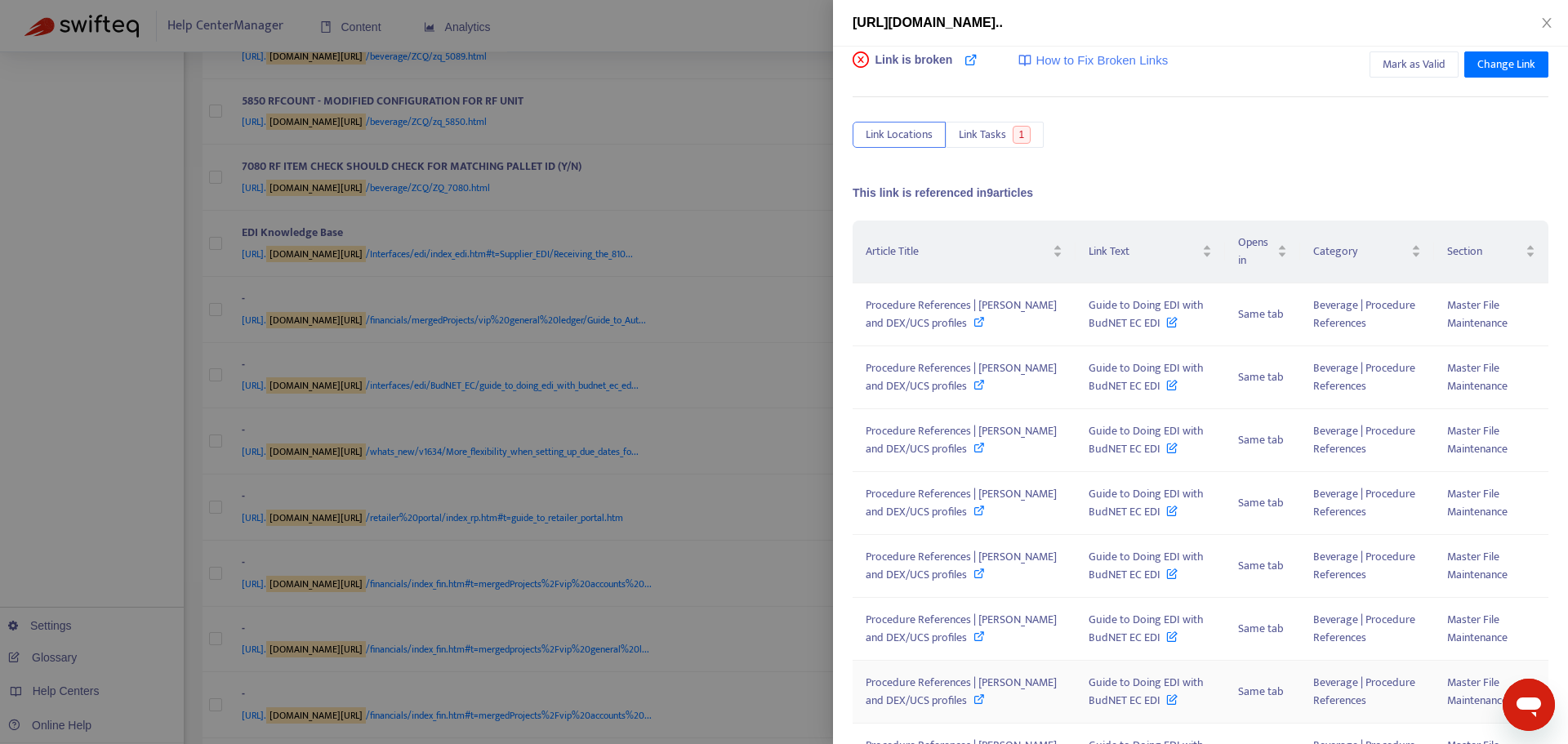
scroll to position [0, 0]
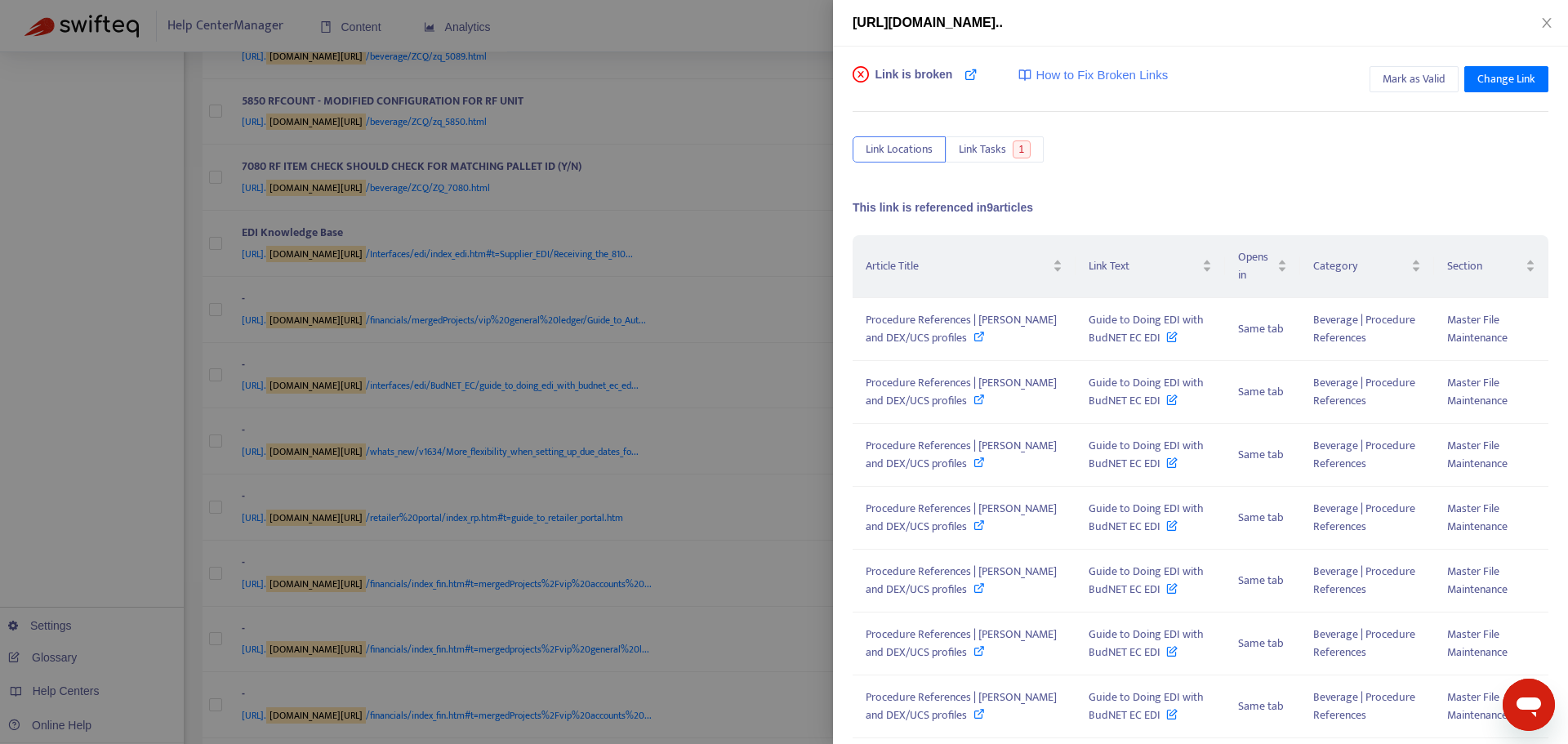
click at [707, 491] on div at bounding box center [784, 372] width 1568 height 744
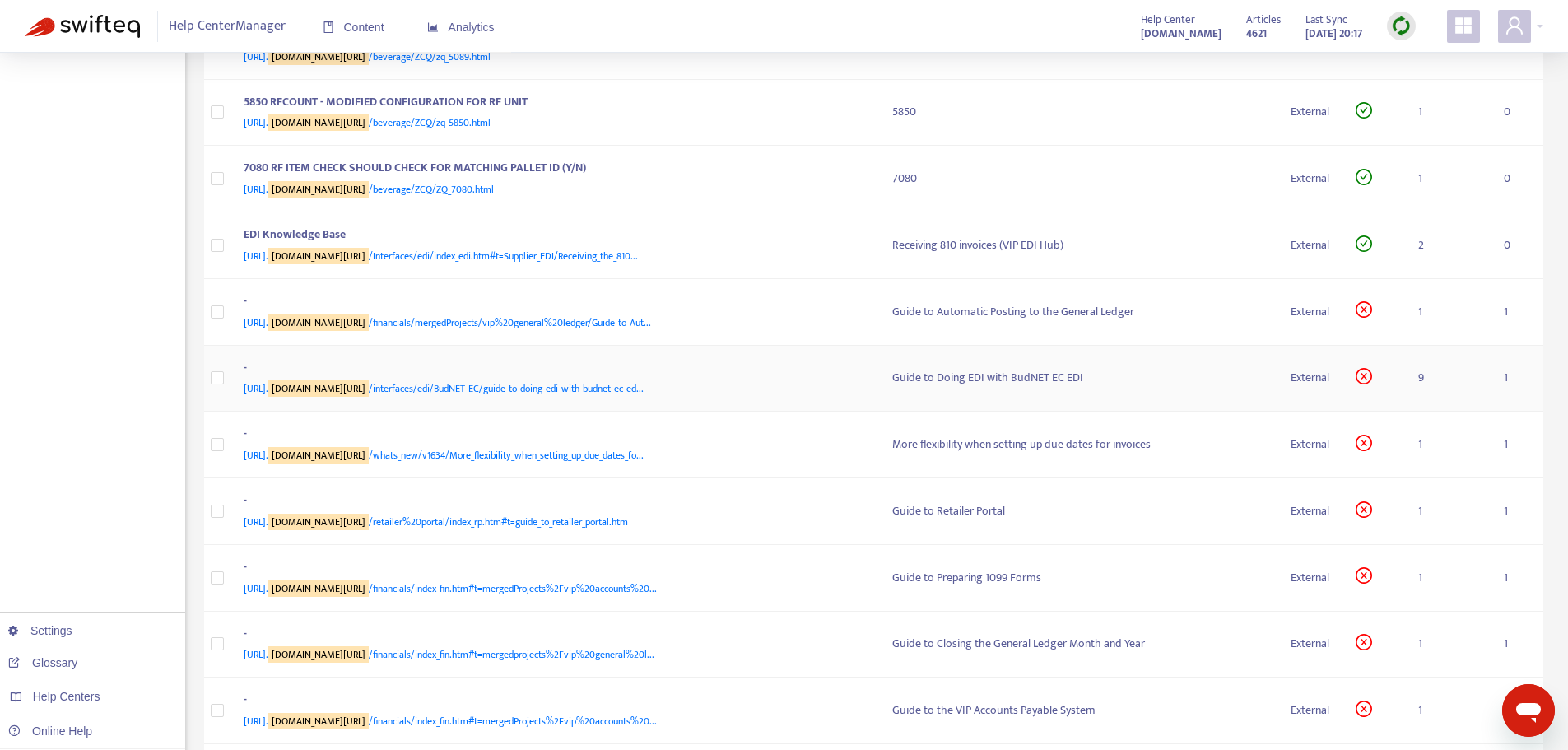
click at [540, 397] on span "[URL]. [DOMAIN_NAME][URL] /interfaces/edi/BudNET_EC/guide_to_doing_edi_with_bud…" at bounding box center [443, 388] width 400 height 16
click at [555, 381] on div "-" at bounding box center [551, 369] width 616 height 21
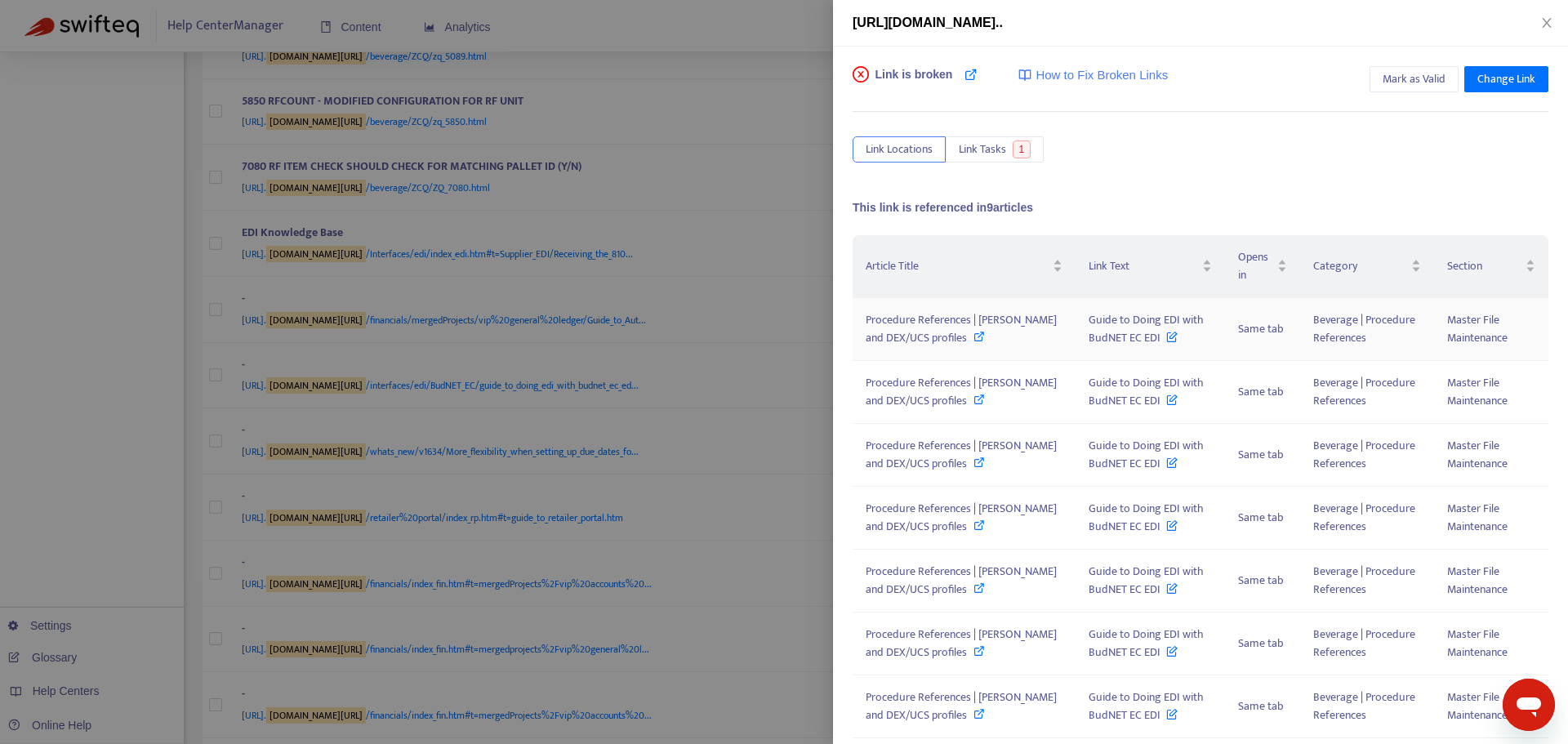
click at [974, 337] on icon at bounding box center [980, 337] width 11 height 11
click at [784, 154] on div at bounding box center [784, 372] width 1568 height 744
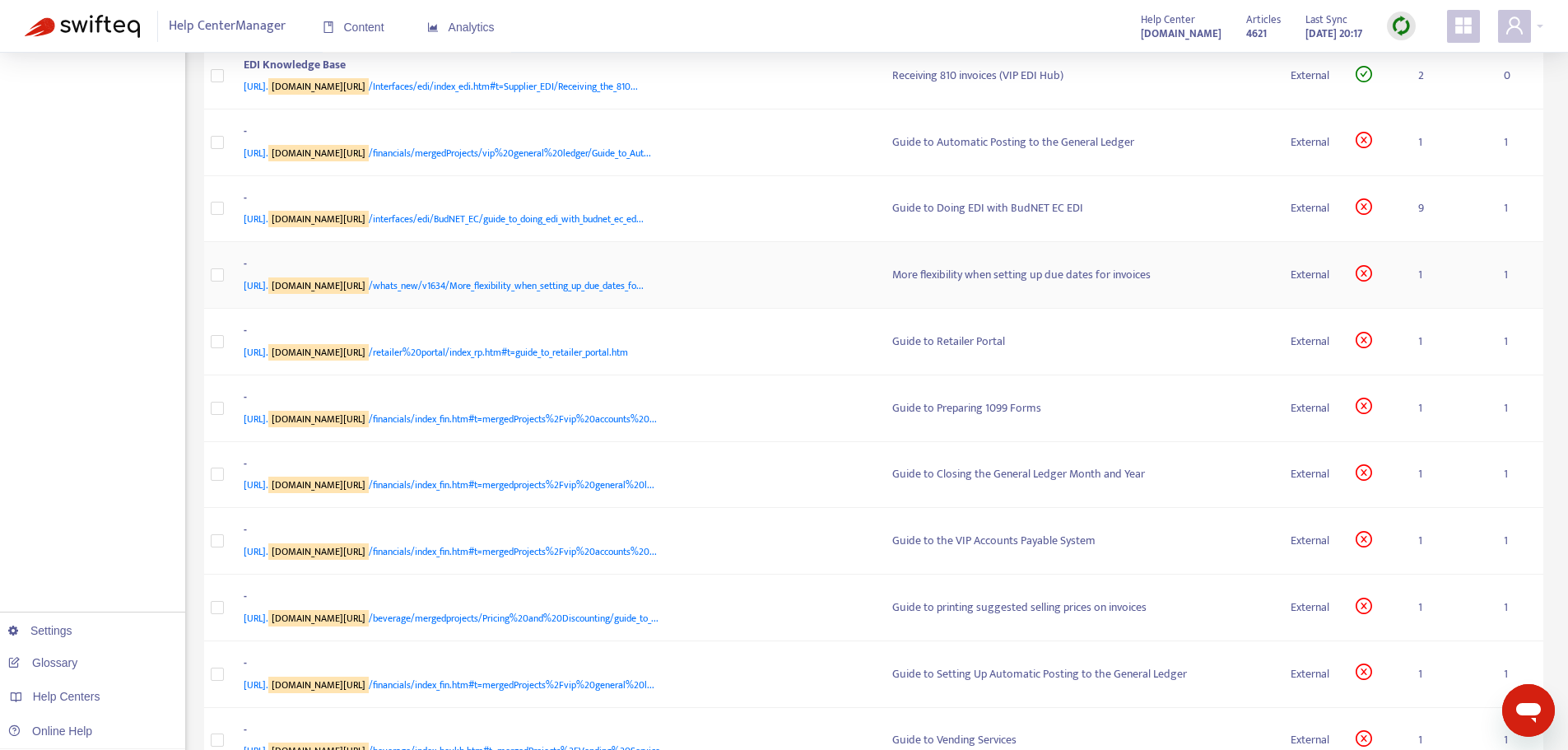
scroll to position [1564, 0]
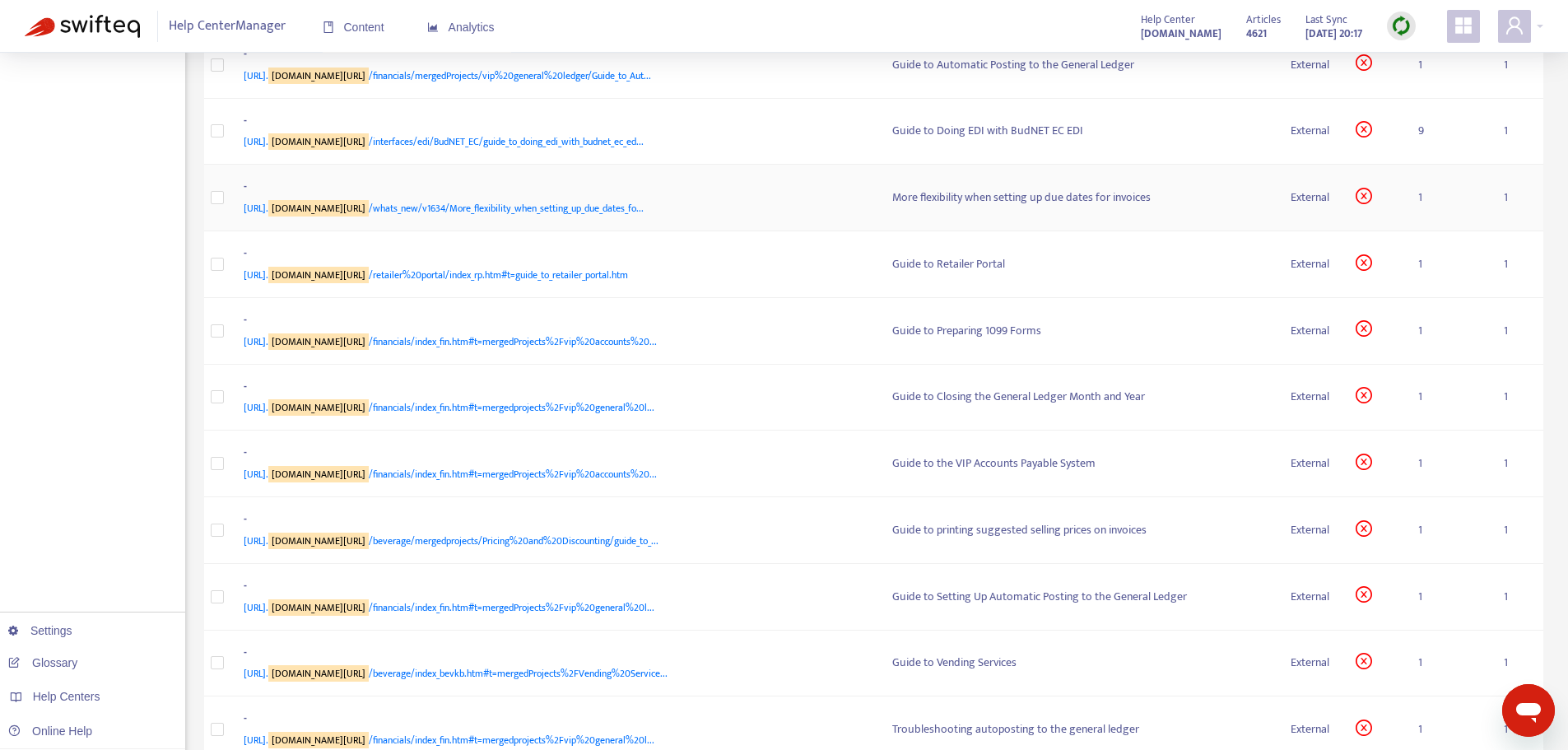
click at [483, 216] on span "[URL]. [DOMAIN_NAME][URL] /whats_new/v1634/More_flexibility_when_setting_up_due…" at bounding box center [443, 208] width 400 height 16
click at [652, 232] on td "- [URL]. [DOMAIN_NAME][URL] /whats_new/v1634/More_flexibility_when_setting_up_d…" at bounding box center [555, 197] width 649 height 66
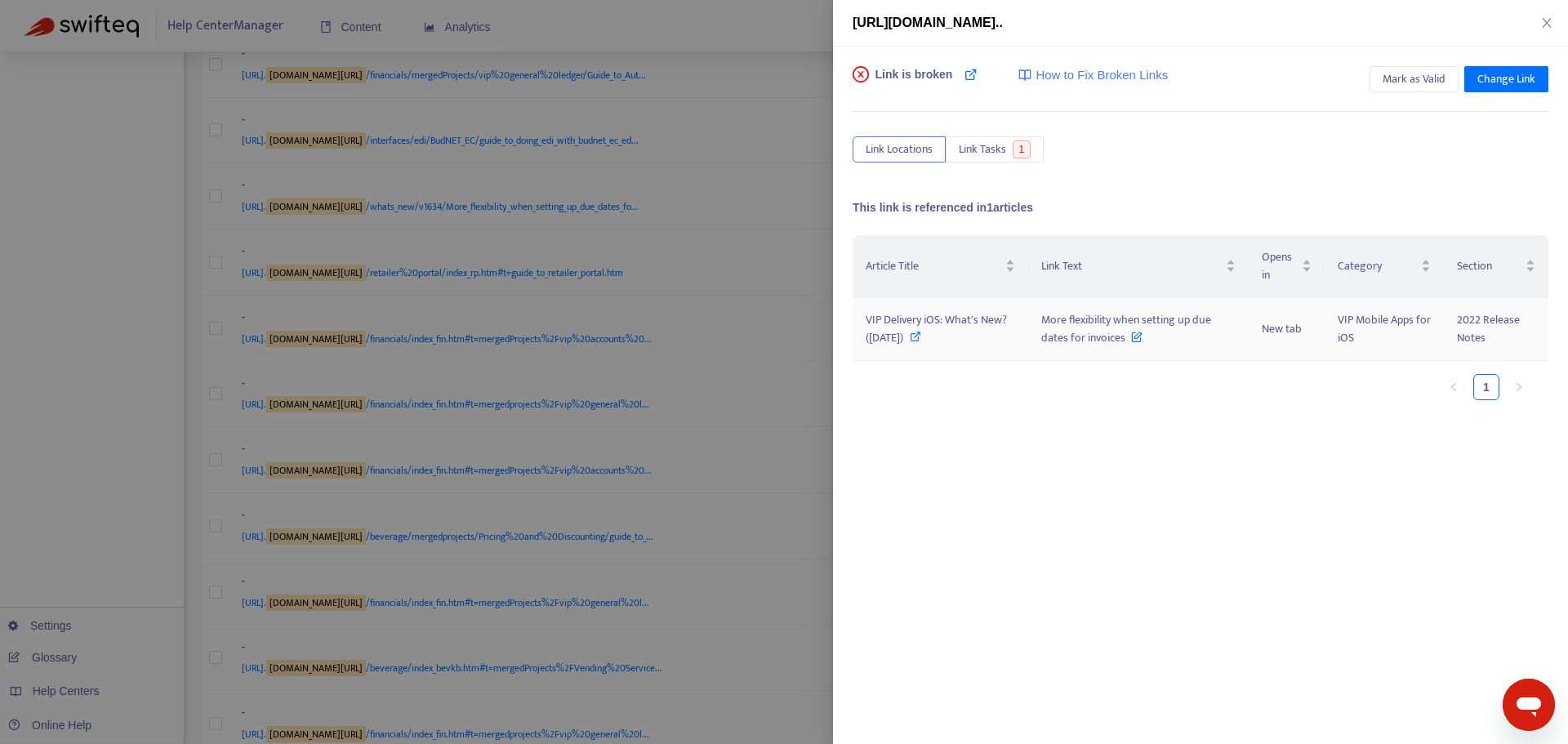
click at [921, 339] on icon at bounding box center [916, 337] width 11 height 11
click at [698, 405] on div at bounding box center [784, 372] width 1568 height 744
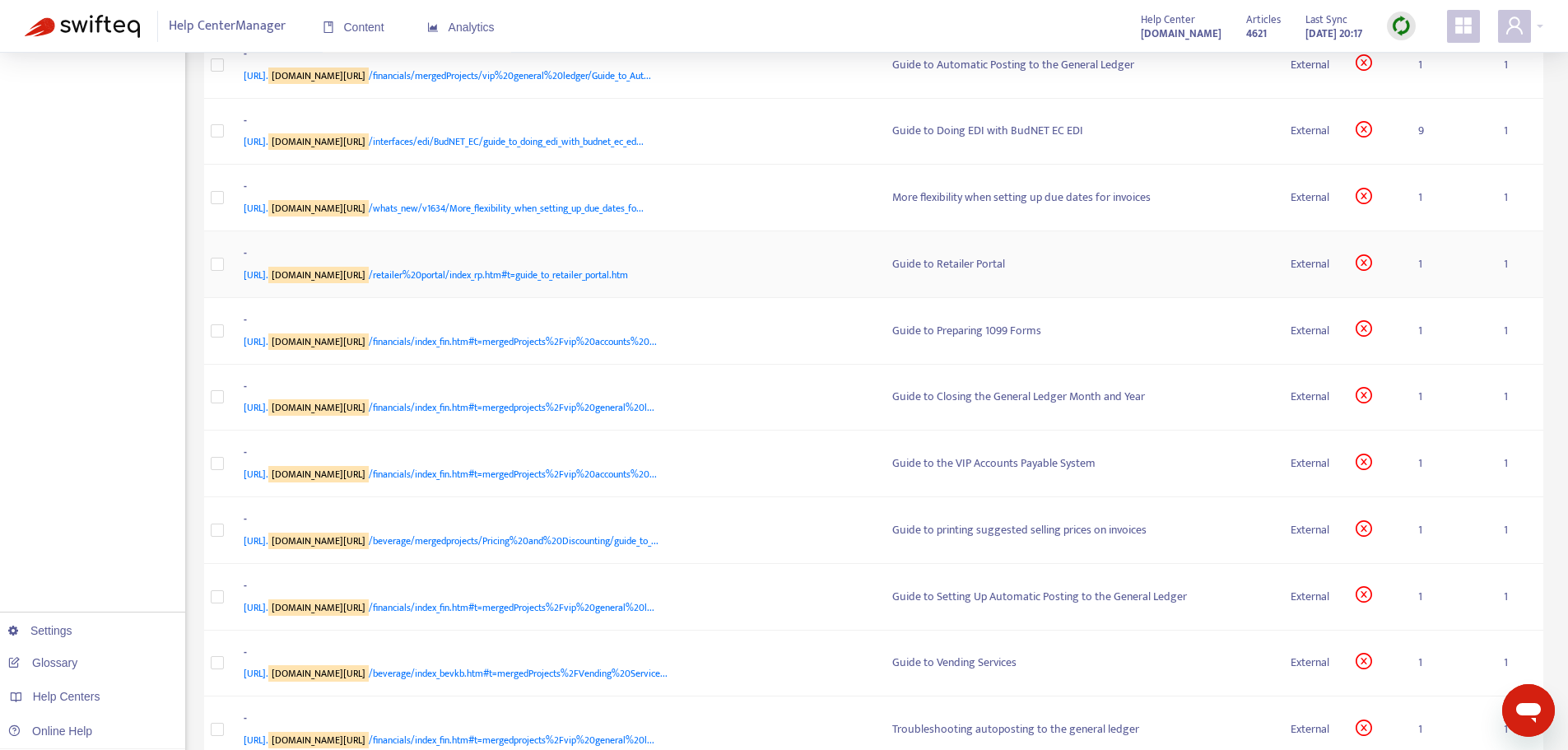
click at [628, 284] on span "[URL]. [DOMAIN_NAME][URL] /retailer%20portal/index_rp.htm#t=guide_to_retailer_p…" at bounding box center [436, 274] width 385 height 16
click at [574, 298] on td "- [URL]. [DOMAIN_NAME][URL] /retailer%20portal/index_rp.htm#t=guide_to_retailer…" at bounding box center [555, 264] width 649 height 66
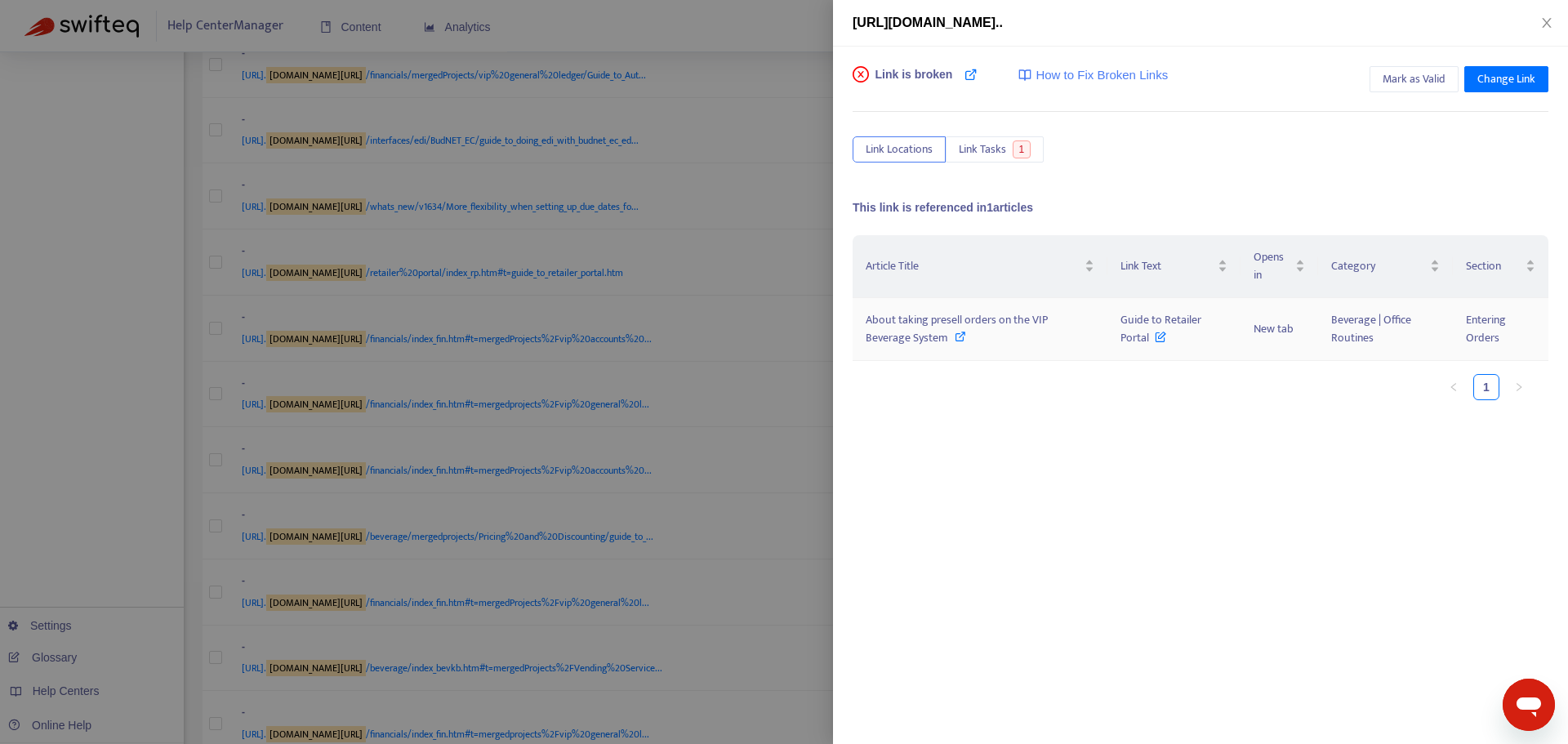
click at [955, 336] on icon at bounding box center [960, 337] width 11 height 11
click at [687, 338] on div at bounding box center [784, 372] width 1568 height 744
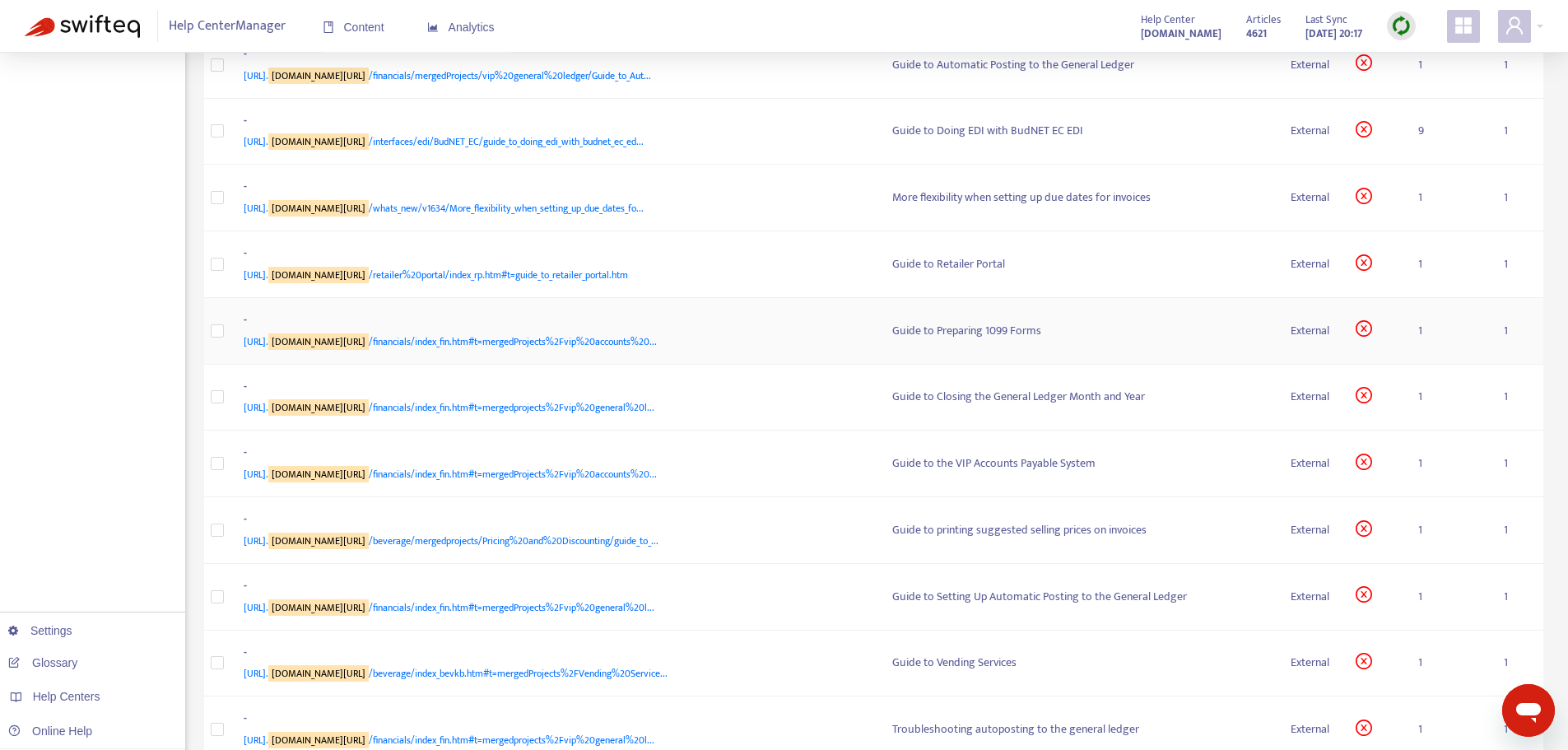
click at [525, 333] on div "-" at bounding box center [551, 322] width 616 height 21
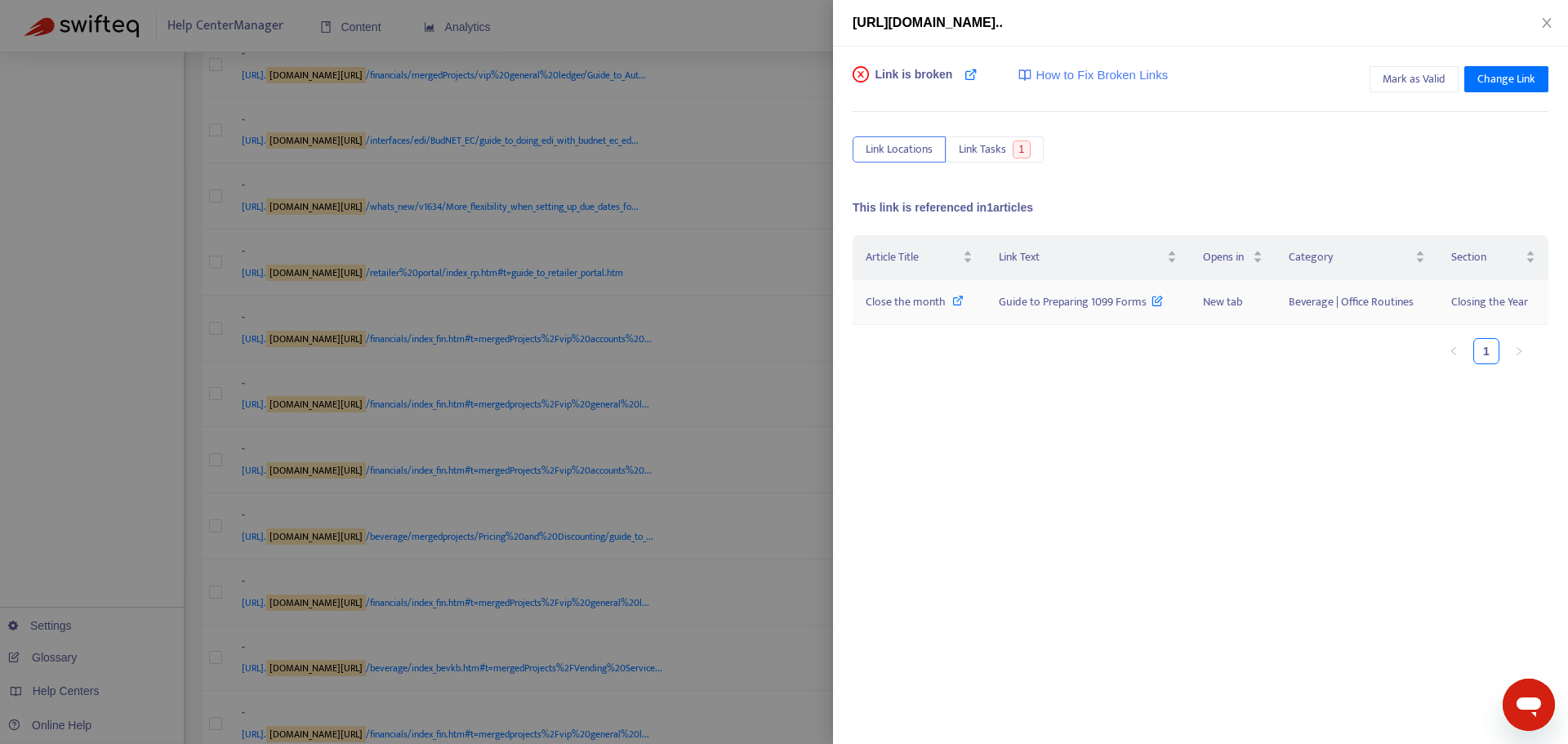
click at [955, 300] on icon at bounding box center [958, 300] width 11 height 11
click at [697, 392] on div at bounding box center [784, 372] width 1568 height 744
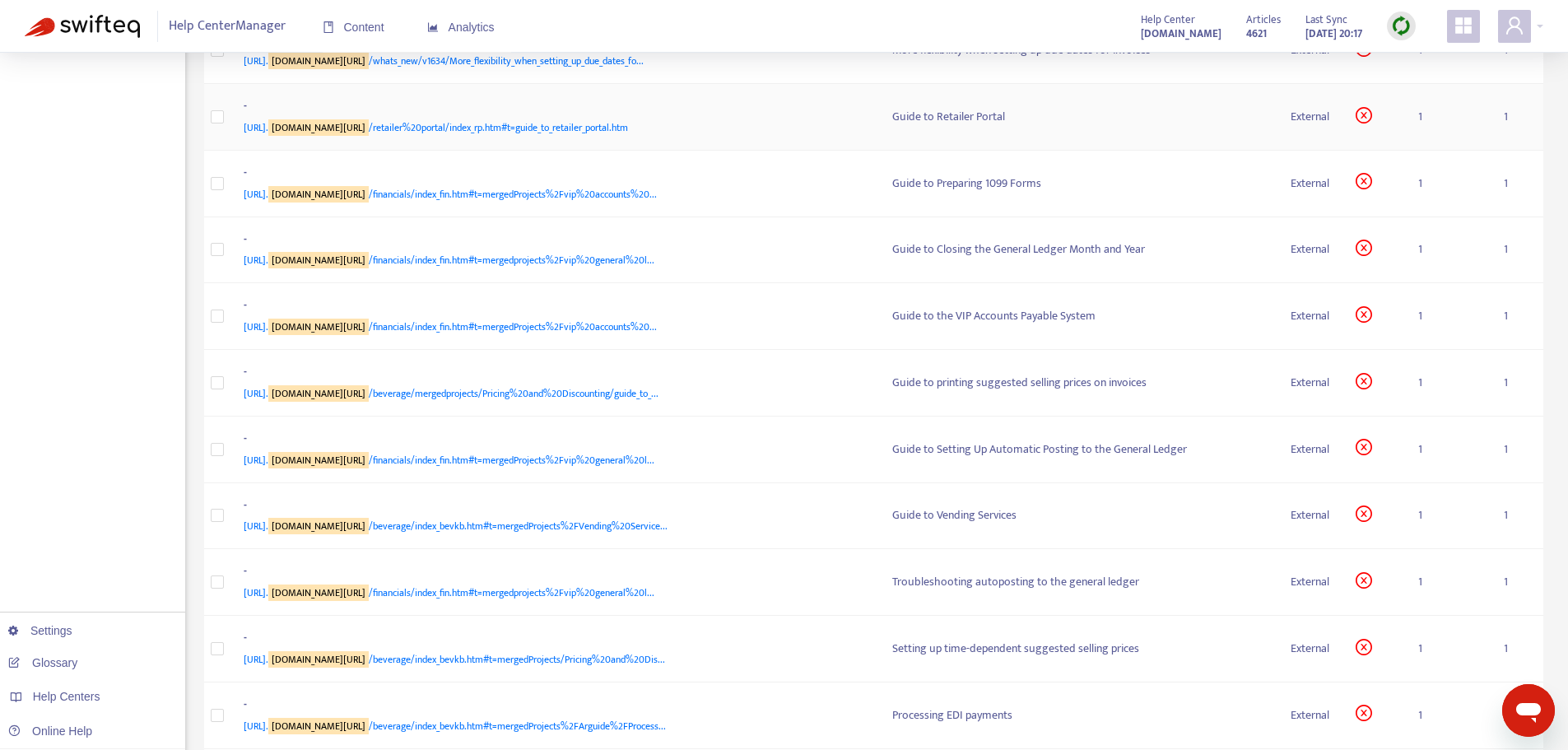
scroll to position [1729, 0]
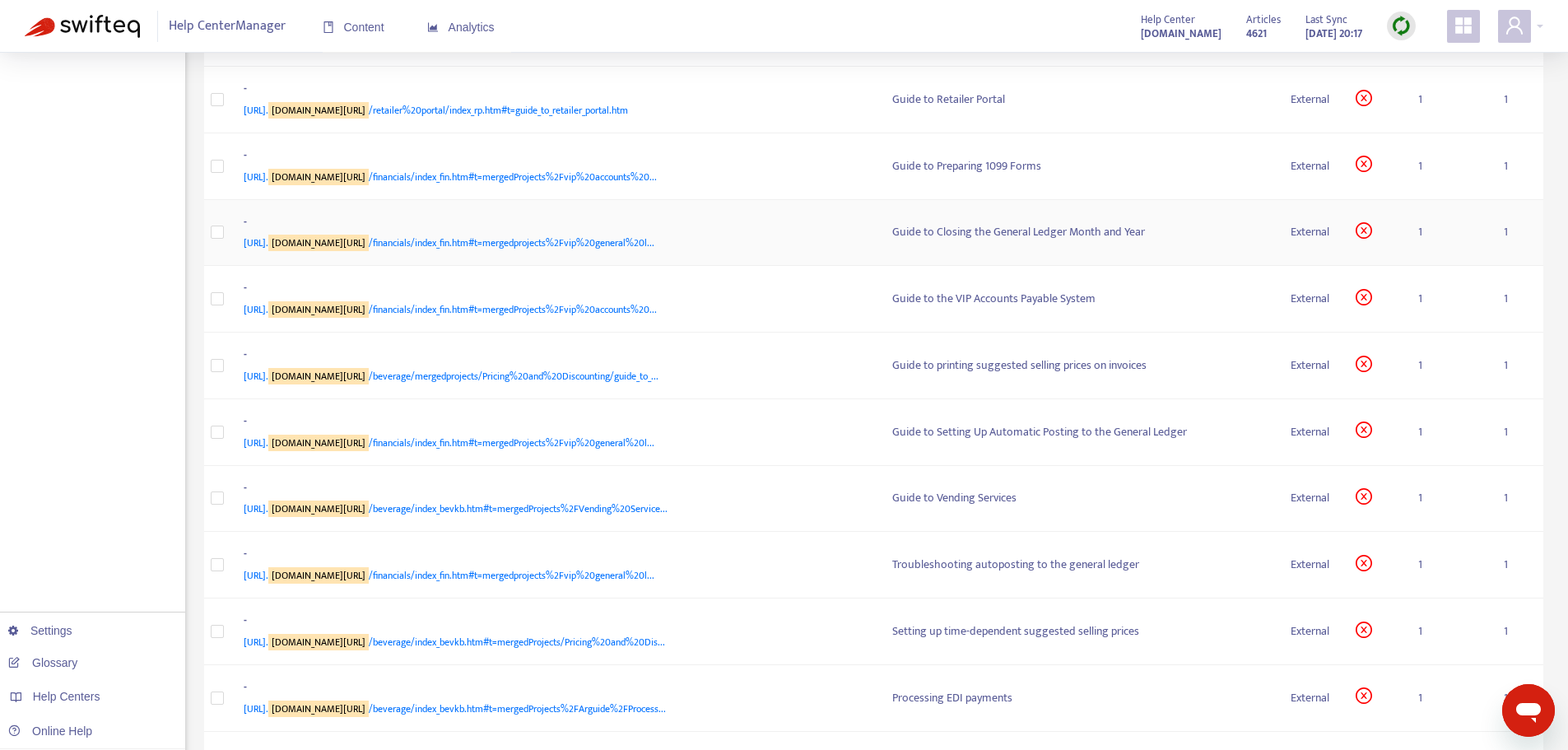
click at [622, 251] on span "[URL]. [DOMAIN_NAME][URL] /financials/index_fin.htm#t=mergedprojects%2Fvip%20ge…" at bounding box center [448, 242] width 411 height 16
click at [676, 186] on div "- [URL]. [DOMAIN_NAME][URL] /financials/index_fin.htm#t=mergedProjects%2Fvip%20…" at bounding box center [555, 165] width 623 height 39
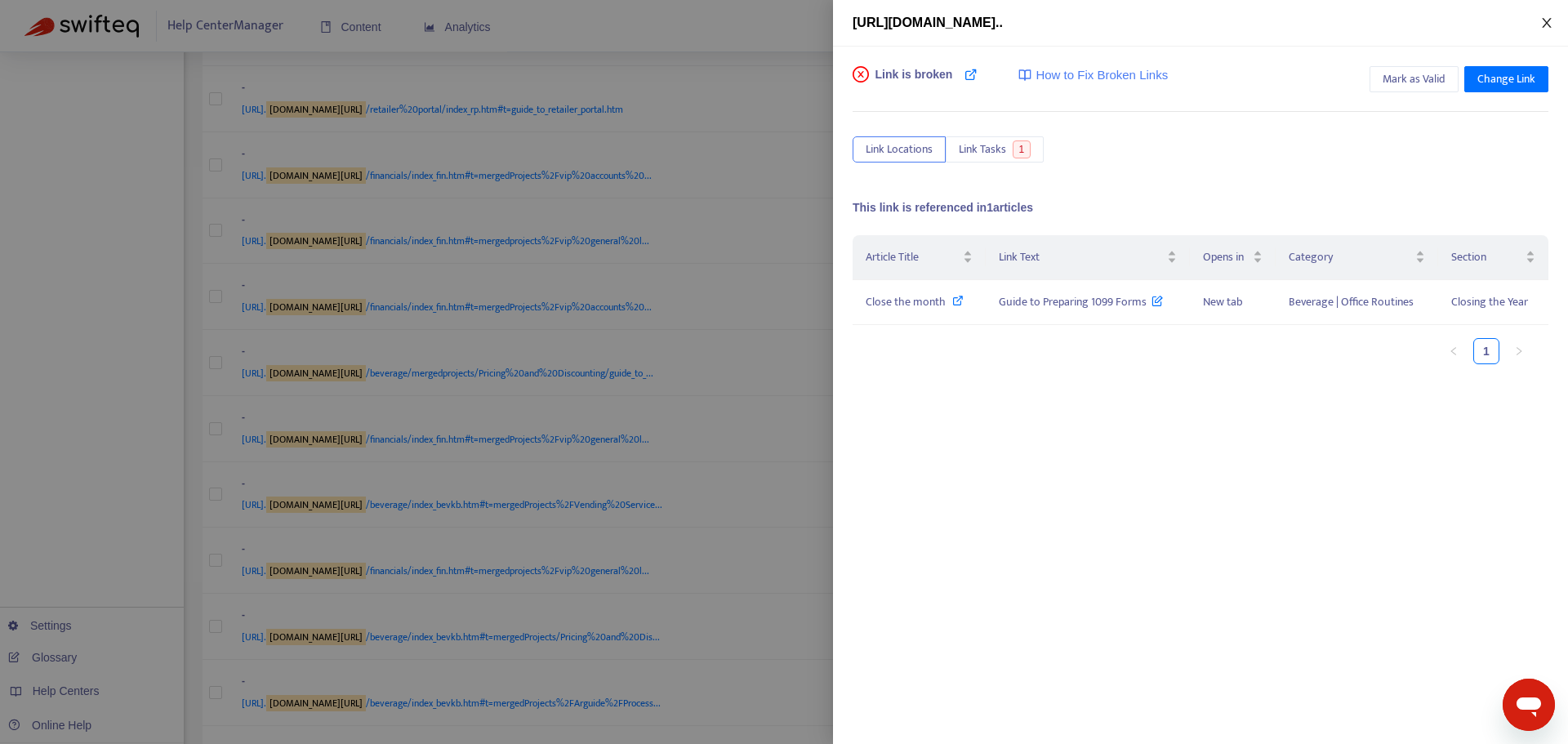
click at [1044, 23] on icon "close" at bounding box center [1547, 23] width 13 height 13
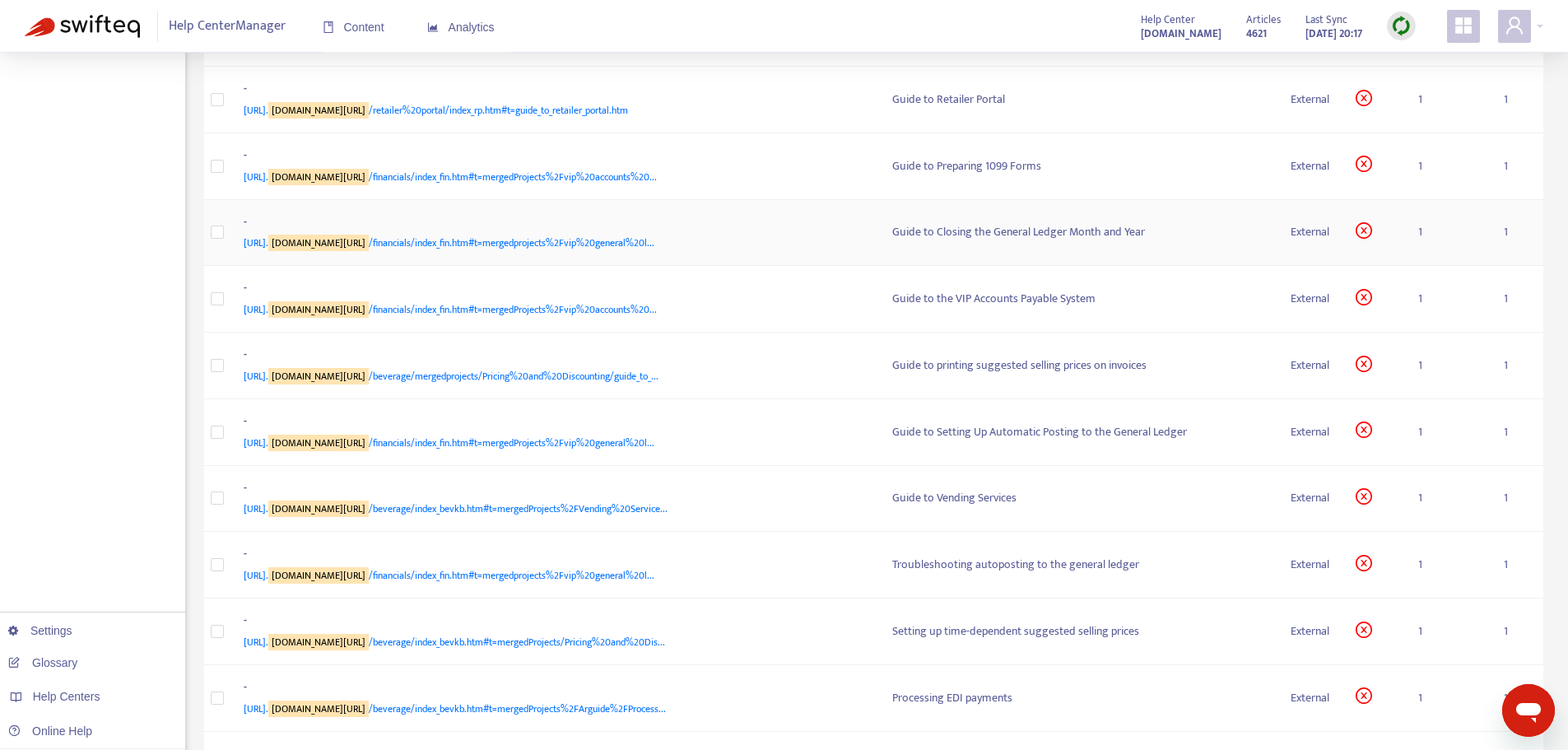
click at [689, 266] on td "- [URL]. [DOMAIN_NAME][URL] /financials/index_fin.htm#t=mergedprojects%2Fvip%20…" at bounding box center [555, 233] width 649 height 66
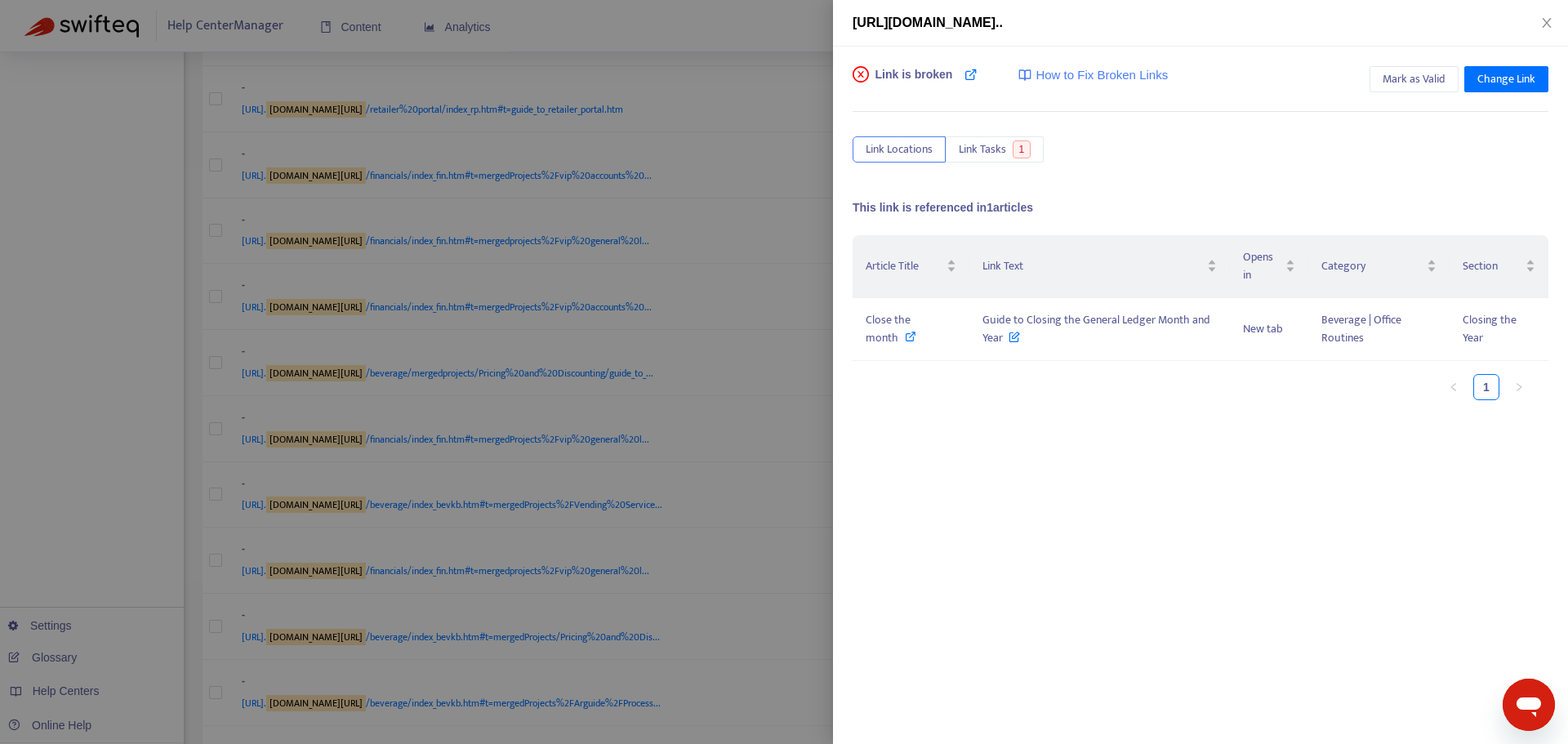
click at [772, 434] on div at bounding box center [784, 372] width 1568 height 744
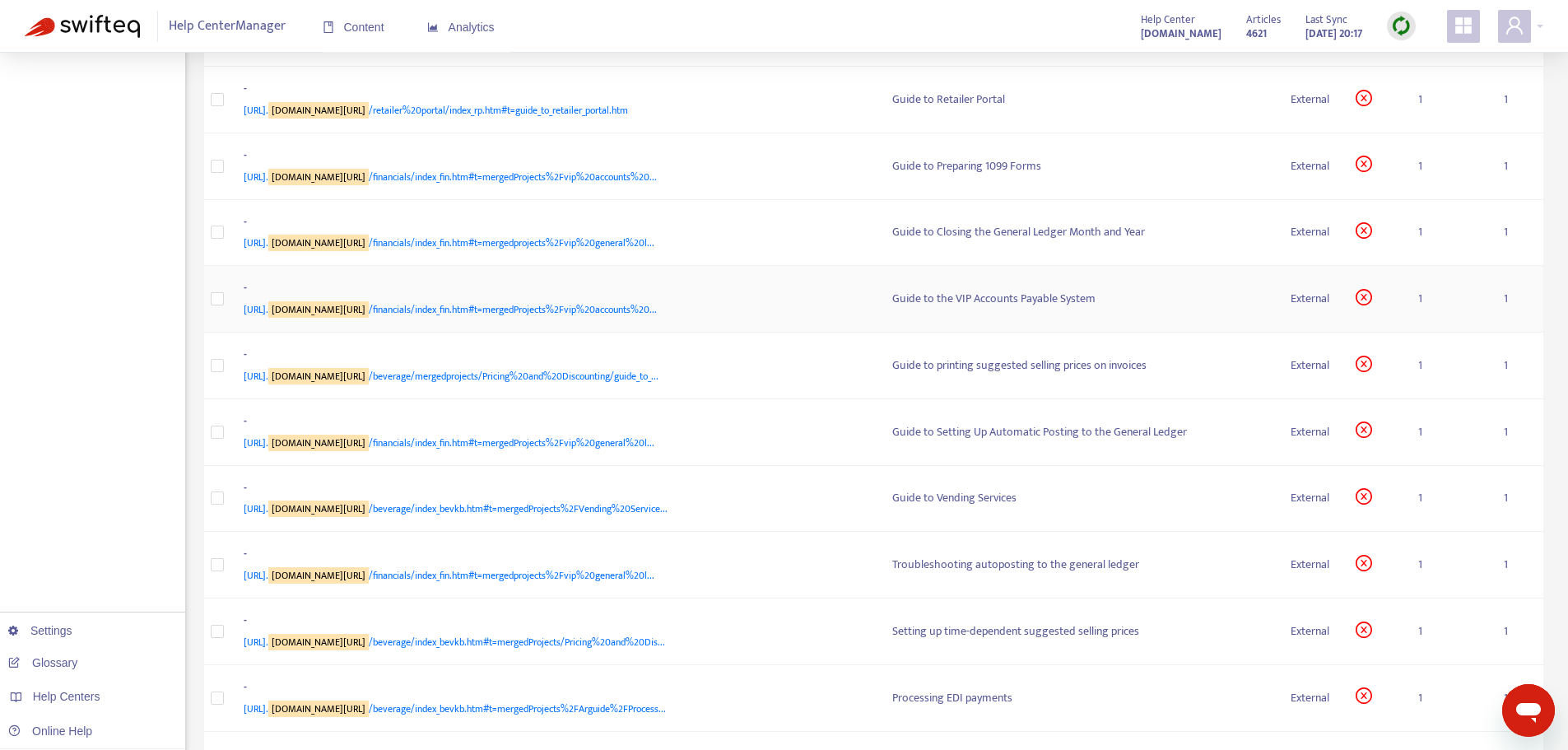
click at [655, 300] on div "-" at bounding box center [551, 289] width 616 height 21
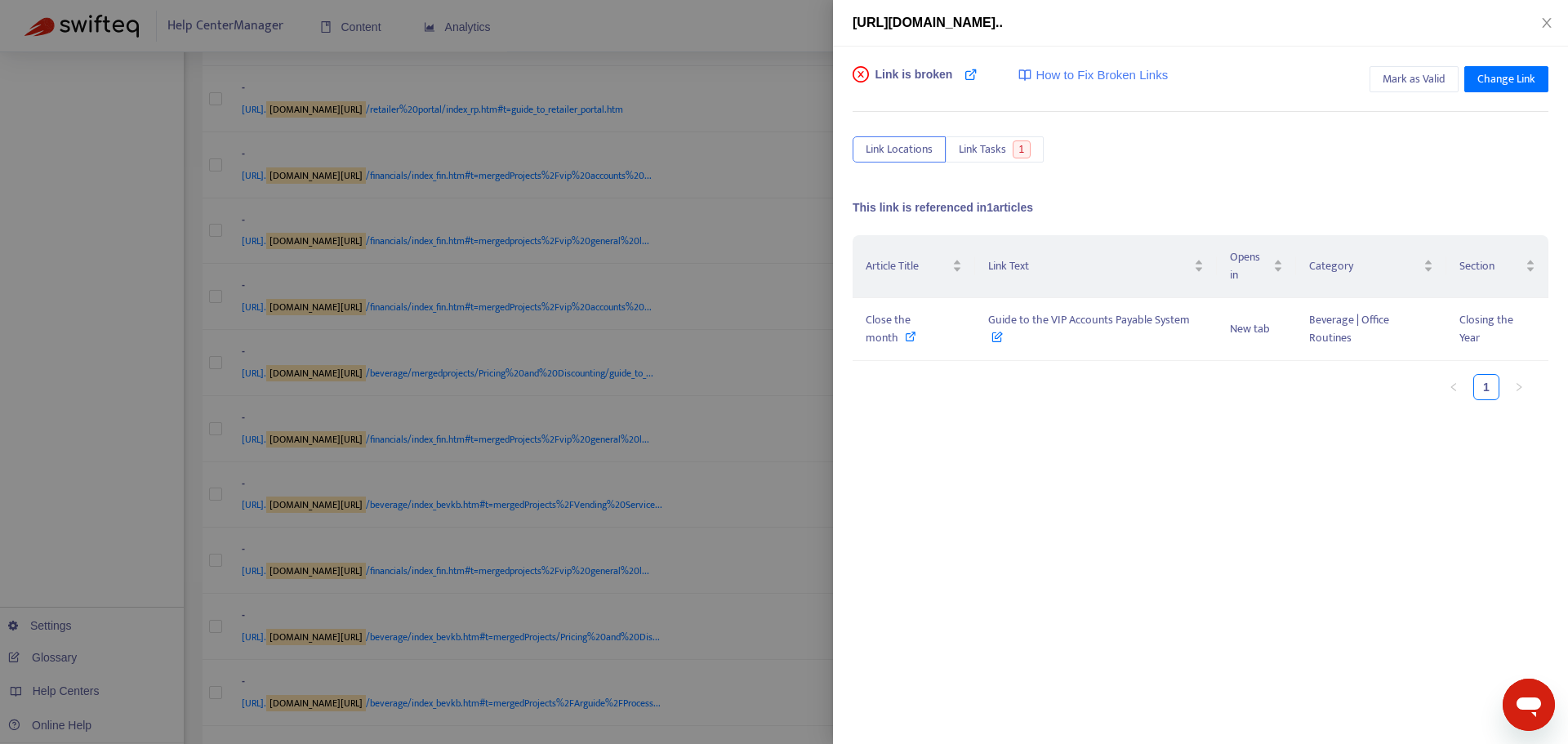
click at [713, 512] on div at bounding box center [784, 372] width 1568 height 744
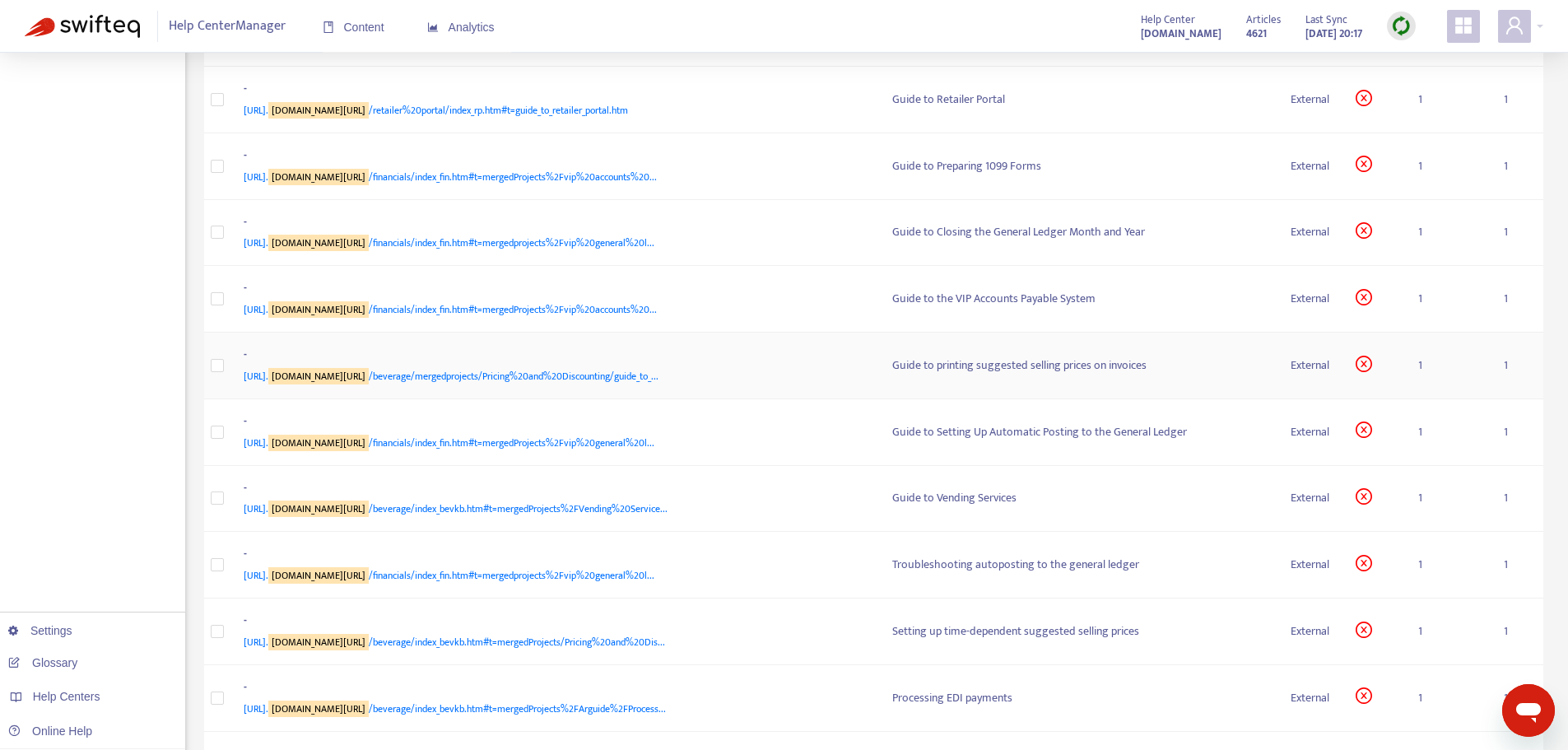
click at [655, 367] on div "-" at bounding box center [551, 357] width 616 height 21
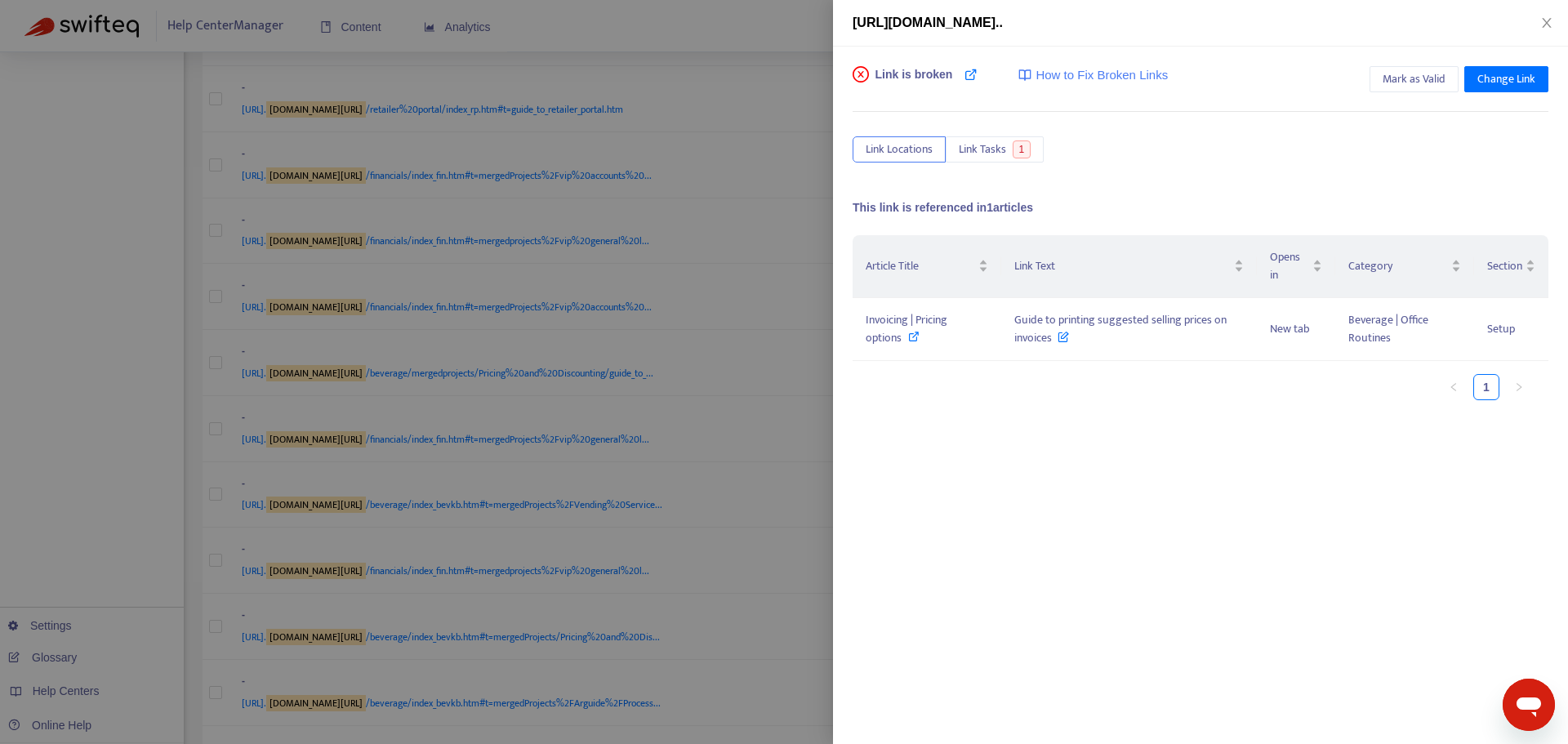
click at [716, 514] on div at bounding box center [784, 372] width 1568 height 744
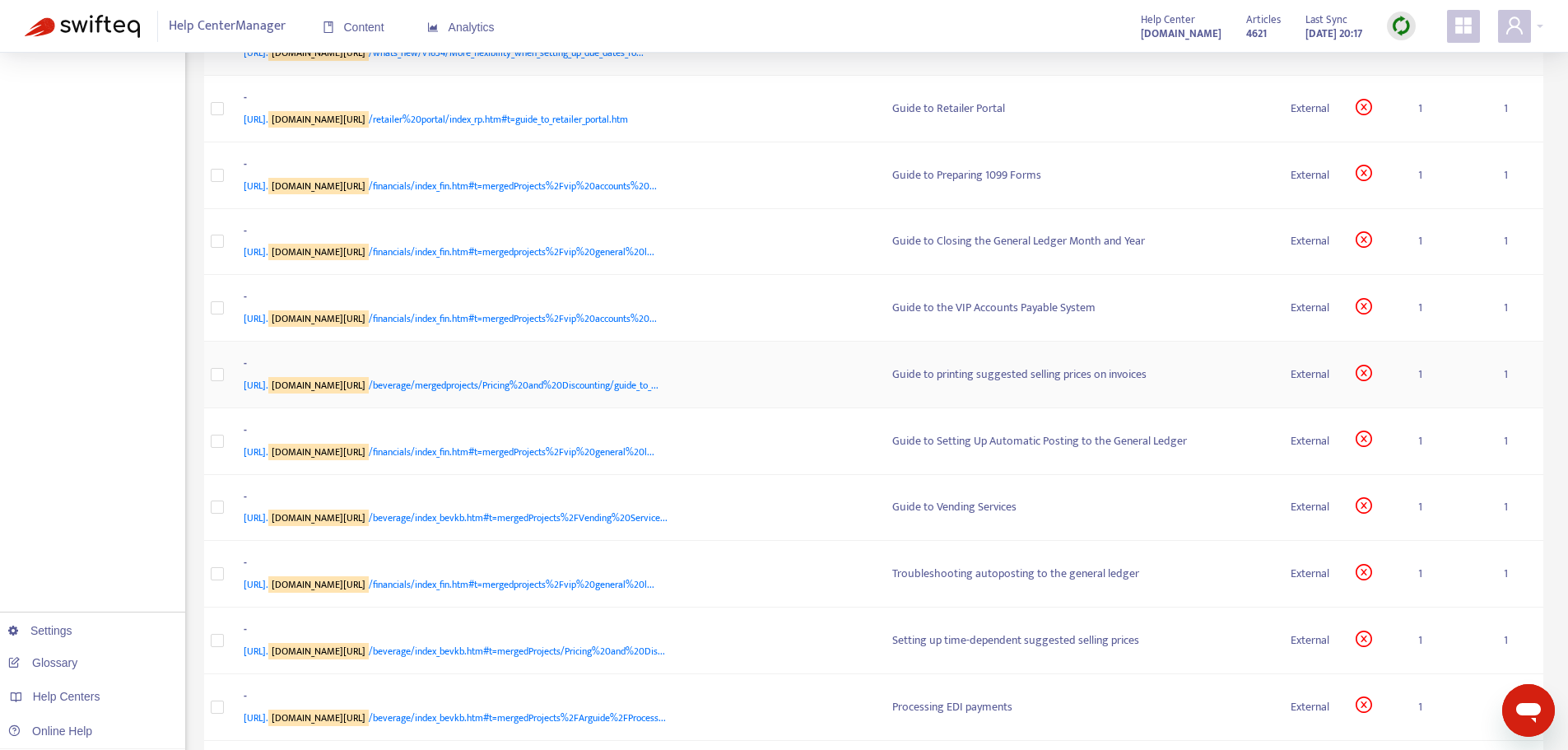
scroll to position [1726, 0]
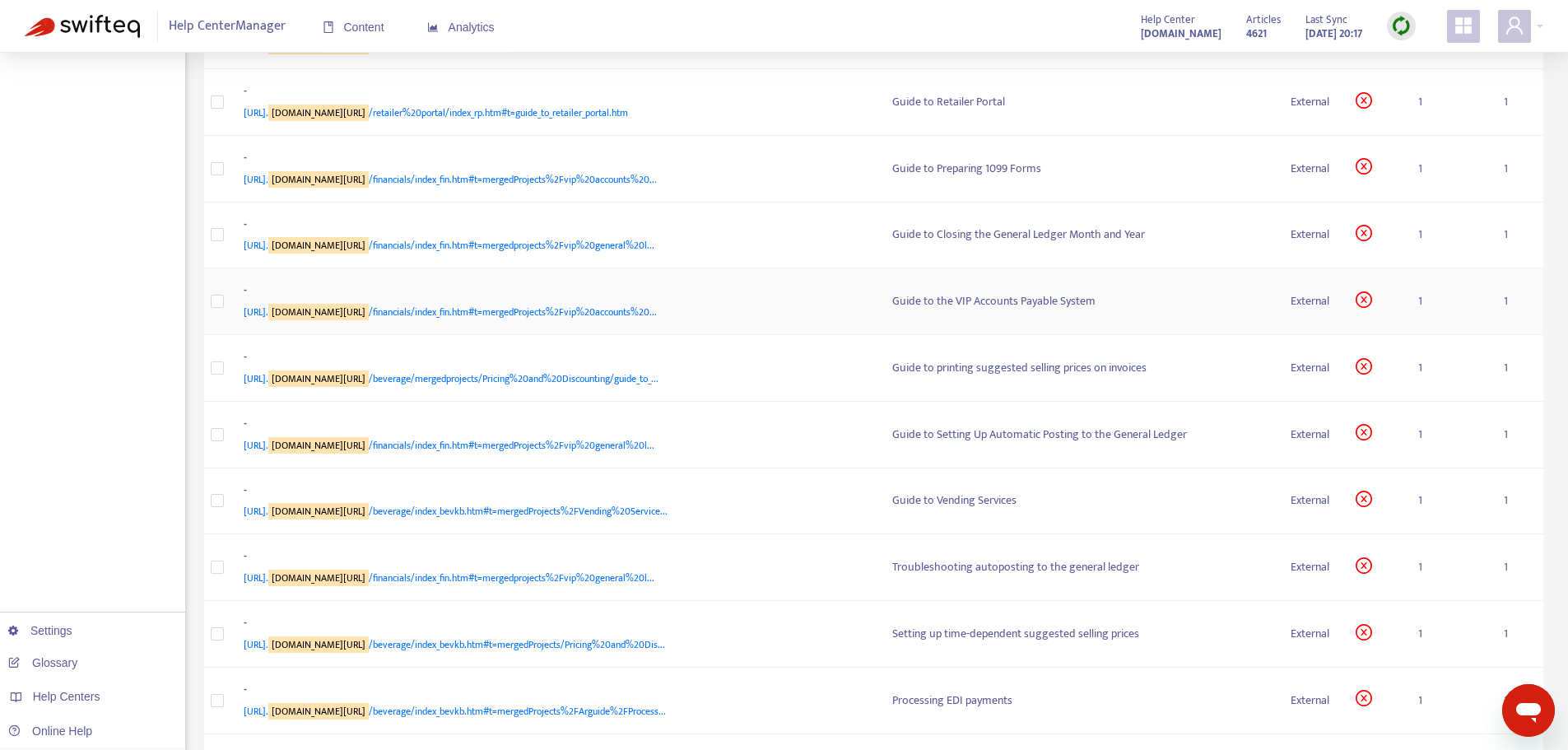
click at [574, 303] on div "-" at bounding box center [551, 292] width 616 height 21
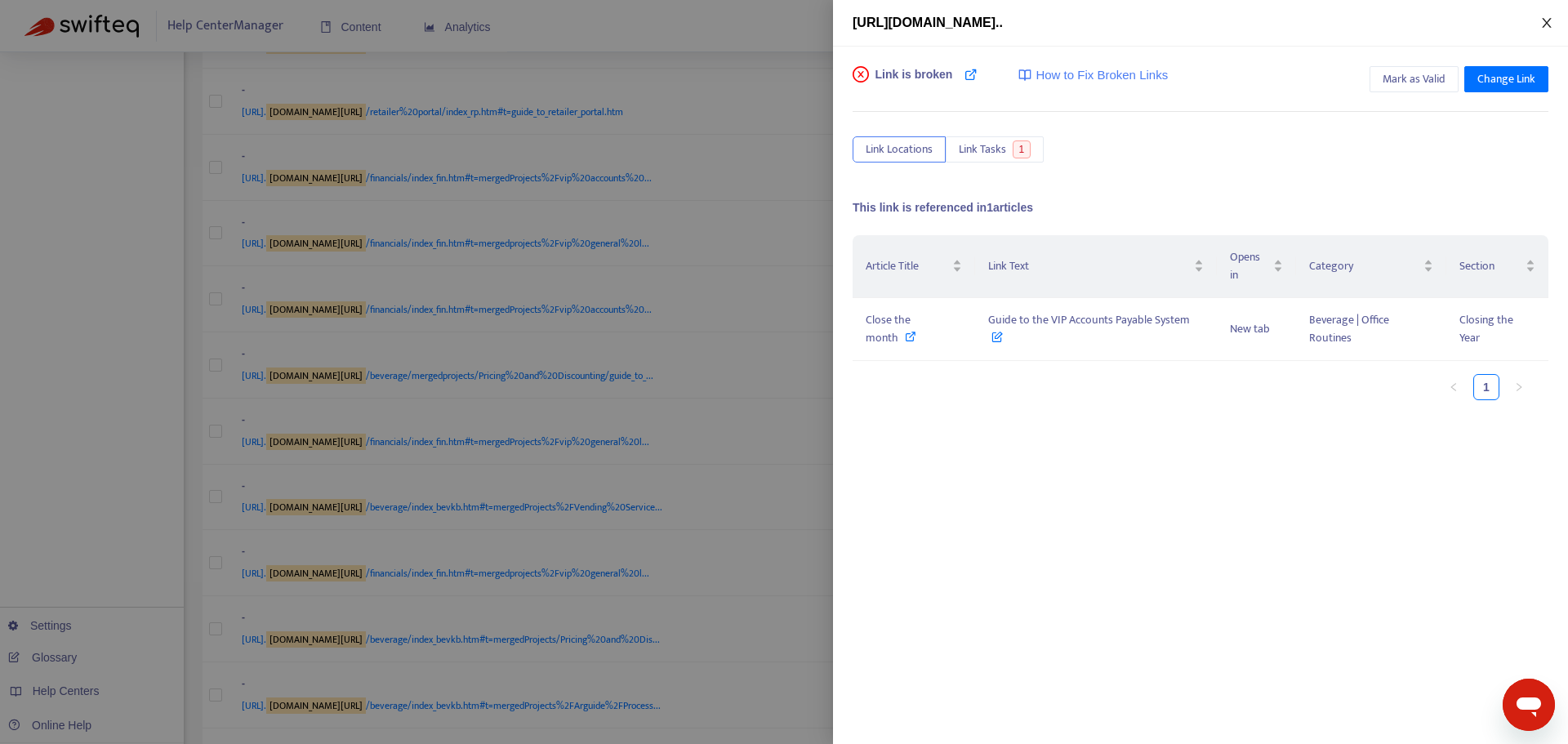
click at [1044, 20] on icon "close" at bounding box center [1547, 23] width 13 height 13
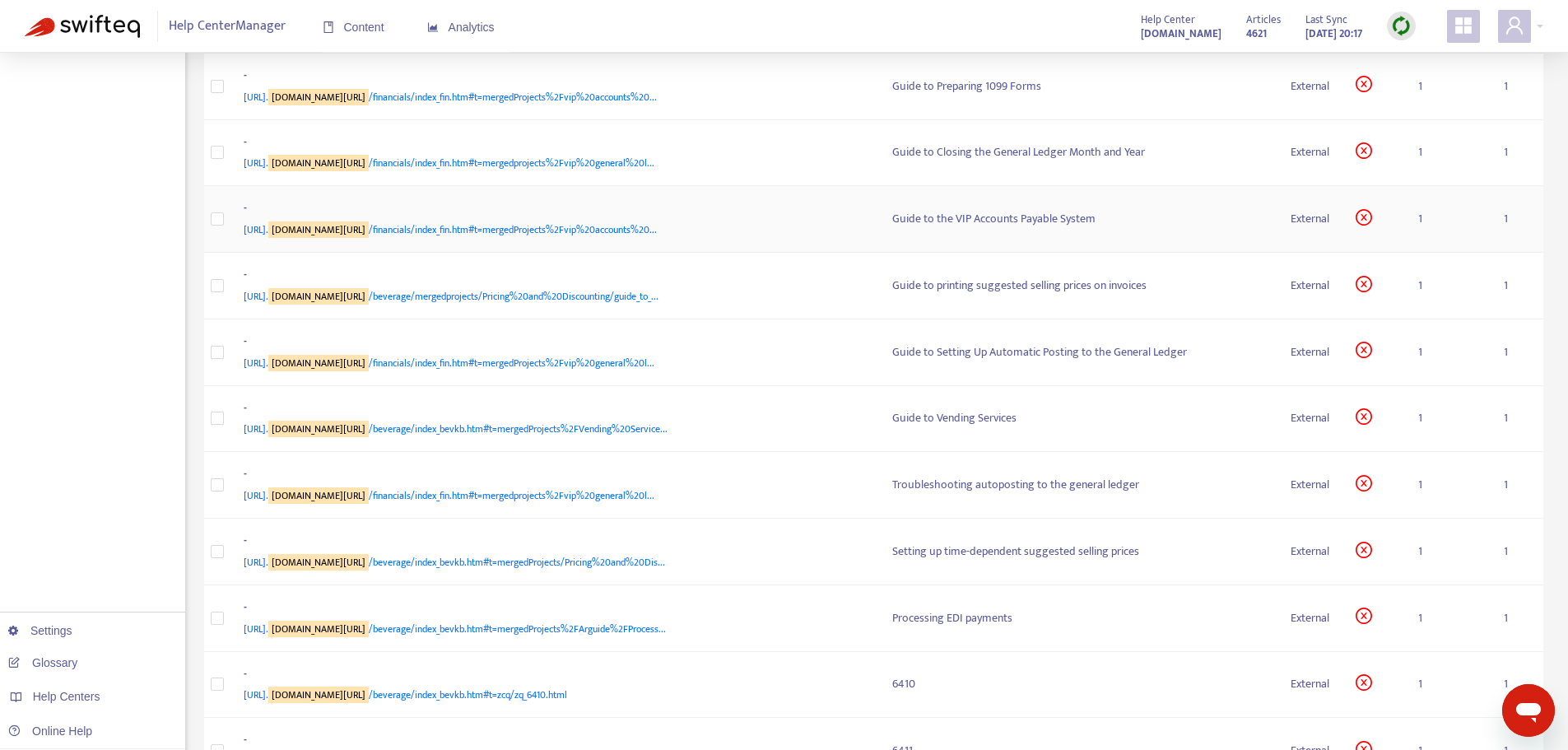
scroll to position [1891, 0]
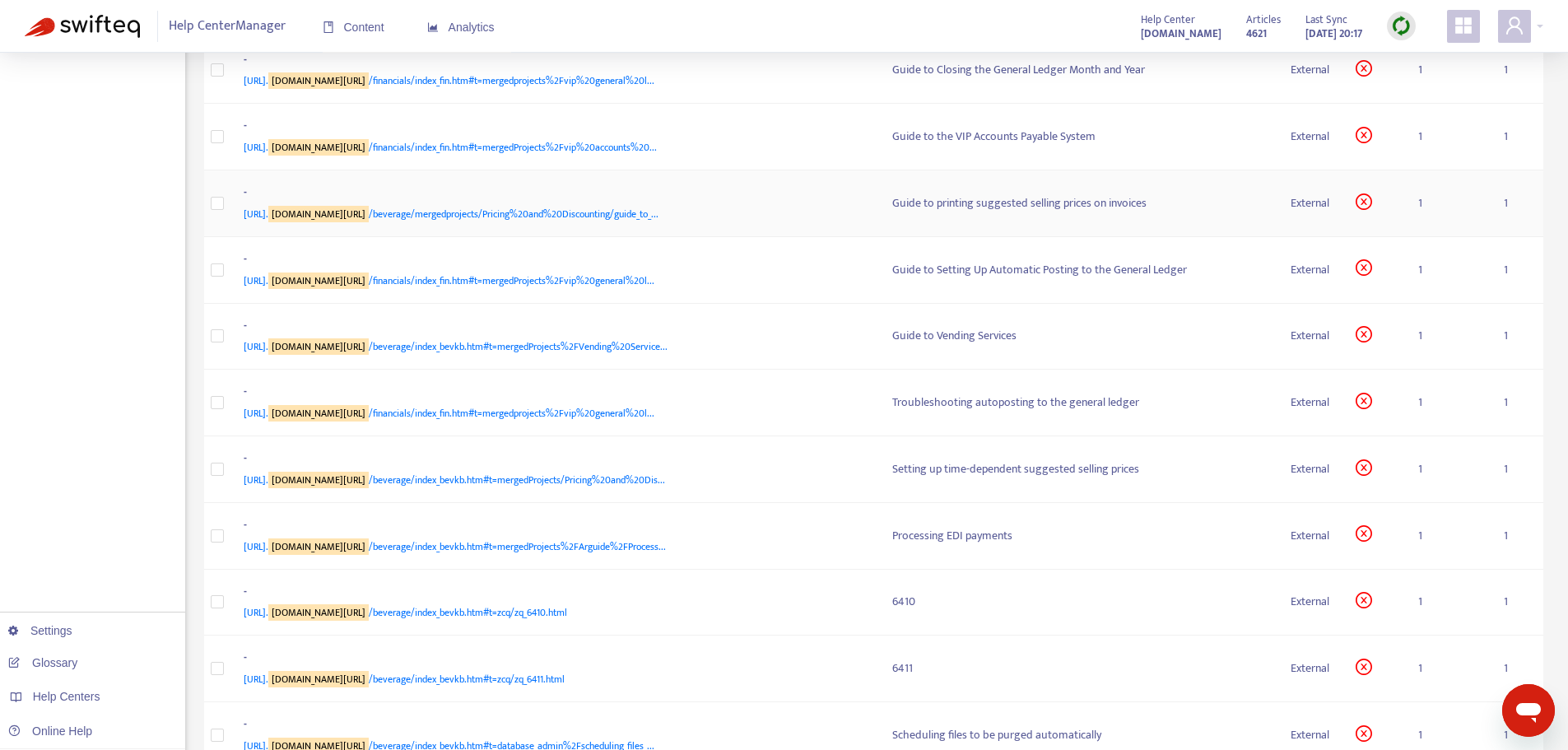
click at [678, 223] on div "- [URL]. [DOMAIN_NAME][URL] /beverage/mergedprojects/Pricing%20and%20Discountin…" at bounding box center [555, 203] width 623 height 39
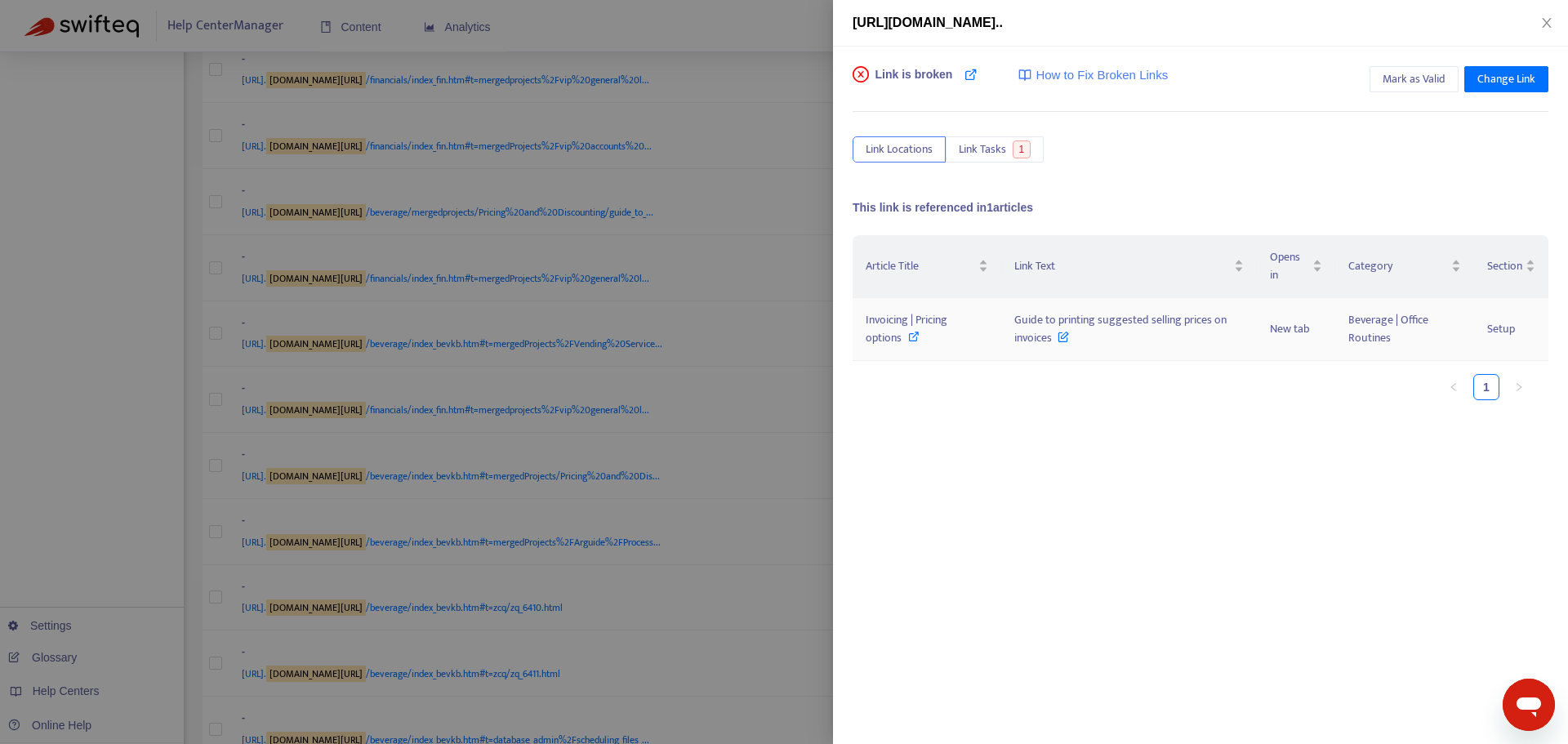
click at [913, 336] on icon at bounding box center [914, 337] width 11 height 11
click at [763, 344] on div at bounding box center [784, 372] width 1568 height 744
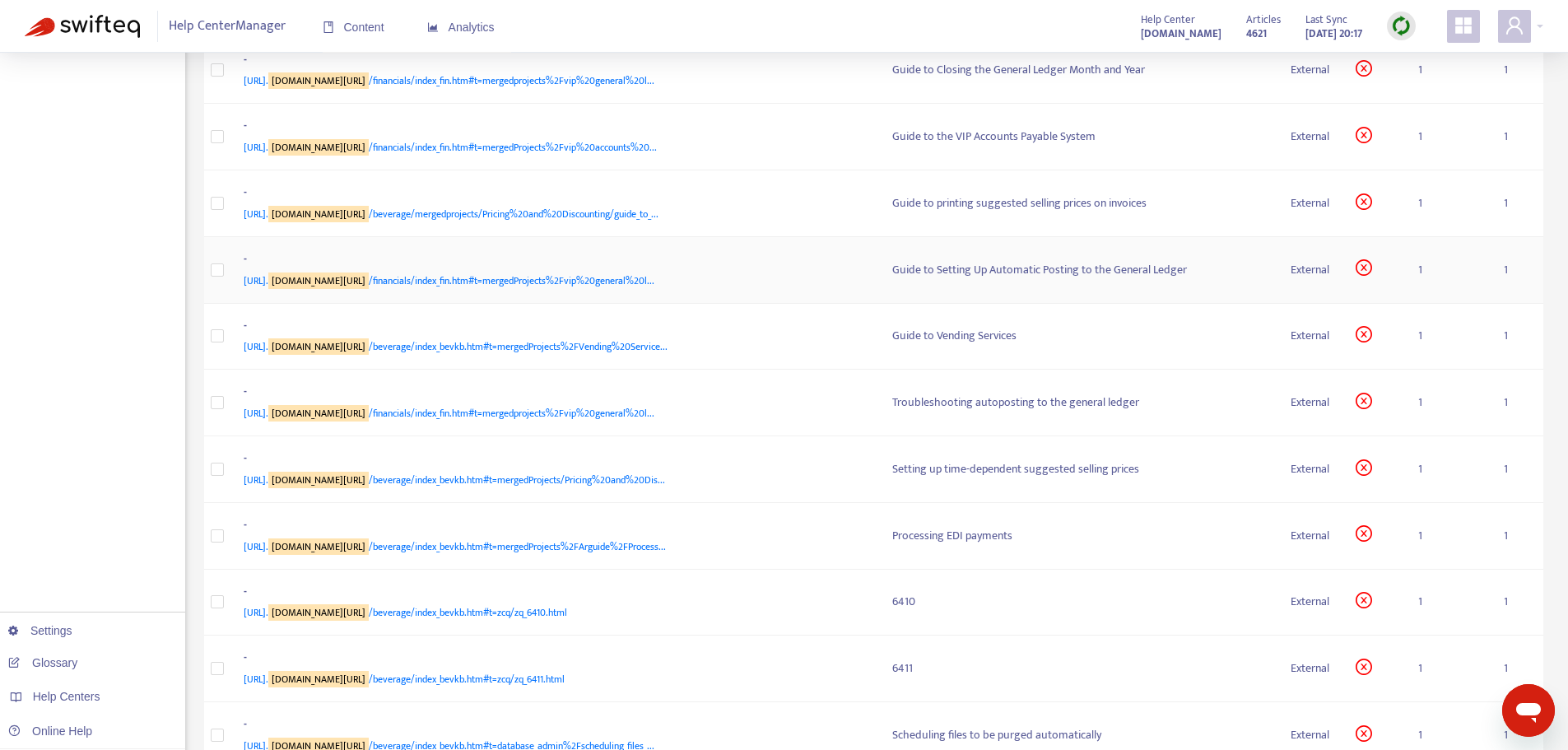
click at [646, 289] on span "[URL]. [DOMAIN_NAME][URL] /financials/index_fin.htm#t=mergedProjects%2Fvip%20ge…" at bounding box center [448, 280] width 411 height 16
click at [879, 304] on td "Guide to Setting Up Automatic Posting to the General Ledger" at bounding box center [1078, 270] width 398 height 66
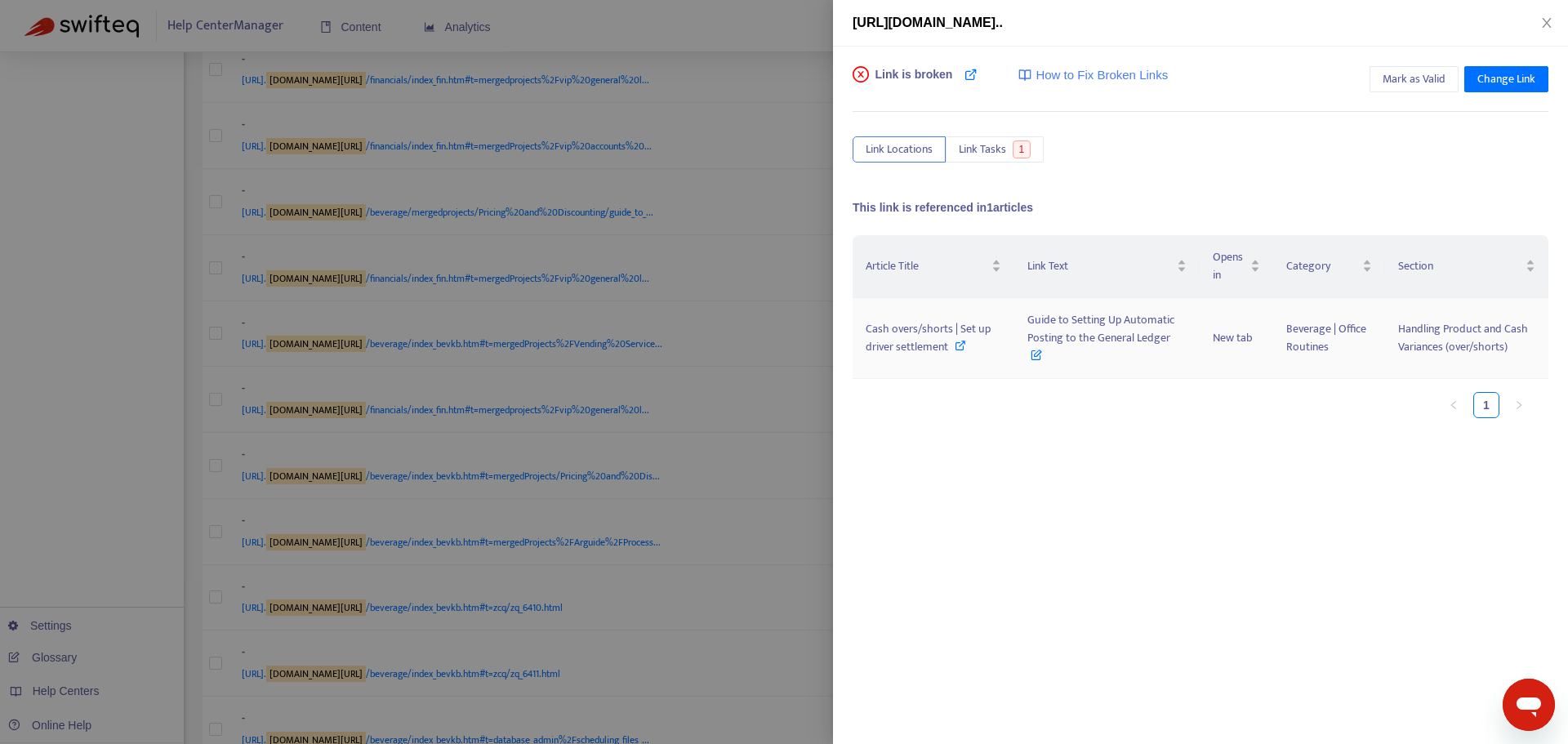
click at [962, 344] on icon at bounding box center [960, 345] width 11 height 11
click at [709, 253] on div at bounding box center [784, 372] width 1568 height 744
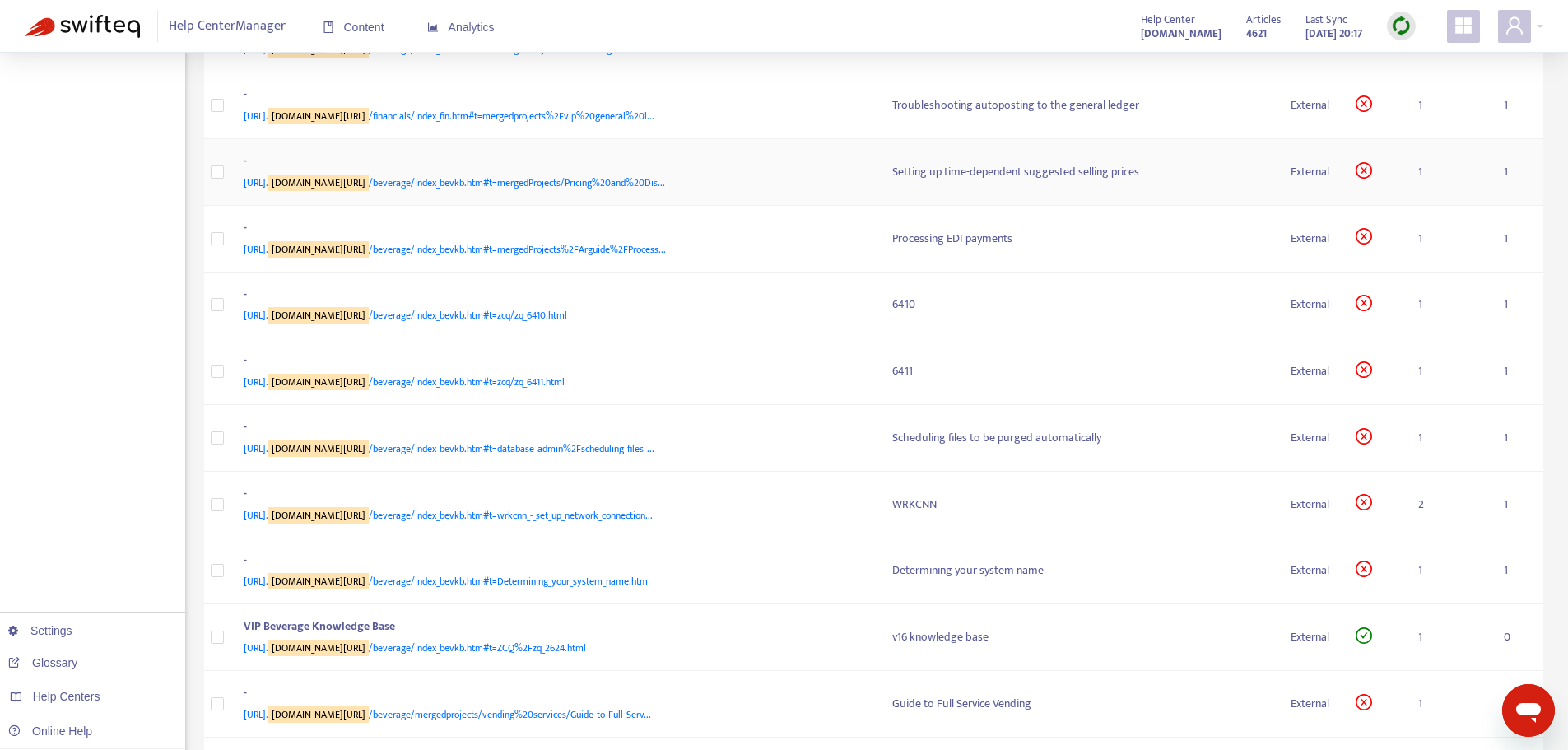
scroll to position [2138, 0]
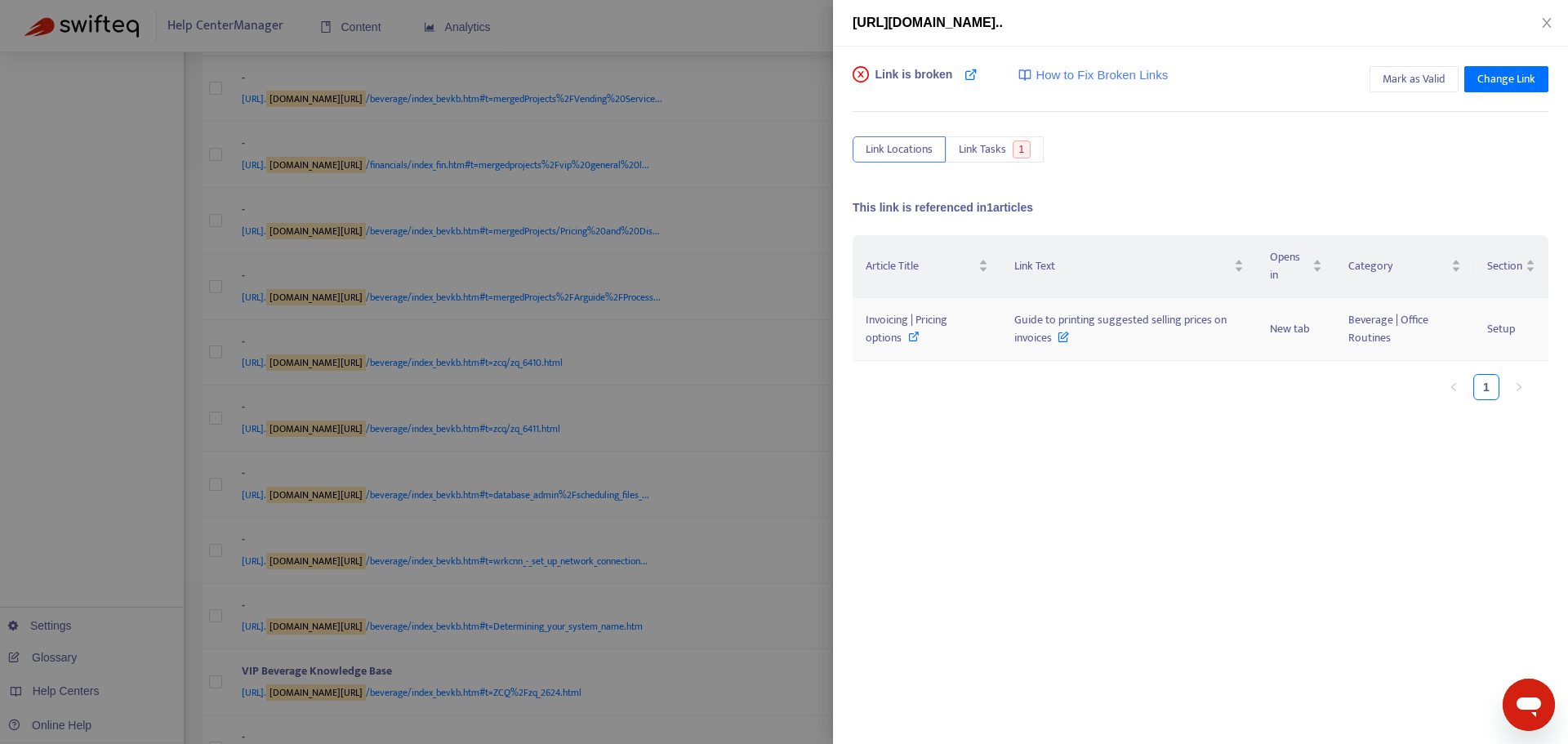
click at [914, 334] on icon at bounding box center [914, 337] width 11 height 11
click at [699, 339] on div at bounding box center [784, 372] width 1568 height 744
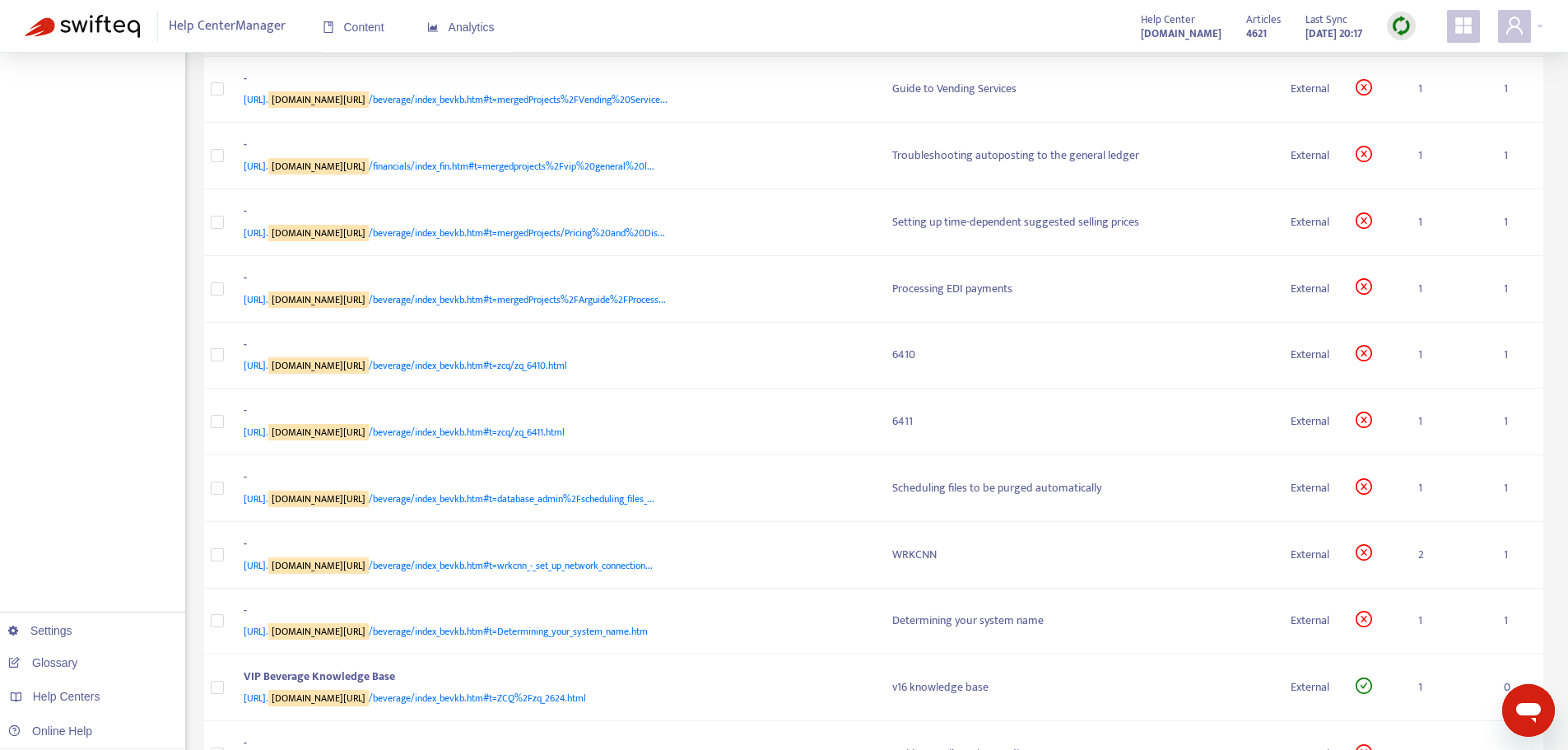
click at [676, 43] on div "- [URL]. [DOMAIN_NAME][URL] /financials/index_fin.htm#t=mergedProjects%2Fvip%20…" at bounding box center [555, 22] width 623 height 39
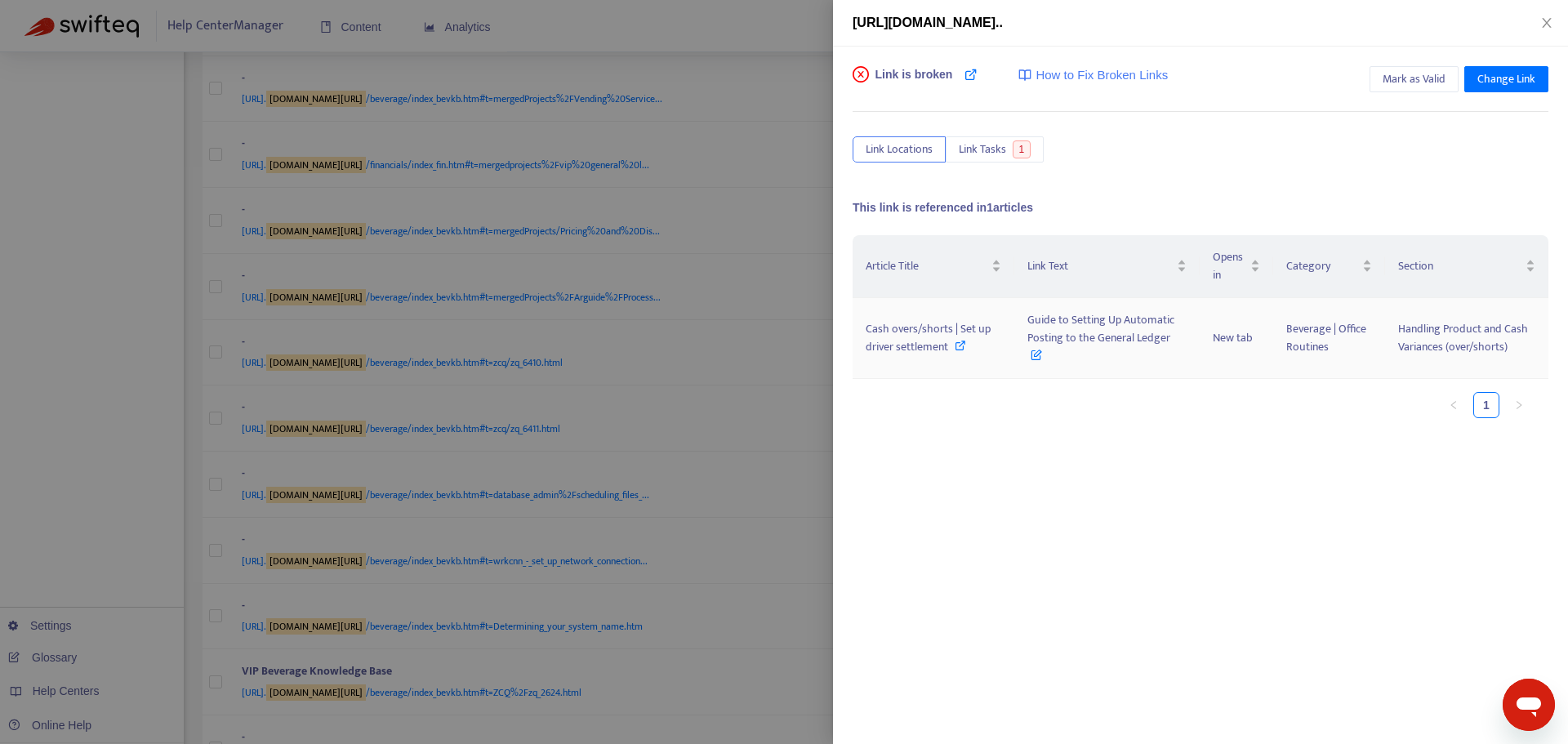
click at [962, 343] on icon at bounding box center [960, 345] width 11 height 11
click at [696, 357] on div at bounding box center [784, 372] width 1568 height 744
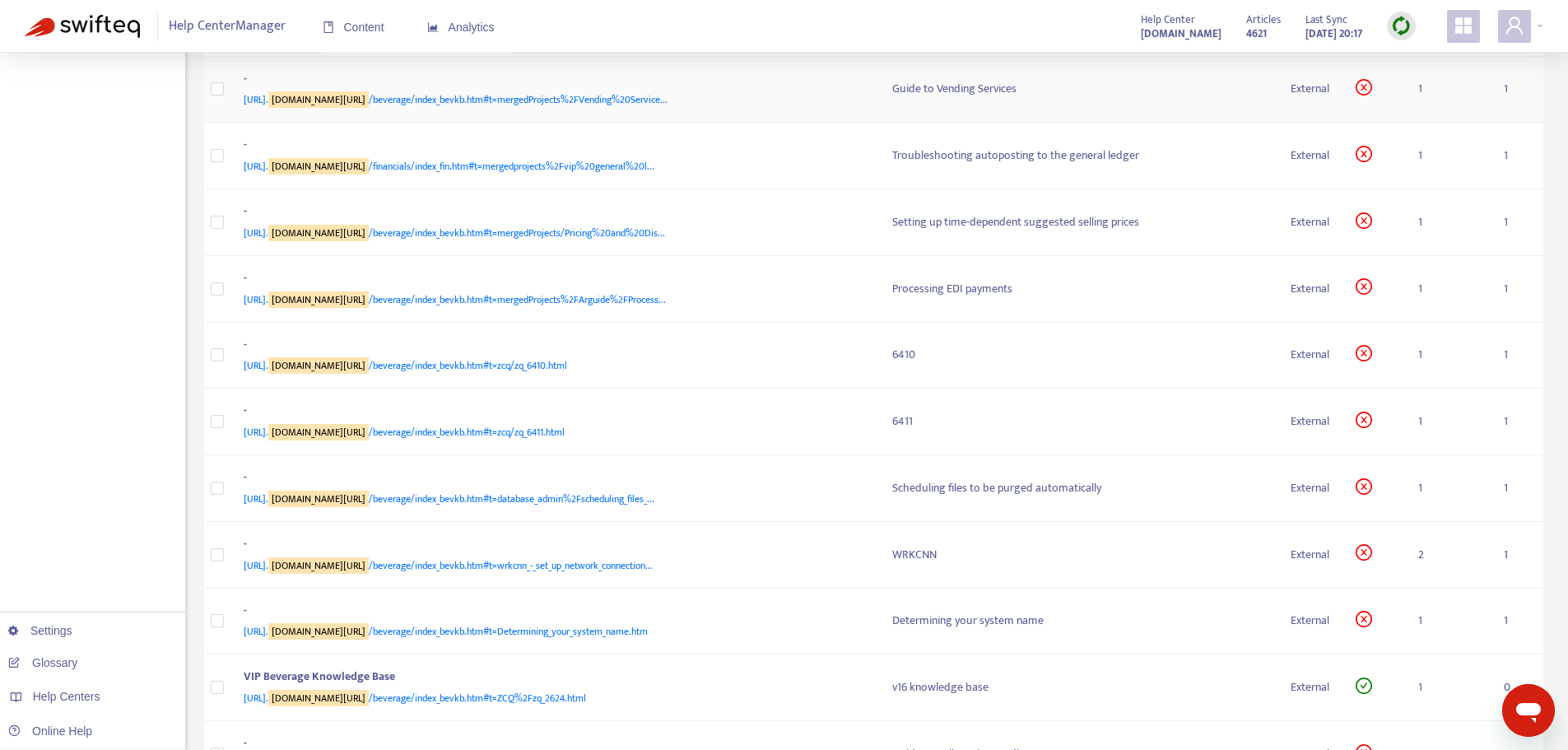
click at [632, 108] on span "[URL]. [DOMAIN_NAME][URL] /beverage/index_bevkb.htm#t=mergedProjects%2FVending%…" at bounding box center [455, 99] width 424 height 16
click at [667, 91] on div "-" at bounding box center [551, 81] width 616 height 21
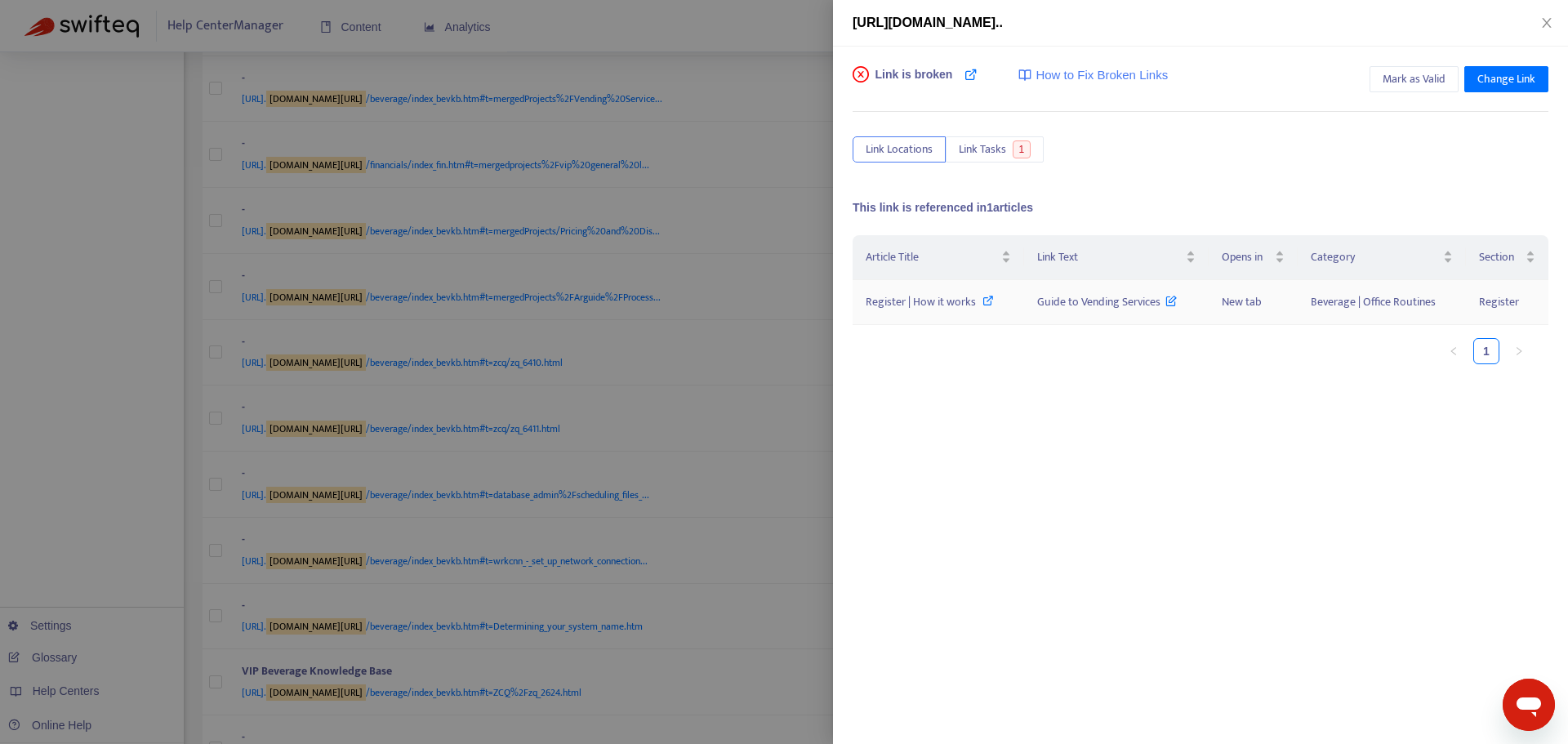
click at [982, 300] on icon at bounding box center [988, 300] width 11 height 11
click at [702, 170] on div at bounding box center [784, 372] width 1568 height 744
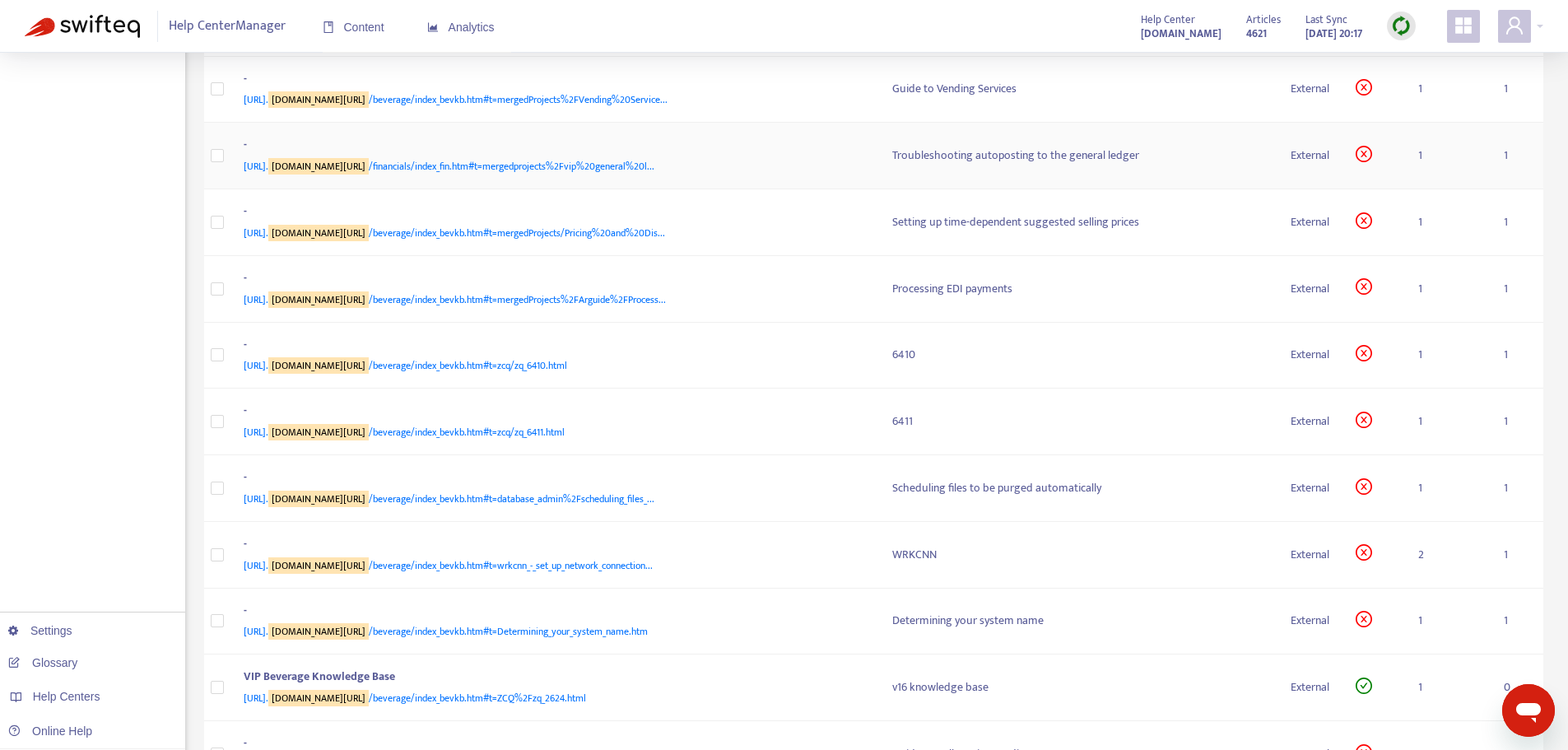
click at [624, 175] on span "[URL]. [DOMAIN_NAME][URL] /financials/index_fin.htm#t=mergedprojects%2Fvip%20ge…" at bounding box center [448, 165] width 411 height 16
click at [684, 189] on td "- [URL]. [DOMAIN_NAME][URL] /financials/index_fin.htm#t=mergedprojects%2Fvip%20…" at bounding box center [555, 156] width 649 height 66
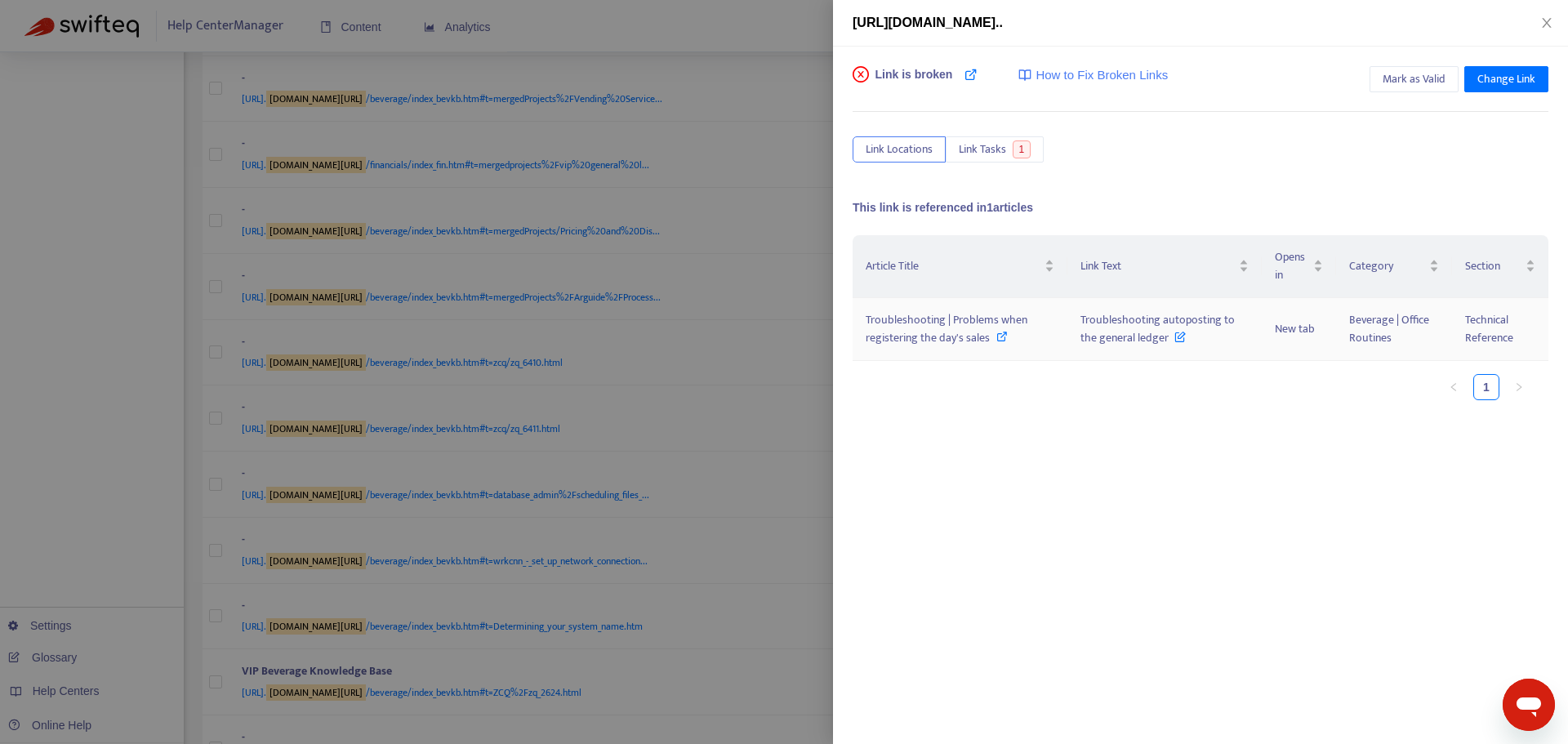
click at [1001, 337] on icon at bounding box center [1001, 337] width 11 height 11
click at [706, 434] on div at bounding box center [784, 372] width 1568 height 744
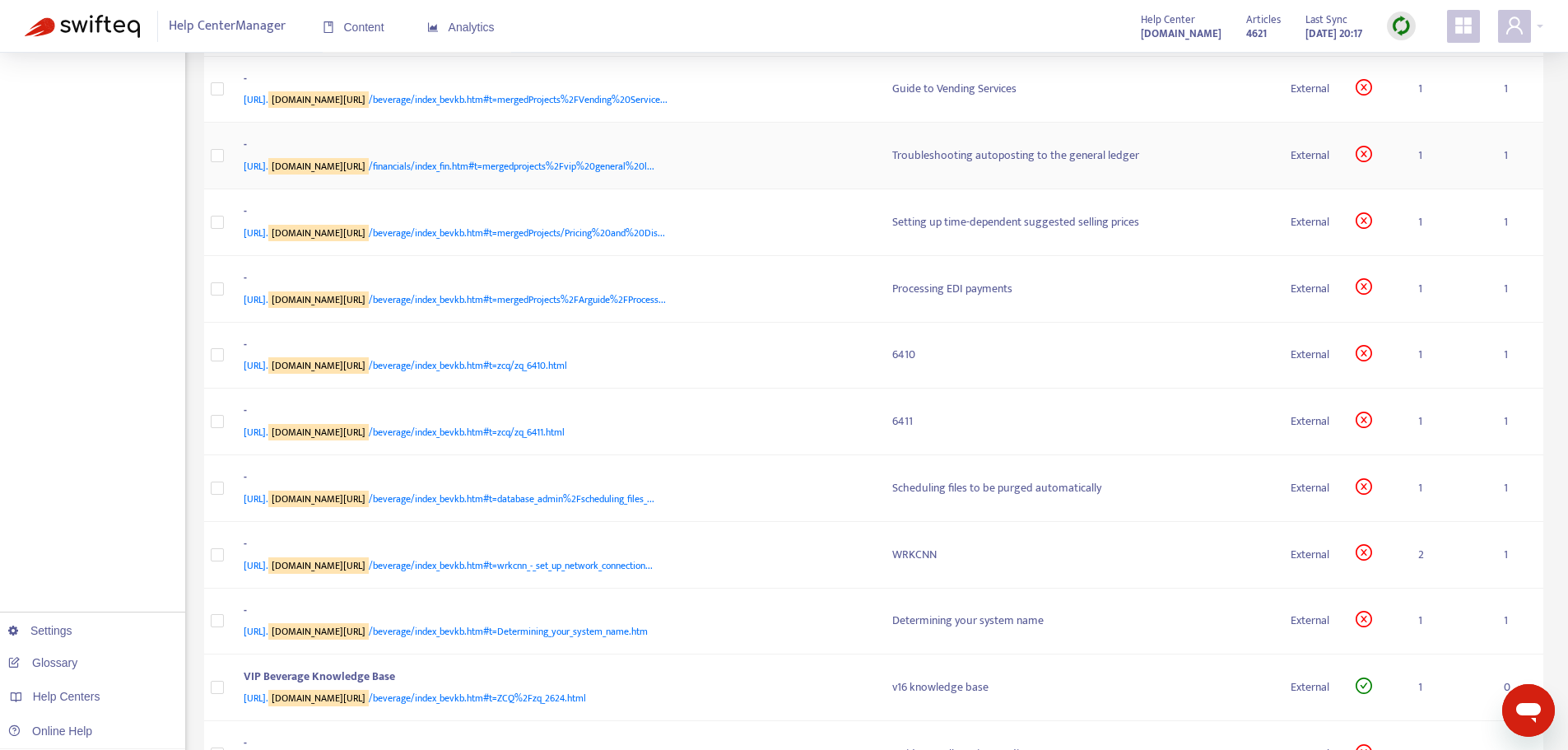
click at [583, 175] on span "[URL]. [DOMAIN_NAME][URL] /financials/index_fin.htm#t=mergedprojects%2Fvip%20ge…" at bounding box center [448, 165] width 411 height 16
click at [637, 241] on span "[URL]. [DOMAIN_NAME][URL] /beverage/index_bevkb.htm#t=mergedProjects/Pricing%20…" at bounding box center [454, 233] width 421 height 16
click at [604, 256] on td "- [URL]. [DOMAIN_NAME][URL] /beverage/index_bevkb.htm#t=mergedProjects/Pricing%…" at bounding box center [555, 222] width 649 height 66
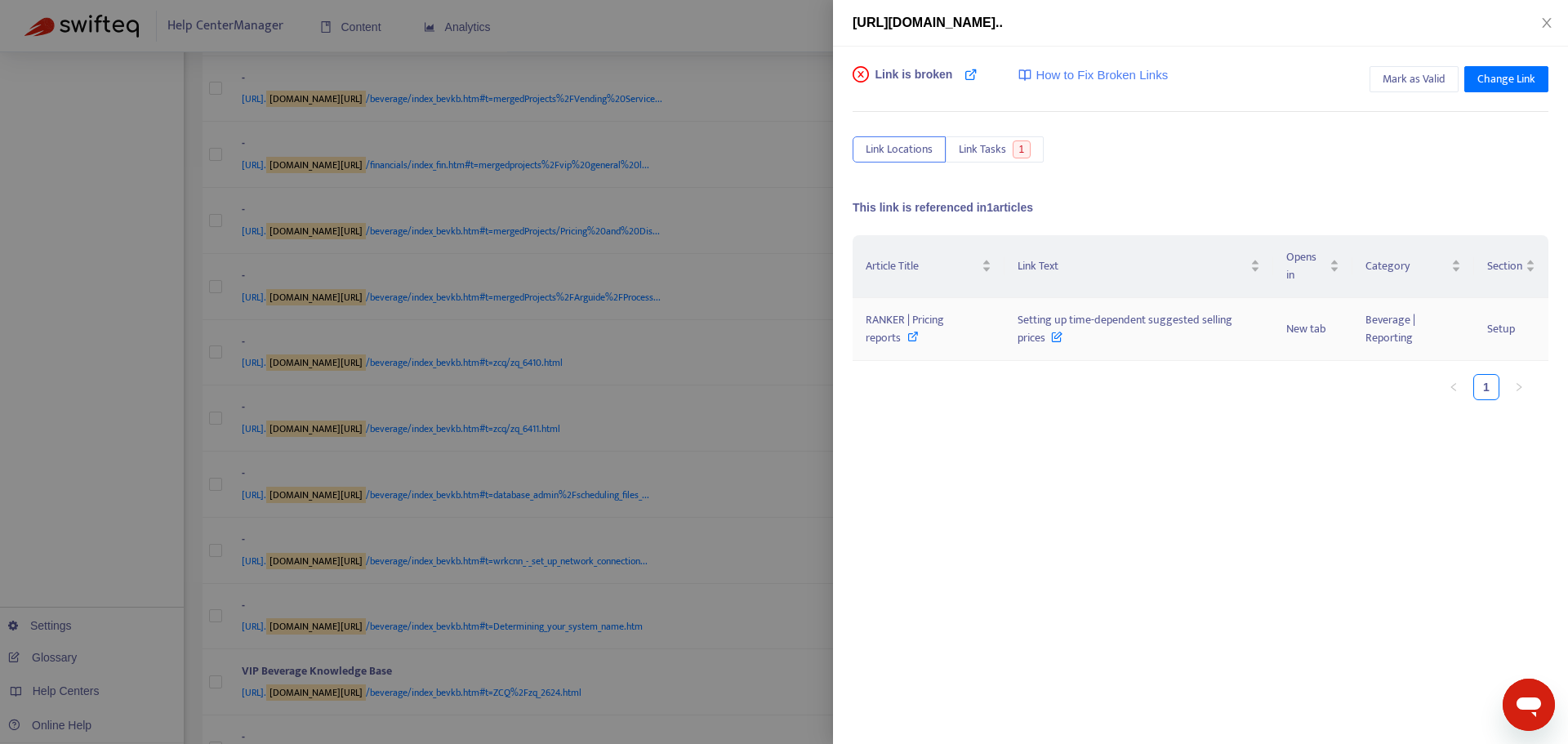
click at [912, 335] on icon at bounding box center [913, 337] width 11 height 11
click at [760, 351] on div at bounding box center [784, 372] width 1568 height 744
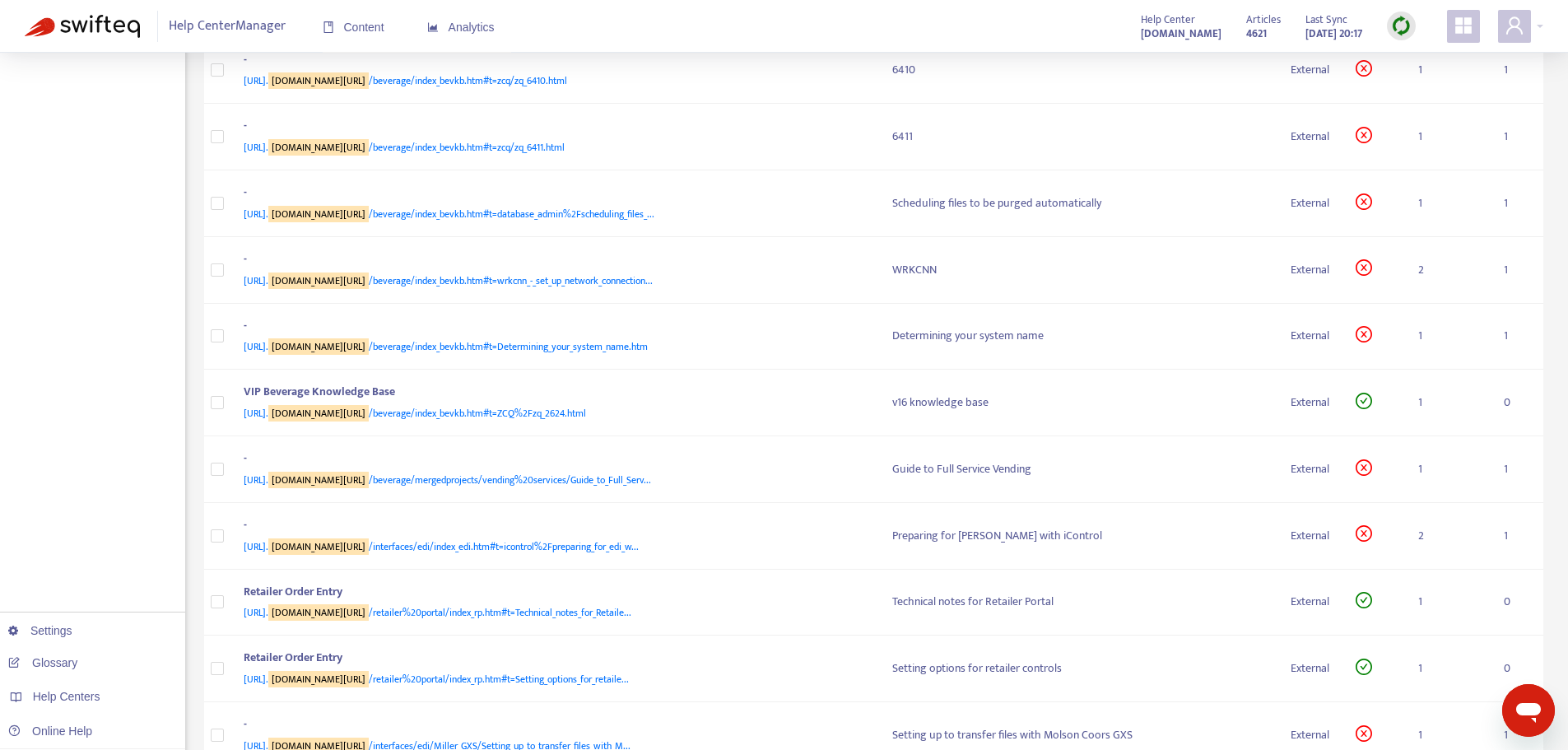
scroll to position [2467, 0]
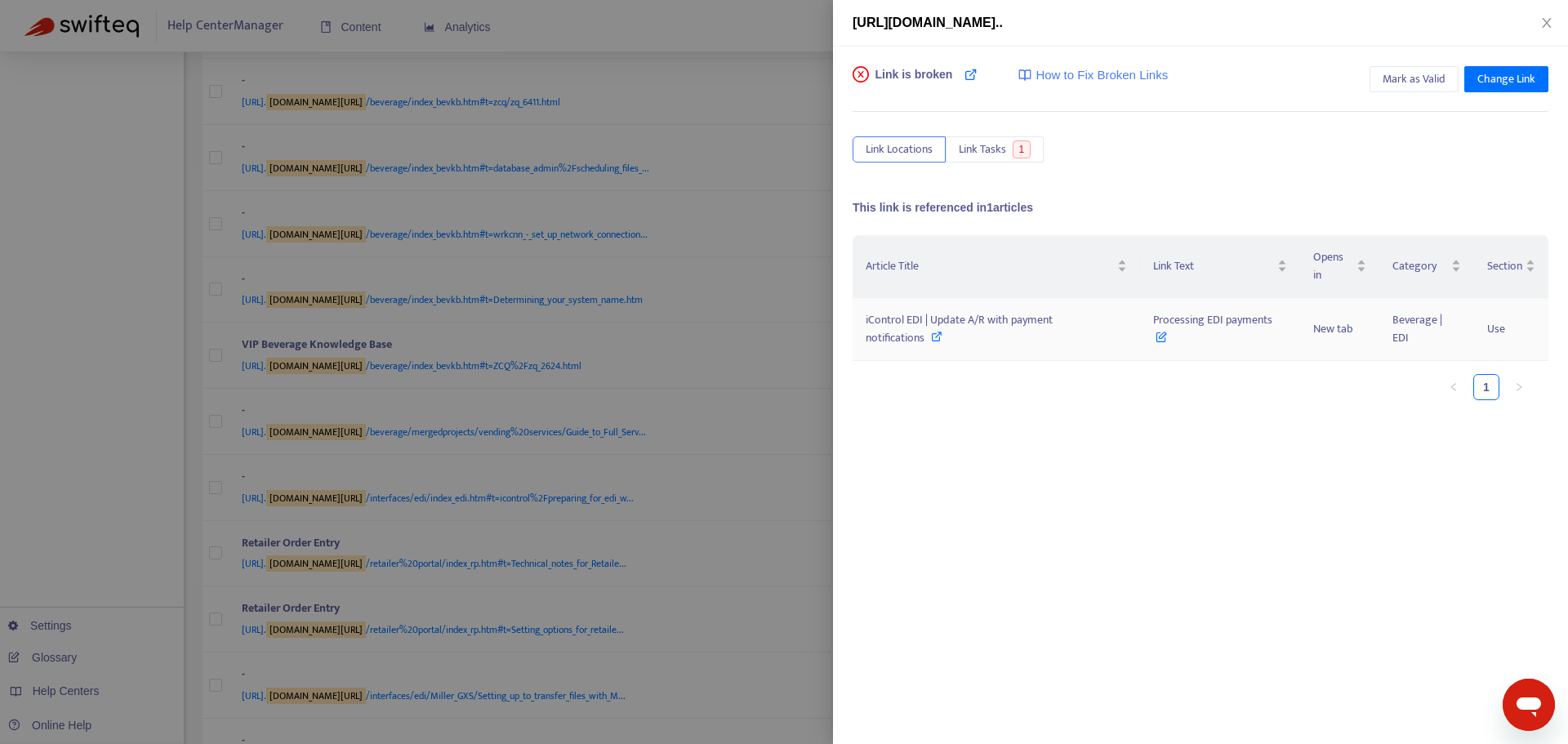
click at [935, 337] on icon at bounding box center [937, 337] width 11 height 11
click at [763, 460] on div at bounding box center [784, 372] width 1568 height 744
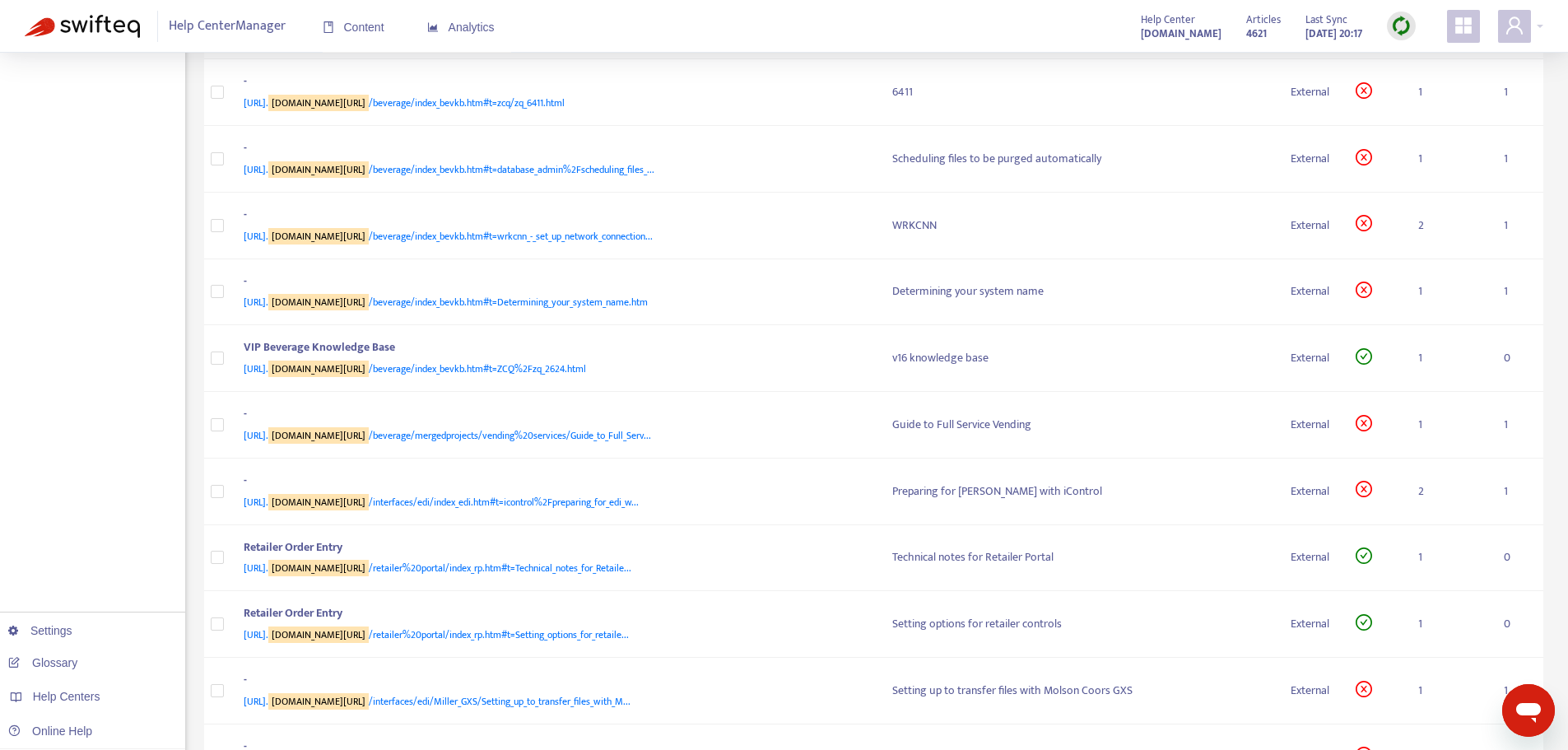
click at [499, 44] on span "[URL]. [DOMAIN_NAME][URL] /beverage/index_bevkb.htm#t=zcq/zq_6410.html" at bounding box center [405, 36] width 323 height 16
click at [564, 112] on span "[URL]. [DOMAIN_NAME][URL] /beverage/index_bevkb.htm#t=zcq/zq_6411.html" at bounding box center [404, 102] width 321 height 16
click at [636, 28] on div "-" at bounding box center [551, 17] width 616 height 21
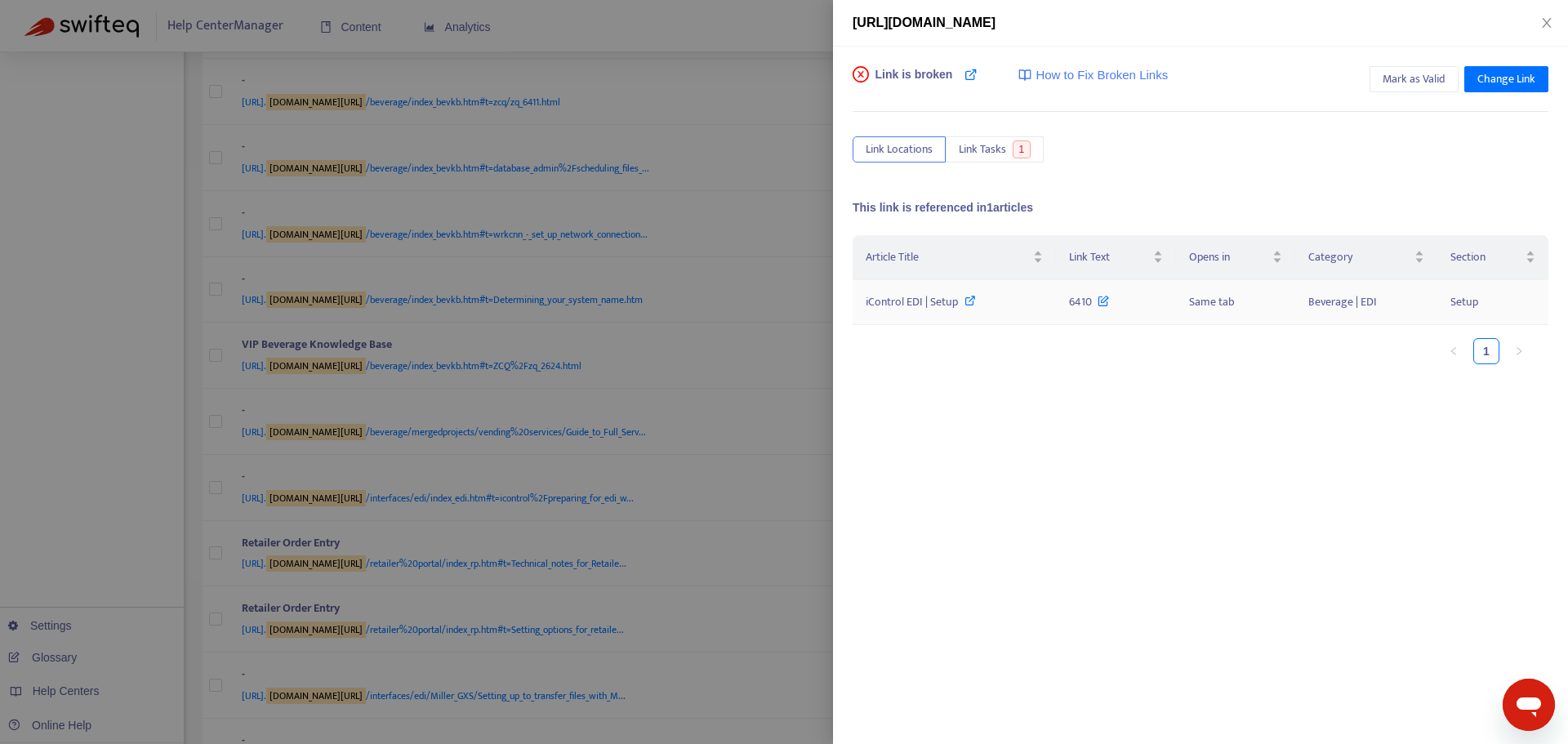
click at [968, 300] on icon at bounding box center [970, 300] width 11 height 11
click at [777, 383] on div at bounding box center [784, 372] width 1568 height 744
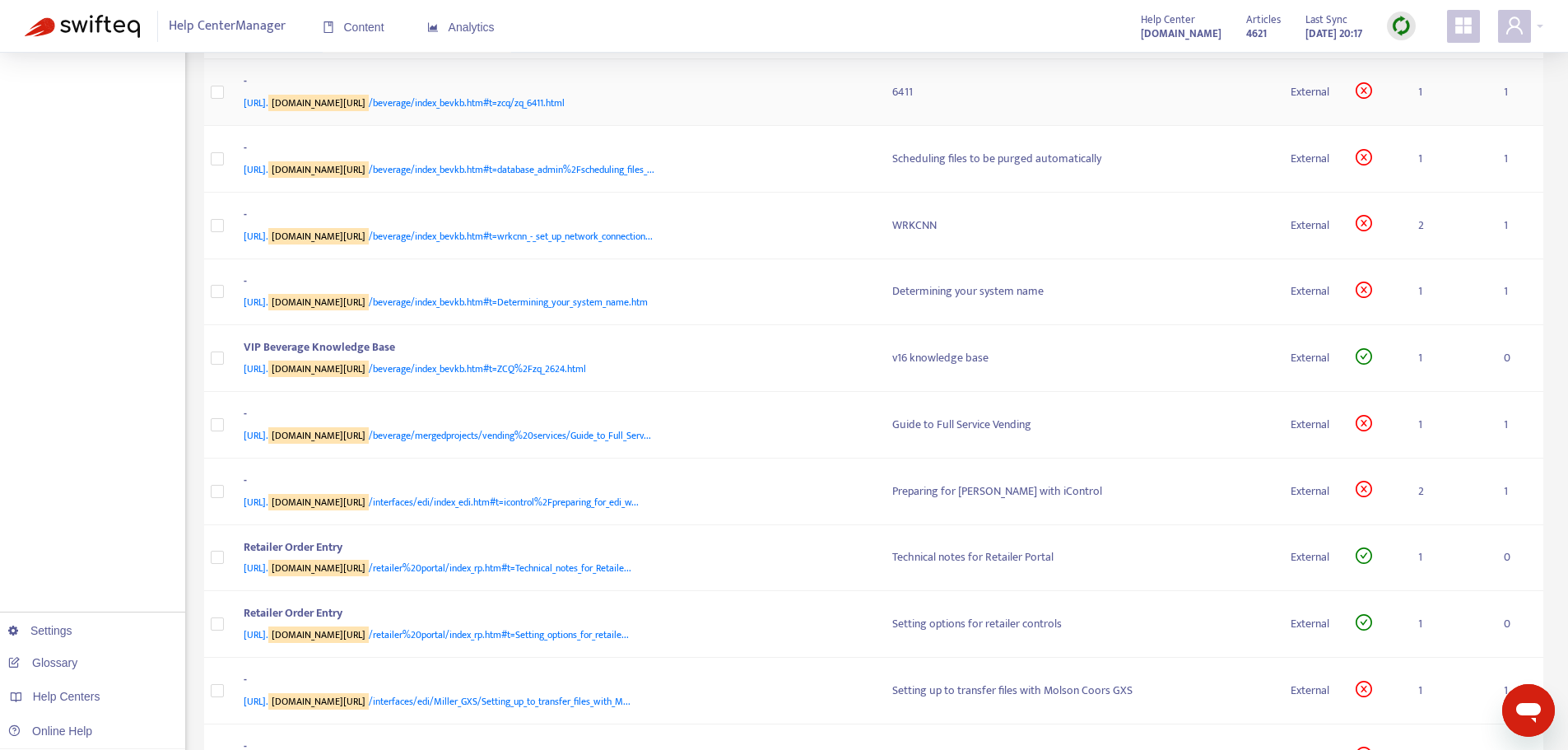
click at [638, 94] on div "-" at bounding box center [551, 83] width 616 height 21
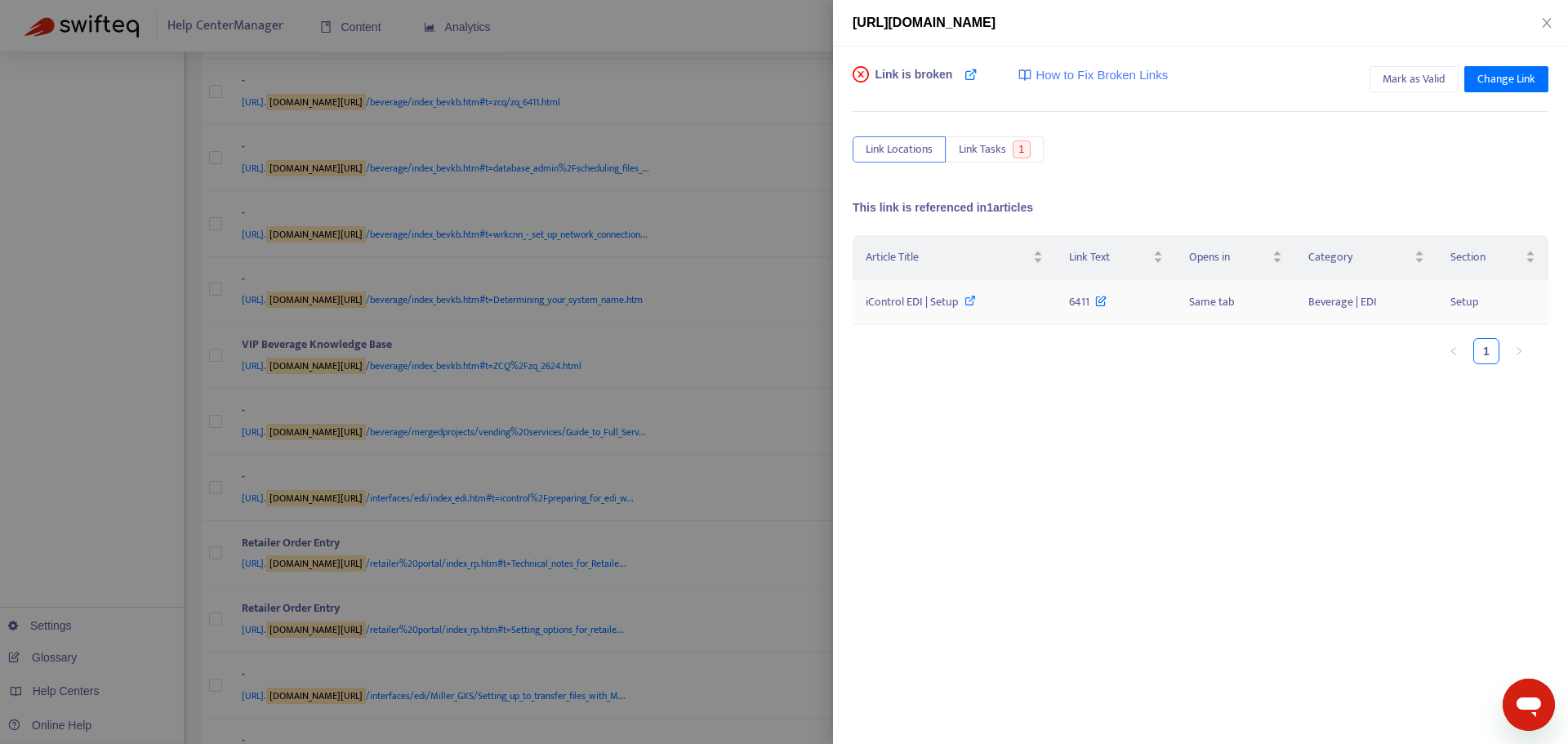
click at [968, 303] on icon at bounding box center [970, 300] width 11 height 11
click at [739, 392] on div at bounding box center [784, 372] width 1568 height 744
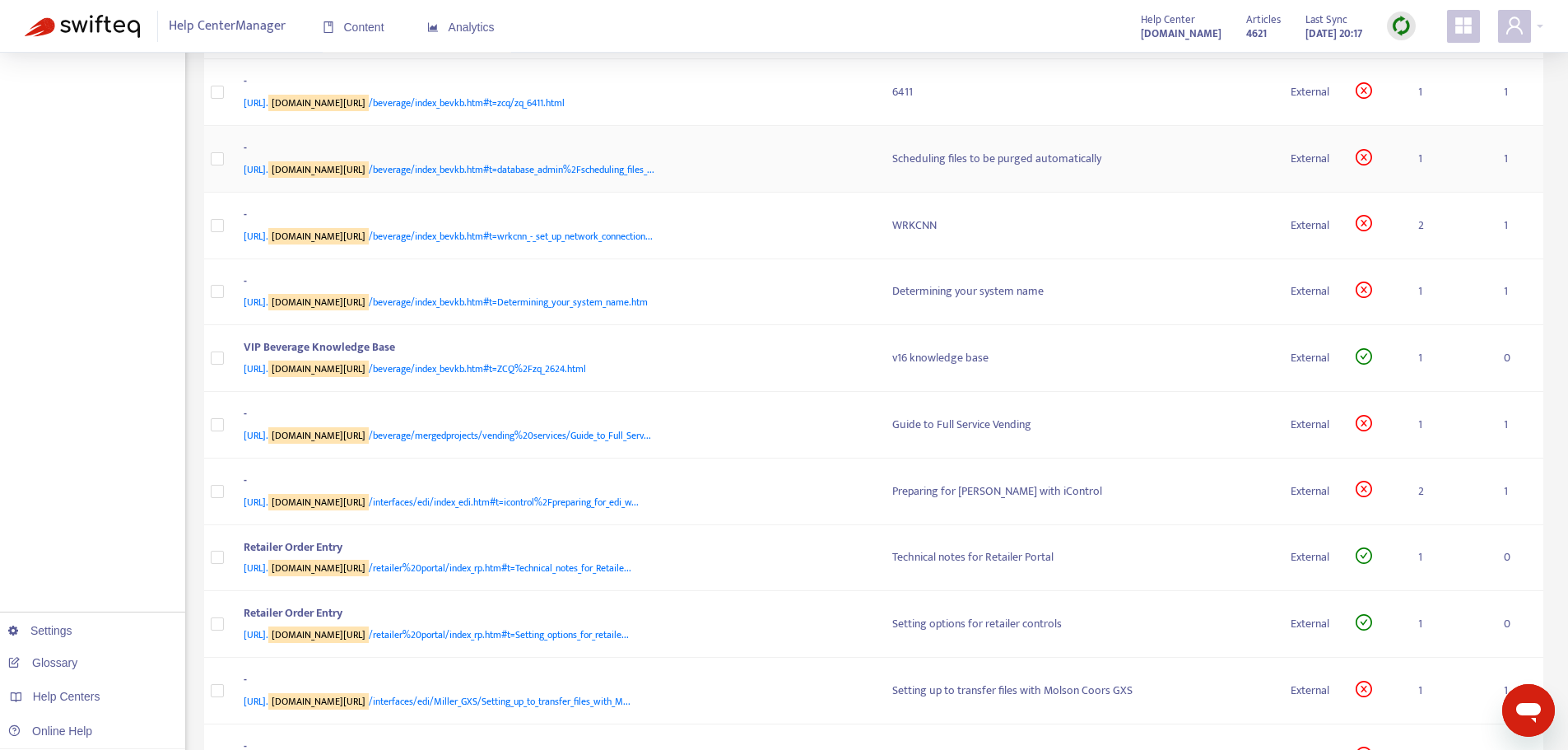
scroll to position [2549, 0]
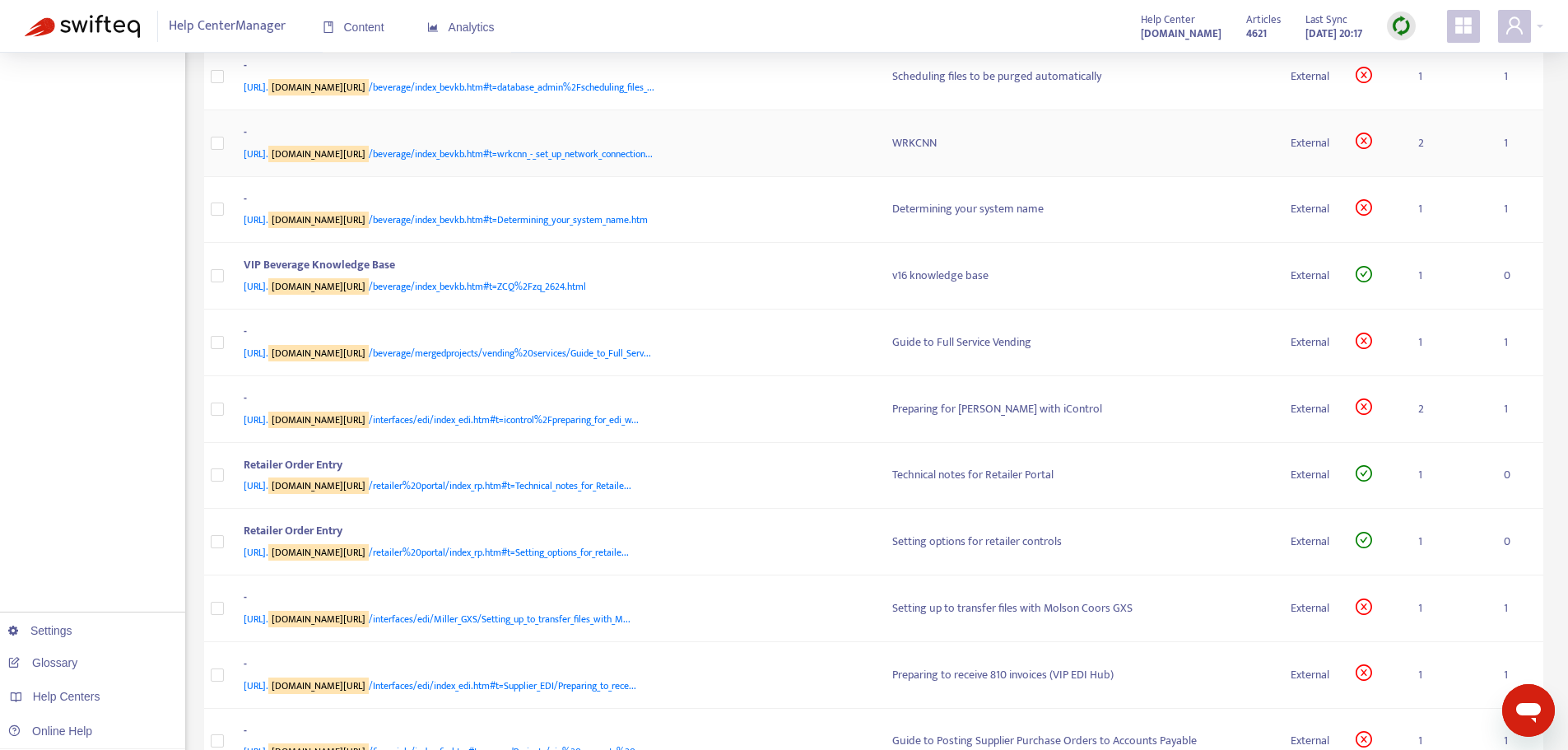
click at [510, 162] on span "[URL]. [DOMAIN_NAME][URL] /beverage/index_bevkb.htm#t=wrkcnn_-_set_up_network_c…" at bounding box center [448, 154] width 410 height 16
click at [649, 145] on div "-" at bounding box center [551, 134] width 616 height 21
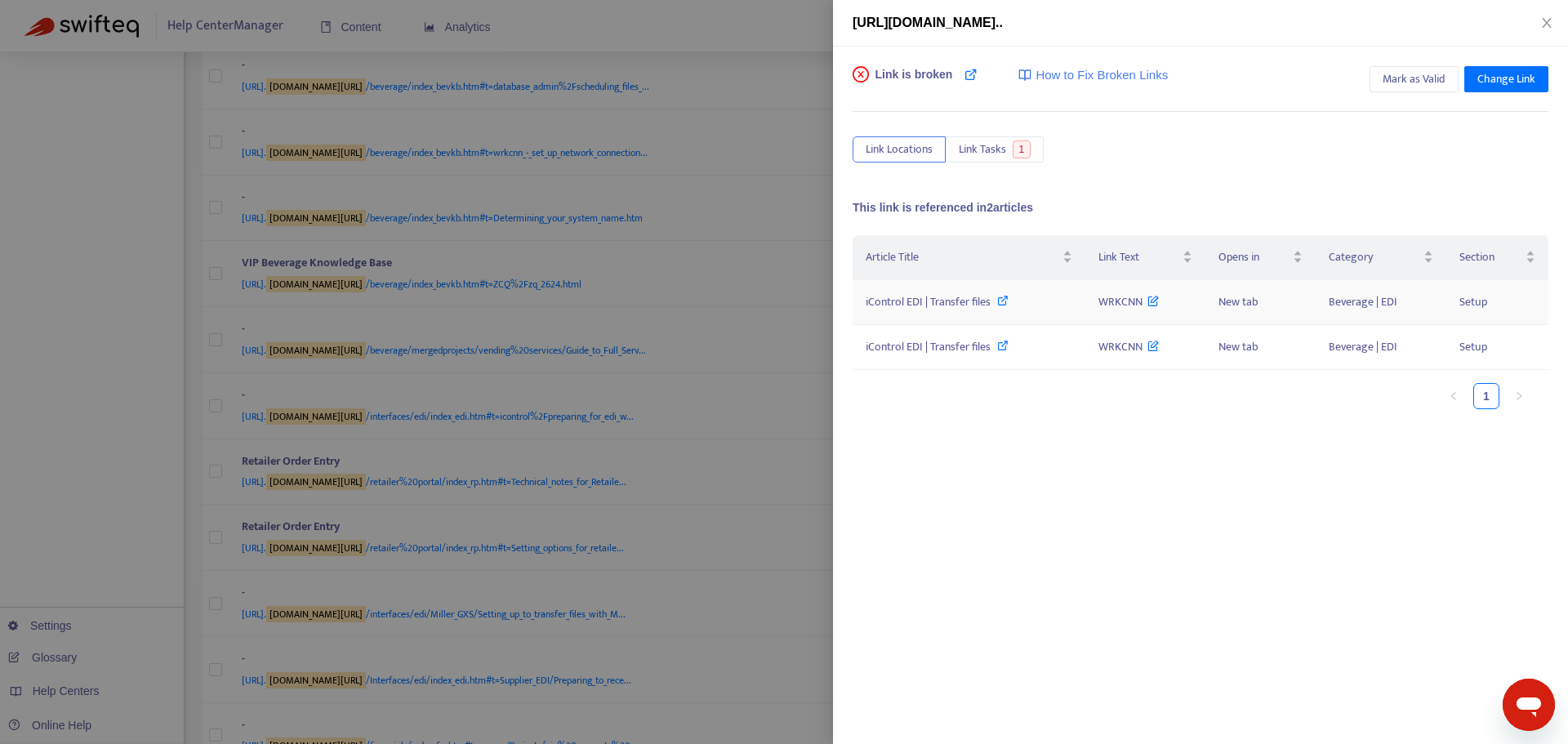
click at [1000, 298] on icon at bounding box center [1002, 300] width 11 height 11
click at [787, 305] on div at bounding box center [784, 372] width 1568 height 744
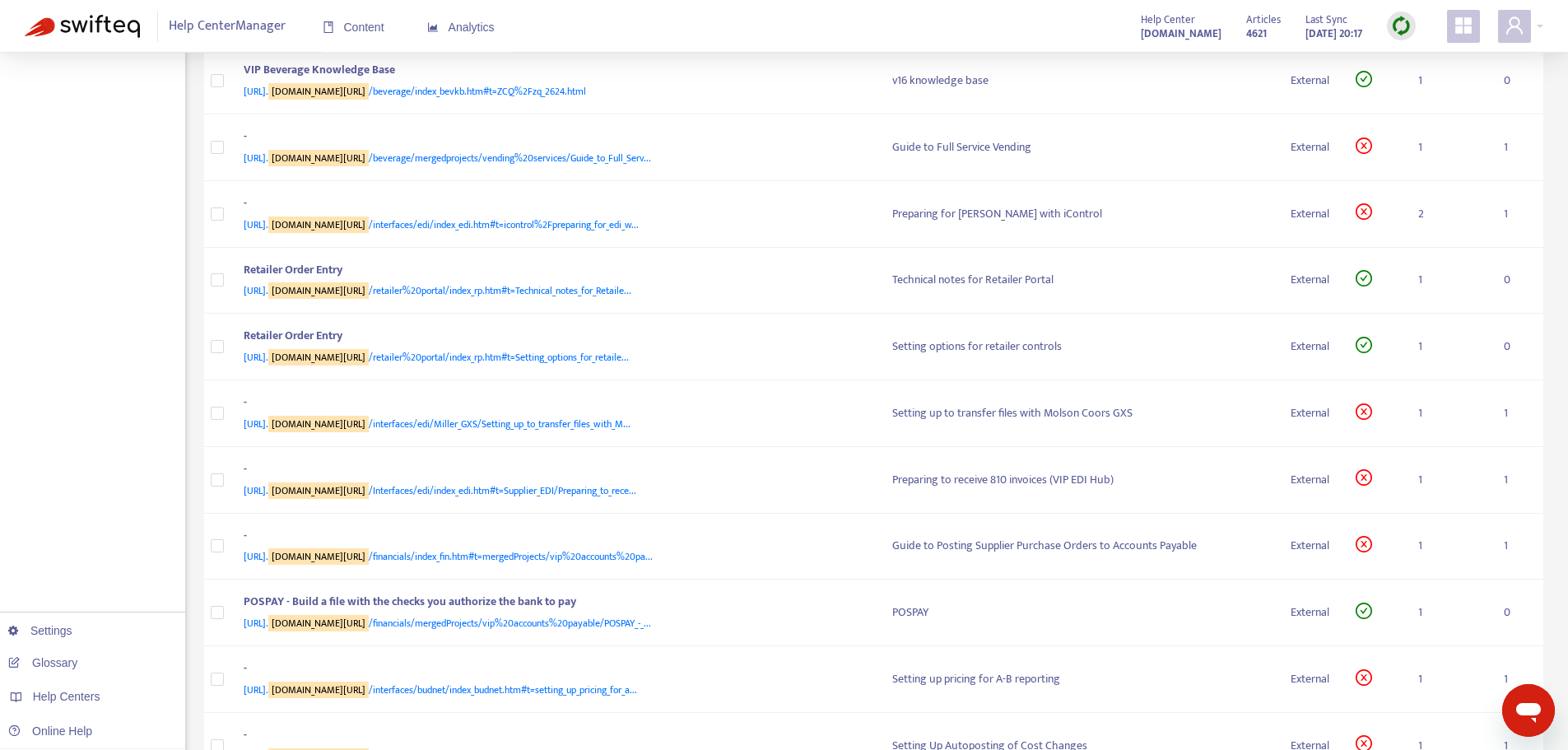
scroll to position [2796, 0]
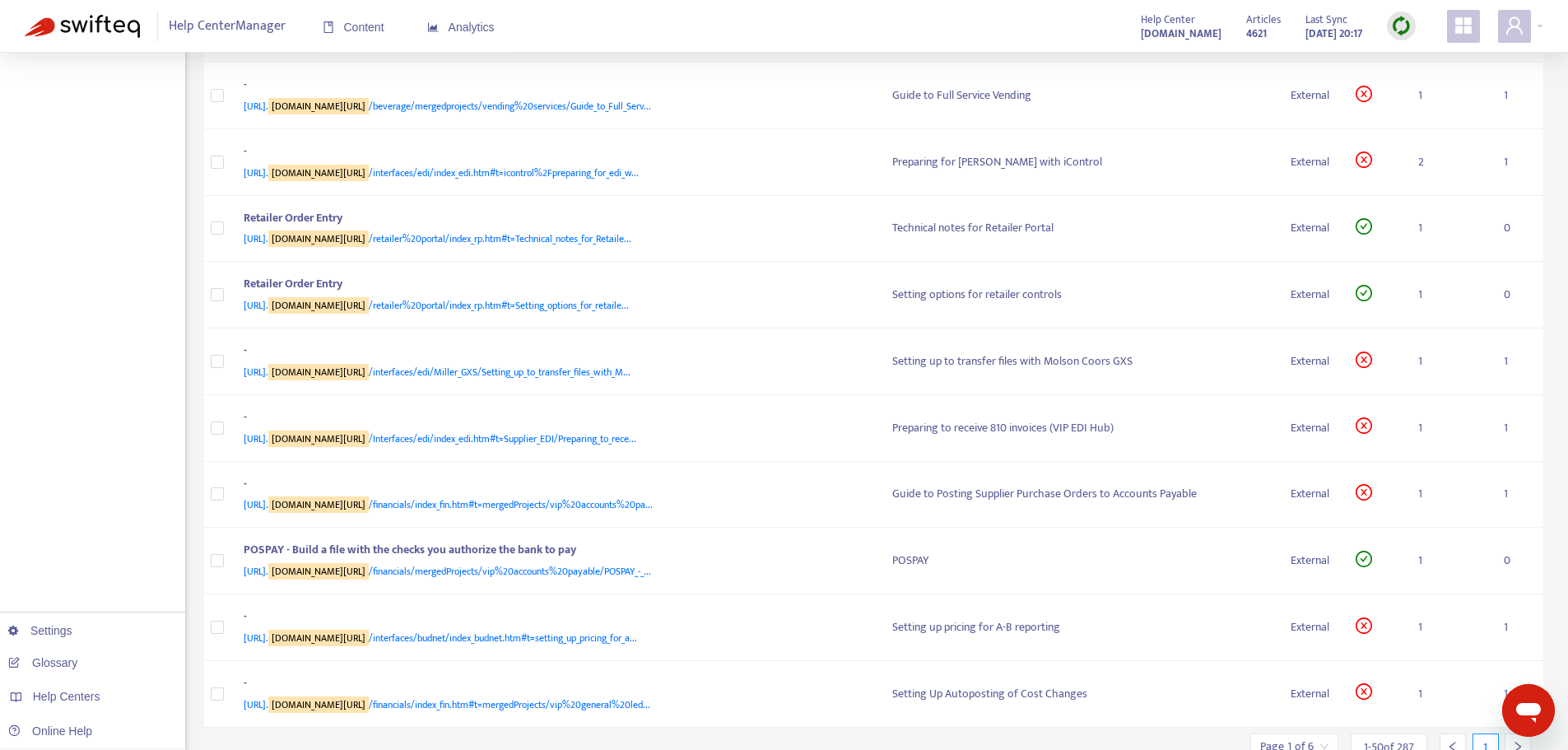
click at [535, 48] on span "[URL]. [DOMAIN_NAME][URL] /beverage/index_bevkb.htm#t=ZCQ%2Fzq_2624.html" at bounding box center [414, 39] width 342 height 16
click at [629, 62] on td "VIP Beverage Knowledge Base [URL]. [DOMAIN_NAME][URL] /beverage/index_bevkb.htm…" at bounding box center [555, 29] width 649 height 66
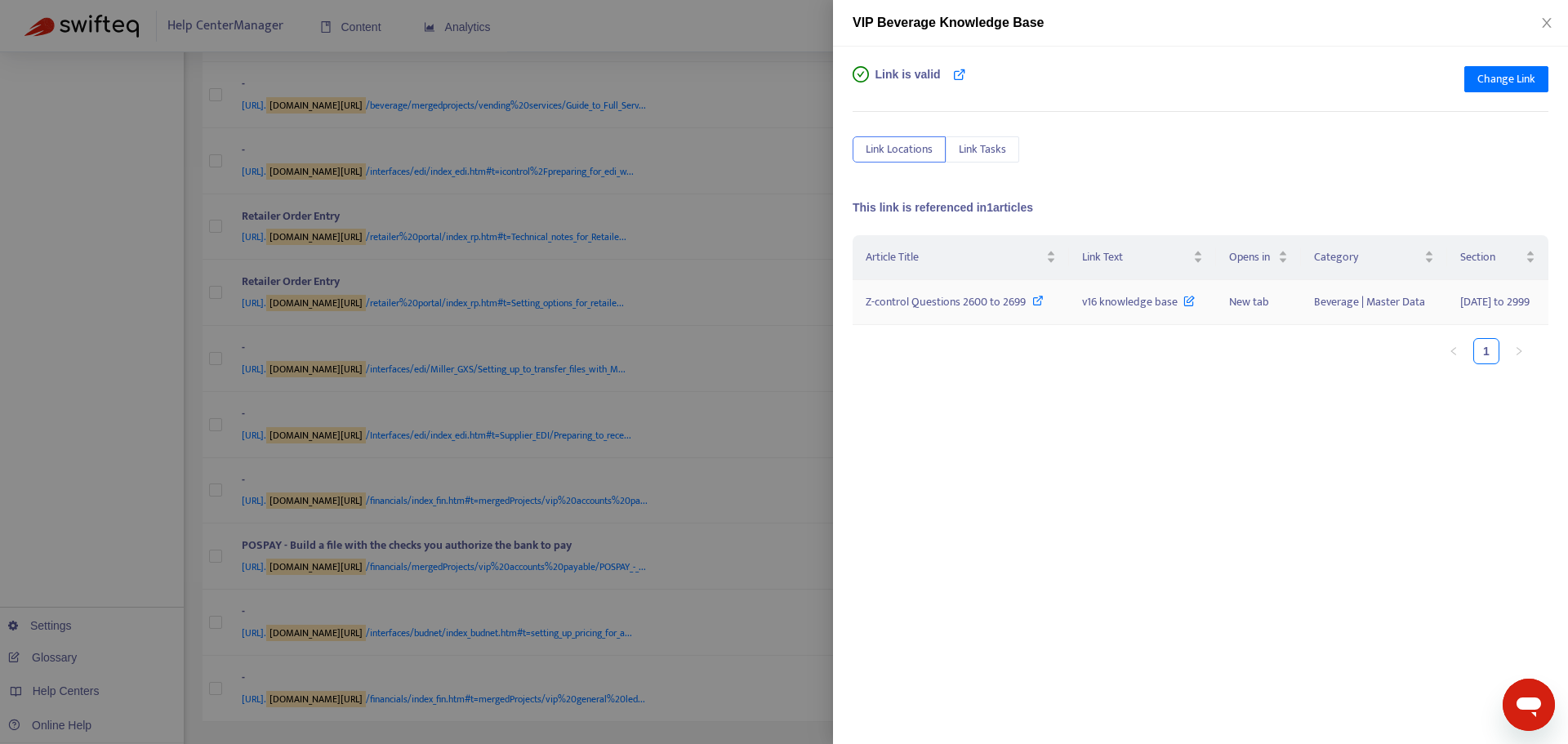
click at [1036, 297] on icon at bounding box center [1038, 300] width 11 height 11
click at [802, 299] on div at bounding box center [784, 372] width 1568 height 744
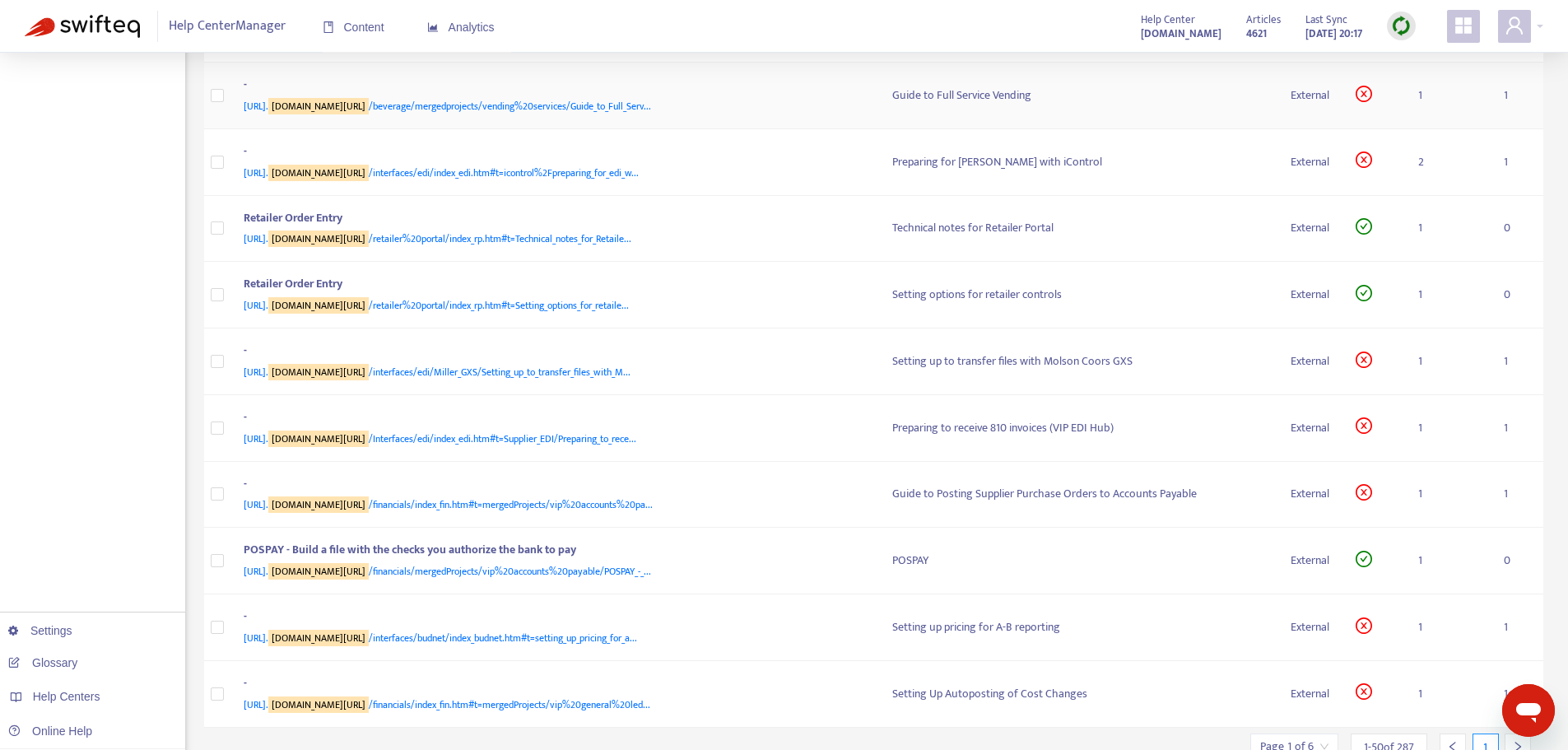
click at [619, 114] on span "[URL]. [DOMAIN_NAME][URL] /beverage/mergedprojects/vending%20services/Guide_to_…" at bounding box center [447, 106] width 408 height 16
click at [879, 129] on td "Guide to Full Service Vending" at bounding box center [1078, 95] width 398 height 66
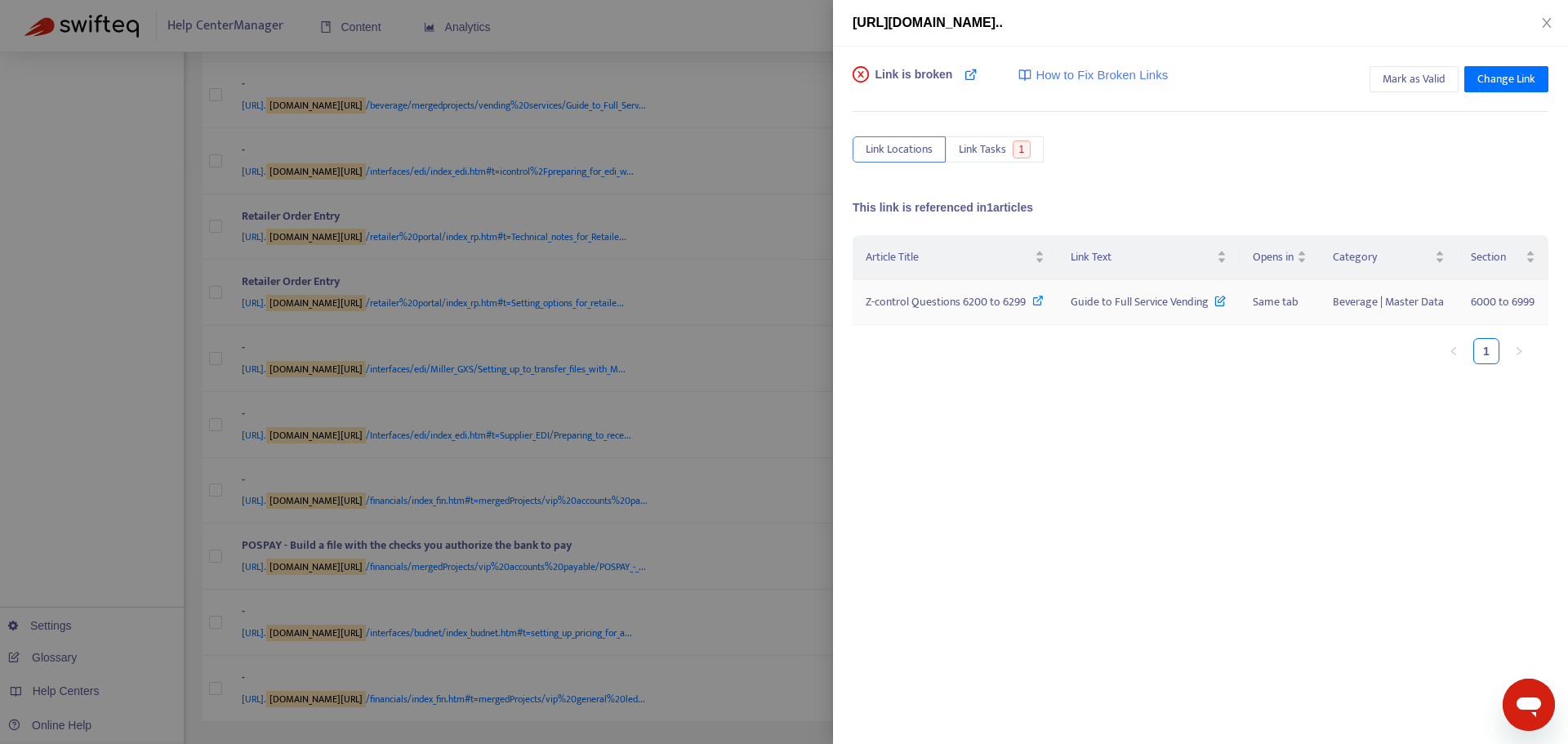
click at [1041, 296] on icon at bounding box center [1038, 300] width 11 height 11
click at [786, 315] on div at bounding box center [784, 372] width 1568 height 744
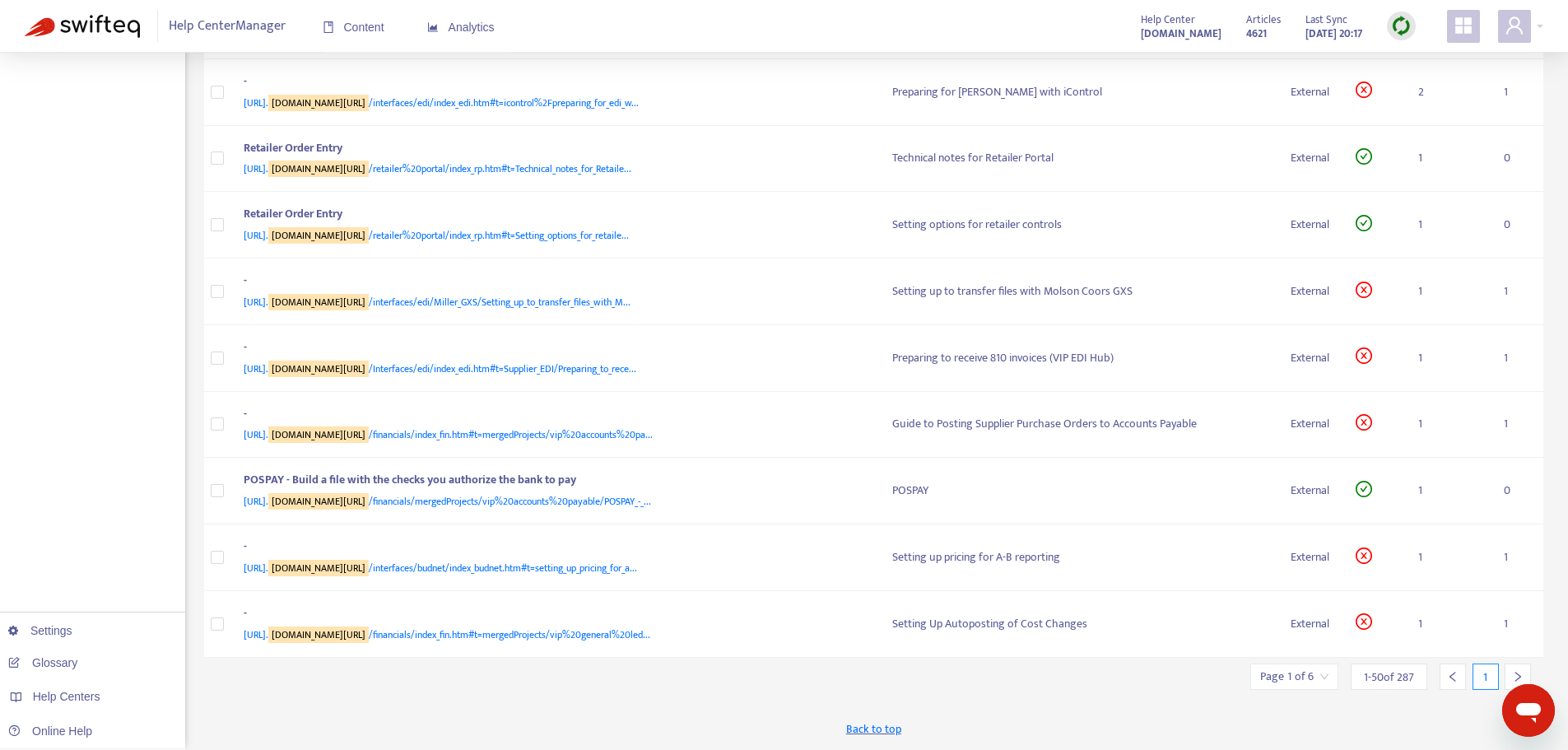
scroll to position [3126, 0]
click at [629, 112] on span "[URL]. [DOMAIN_NAME][URL] /interfaces/edi/index_edi.htm#t=icontrol%2Fpreparing_…" at bounding box center [440, 102] width 395 height 16
click at [879, 126] on td "Preparing for [PERSON_NAME] with iControl" at bounding box center [1078, 92] width 398 height 66
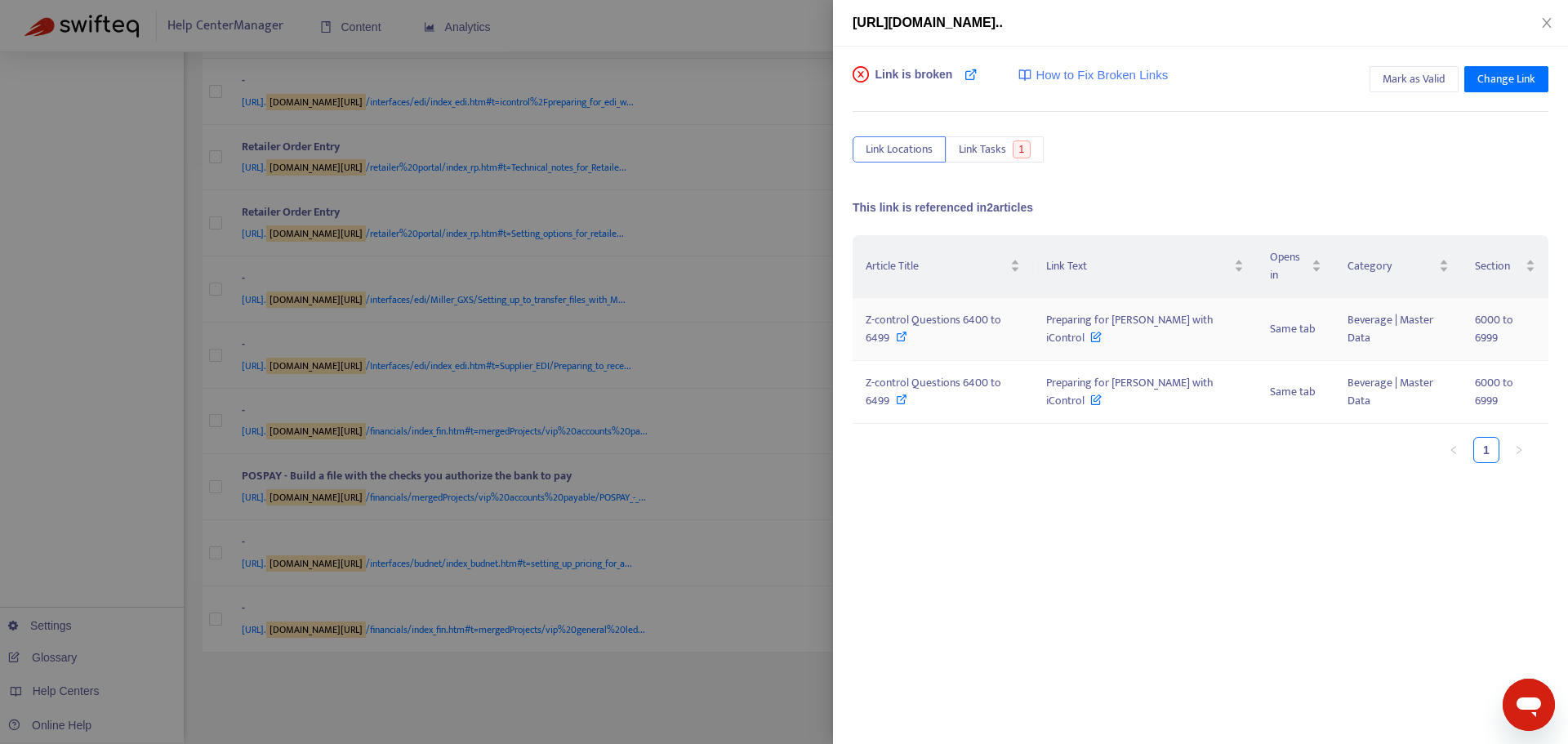
click at [897, 338] on icon at bounding box center [901, 337] width 11 height 11
click at [742, 389] on div at bounding box center [784, 372] width 1568 height 744
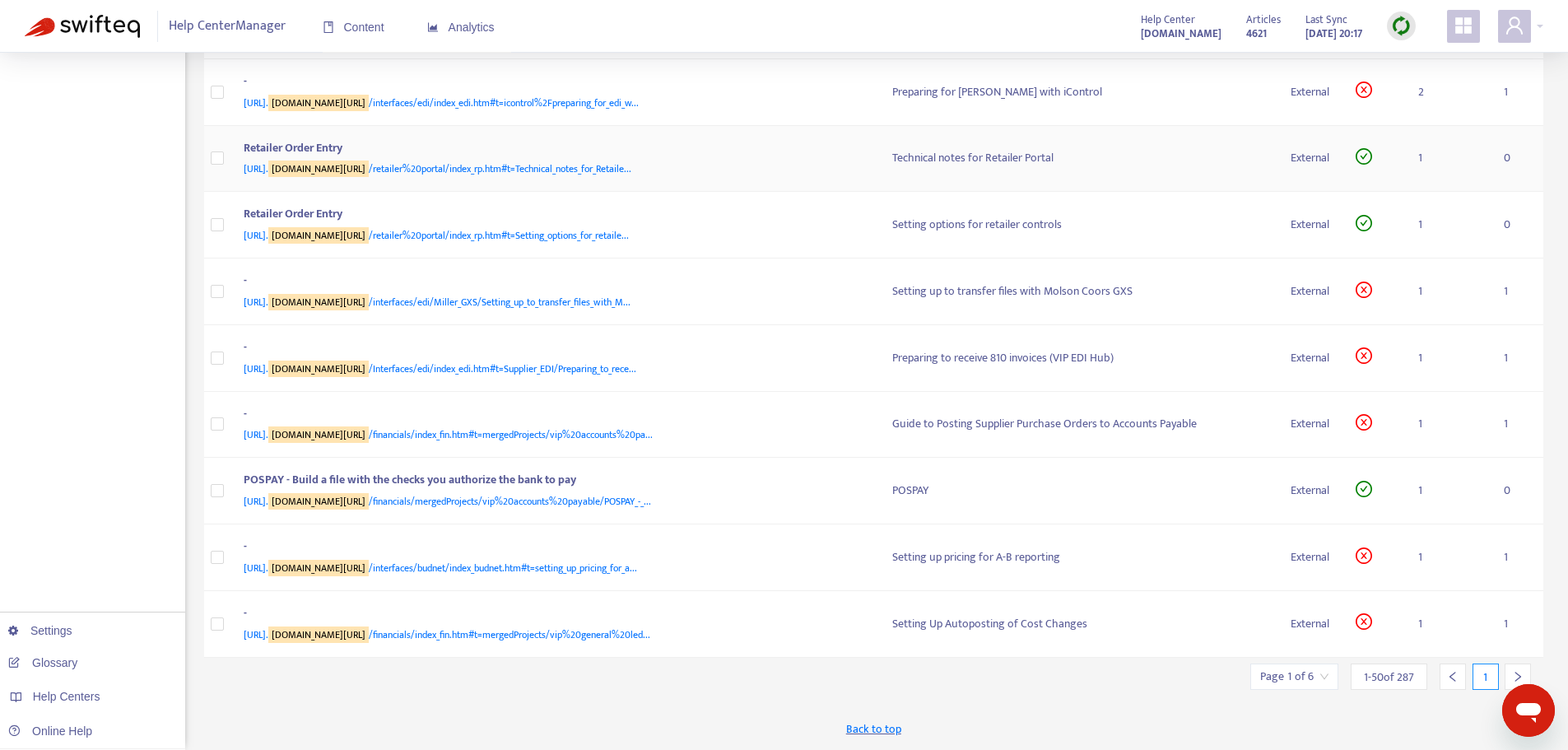
click at [558, 177] on span "[URL]. [DOMAIN_NAME][URL] /retailer%20portal/index_rp.htm#t=Technical_notes_for…" at bounding box center [436, 168] width 387 height 16
click at [625, 161] on div "Retailer Order Entry" at bounding box center [551, 150] width 616 height 21
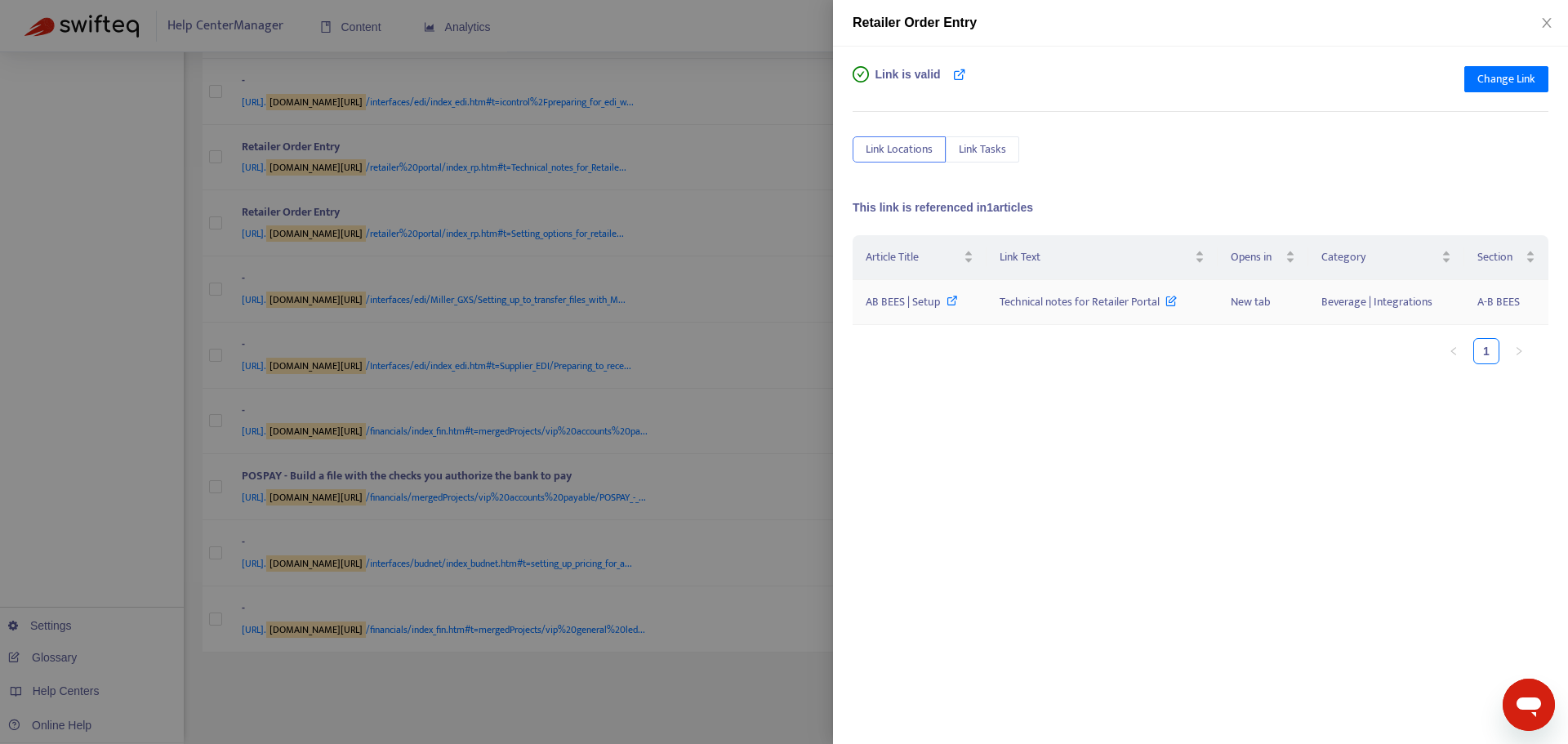
click at [952, 295] on icon at bounding box center [952, 300] width 11 height 11
click at [685, 150] on div at bounding box center [784, 372] width 1568 height 744
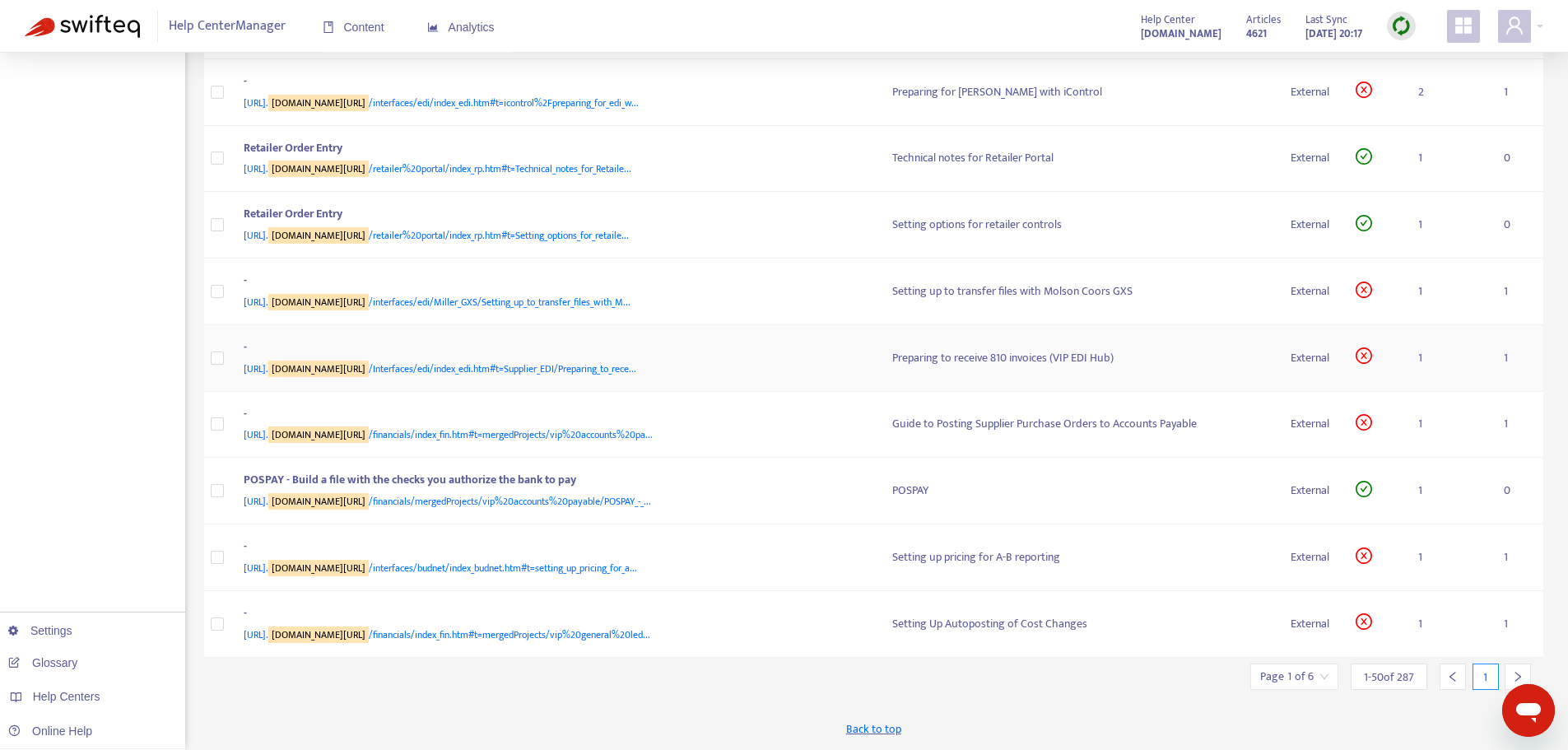
scroll to position [3290, 0]
click at [596, 311] on span "[URL]. [DOMAIN_NAME][URL] /interfaces/edi/Miller_GXS/Setting_up_to_transfer_fil…" at bounding box center [436, 302] width 386 height 16
click at [658, 325] on td "- [URL]. [DOMAIN_NAME][URL] /interfaces/edi/Miller_GXS/Setting_up_to_transfer_f…" at bounding box center [555, 291] width 649 height 66
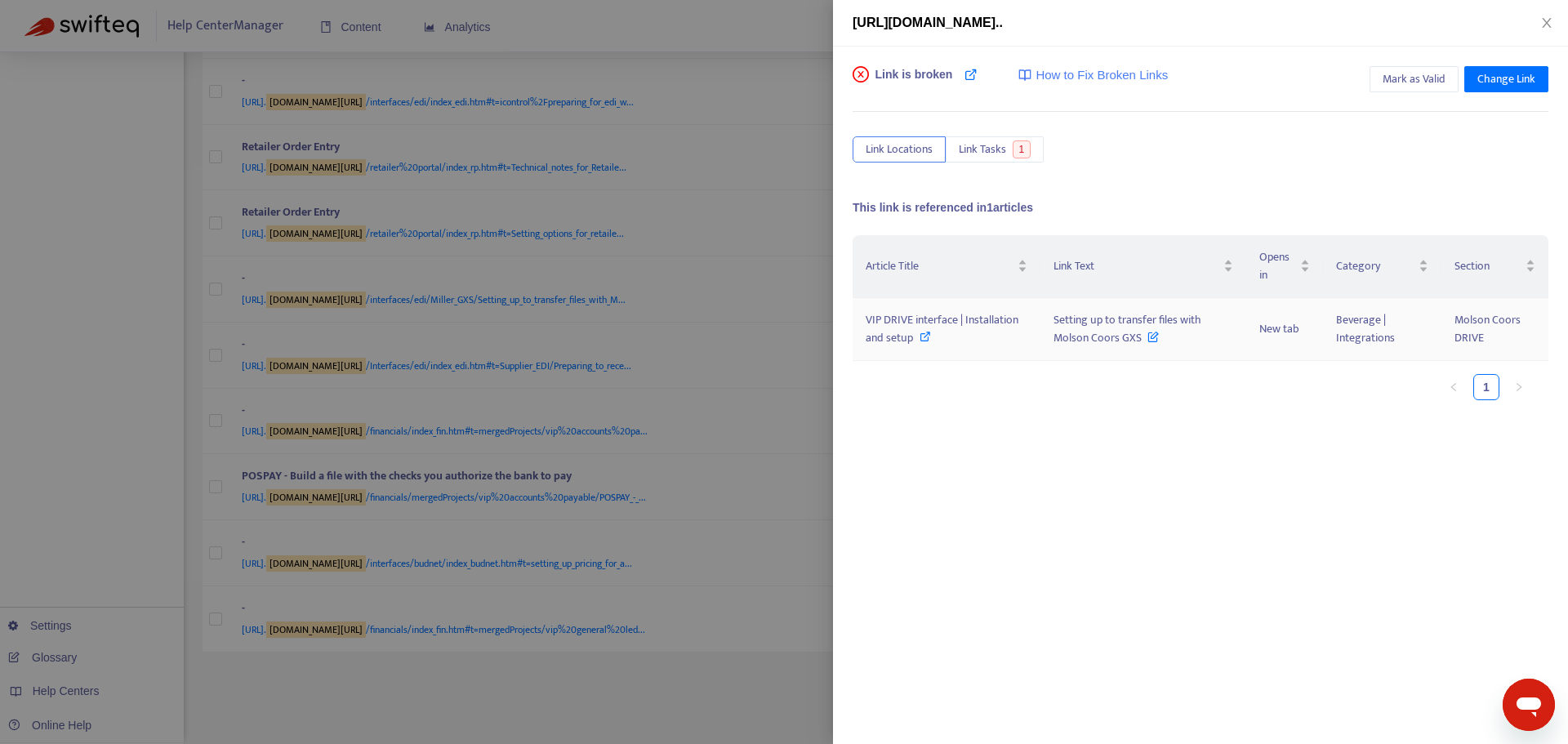
click at [926, 334] on icon at bounding box center [925, 337] width 11 height 11
click at [816, 375] on div at bounding box center [784, 372] width 1568 height 744
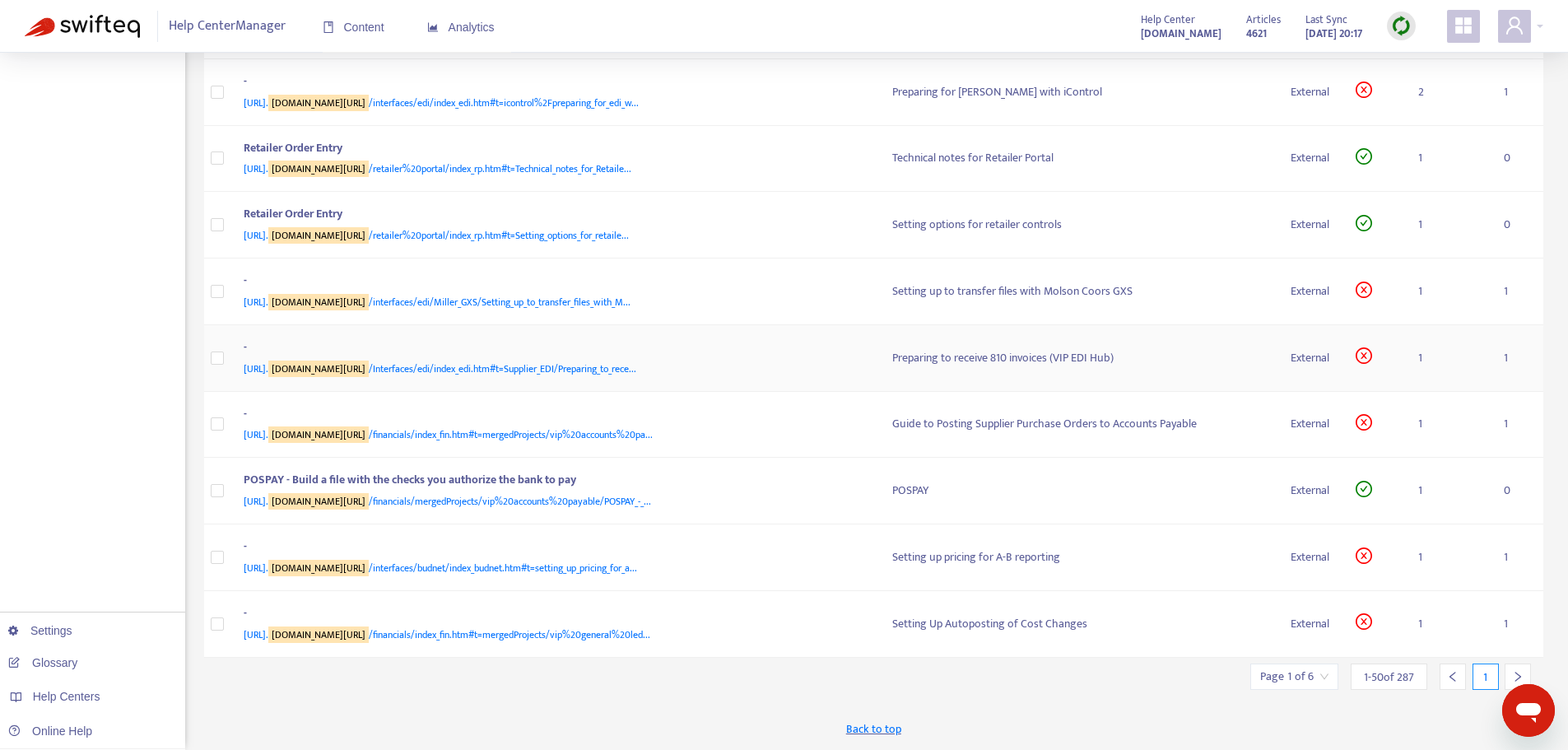
click at [602, 377] on span "[URL]. [DOMAIN_NAME][URL] /Interfaces/edi/index_edi.htm#t=Supplier_EDI/Preparin…" at bounding box center [439, 368] width 392 height 16
click at [879, 392] on td "Preparing to receive 810 invoices (VIP EDI Hub)" at bounding box center [1078, 358] width 398 height 66
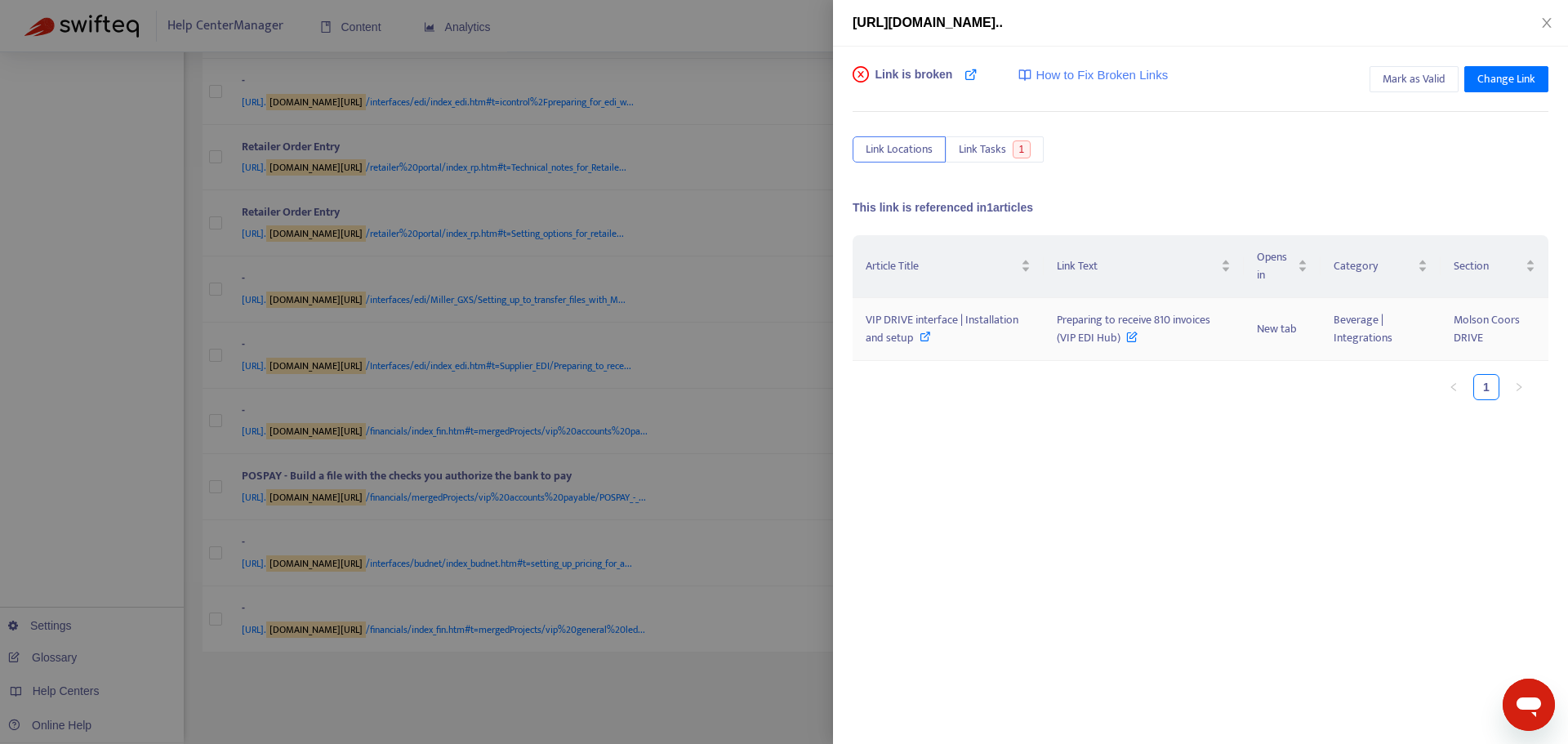
click at [922, 332] on icon at bounding box center [925, 337] width 11 height 11
click at [762, 491] on div at bounding box center [784, 372] width 1568 height 744
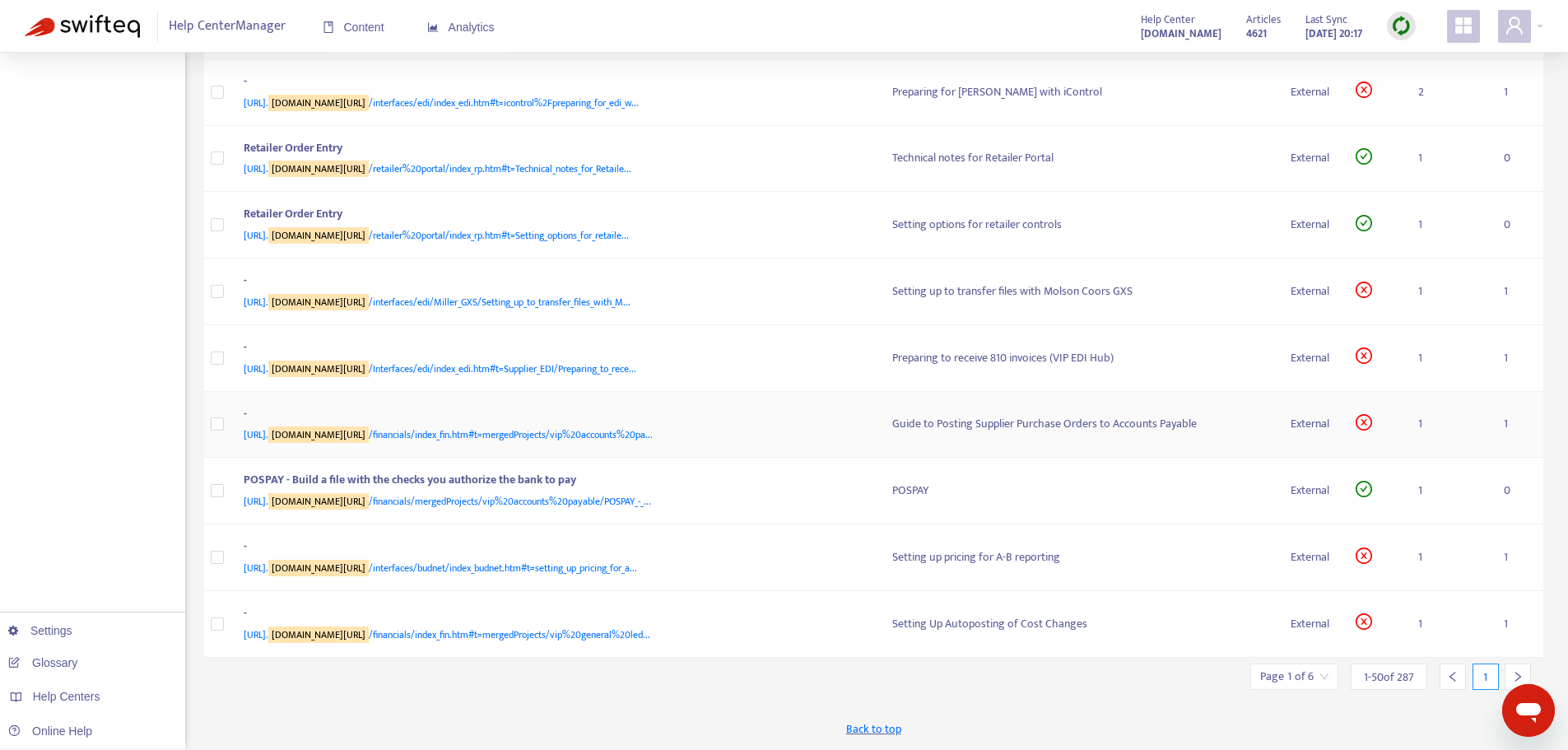
click at [618, 443] on span "[URL]. [DOMAIN_NAME][URL] /financials/index_fin.htm#t=mergedProjects/vip%20acco…" at bounding box center [448, 434] width 410 height 16
click at [879, 459] on td "Guide to Posting Supplier Purchase Orders to Accounts Payable" at bounding box center [1078, 425] width 398 height 66
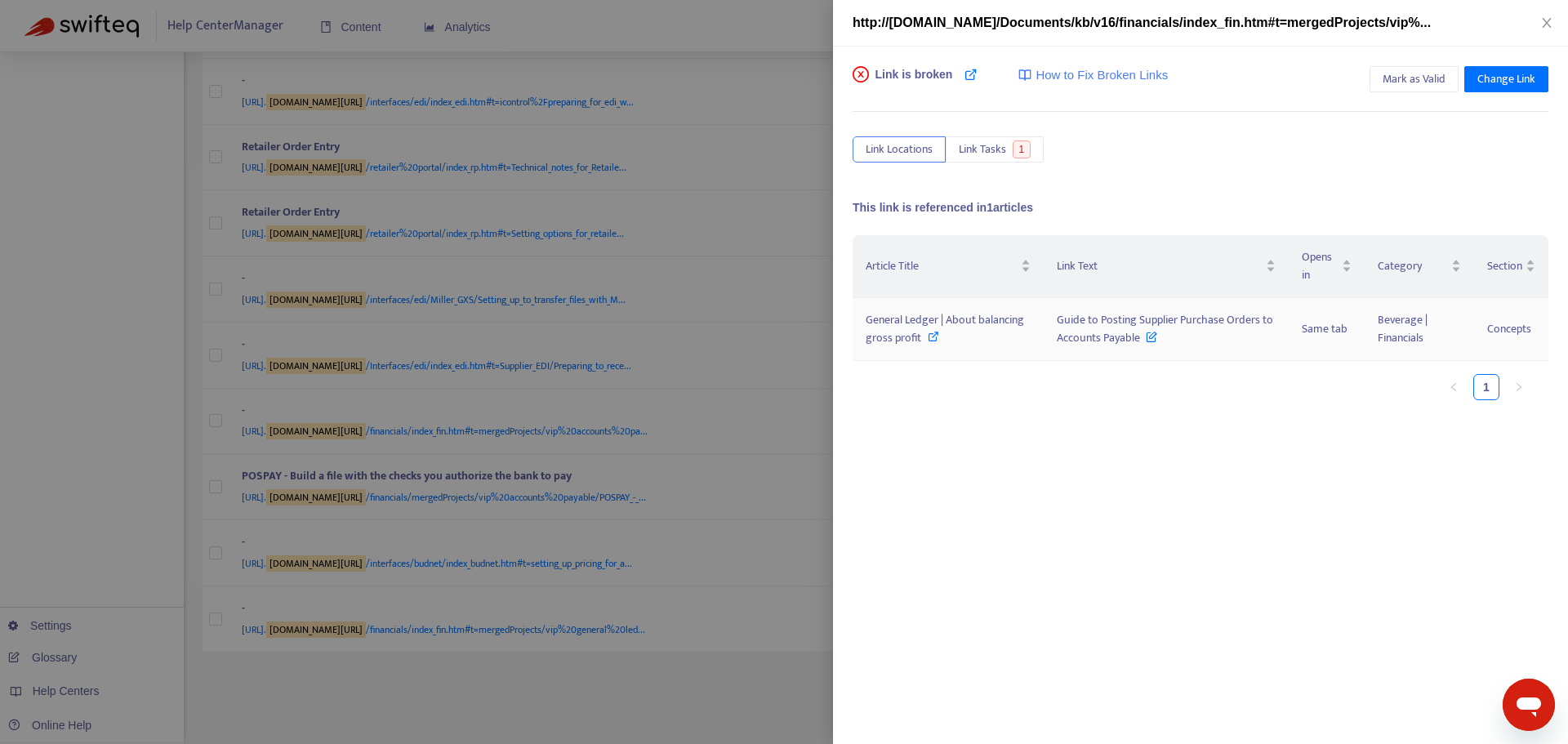
click at [930, 335] on icon at bounding box center [934, 337] width 11 height 11
click at [933, 332] on icon at bounding box center [934, 337] width 11 height 11
click at [699, 162] on div at bounding box center [784, 372] width 1568 height 744
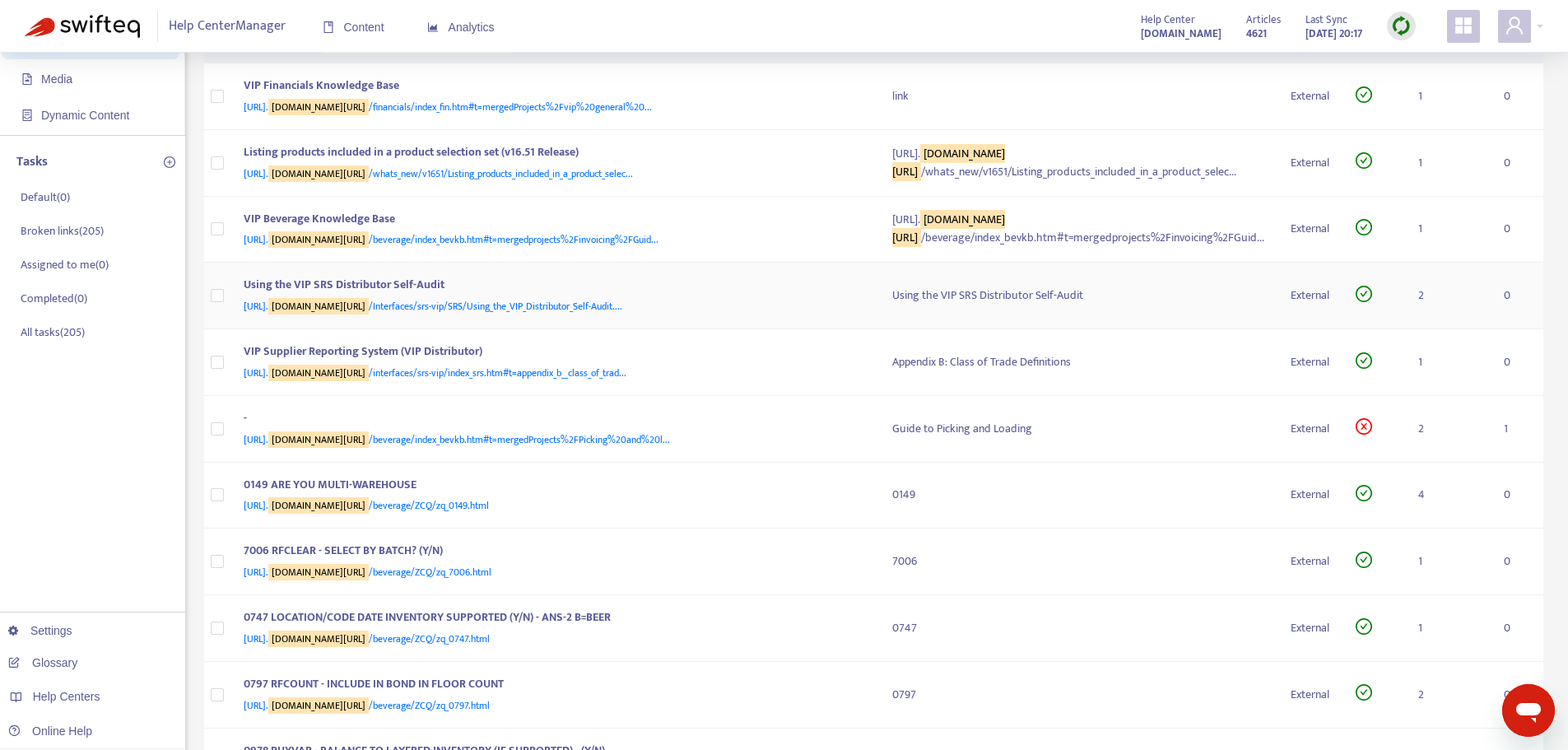
scroll to position [0, 0]
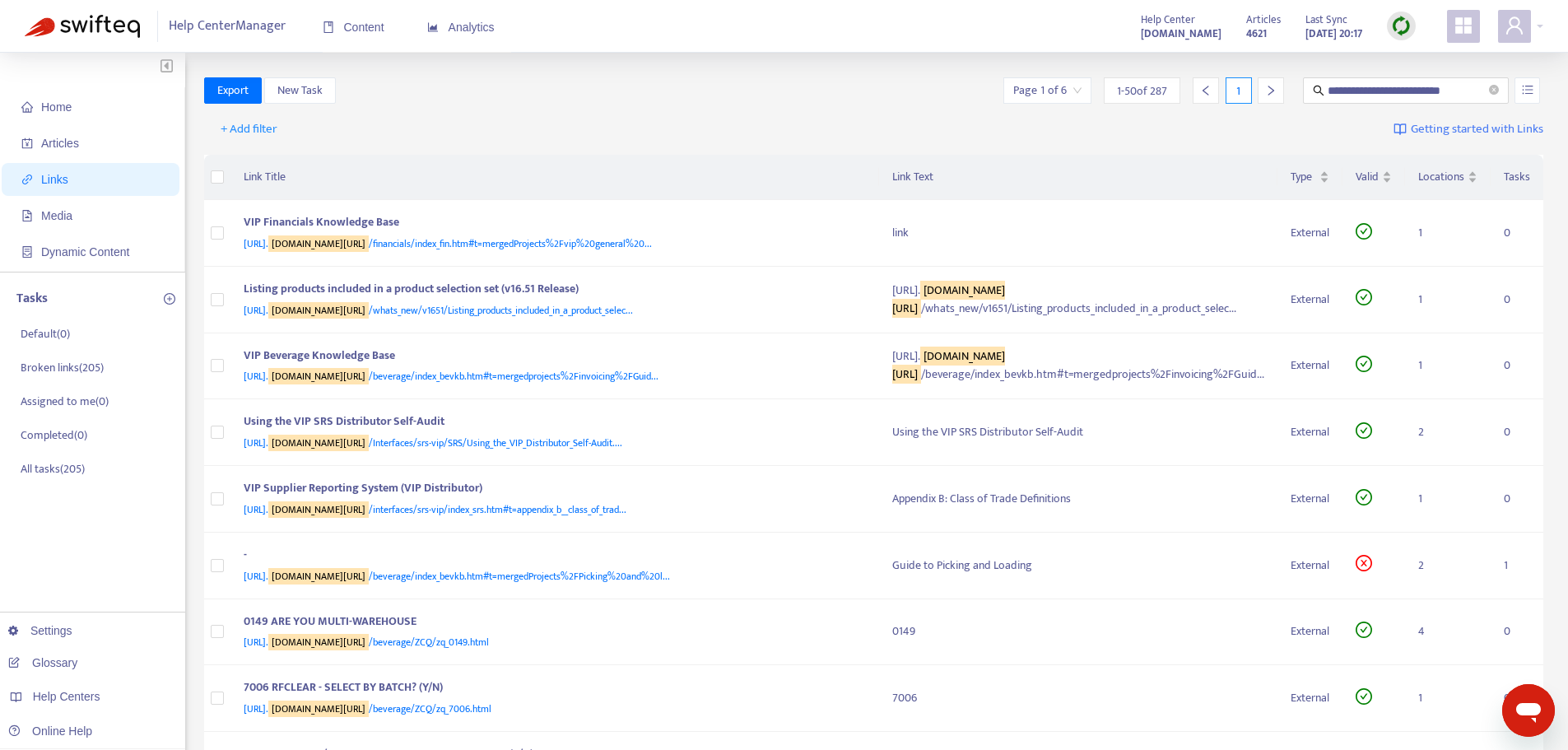
click at [879, 183] on th "Link Text" at bounding box center [1078, 177] width 398 height 45
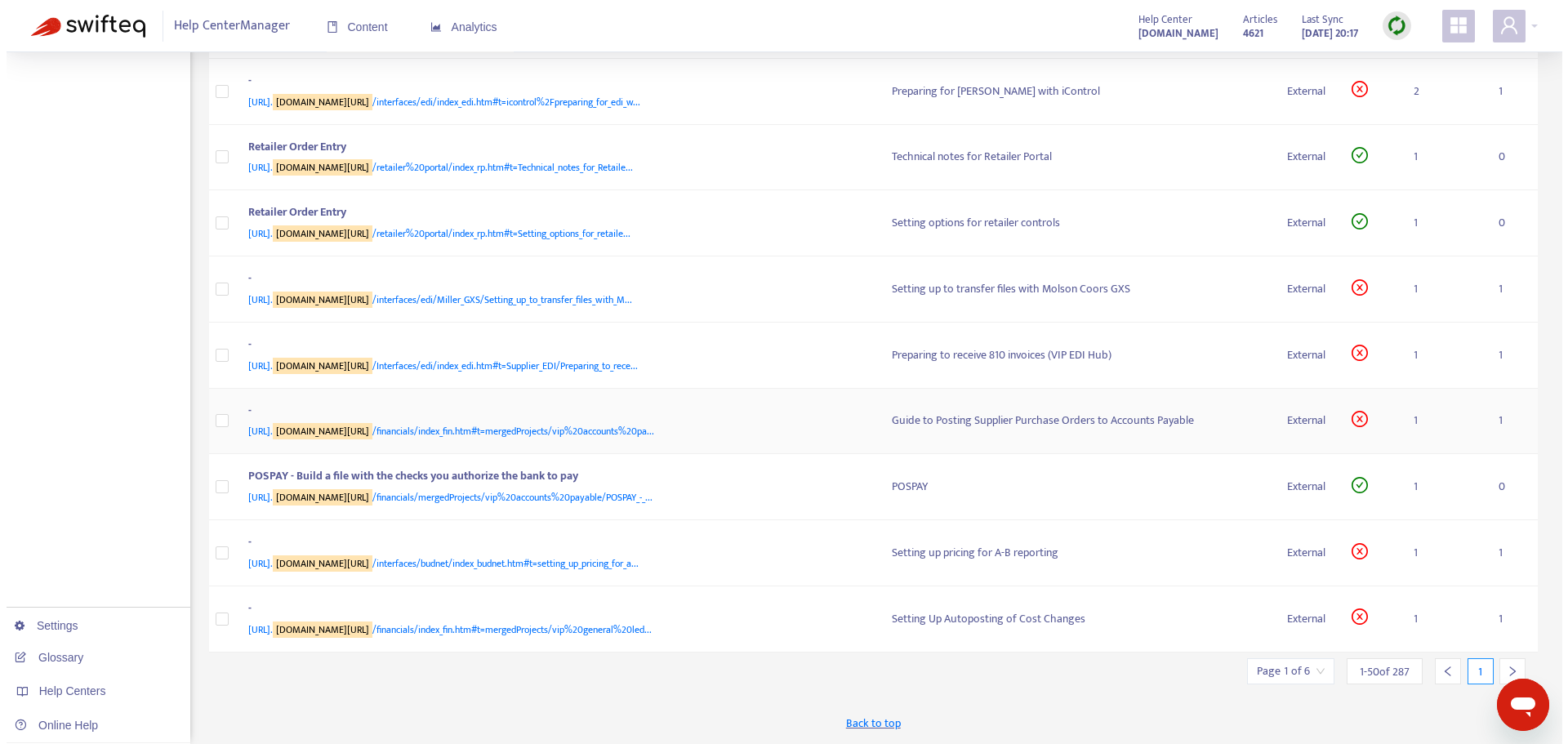
scroll to position [3430, 0]
click at [591, 489] on span "[URL]. [DOMAIN_NAME][URL] /financials/mergedProjects/vip%20accounts%20payable/P…" at bounding box center [444, 497] width 404 height 16
click at [655, 454] on td "POSPAY - Build a file with the checks you authorize the bank to pay [URL]. [DOM…" at bounding box center [550, 486] width 644 height 66
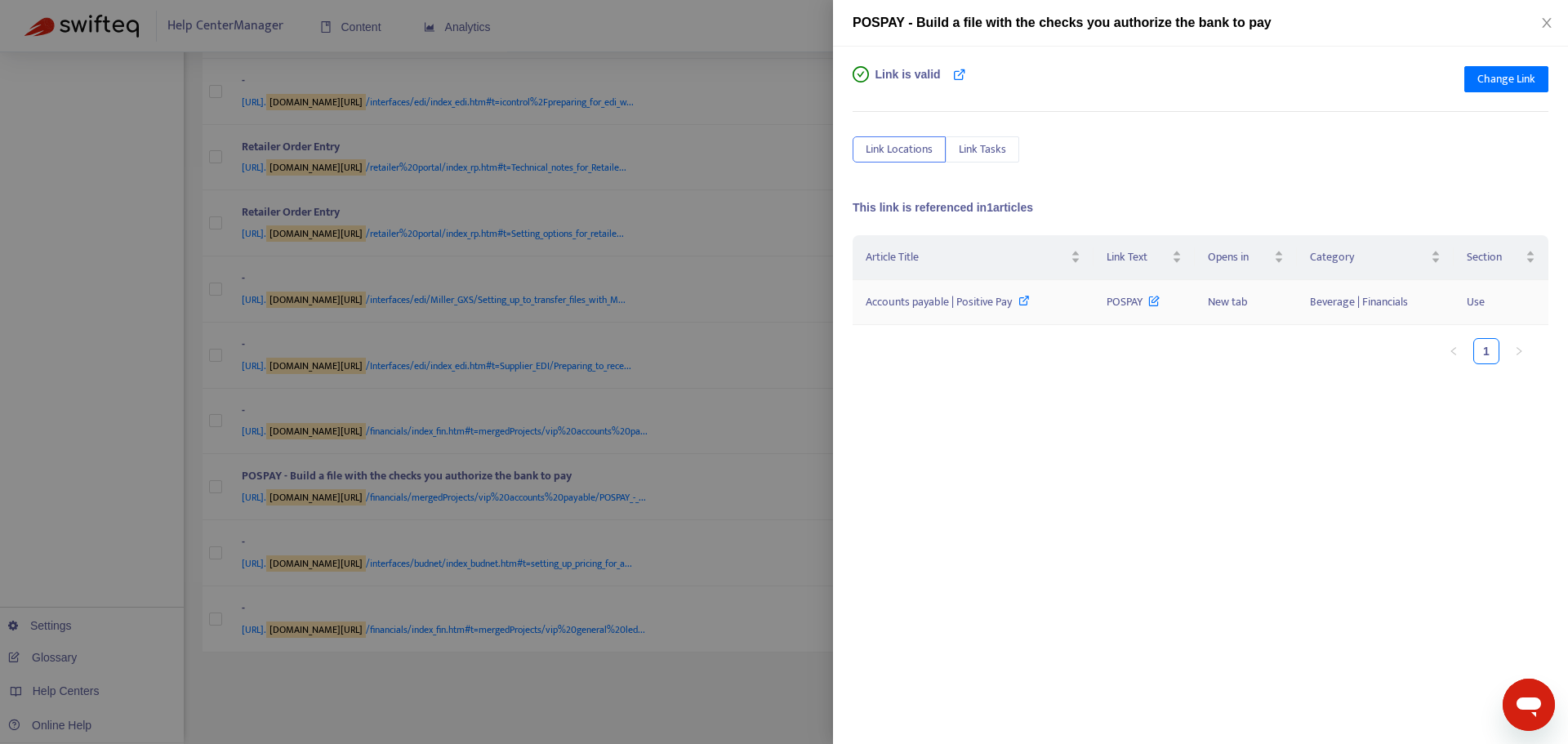
click at [1024, 298] on icon at bounding box center [1024, 300] width 11 height 11
click at [1022, 298] on icon at bounding box center [1024, 300] width 11 height 11
click at [815, 430] on div at bounding box center [784, 372] width 1568 height 744
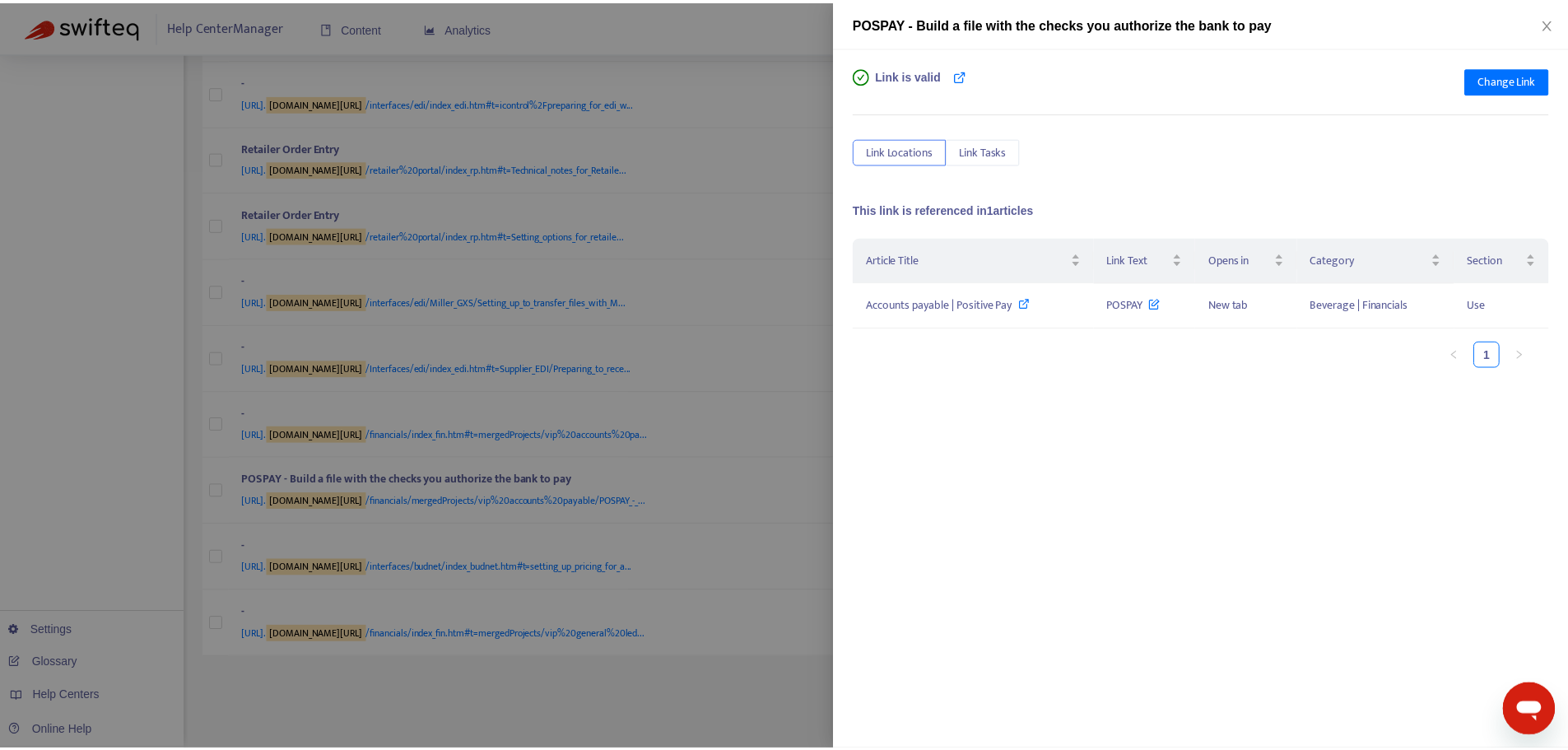
scroll to position [3446, 0]
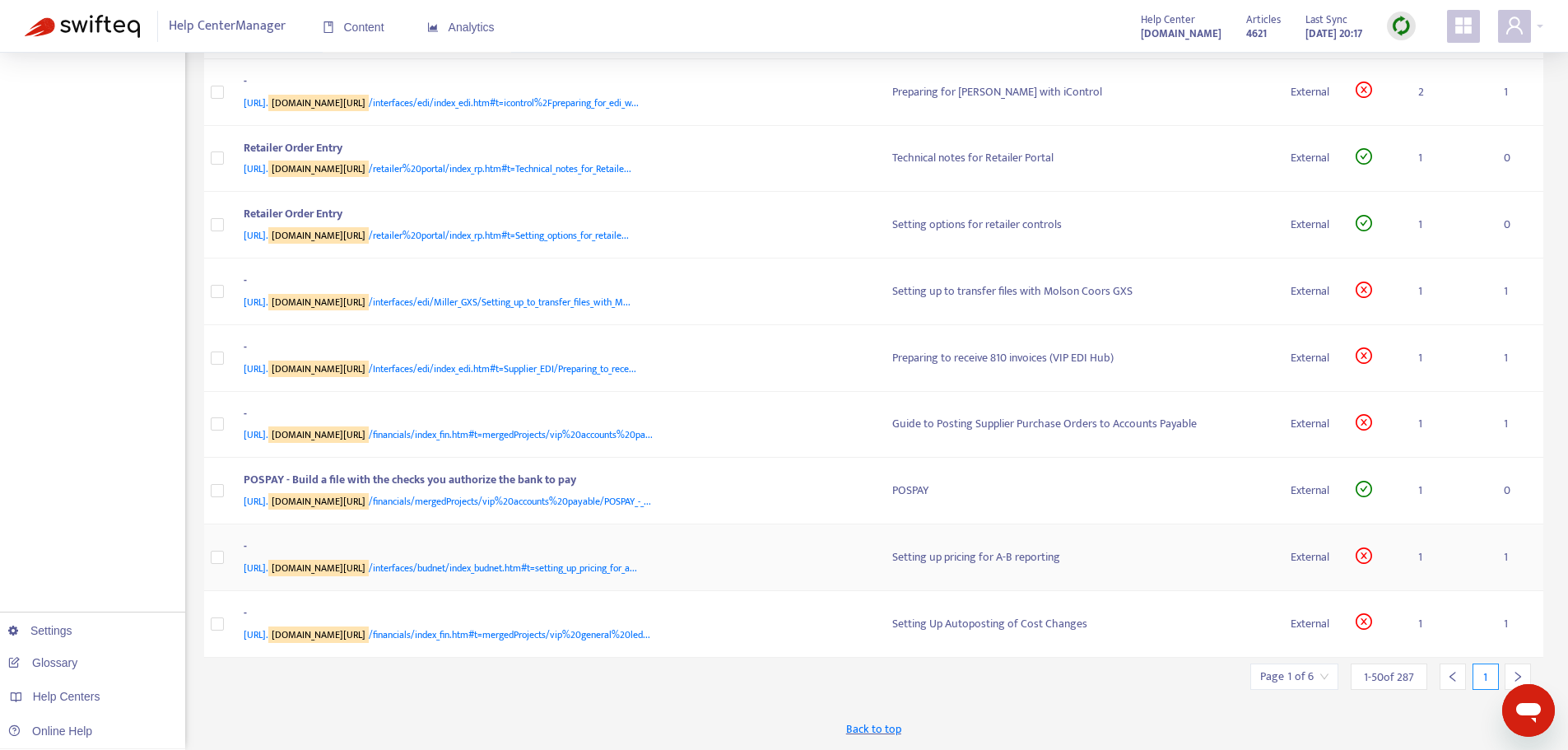
click at [622, 518] on span "[URL]. [DOMAIN_NAME][URL] /interfaces/budnet/index_budnet.htm#t=setting_up_pric…" at bounding box center [439, 567] width 393 height 16
click at [693, 518] on td "- [URL]. [DOMAIN_NAME][URL] /interfaces/budnet/index_budnet.htm#t=setting_up_pr…" at bounding box center [555, 557] width 649 height 66
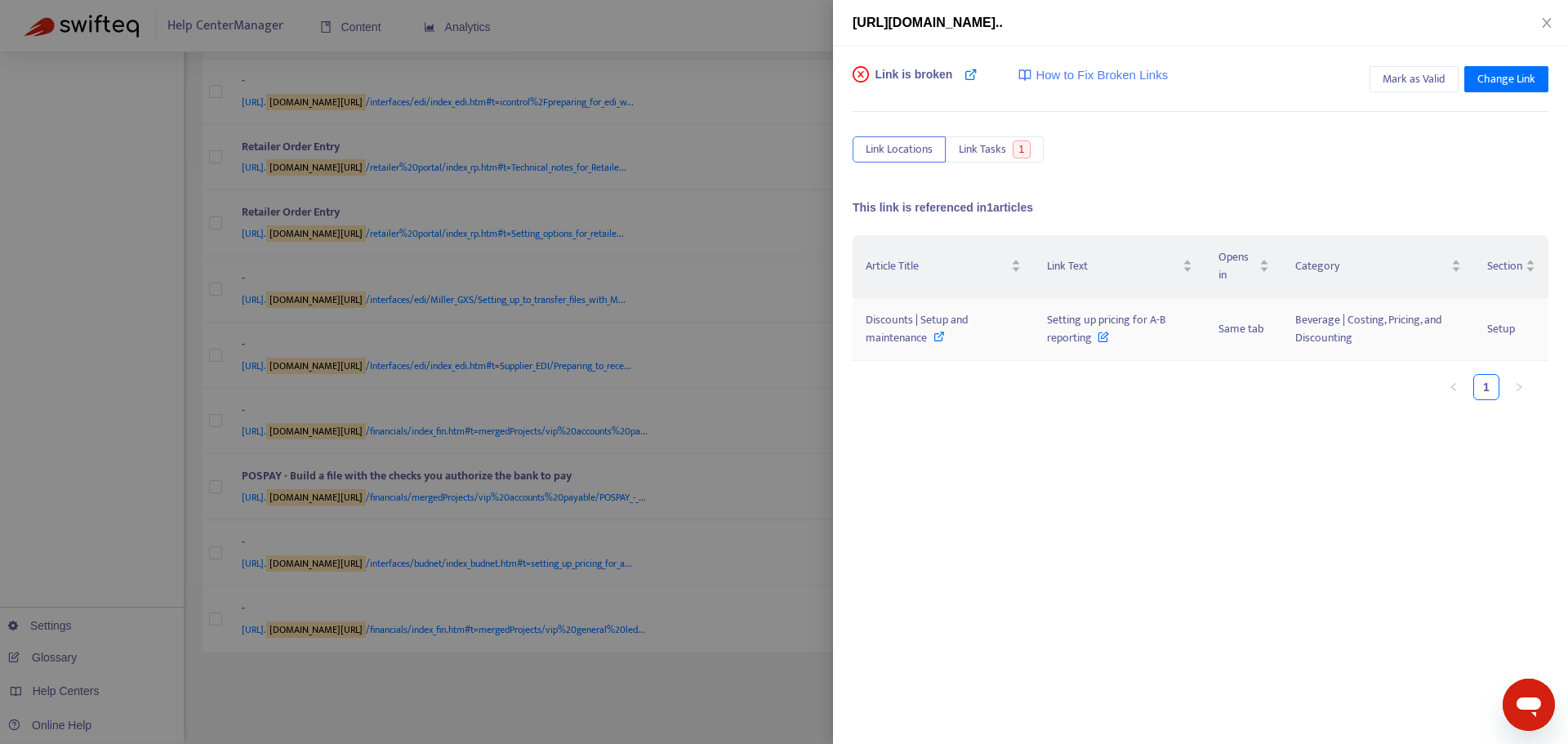
click at [943, 333] on icon at bounding box center [939, 337] width 11 height 11
click at [757, 514] on div at bounding box center [784, 372] width 1568 height 744
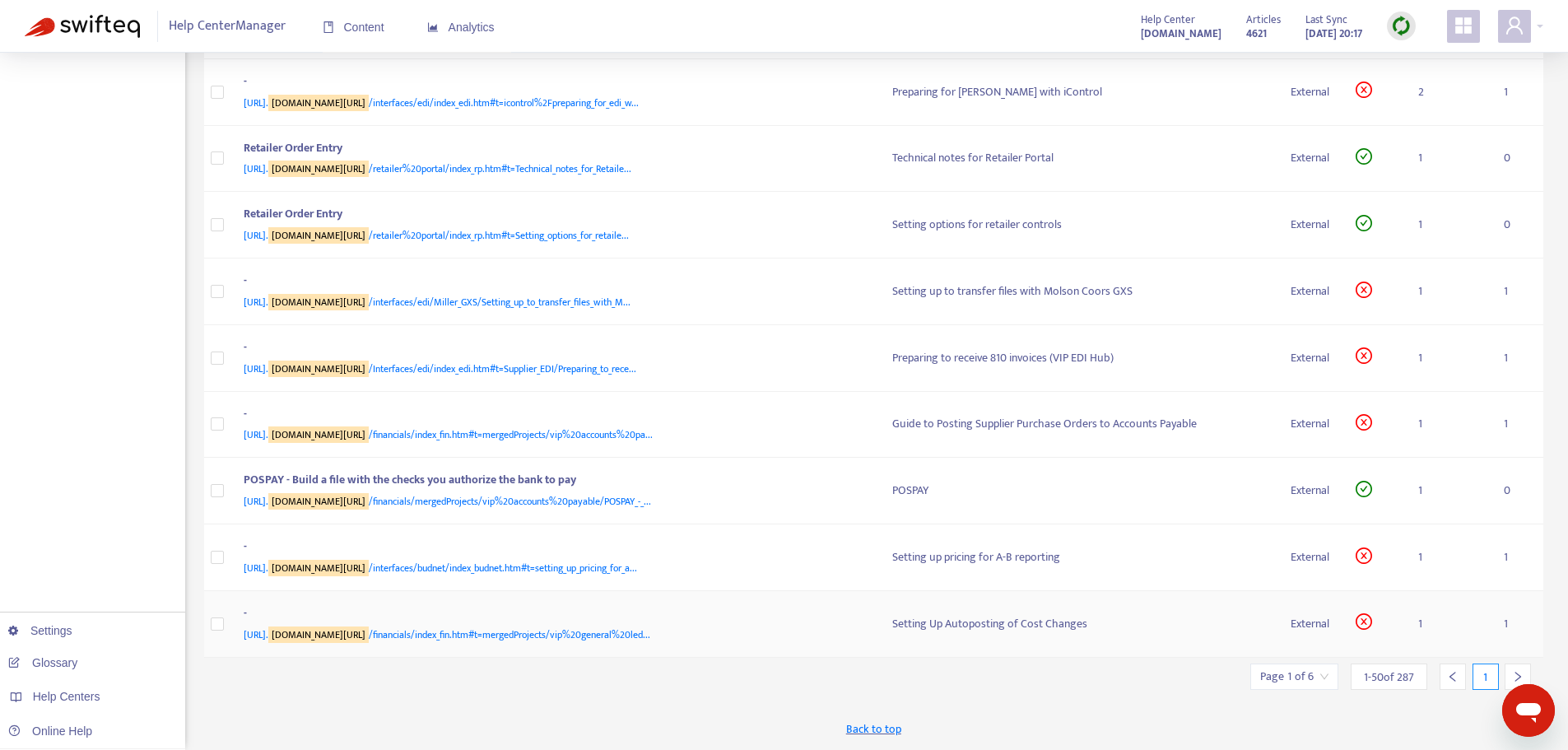
click at [556, 518] on div "-" at bounding box center [551, 614] width 616 height 21
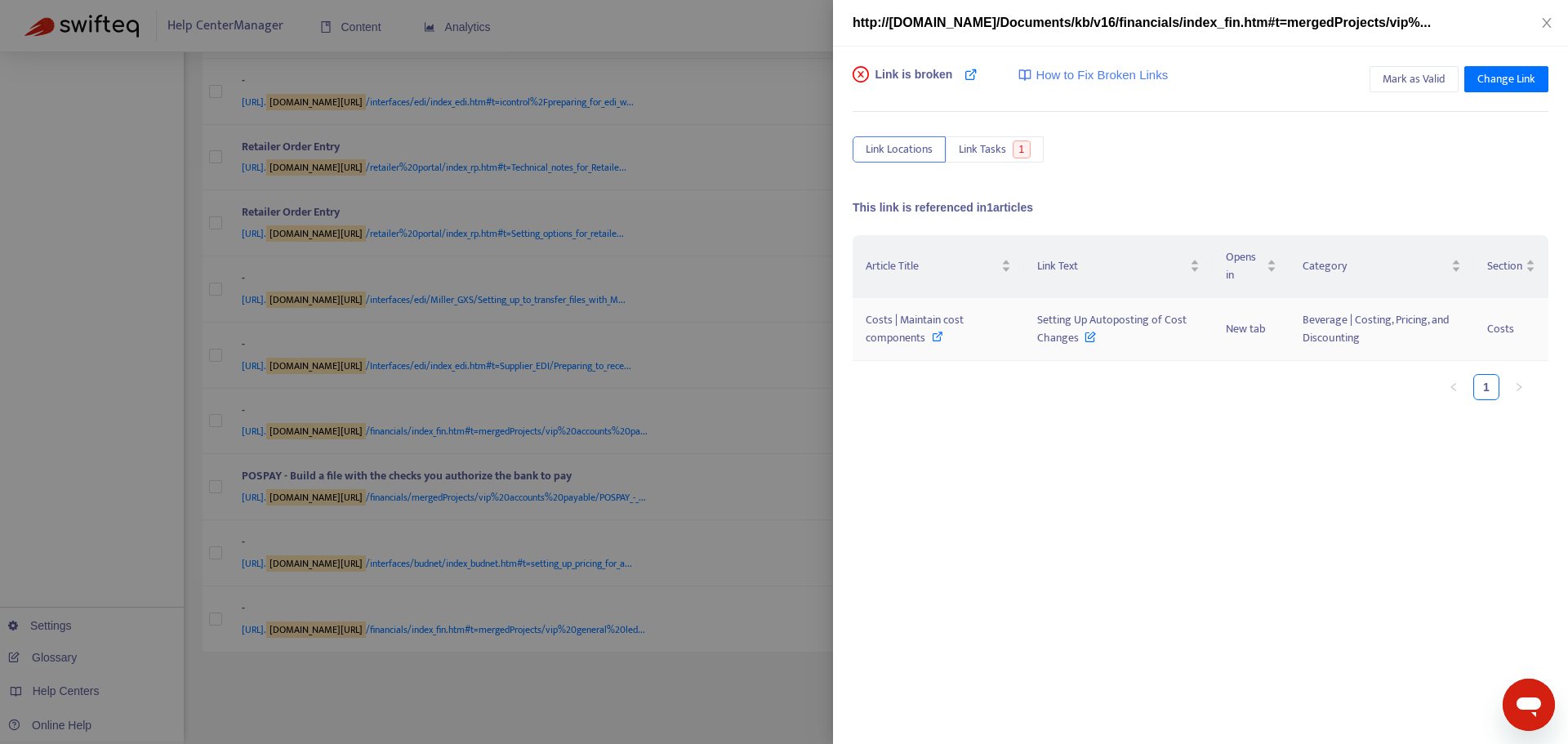
click at [932, 338] on icon at bounding box center [938, 337] width 11 height 11
click at [517, 514] on div at bounding box center [784, 372] width 1568 height 744
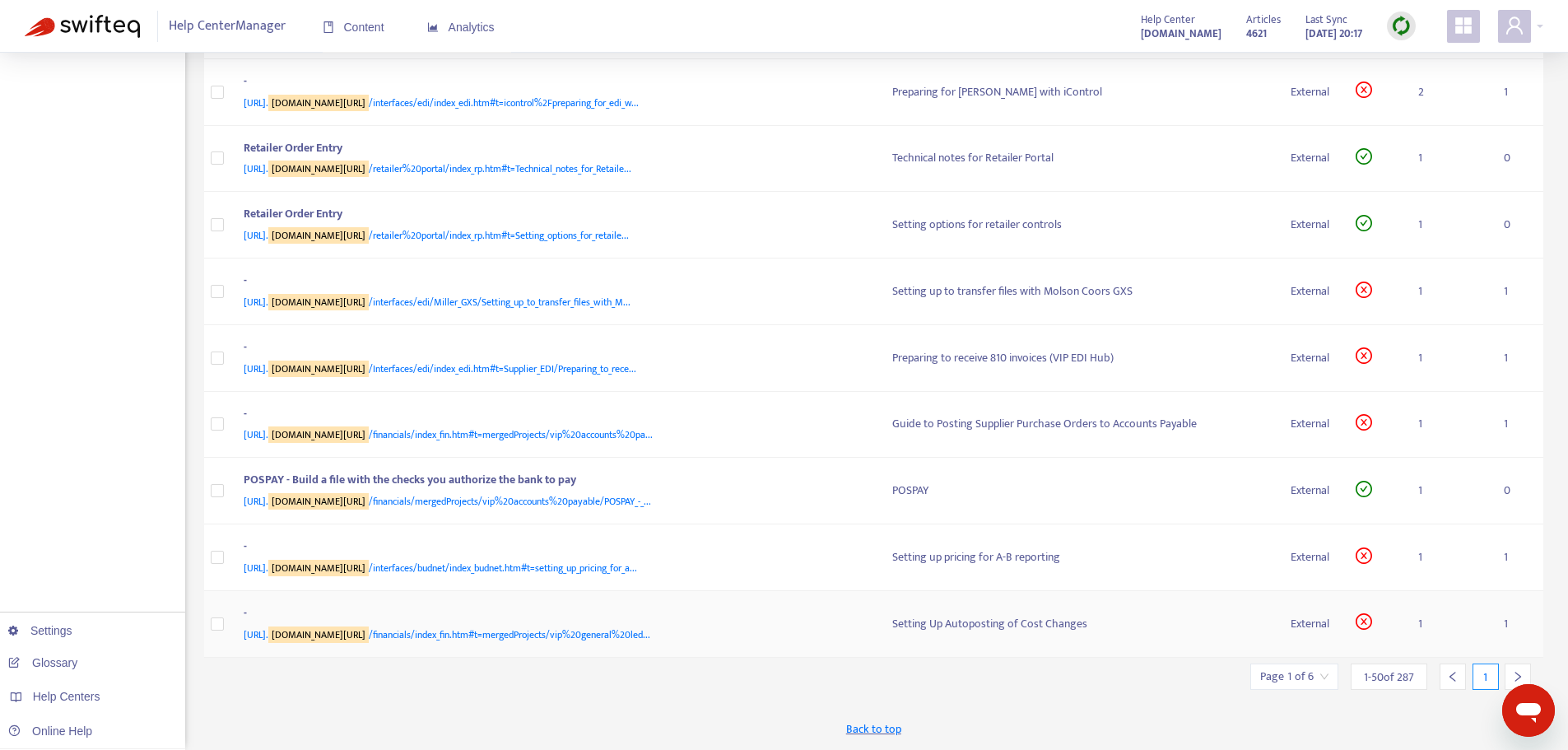
click at [535, 518] on span "[URL]. [DOMAIN_NAME][URL] /financials/index_fin.htm#t=mergedProjects/vip%20gene…" at bounding box center [446, 635] width 407 height 16
click at [879, 518] on td "Setting Up Autoposting of Cost Changes" at bounding box center [1078, 624] width 398 height 66
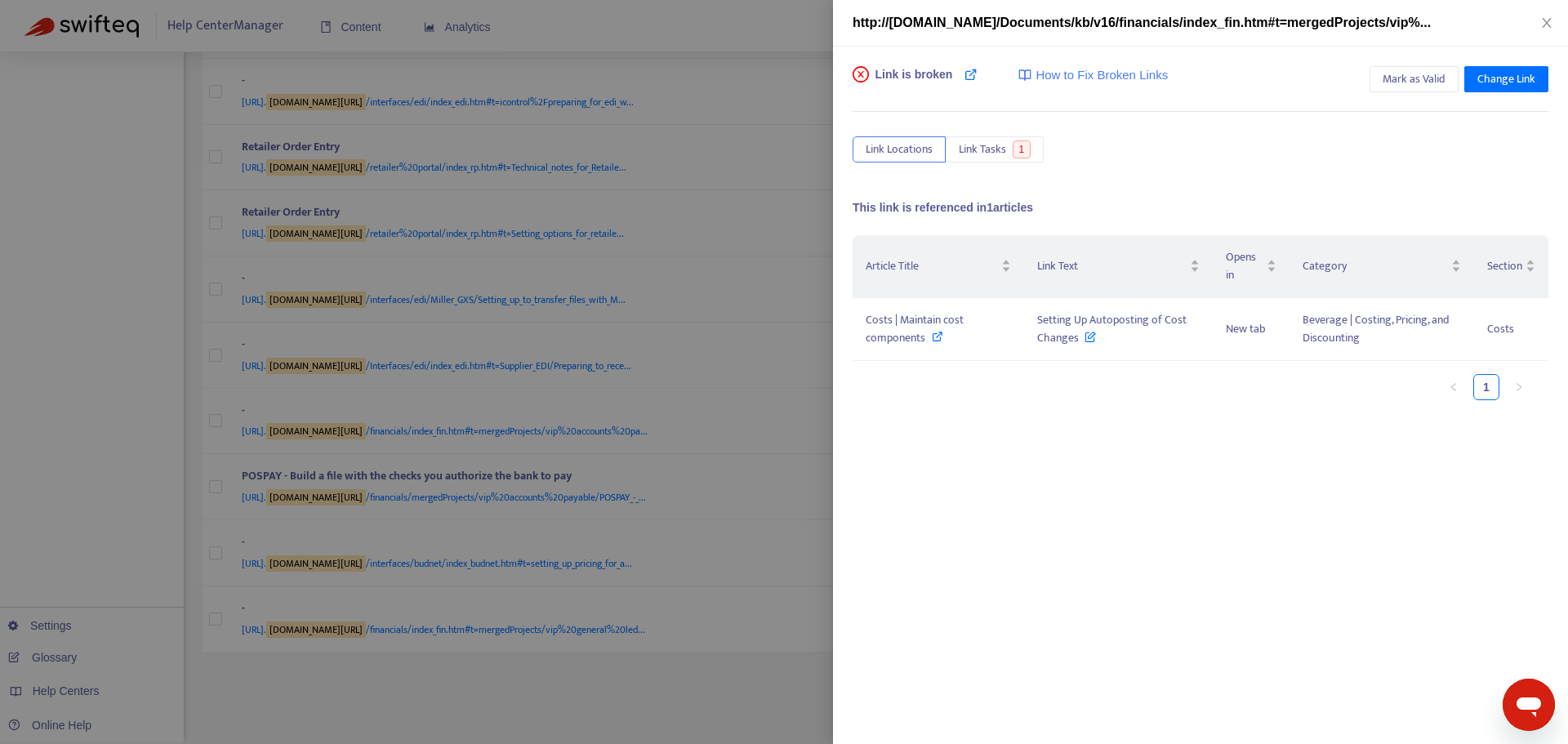
click at [743, 514] on div at bounding box center [784, 372] width 1568 height 744
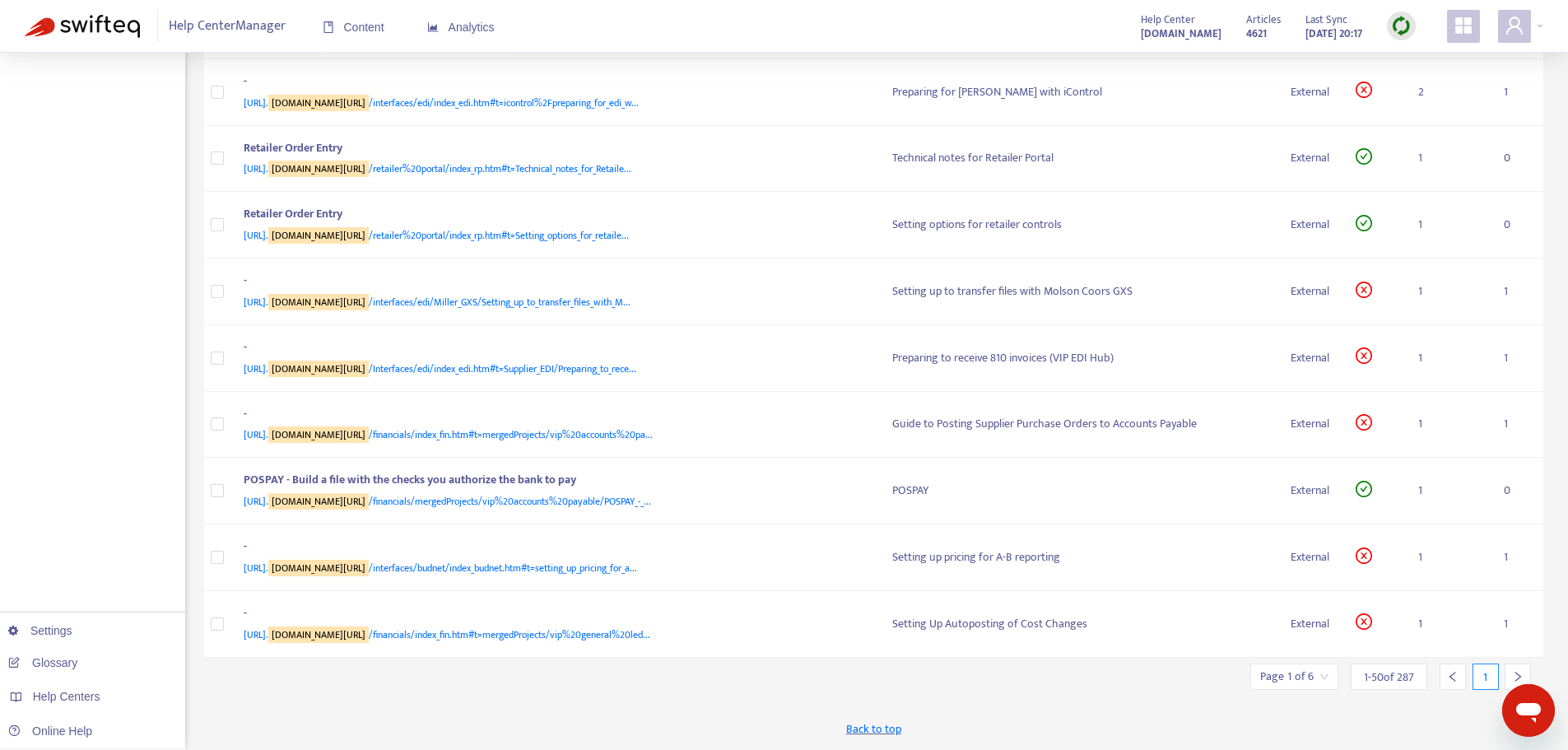
scroll to position [3464, 0]
click at [1053, 518] on div at bounding box center [1517, 676] width 26 height 26
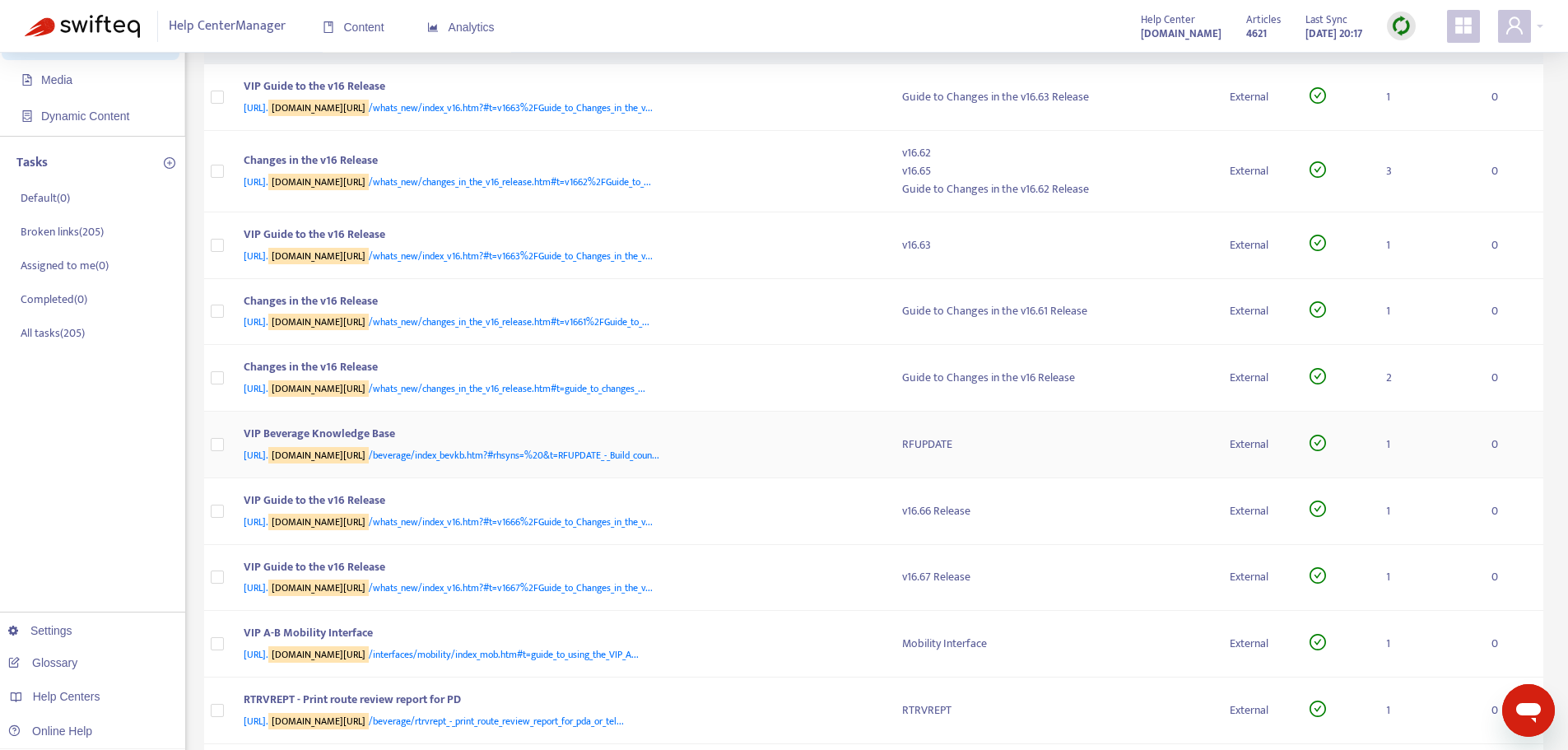
scroll to position [164, 0]
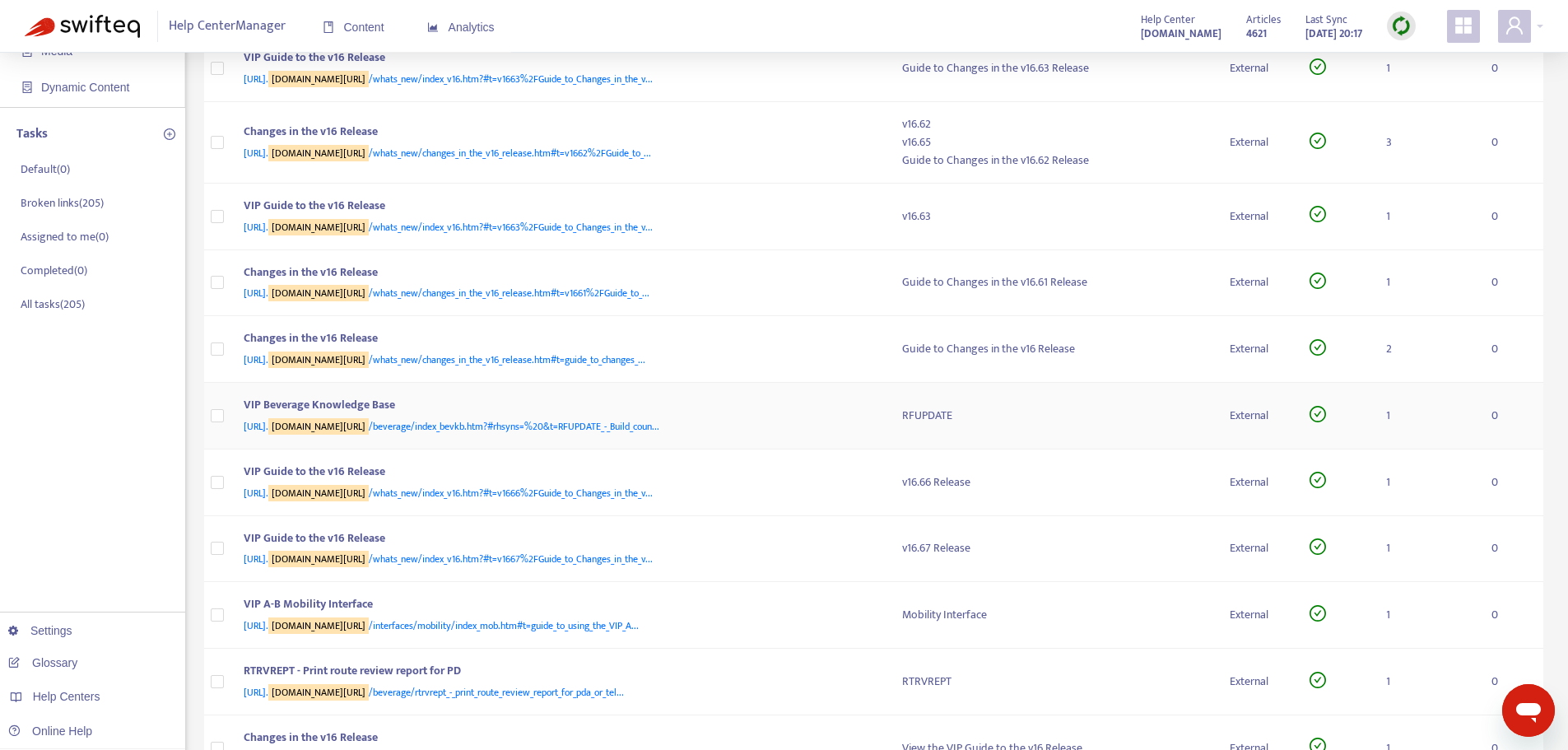
click at [392, 398] on div "VIP Beverage Knowledge Base" at bounding box center [557, 407] width 627 height 21
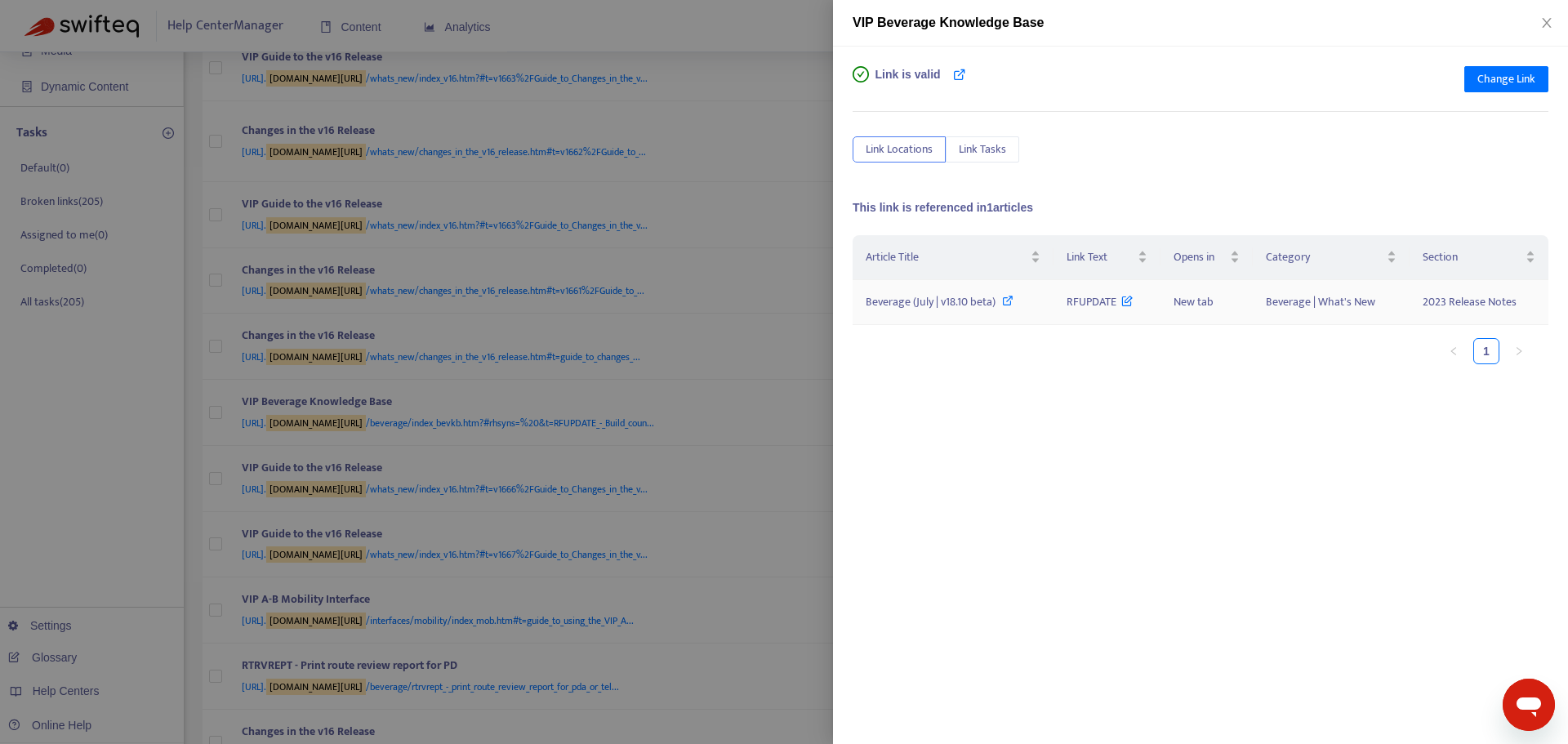
click at [1006, 298] on icon at bounding box center [1007, 300] width 11 height 11
click at [815, 139] on div at bounding box center [784, 372] width 1568 height 744
